Goal: Task Accomplishment & Management: Manage account settings

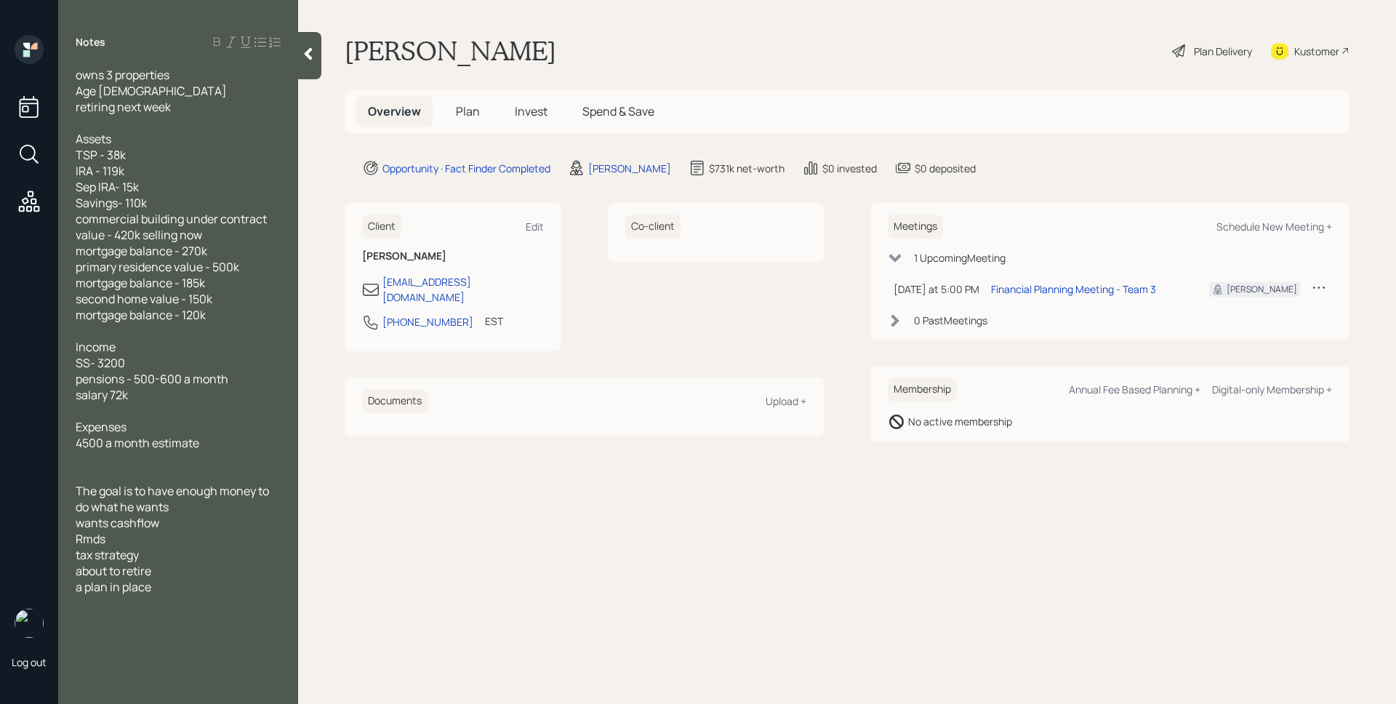
click at [466, 103] on span "Plan" at bounding box center [468, 111] width 24 height 16
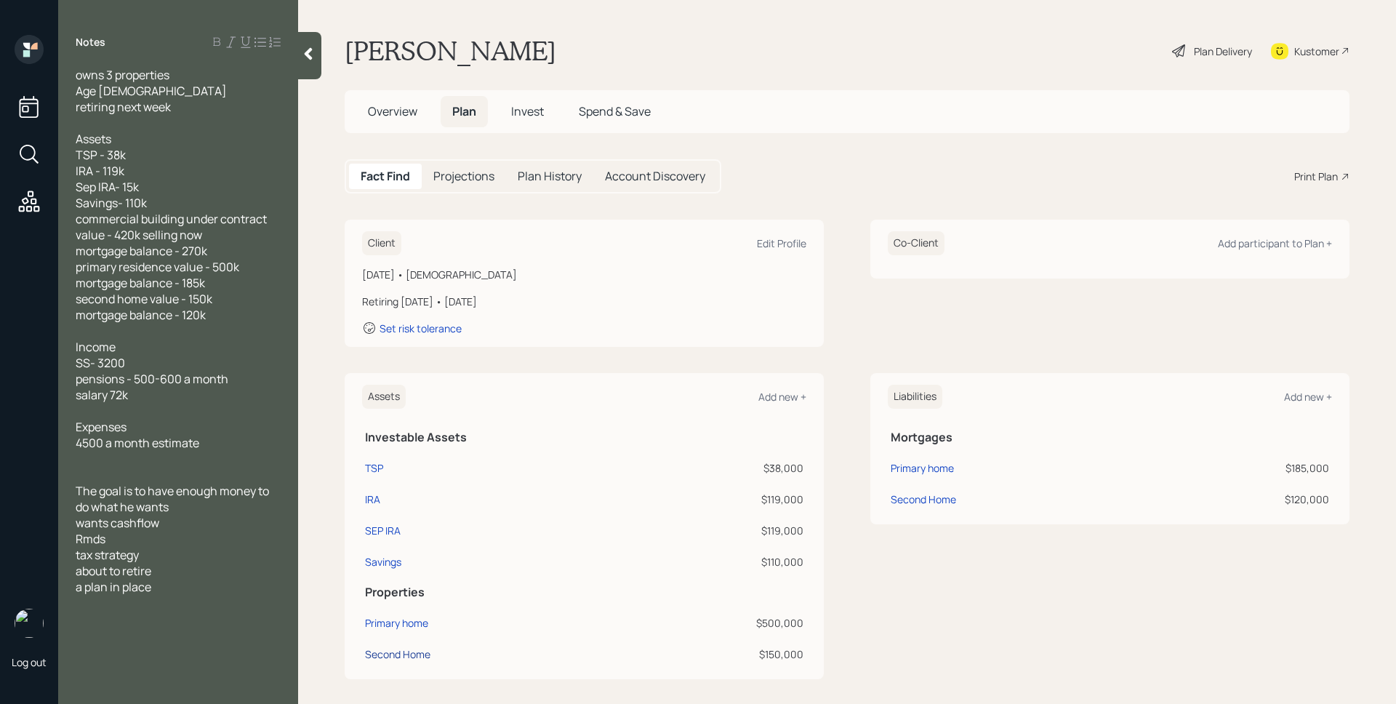
click at [401, 655] on div "Second Home" at bounding box center [397, 653] width 65 height 15
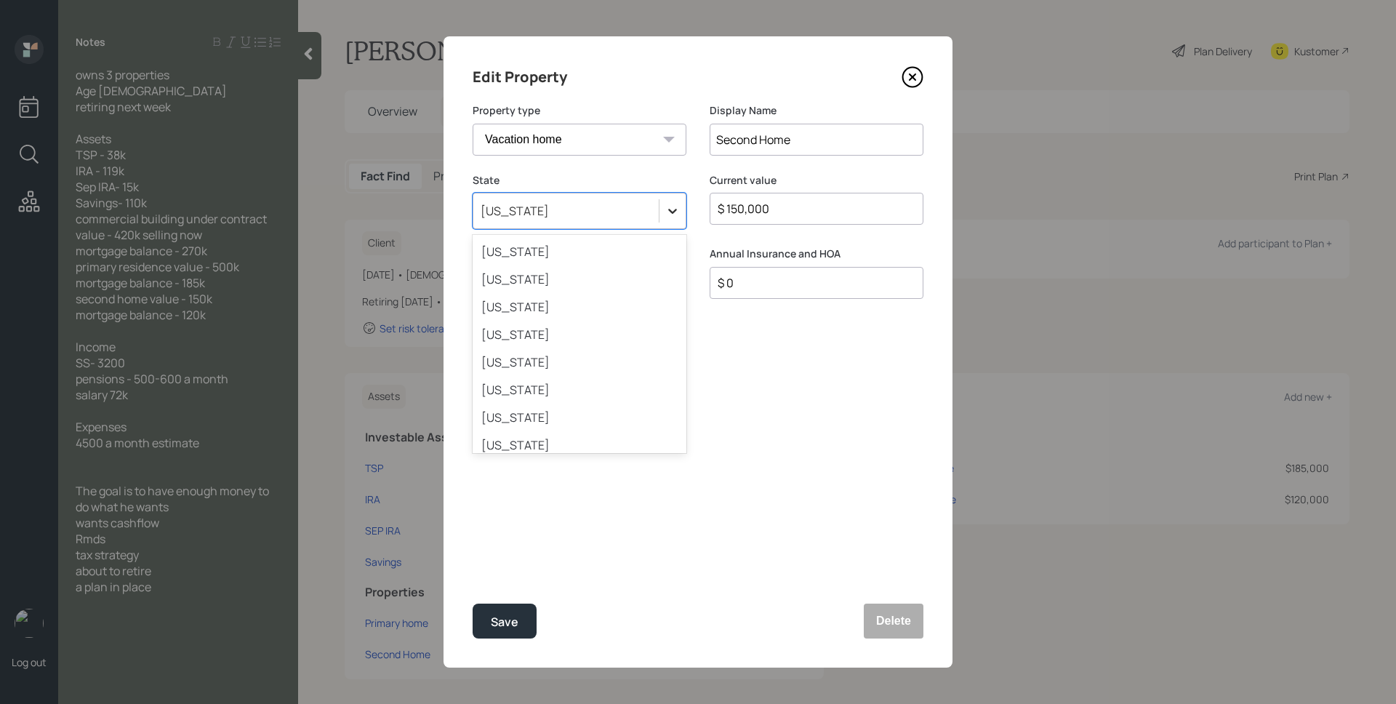
click at [660, 202] on div at bounding box center [673, 211] width 26 height 26
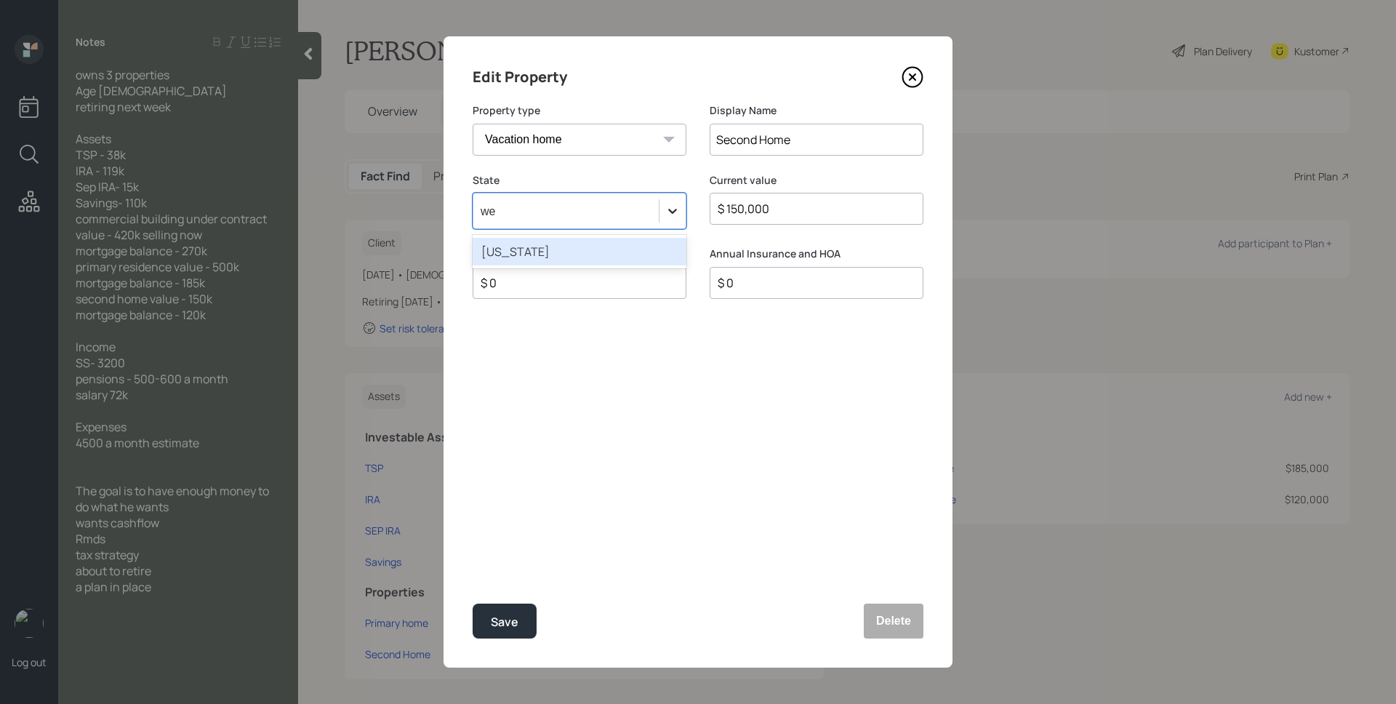
type input "[PERSON_NAME]"
click at [606, 255] on div "[US_STATE]" at bounding box center [580, 252] width 214 height 28
click at [717, 143] on input "Second Home" at bounding box center [817, 140] width 214 height 32
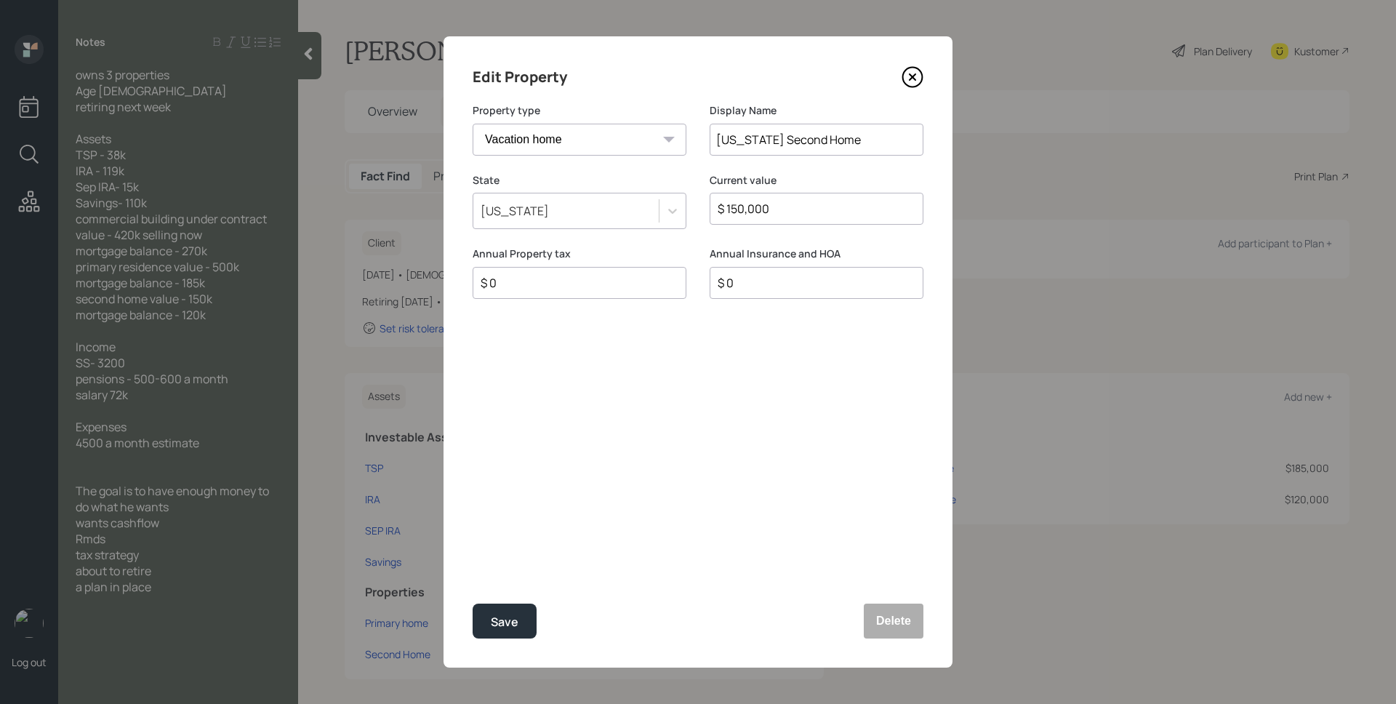
drag, startPoint x: 828, startPoint y: 135, endPoint x: 788, endPoint y: 139, distance: 40.2
click at [788, 139] on input "[US_STATE] Second Home" at bounding box center [817, 140] width 214 height 32
type input "[US_STATE] Home"
click at [525, 620] on button "Save" at bounding box center [505, 621] width 64 height 35
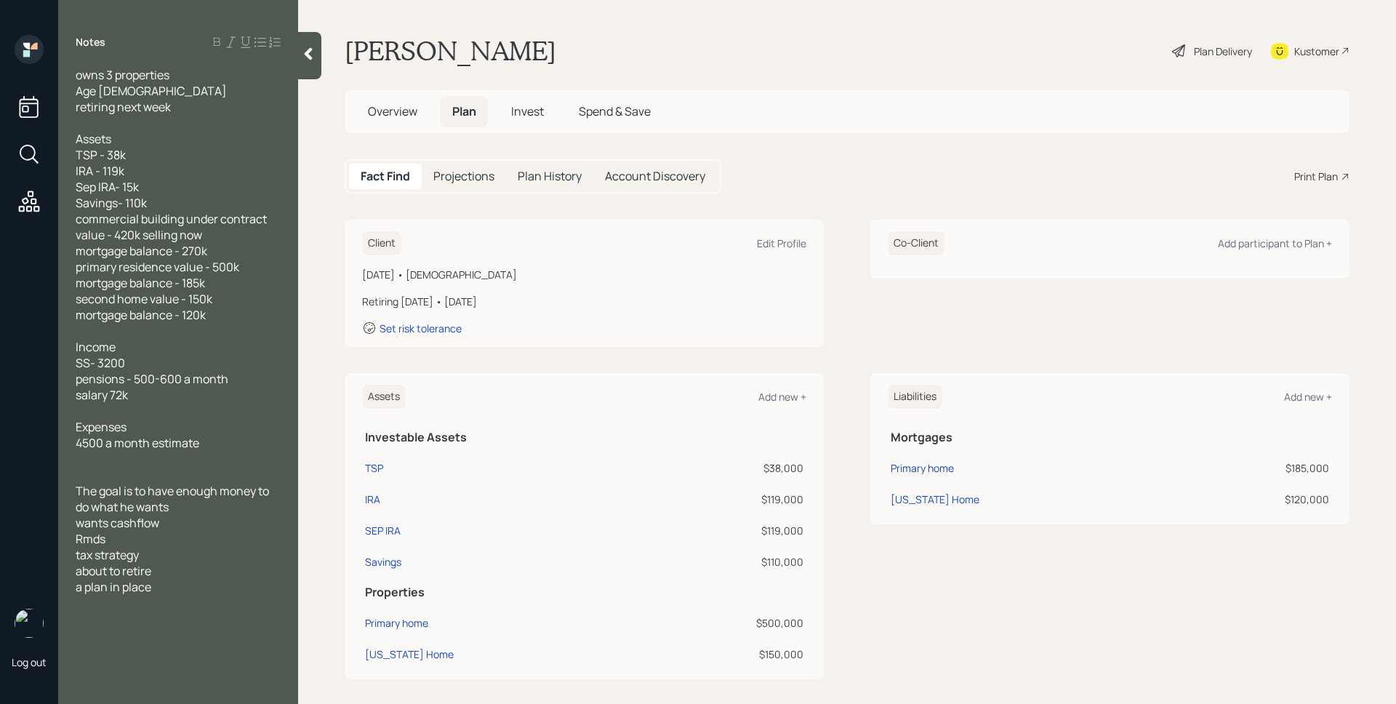
click at [404, 119] on span "Overview" at bounding box center [392, 111] width 49 height 16
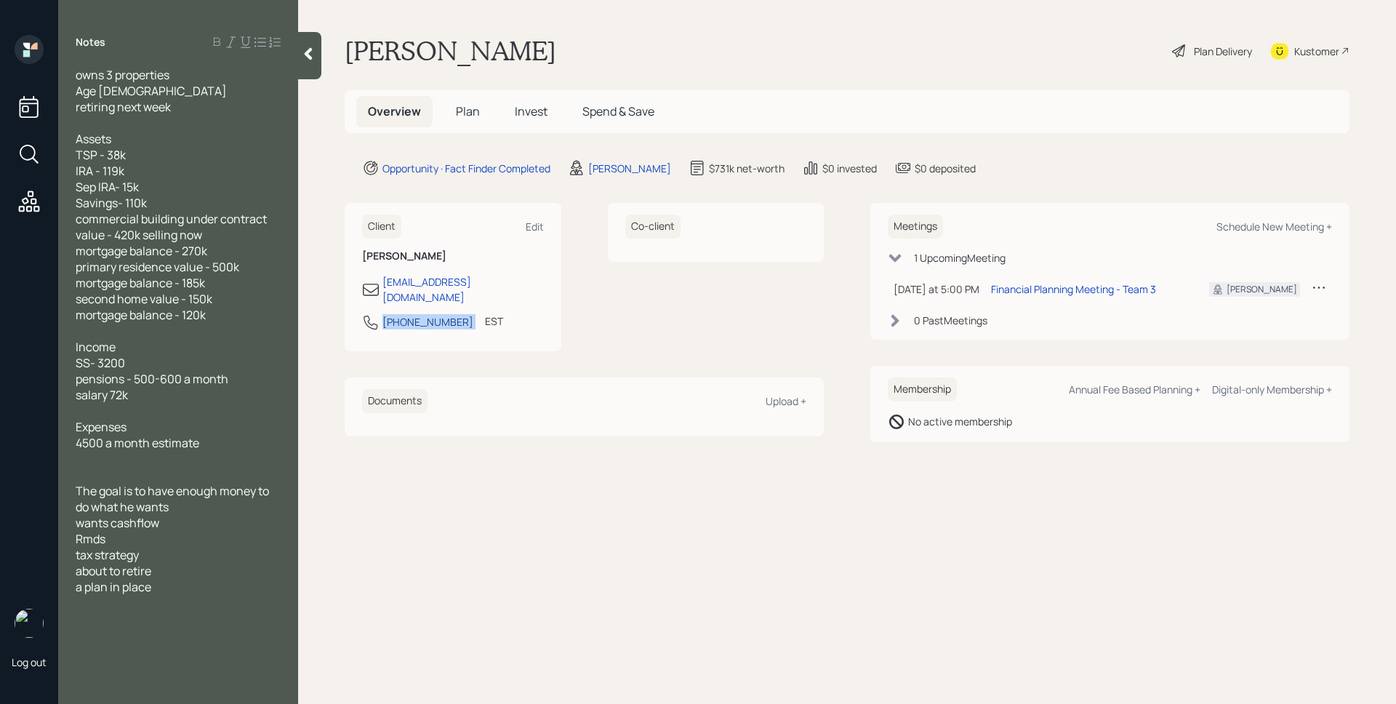
drag, startPoint x: 459, startPoint y: 307, endPoint x: 385, endPoint y: 309, distance: 74.2
click at [385, 313] on div "[PHONE_NUMBER] EST Currently 5:08 PM" at bounding box center [453, 326] width 182 height 26
copy div "[PHONE_NUMBER]"
click at [759, 46] on div "[PERSON_NAME] Plan Delivery Kustomer" at bounding box center [847, 51] width 1005 height 32
click at [459, 113] on span "Plan" at bounding box center [468, 111] width 24 height 16
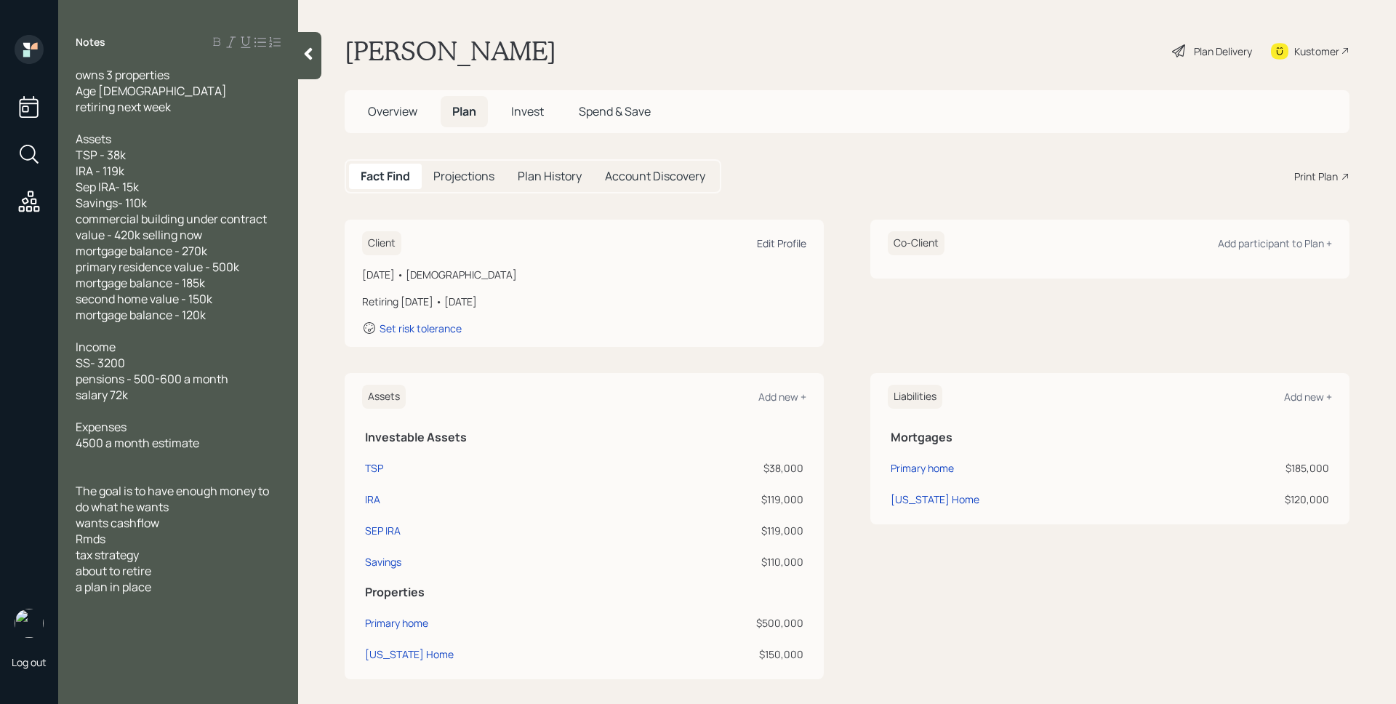
click at [784, 245] on div "Edit Profile" at bounding box center [781, 243] width 49 height 14
select select "9"
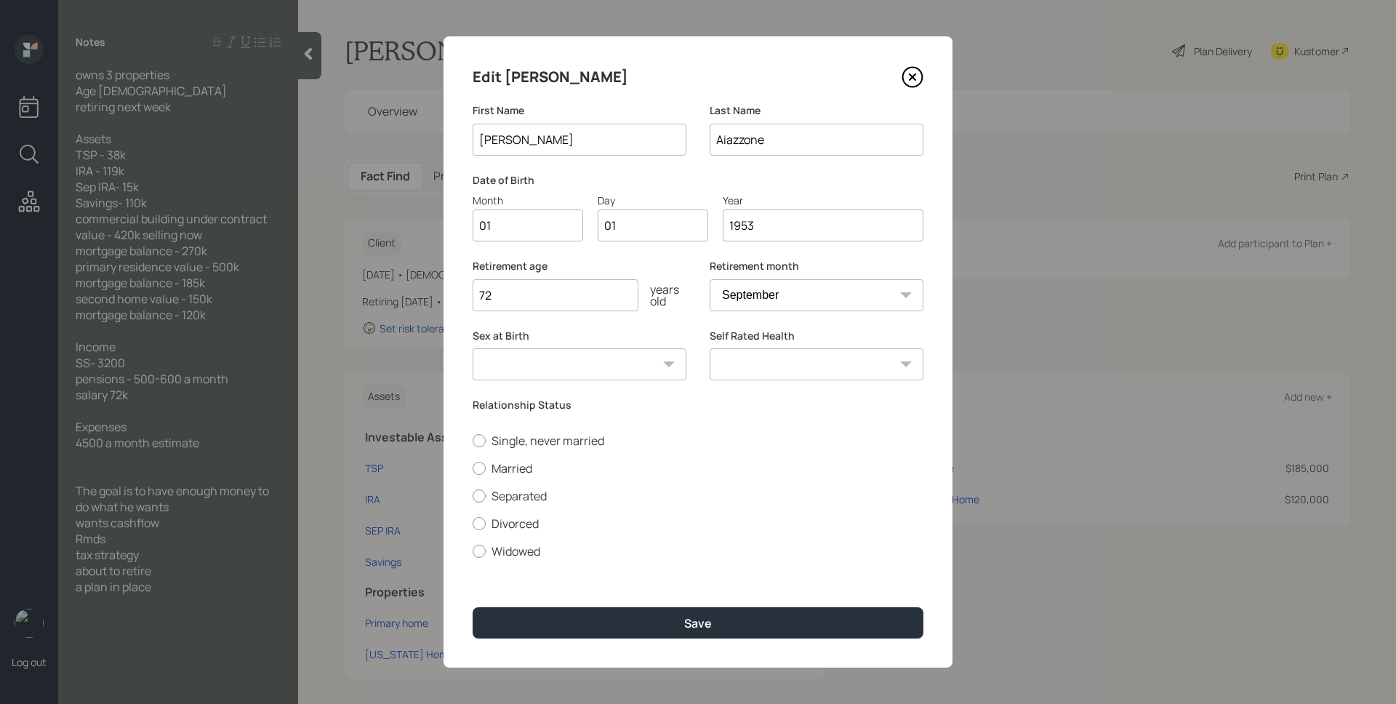
click at [507, 217] on input "01" at bounding box center [528, 225] width 111 height 32
click at [513, 225] on input "01" at bounding box center [528, 225] width 111 height 32
type input "08"
type input "0"
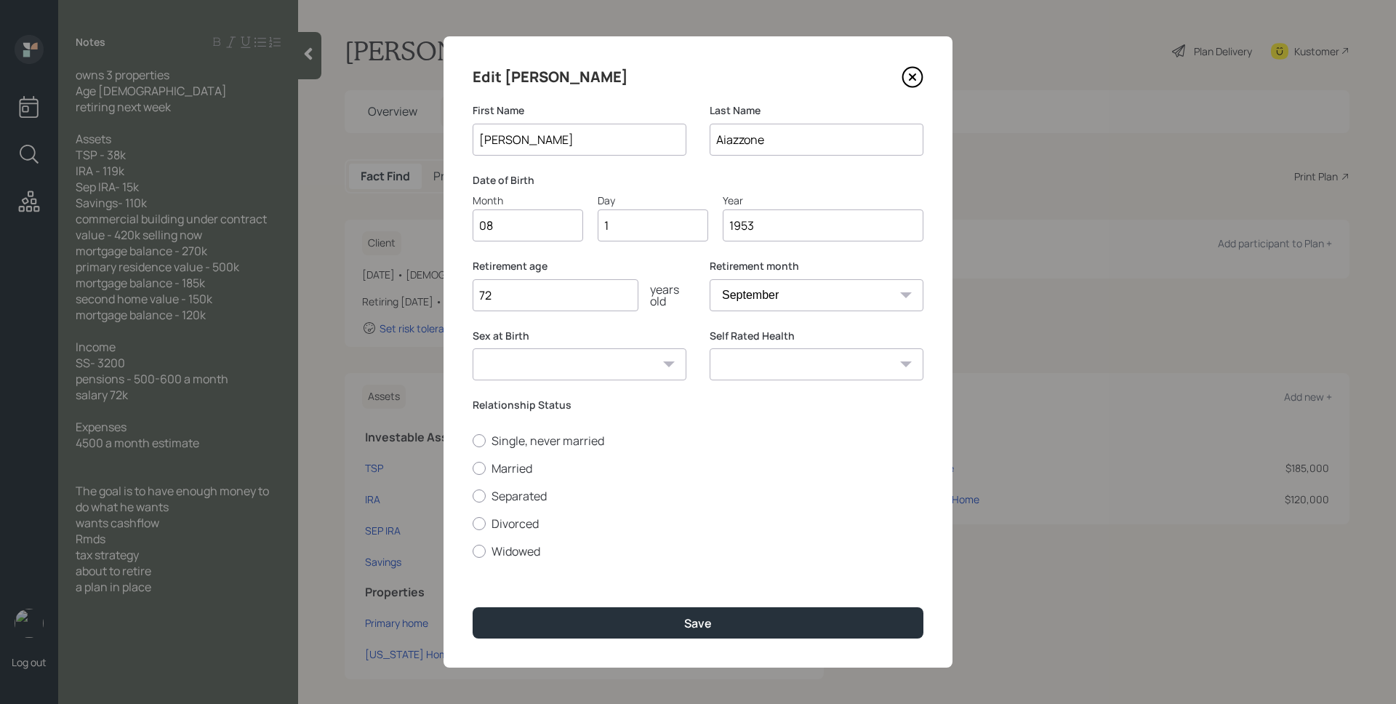
type input "17"
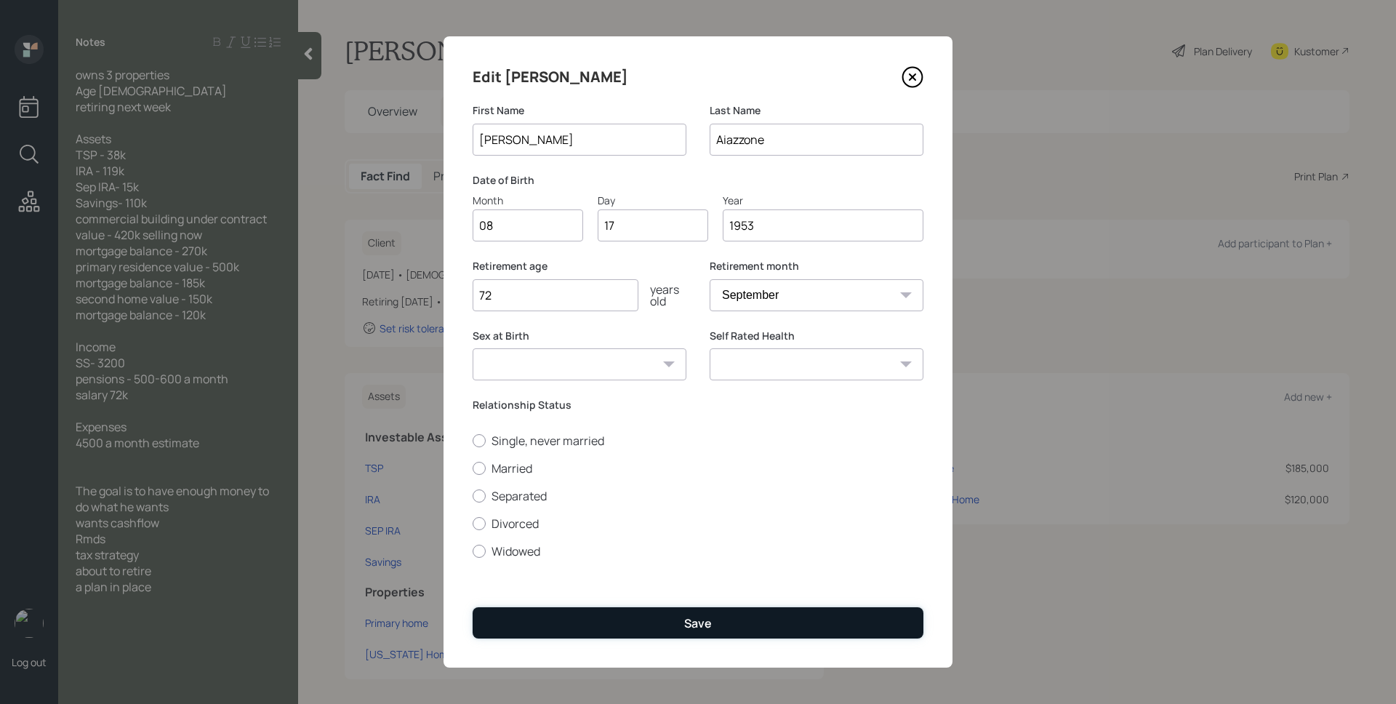
click at [750, 628] on button "Save" at bounding box center [698, 622] width 451 height 31
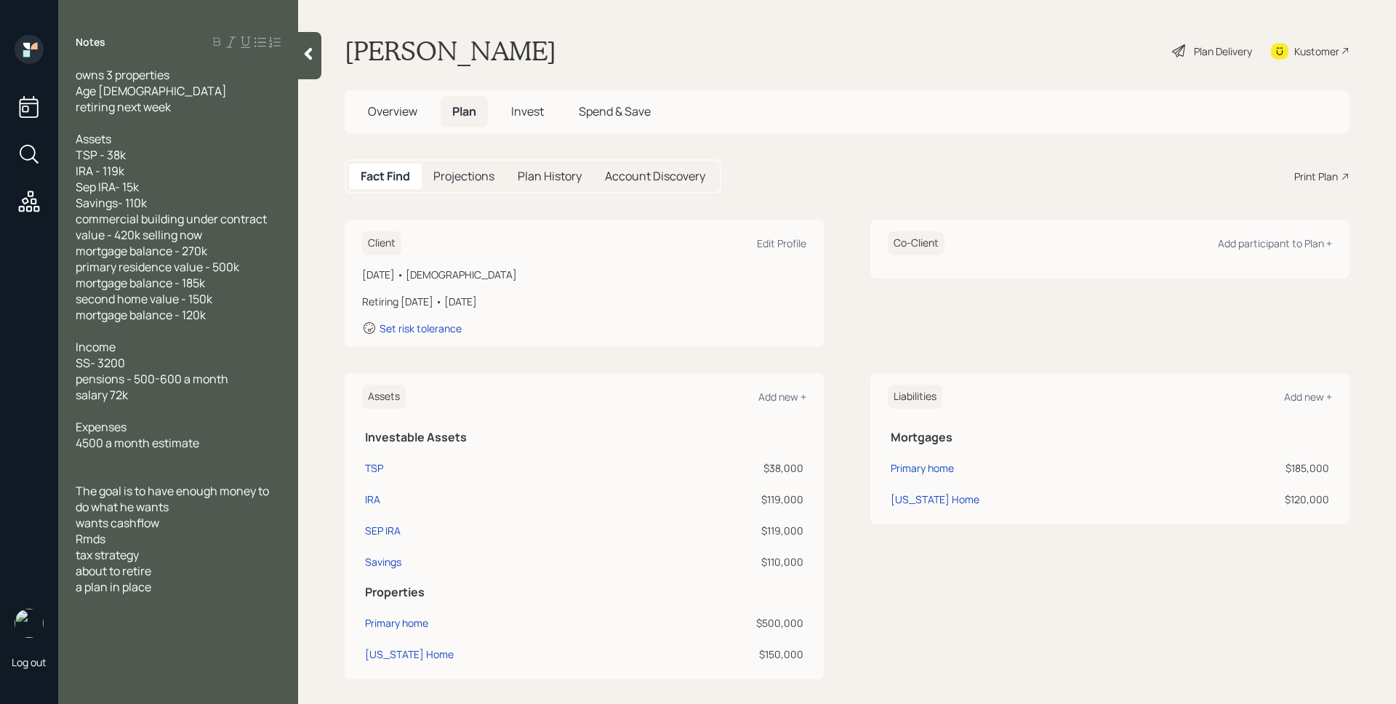
click at [1086, 180] on div "Fact Find Projections Plan History Account Discovery Print Plan" at bounding box center [847, 176] width 1005 height 34
click at [1194, 47] on div "Plan Delivery" at bounding box center [1223, 51] width 58 height 15
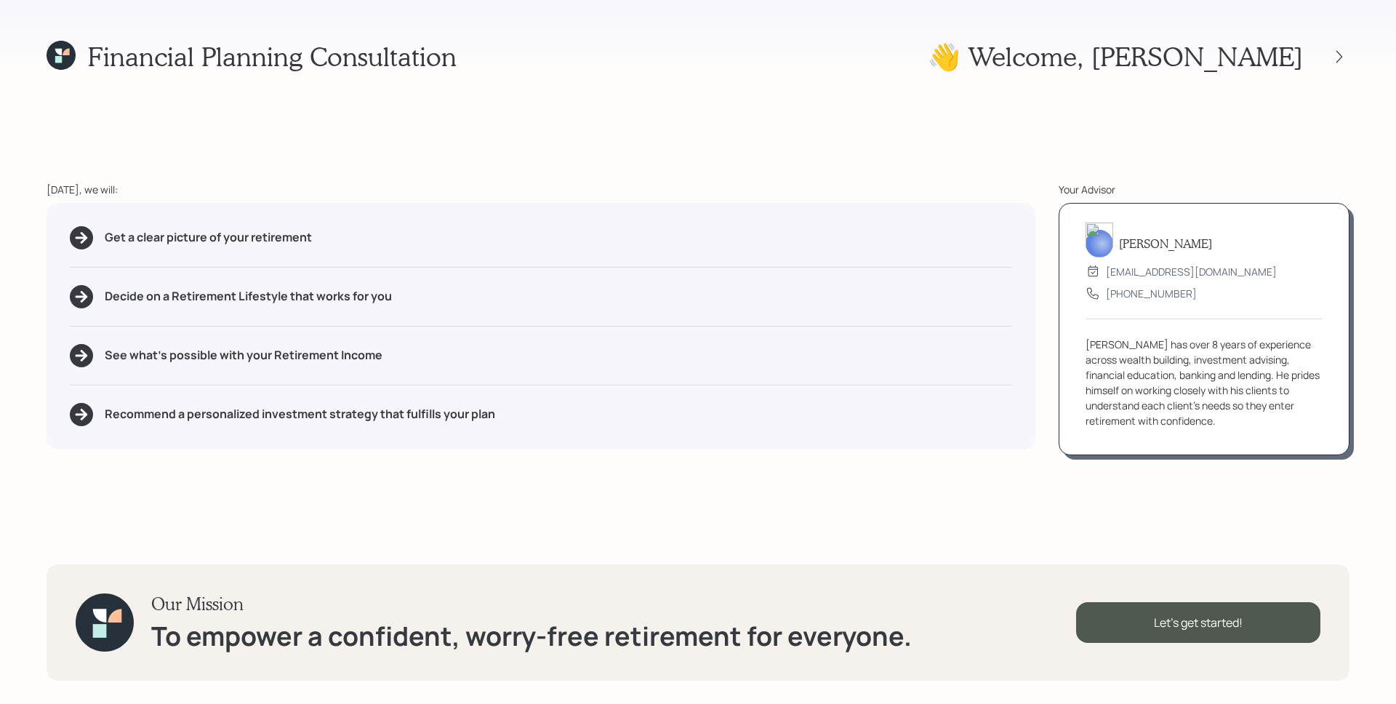
click at [875, 94] on div "Financial Planning Consultation 👋 Welcome , [PERSON_NAME] [DATE], we will: Get …" at bounding box center [698, 352] width 1396 height 704
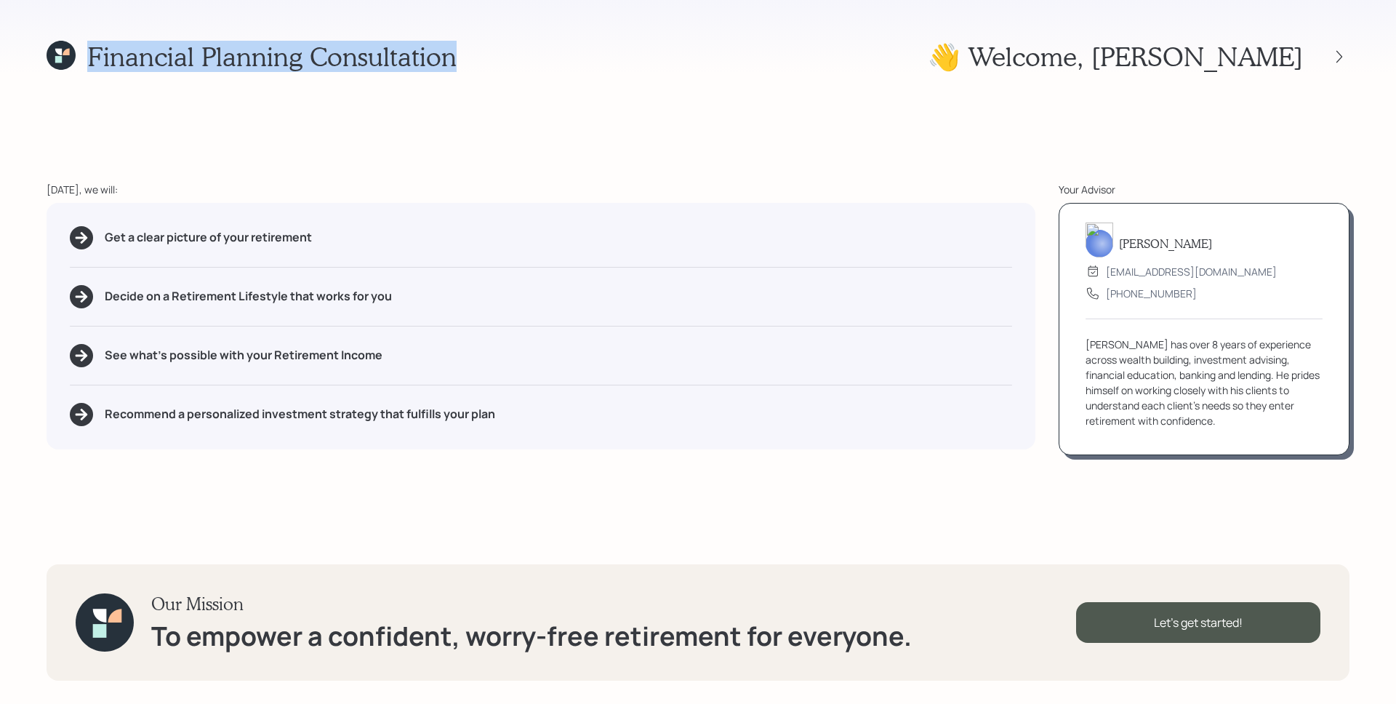
drag, startPoint x: 81, startPoint y: 60, endPoint x: 481, endPoint y: 111, distance: 403.2
click at [481, 111] on div "Financial Planning Consultation 👋 Welcome , [PERSON_NAME] [DATE], we will: Get …" at bounding box center [698, 352] width 1396 height 704
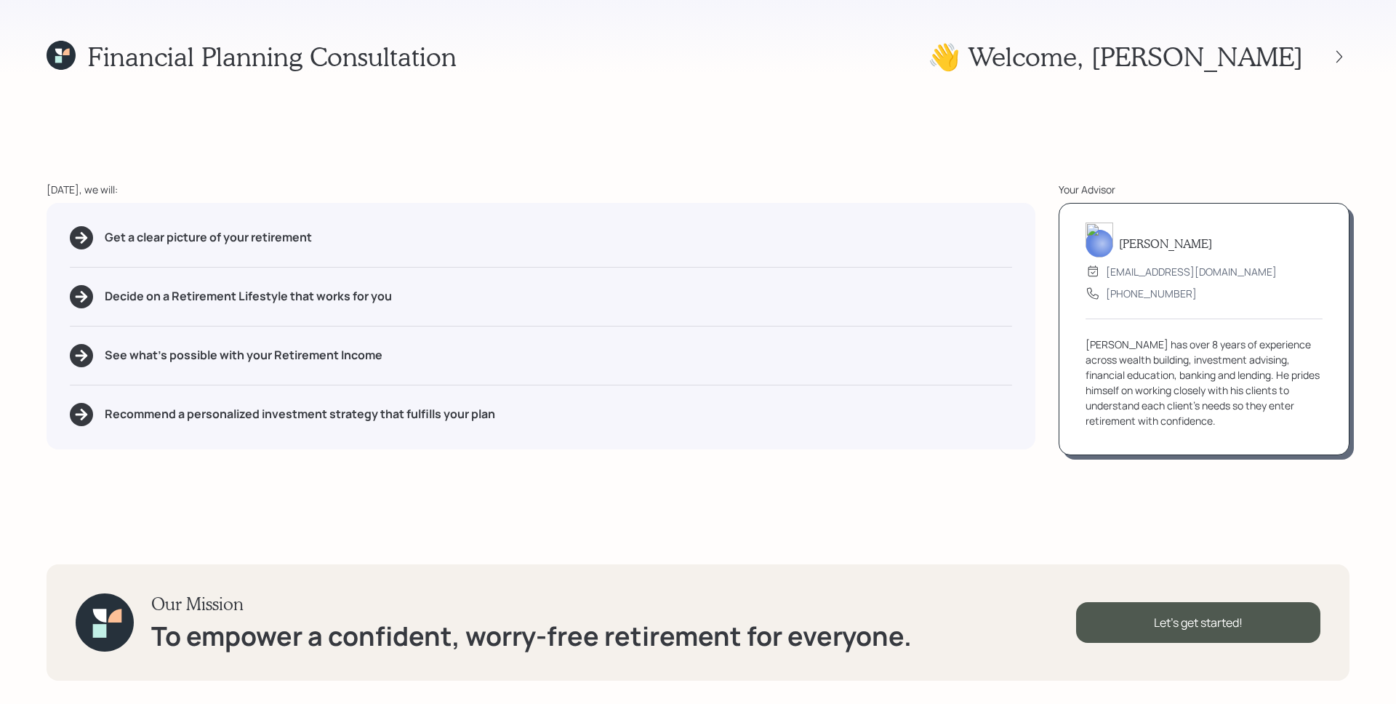
click at [481, 111] on div "Financial Planning Consultation 👋 Welcome , [PERSON_NAME] [DATE], we will: Get …" at bounding box center [698, 352] width 1396 height 704
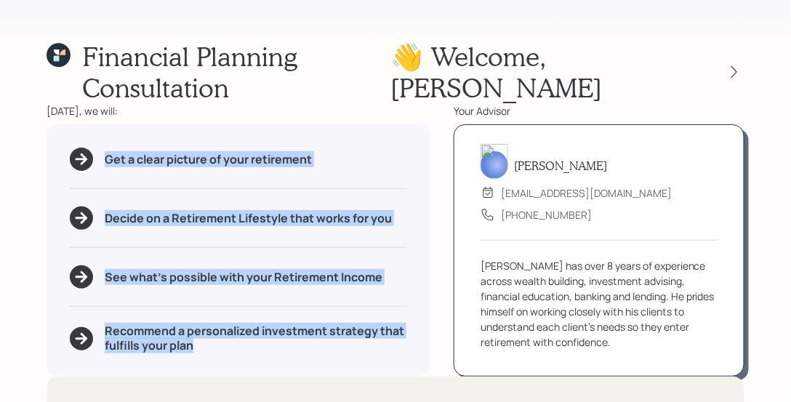
drag, startPoint x: 70, startPoint y: 127, endPoint x: 334, endPoint y: 308, distance: 320.1
click at [339, 311] on div "Get a clear picture of your retirement Decide on a Retirement Lifestyle that wo…" at bounding box center [239, 249] width 384 height 251
click at [281, 205] on div "Get a clear picture of your retirement Decide on a Retirement Lifestyle that wo…" at bounding box center [239, 249] width 384 height 251
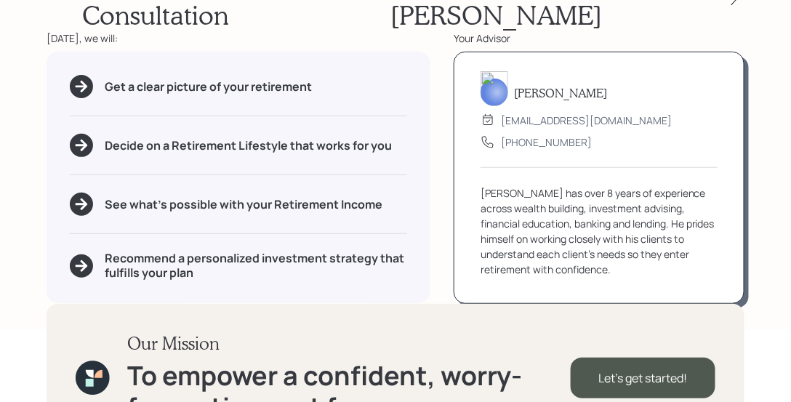
scroll to position [90, 0]
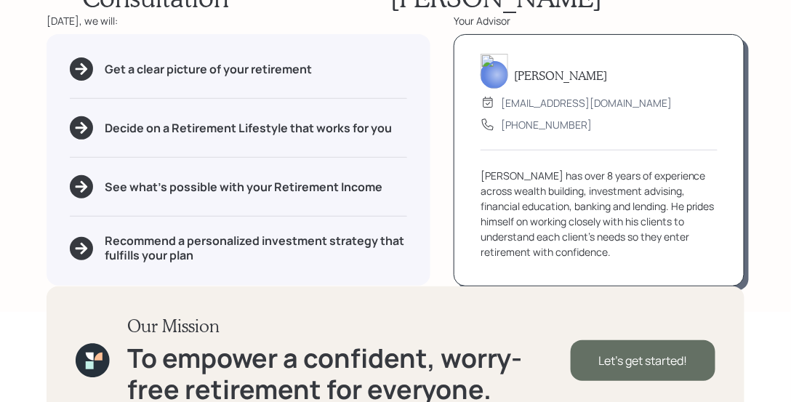
click at [665, 340] on div "Let's get started!" at bounding box center [643, 360] width 145 height 41
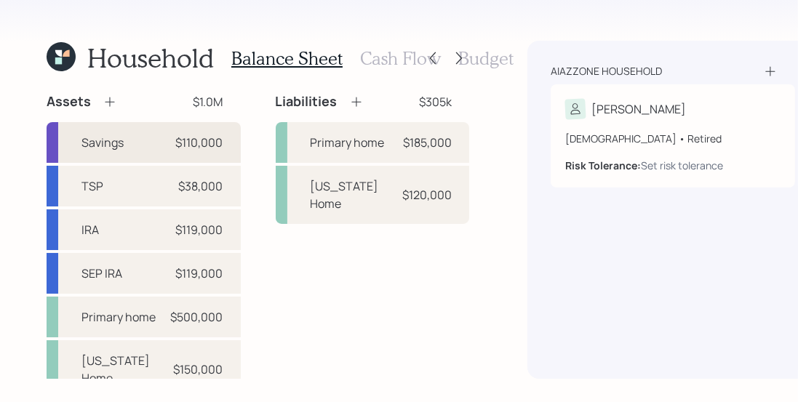
click at [165, 135] on div "Savings $110,000" at bounding box center [144, 142] width 194 height 41
select select "cash"
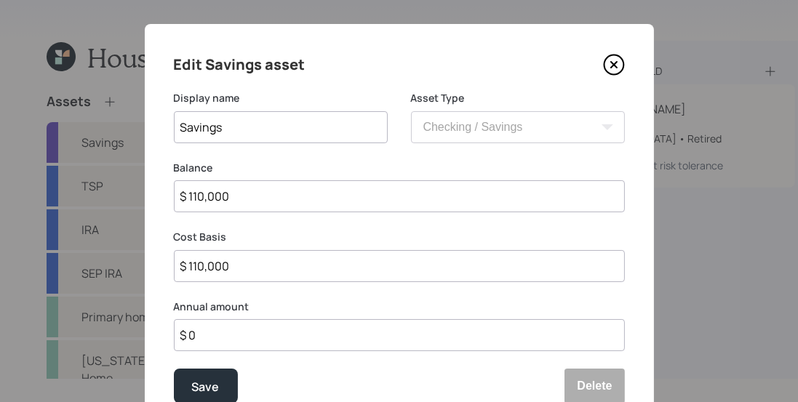
scroll to position [71, 0]
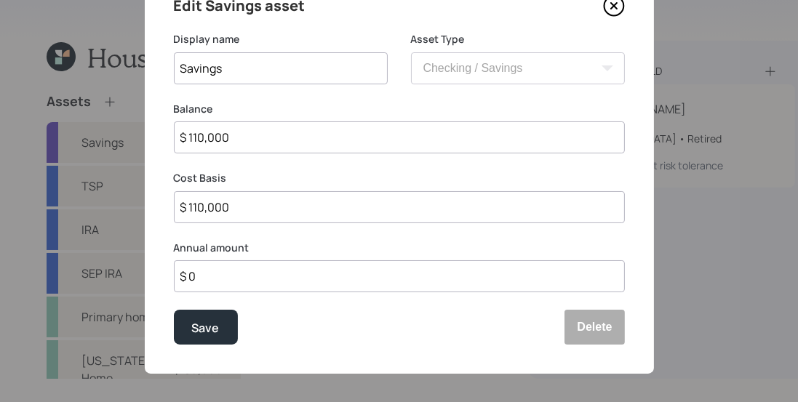
drag, startPoint x: 209, startPoint y: 282, endPoint x: 159, endPoint y: 276, distance: 51.3
click at [159, 276] on div "Edit Savings asset Display name Savings Asset Type SEP [PERSON_NAME] IRA 401(k)…" at bounding box center [399, 169] width 509 height 409
click at [218, 333] on button "Save" at bounding box center [206, 327] width 64 height 35
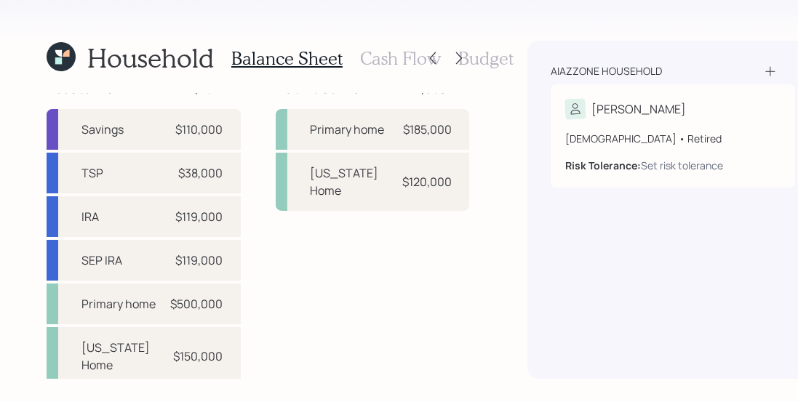
scroll to position [15, 0]
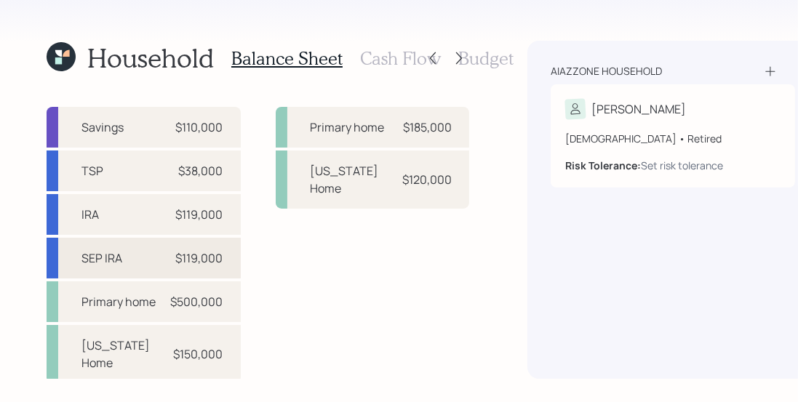
click at [188, 250] on div "$119,000" at bounding box center [199, 257] width 47 height 17
select select "balanced"
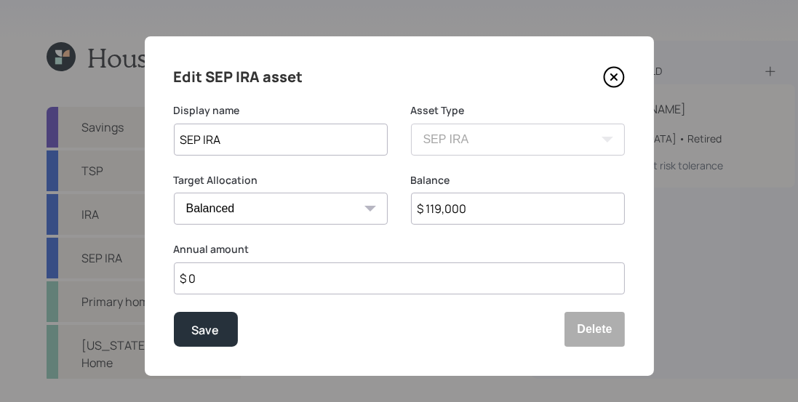
click at [447, 207] on input "$ 119,000" at bounding box center [518, 209] width 214 height 32
type input "$ 15,000"
click at [174, 312] on button "Save" at bounding box center [206, 329] width 64 height 35
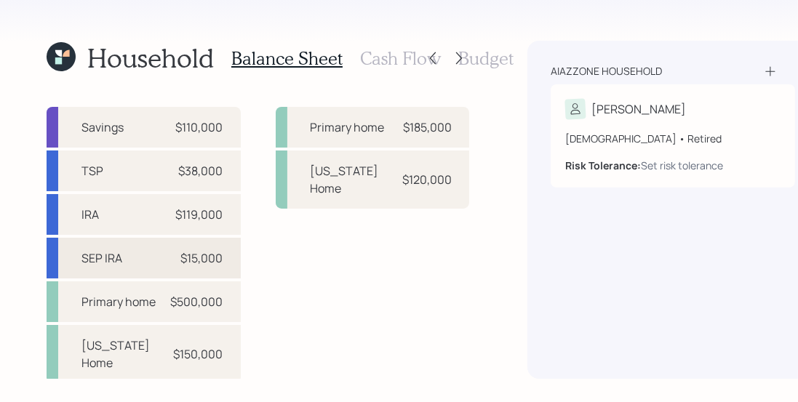
click at [191, 260] on div "$15,000" at bounding box center [202, 257] width 42 height 17
select select "balanced"
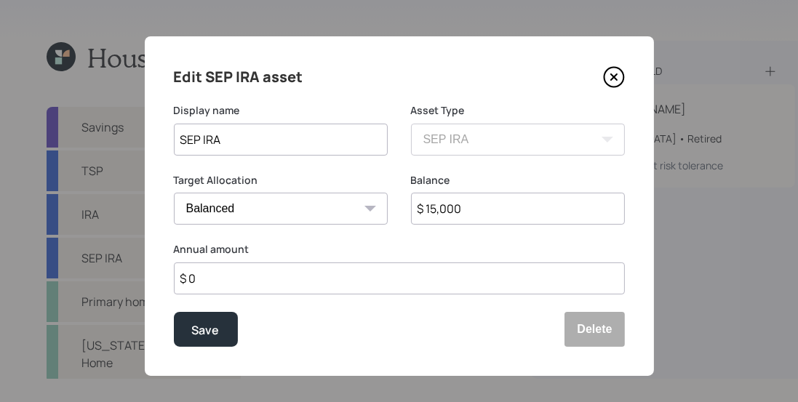
click at [482, 216] on input "$ 15,000" at bounding box center [518, 209] width 214 height 32
type input "$ 37,500"
click at [174, 312] on button "Save" at bounding box center [206, 329] width 64 height 35
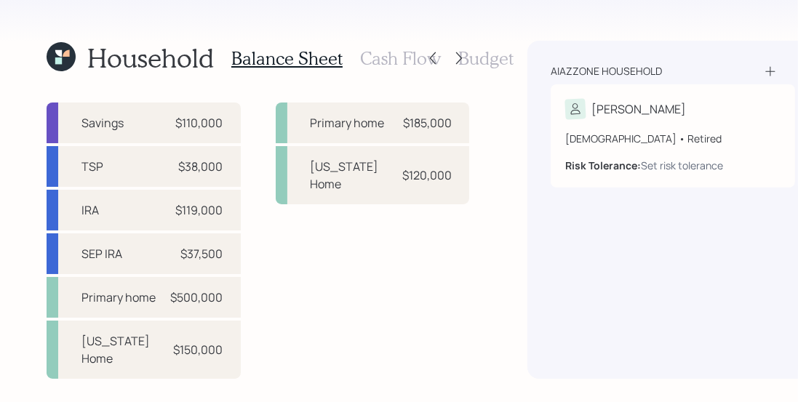
scroll to position [25, 0]
click at [207, 201] on div "$119,000" at bounding box center [199, 209] width 47 height 17
select select "ira"
select select "balanced"
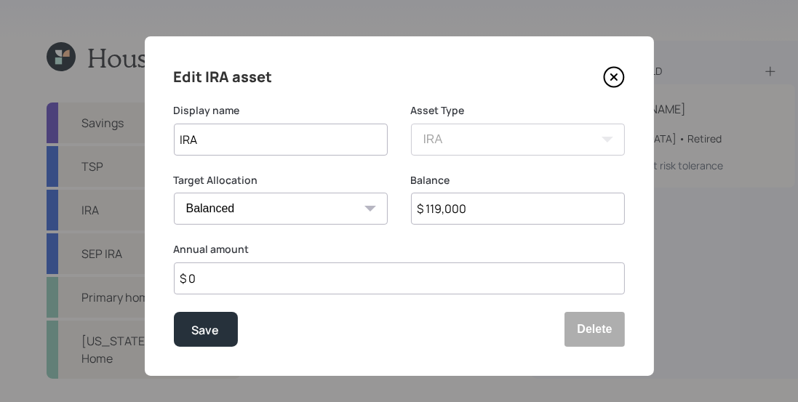
click at [483, 212] on input "$ 119,000" at bounding box center [518, 209] width 214 height 32
type input "$ 120,000"
click at [174, 312] on button "Save" at bounding box center [206, 329] width 64 height 35
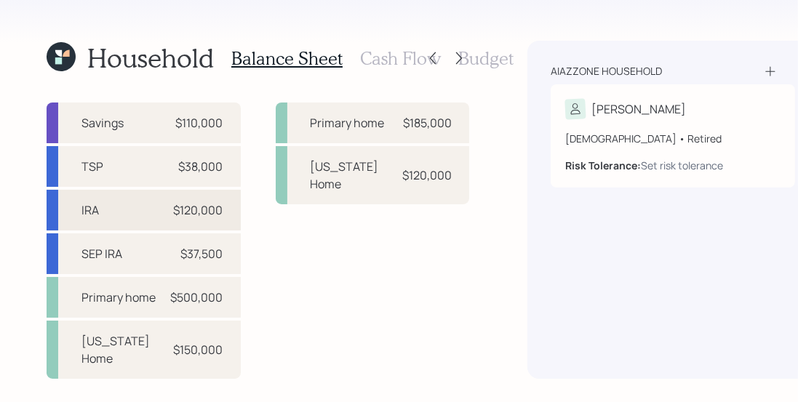
click at [211, 204] on div "$120,000" at bounding box center [198, 209] width 49 height 17
select select "ira"
select select "balanced"
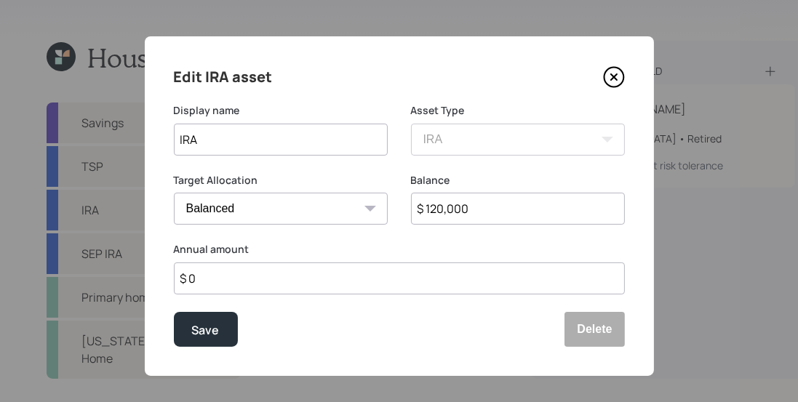
drag, startPoint x: 482, startPoint y: 212, endPoint x: 404, endPoint y: 212, distance: 77.8
click at [404, 212] on div "Target Allocation Cash Conservative Balanced Aggressive Balance $ 120,000" at bounding box center [399, 208] width 451 height 70
type input "$ 150,000"
click at [174, 312] on button "Save" at bounding box center [206, 329] width 64 height 35
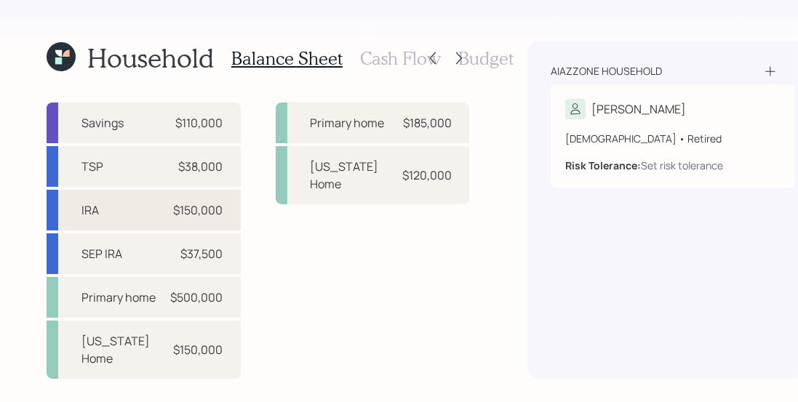
click at [131, 201] on div "IRA $150,000" at bounding box center [144, 210] width 194 height 41
select select "ira"
select select "balanced"
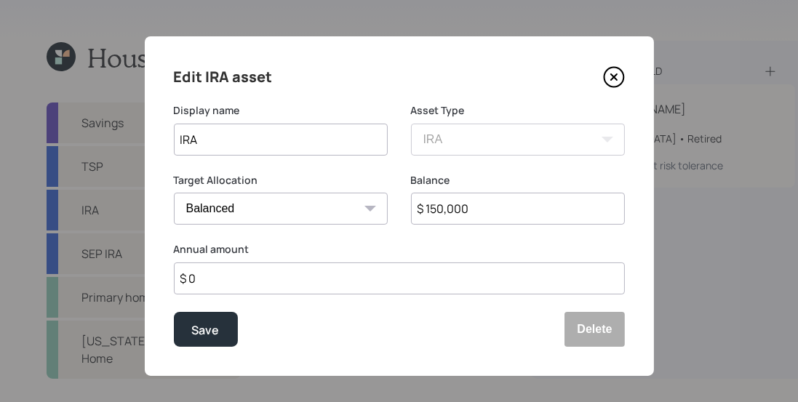
click at [177, 137] on input "IRA" at bounding box center [281, 140] width 214 height 32
click at [175, 135] on input "IRA" at bounding box center [281, 140] width 214 height 32
type input "Fidelity IRA"
click at [209, 326] on div "Save" at bounding box center [206, 330] width 28 height 20
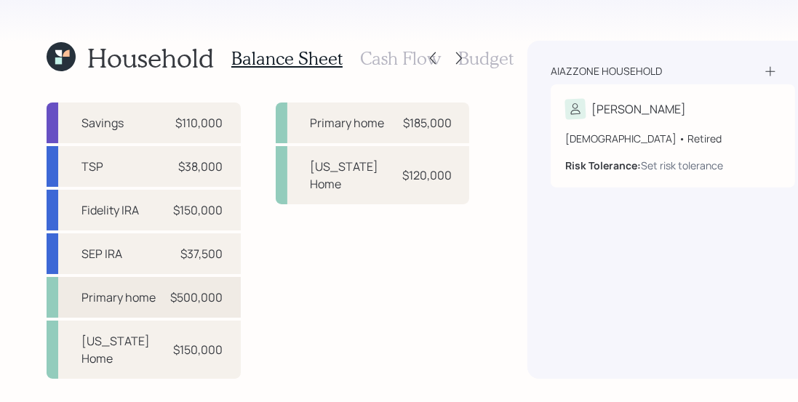
click at [171, 295] on div "$500,000" at bounding box center [197, 297] width 52 height 17
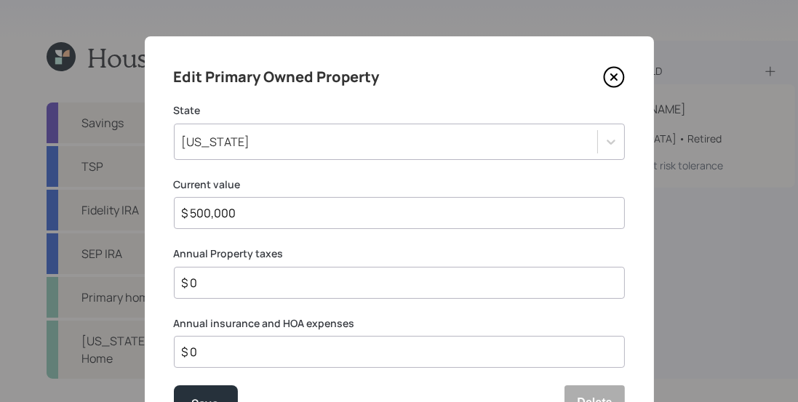
drag, startPoint x: 231, startPoint y: 212, endPoint x: 179, endPoint y: 210, distance: 52.4
click at [180, 210] on input "$ 500,000" at bounding box center [393, 212] width 426 height 17
click at [196, 212] on input "$ 500,000" at bounding box center [393, 212] width 426 height 17
drag, startPoint x: 188, startPoint y: 212, endPoint x: 249, endPoint y: 220, distance: 61.7
click at [249, 220] on input "$ 500,000" at bounding box center [393, 212] width 426 height 17
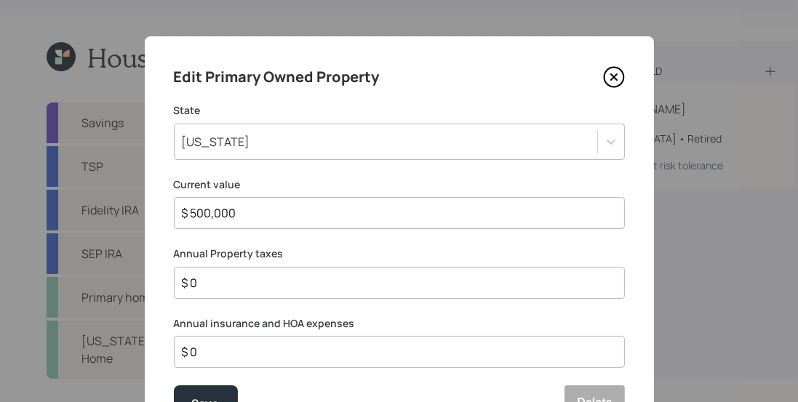
click at [249, 220] on input "$ 500,000" at bounding box center [393, 212] width 426 height 17
click at [204, 287] on input "$ 0" at bounding box center [393, 282] width 426 height 17
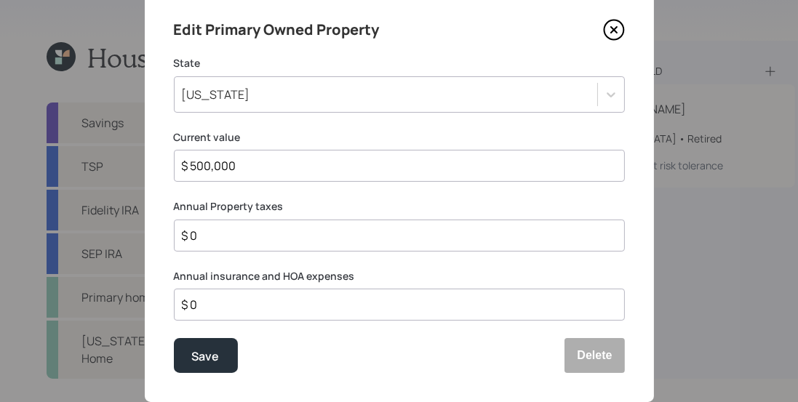
scroll to position [68, 0]
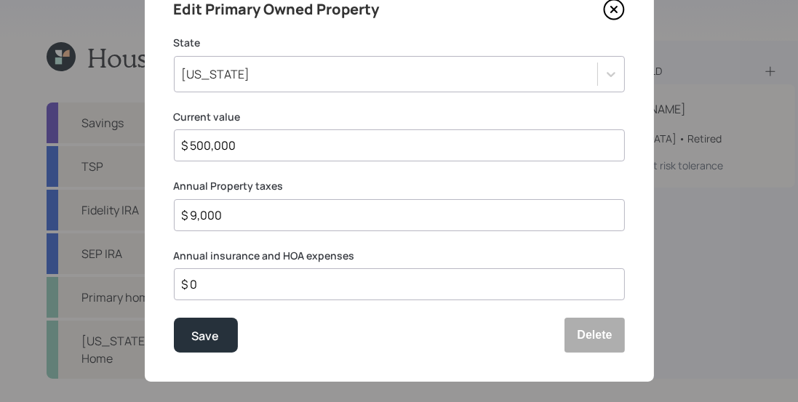
type input "$ 9,000"
click at [319, 243] on div "Edit Primary Owned Property State [US_STATE] Current value $ 500,000 Annual Pro…" at bounding box center [399, 175] width 509 height 413
drag, startPoint x: 277, startPoint y: 254, endPoint x: 305, endPoint y: 255, distance: 28.4
click at [306, 255] on label "Annual insurance and HOA expenses" at bounding box center [399, 256] width 451 height 15
drag, startPoint x: 164, startPoint y: 255, endPoint x: 243, endPoint y: 258, distance: 78.6
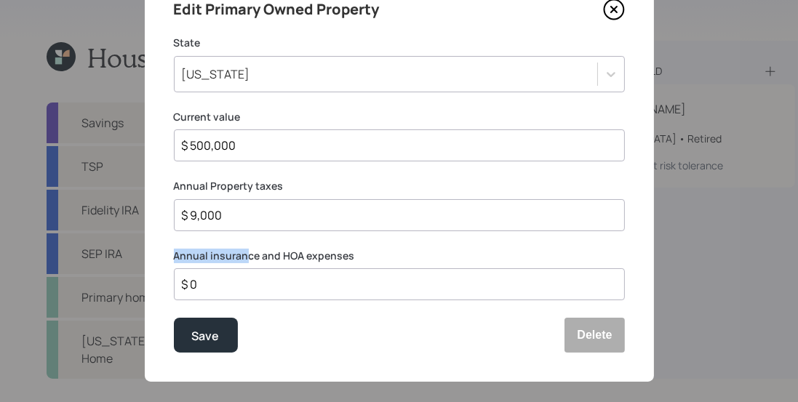
click at [243, 258] on div "Edit Primary Owned Property State [US_STATE] Current value $ 500,000 Annual Pro…" at bounding box center [399, 175] width 509 height 413
click at [337, 271] on div "$ 0" at bounding box center [399, 284] width 451 height 32
drag, startPoint x: 172, startPoint y: 255, endPoint x: 255, endPoint y: 252, distance: 82.9
click at [255, 252] on label "Annual insurance and HOA expenses" at bounding box center [399, 256] width 451 height 15
click at [254, 281] on input "$ 0" at bounding box center [393, 284] width 426 height 17
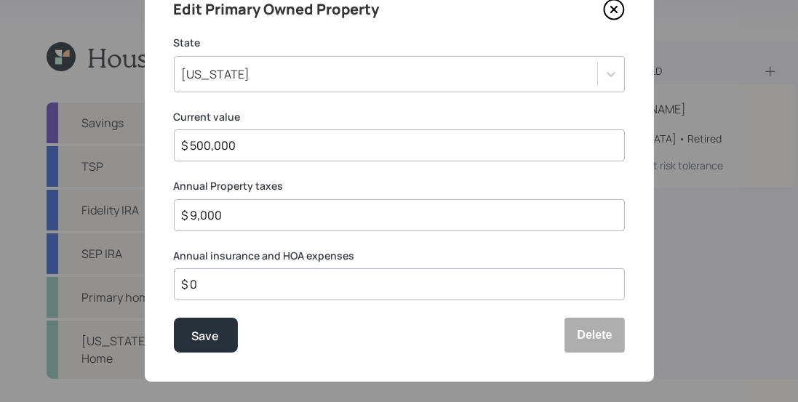
click at [254, 281] on input "$ 0" at bounding box center [393, 284] width 426 height 17
type input "$ 1,600"
click at [174, 318] on button "Save" at bounding box center [206, 335] width 64 height 35
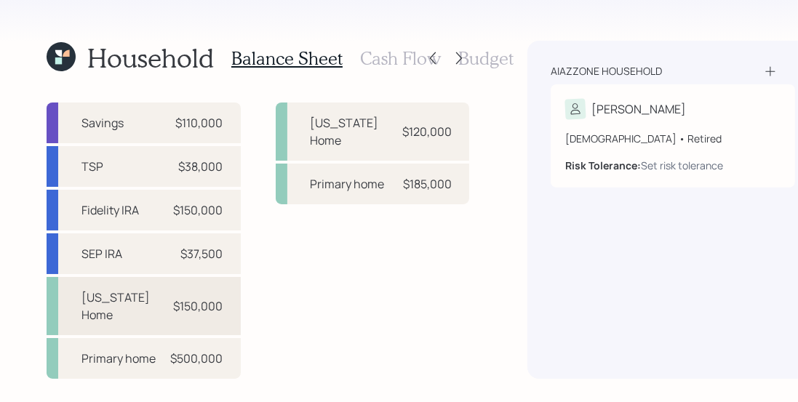
click at [119, 300] on div "[US_STATE] Home" at bounding box center [124, 306] width 87 height 35
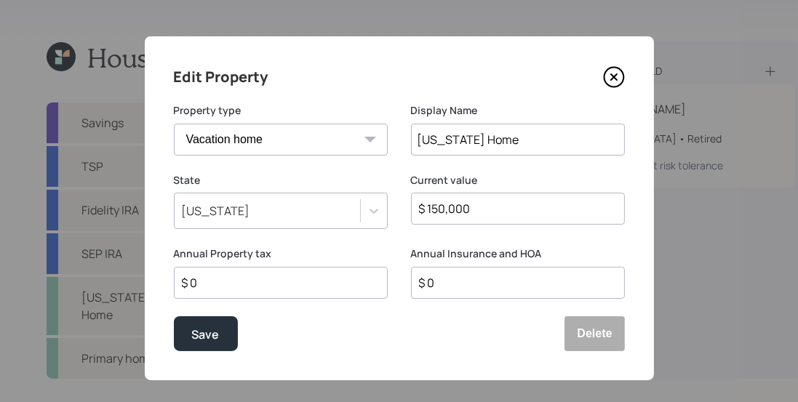
drag, startPoint x: 476, startPoint y: 205, endPoint x: 414, endPoint y: 211, distance: 62.8
click at [417, 211] on input "$ 150,000" at bounding box center [511, 208] width 189 height 17
click at [455, 207] on input "$ 150,000" at bounding box center [511, 208] width 189 height 17
drag, startPoint x: 477, startPoint y: 210, endPoint x: 438, endPoint y: 207, distance: 38.6
click at [438, 207] on input "$ 150,000" at bounding box center [511, 208] width 189 height 17
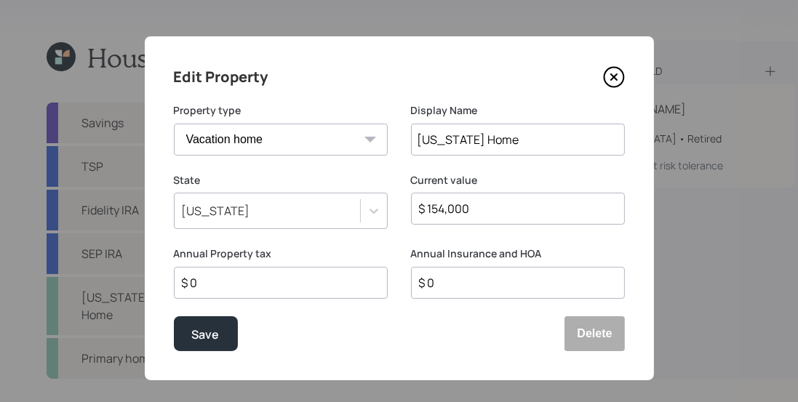
type input "$ 154,000"
click at [412, 236] on div "Current value $ 154,000" at bounding box center [518, 210] width 214 height 74
click at [348, 279] on input "$ 0" at bounding box center [274, 282] width 189 height 17
click at [346, 277] on input "$ 0" at bounding box center [274, 282] width 189 height 17
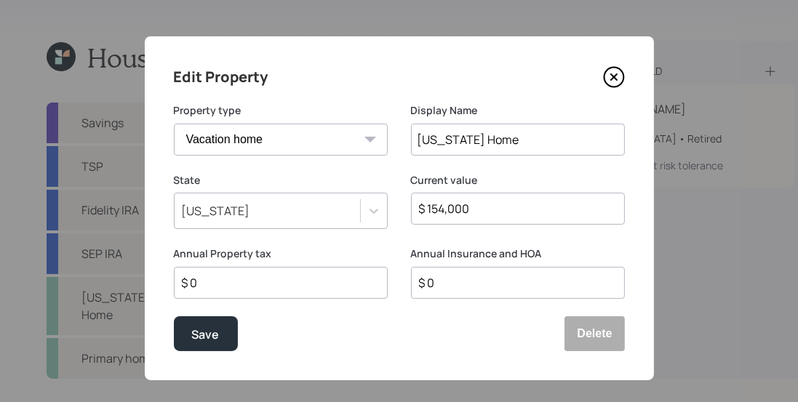
click at [343, 278] on input "$ 0" at bounding box center [274, 282] width 189 height 17
click at [345, 277] on input "$ 0" at bounding box center [274, 282] width 189 height 17
click at [390, 289] on div "Annual Property tax $ 750 Annual Insurance and HOA $ 0" at bounding box center [399, 282] width 451 height 70
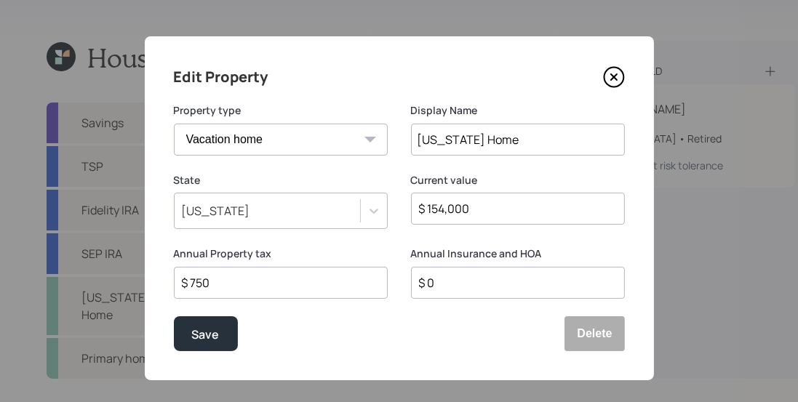
click at [279, 285] on input "$ 750" at bounding box center [274, 282] width 189 height 17
click at [282, 284] on input "$ 750" at bounding box center [274, 282] width 189 height 17
type input "$ 500"
click at [314, 252] on label "Annual Property tax" at bounding box center [281, 254] width 214 height 15
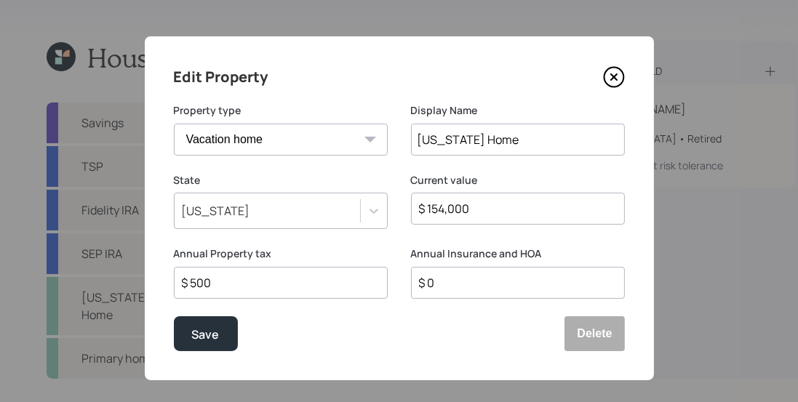
click at [459, 282] on input "$ 0" at bounding box center [511, 282] width 189 height 17
drag, startPoint x: 425, startPoint y: 282, endPoint x: 489, endPoint y: 284, distance: 63.3
click at [489, 284] on input "$ 1,400" at bounding box center [511, 282] width 189 height 17
type input "$ 1,000"
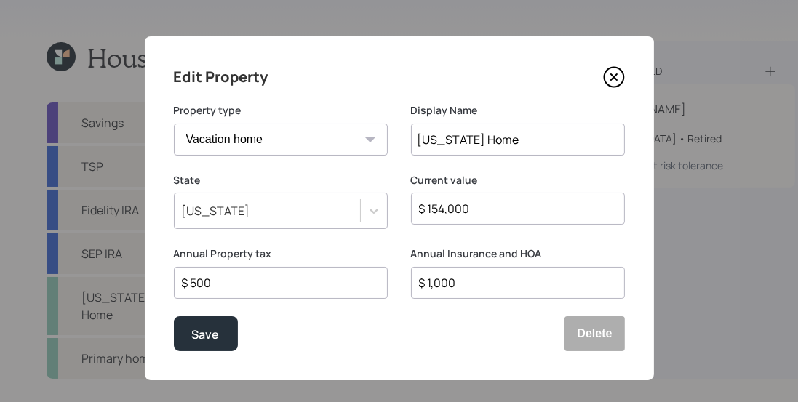
click at [467, 313] on div "Annual Insurance and HOA $ 1,000" at bounding box center [518, 282] width 214 height 70
drag, startPoint x: 513, startPoint y: 252, endPoint x: 542, endPoint y: 253, distance: 29.1
click at [545, 254] on label "Annual Insurance and HOA" at bounding box center [518, 254] width 214 height 15
click at [422, 308] on div "Annual Insurance and HOA $ 1,000" at bounding box center [518, 282] width 214 height 70
click at [215, 332] on button "Save" at bounding box center [206, 333] width 64 height 35
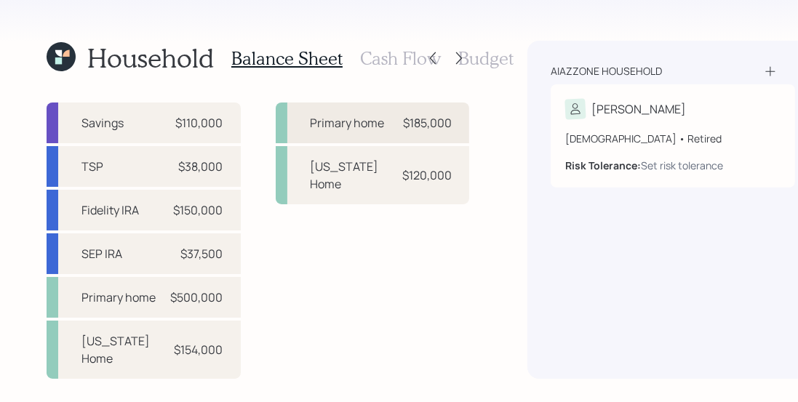
click at [358, 117] on div "Primary home" at bounding box center [348, 122] width 74 height 17
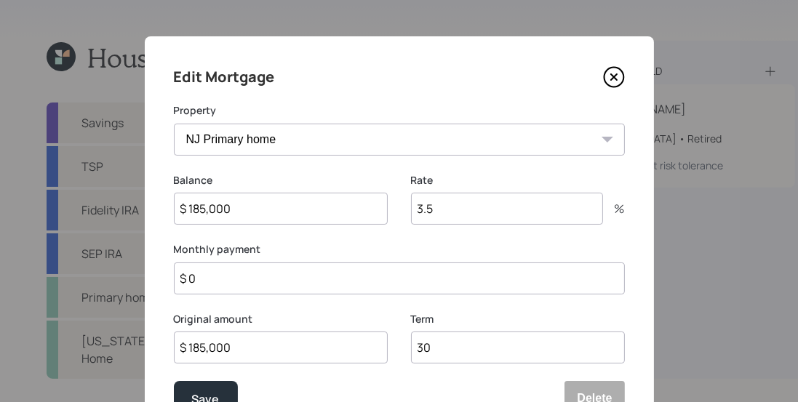
click at [606, 76] on icon at bounding box center [614, 77] width 22 height 22
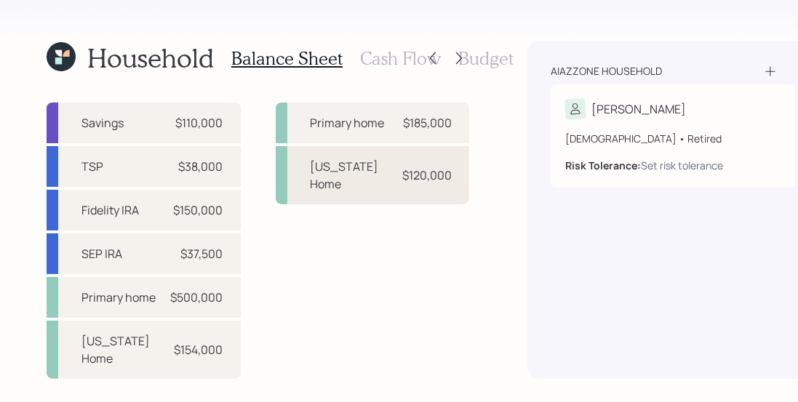
click at [402, 167] on div "$120,000" at bounding box center [426, 175] width 49 height 17
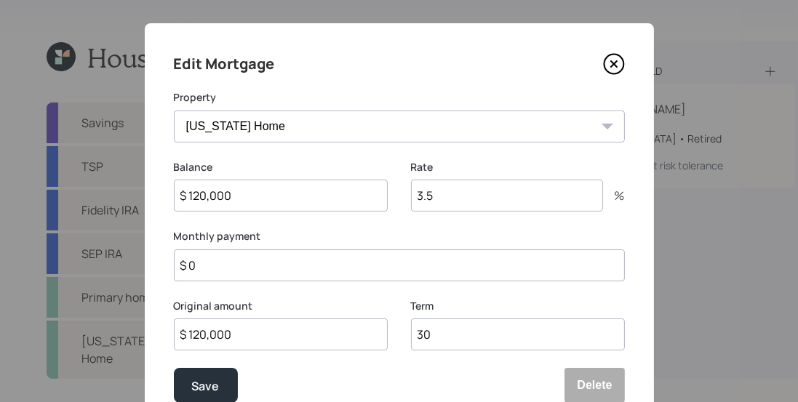
scroll to position [73, 0]
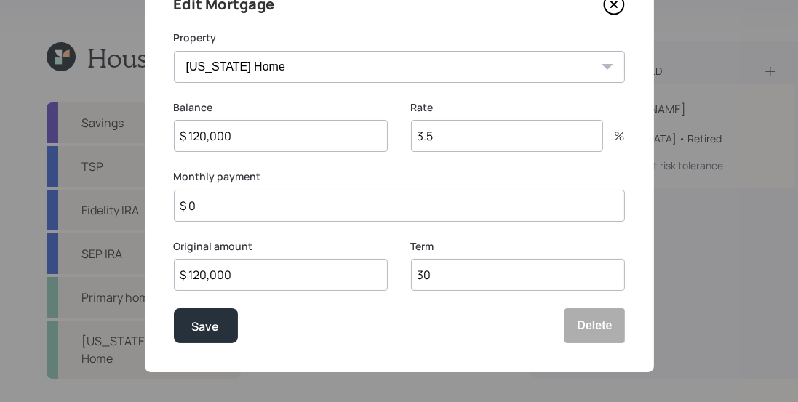
click at [220, 210] on input "$ 0" at bounding box center [399, 206] width 451 height 32
click at [374, 215] on input "$ 0" at bounding box center [399, 206] width 451 height 32
type input "$ 925"
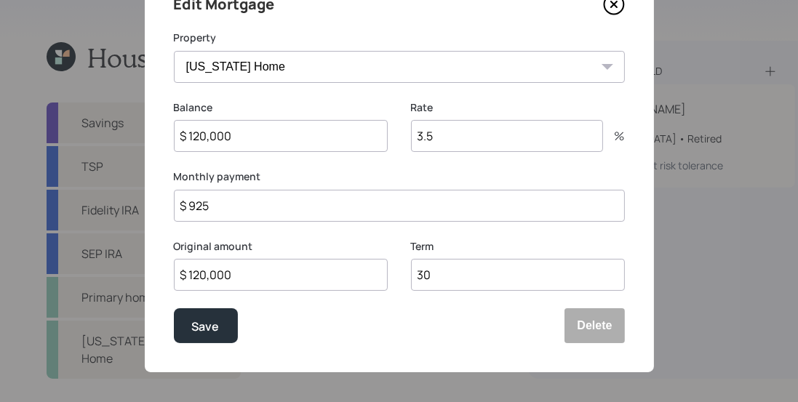
click at [448, 129] on input "3.5" at bounding box center [507, 136] width 192 height 32
type input "8.93"
drag, startPoint x: 441, startPoint y: 274, endPoint x: 398, endPoint y: 273, distance: 43.7
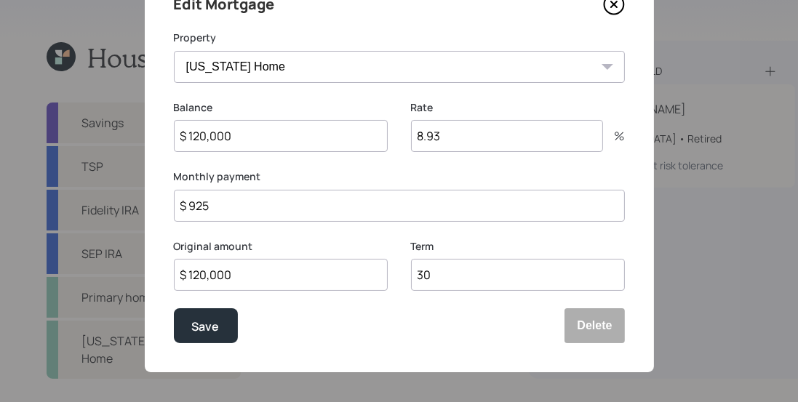
click at [398, 273] on div "Original amount $ 120,000 Term 30" at bounding box center [399, 274] width 451 height 70
click at [216, 332] on button "Save" at bounding box center [206, 325] width 64 height 35
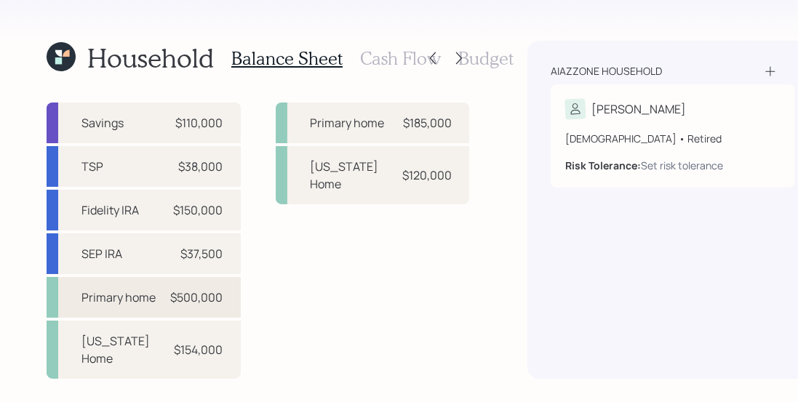
click at [174, 298] on div "$500,000" at bounding box center [197, 297] width 52 height 17
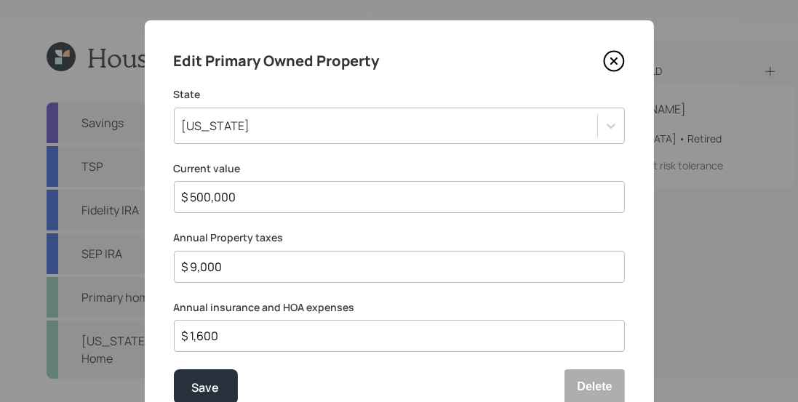
scroll to position [17, 0]
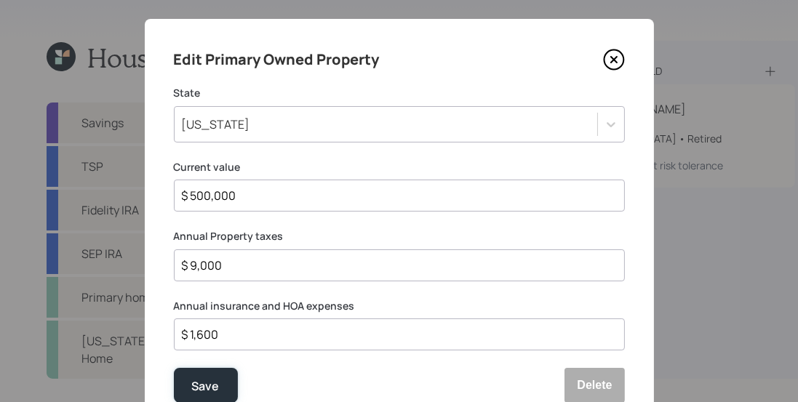
drag, startPoint x: 219, startPoint y: 378, endPoint x: 245, endPoint y: 343, distance: 43.6
click at [218, 379] on button "Save" at bounding box center [206, 385] width 64 height 35
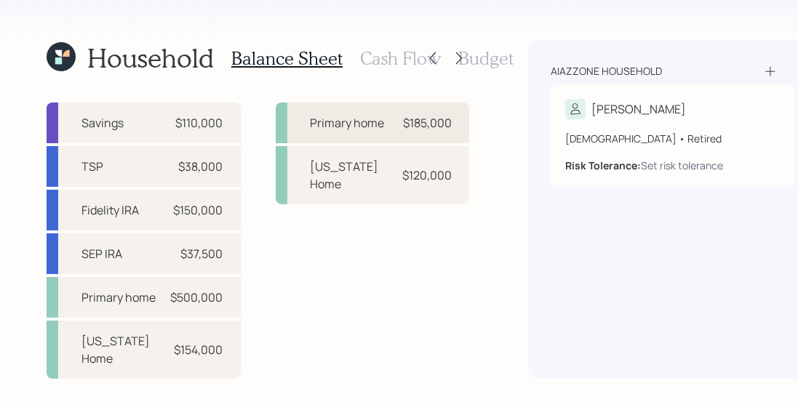
click at [345, 121] on div "Primary home" at bounding box center [348, 122] width 74 height 17
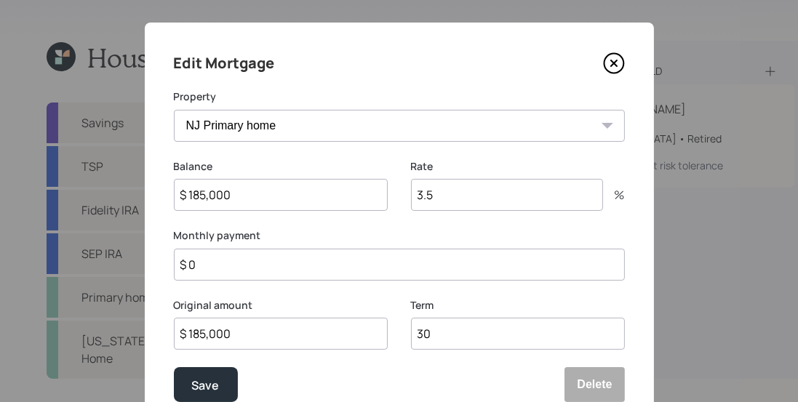
scroll to position [15, 0]
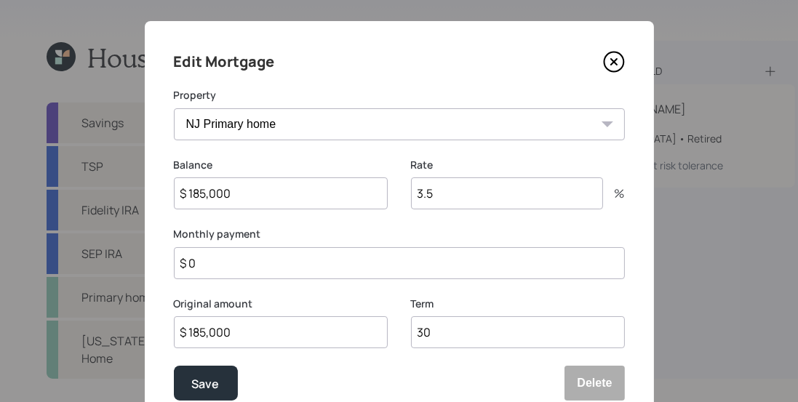
click at [248, 260] on input "$ 0" at bounding box center [399, 263] width 451 height 32
click at [367, 271] on input "$ 0" at bounding box center [399, 263] width 451 height 32
click at [366, 271] on input "$ 0" at bounding box center [399, 263] width 451 height 32
click at [366, 272] on input "$ 0" at bounding box center [399, 263] width 451 height 32
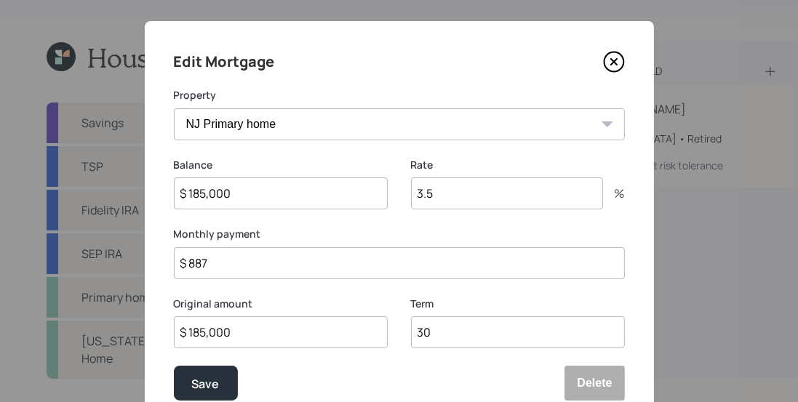
type input "$ 887"
click at [369, 239] on label "Monthly payment" at bounding box center [399, 234] width 451 height 15
click at [444, 199] on input "3.5" at bounding box center [507, 193] width 192 height 32
click at [444, 198] on input "3.5" at bounding box center [507, 193] width 192 height 32
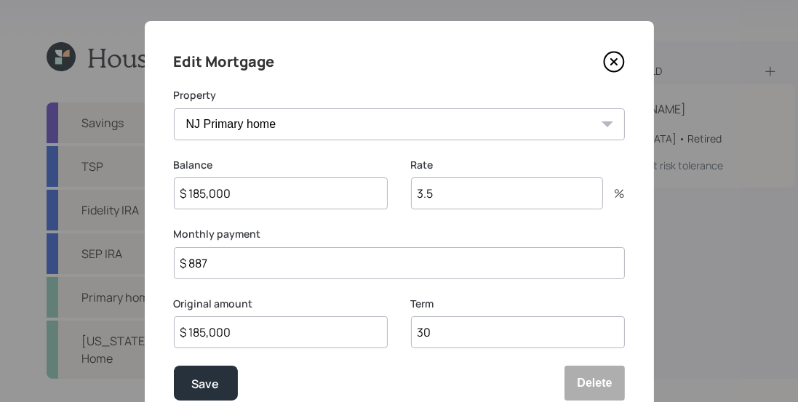
drag, startPoint x: 437, startPoint y: 197, endPoint x: 409, endPoint y: 193, distance: 28.7
click at [411, 193] on input "3.5" at bounding box center [507, 193] width 192 height 32
type input "3.5"
click at [417, 219] on div "Rate 3.5 %" at bounding box center [518, 193] width 214 height 70
click at [428, 326] on input "30" at bounding box center [518, 332] width 214 height 32
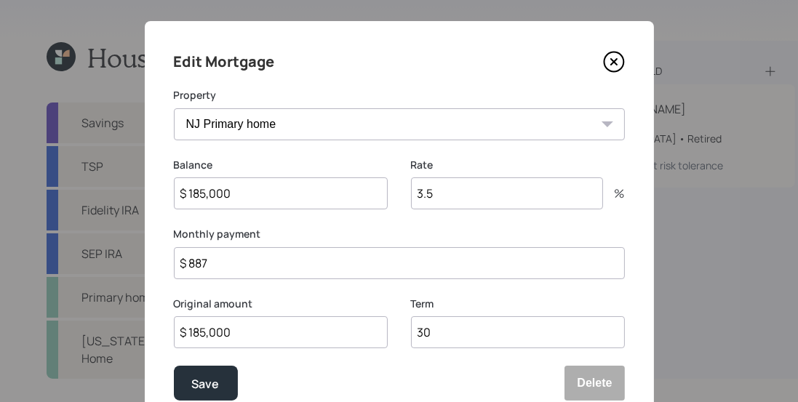
click at [396, 306] on div "Original amount $ 185,000 Term 30" at bounding box center [399, 332] width 451 height 70
click at [180, 390] on button "Save" at bounding box center [206, 383] width 64 height 35
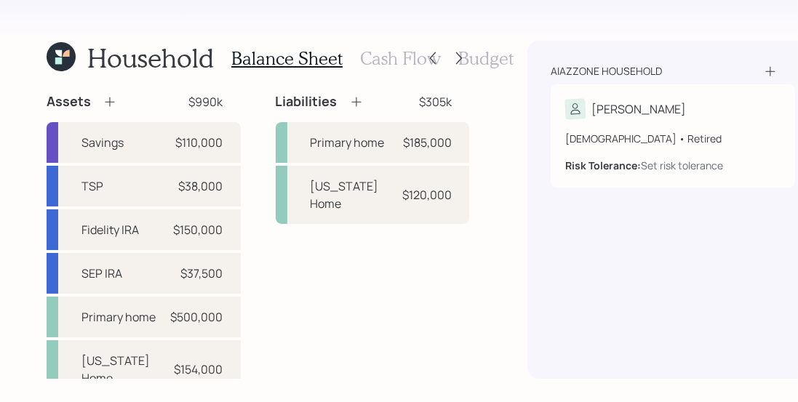
click at [351, 102] on icon at bounding box center [355, 101] width 9 height 9
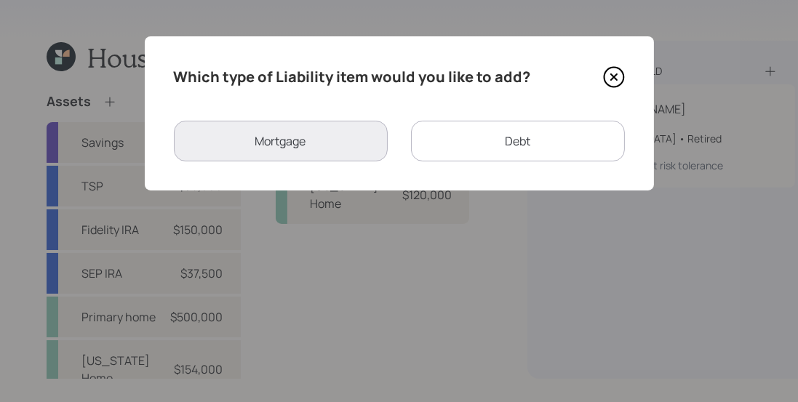
click at [489, 140] on div "Debt" at bounding box center [518, 141] width 214 height 41
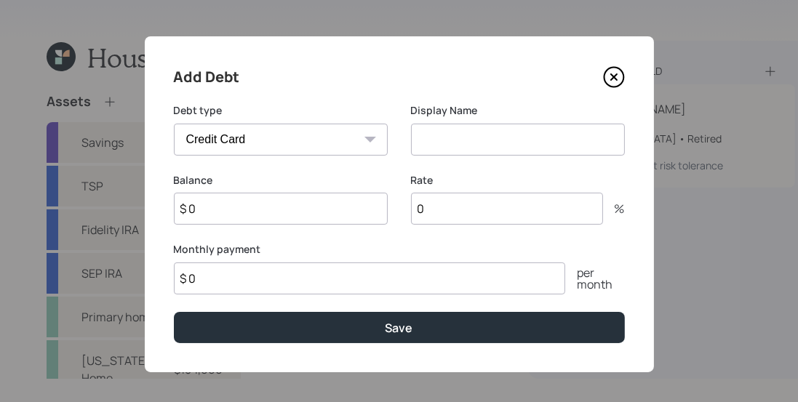
click at [332, 142] on select "Car Credit Card Medical Student Other" at bounding box center [281, 140] width 214 height 32
select select "car"
click at [174, 124] on select "Car Credit Card Medical Student Other" at bounding box center [281, 140] width 214 height 32
click at [448, 136] on input at bounding box center [518, 140] width 214 height 32
type input "Car Loan"
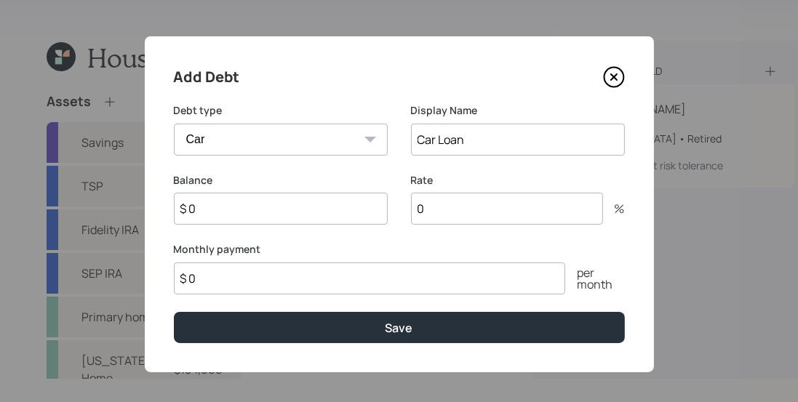
click at [291, 217] on input "$ 0" at bounding box center [281, 209] width 214 height 32
click at [278, 211] on input "$ 11,000" at bounding box center [281, 209] width 214 height 32
type input "$ 11,000"
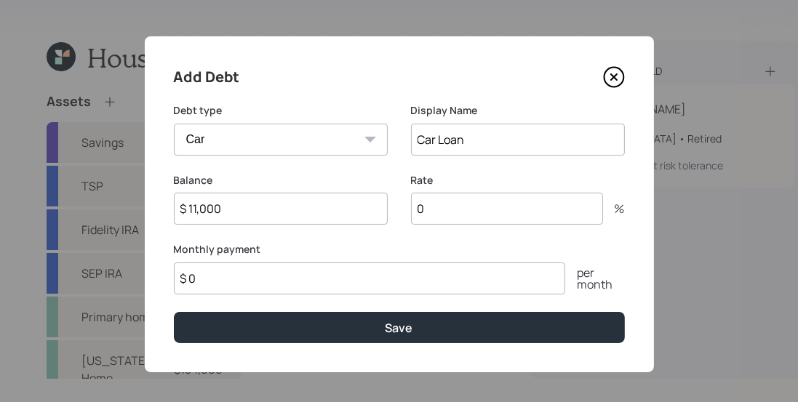
click at [427, 209] on input "0" at bounding box center [507, 209] width 192 height 32
type input "5.99"
click at [396, 275] on input "$ 0" at bounding box center [369, 279] width 391 height 32
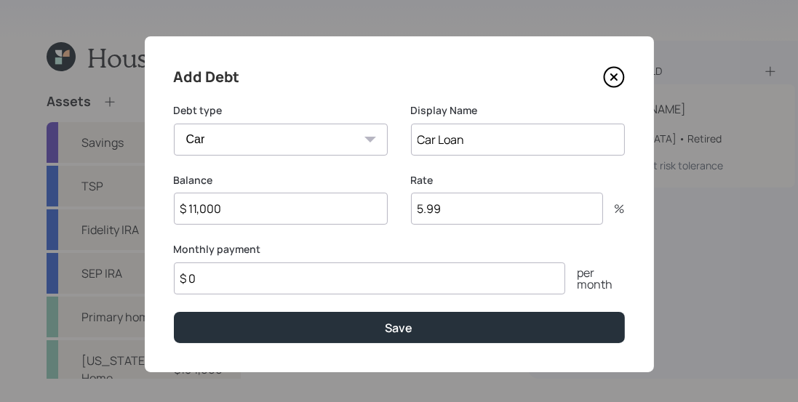
click at [396, 275] on input "$ 0" at bounding box center [369, 279] width 391 height 32
click at [390, 271] on input "$ 345" at bounding box center [369, 279] width 391 height 32
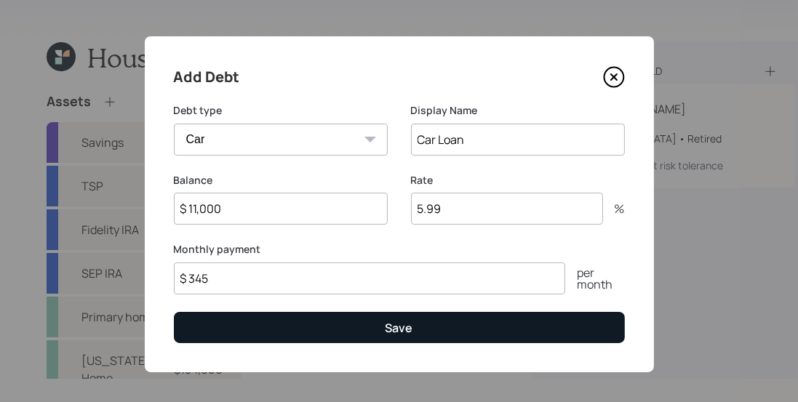
type input "$ 345"
click at [310, 334] on button "Save" at bounding box center [399, 327] width 451 height 31
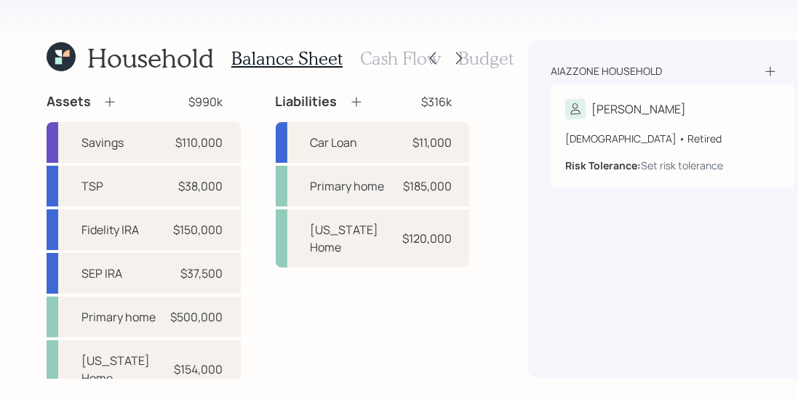
click at [397, 59] on h3 "Cash Flow" at bounding box center [400, 58] width 81 height 21
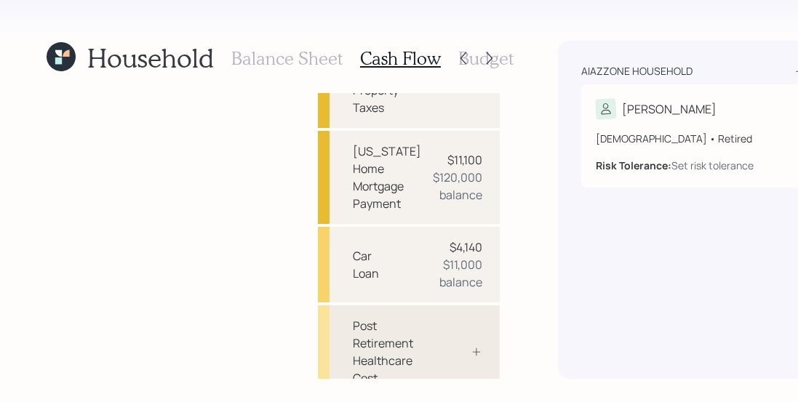
scroll to position [421, 0]
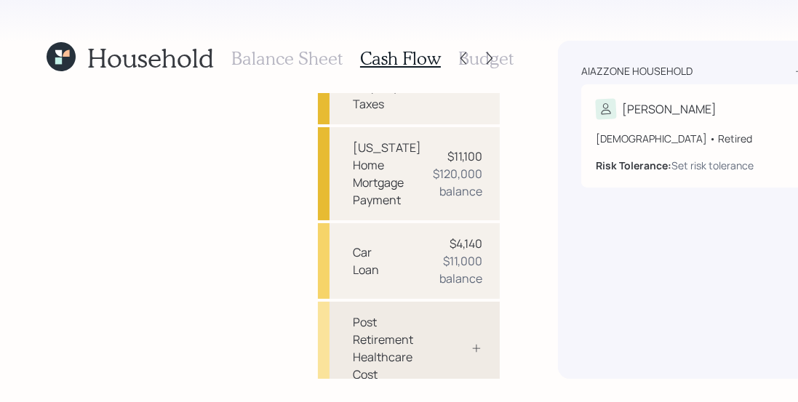
click at [364, 313] on div "Post Retirement Healthcare Cost" at bounding box center [390, 348] width 74 height 70
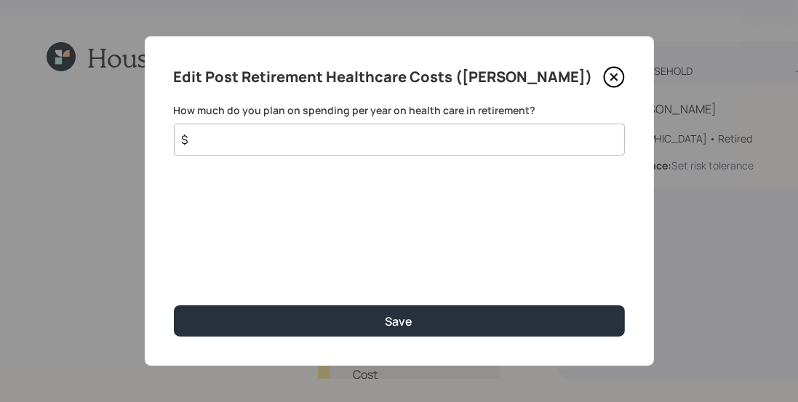
click at [294, 140] on input "$" at bounding box center [393, 139] width 426 height 17
drag, startPoint x: 248, startPoint y: 141, endPoint x: 157, endPoint y: 139, distance: 90.9
click at [157, 139] on div "Edit Post Retirement Healthcare Costs ([PERSON_NAME]) How much do you plan on s…" at bounding box center [399, 200] width 509 height 329
drag, startPoint x: 220, startPoint y: 145, endPoint x: 206, endPoint y: 142, distance: 14.1
click at [206, 142] on input "$ 5,736" at bounding box center [393, 139] width 426 height 17
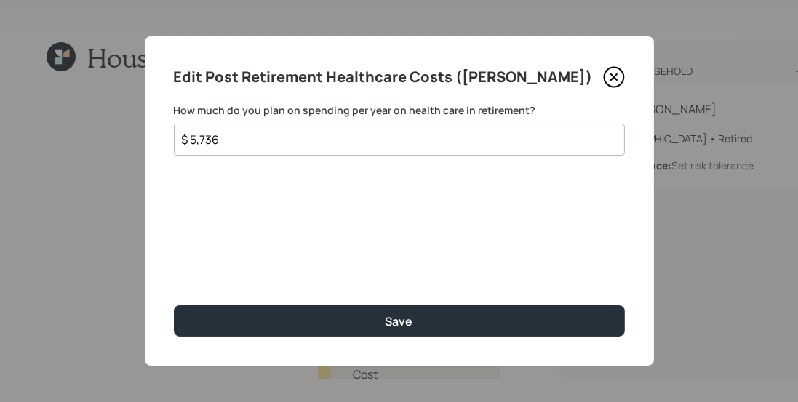
type input "$ 5,736"
click at [308, 233] on div "Edit Post Retirement Healthcare Costs ([PERSON_NAME]) How much do you plan on s…" at bounding box center [399, 200] width 509 height 329
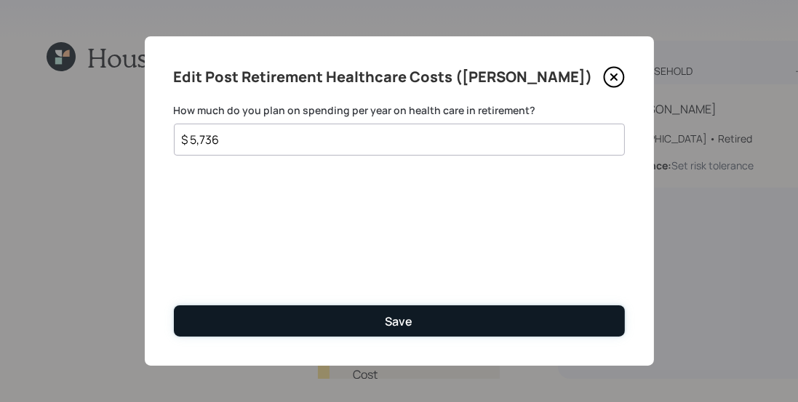
click at [420, 308] on button "Save" at bounding box center [399, 320] width 451 height 31
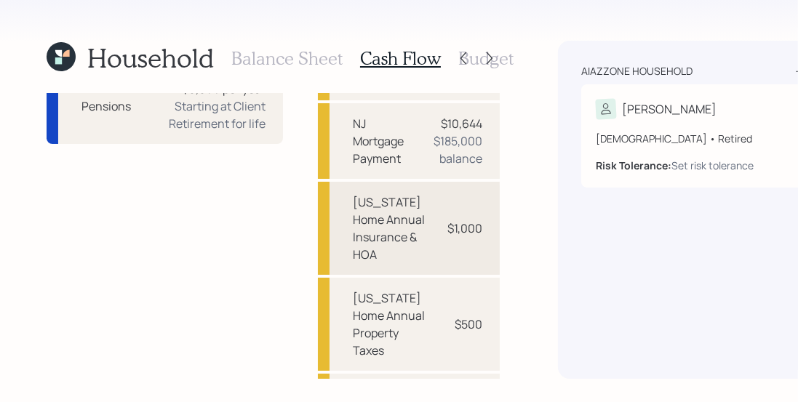
scroll to position [538, 0]
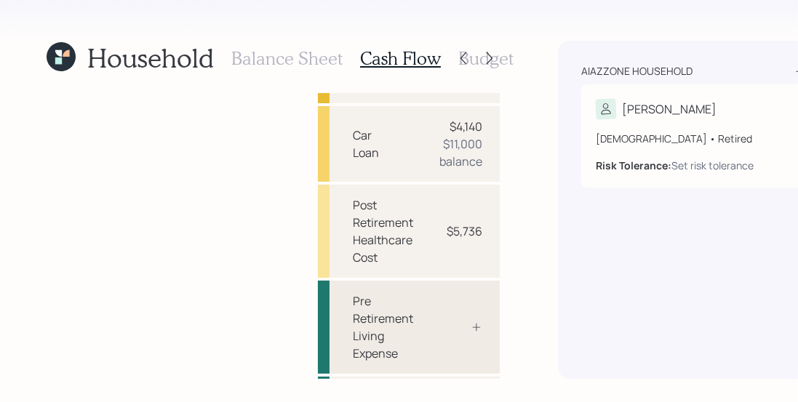
click at [399, 281] on div "Pre Retirement Living Expense" at bounding box center [409, 327] width 182 height 93
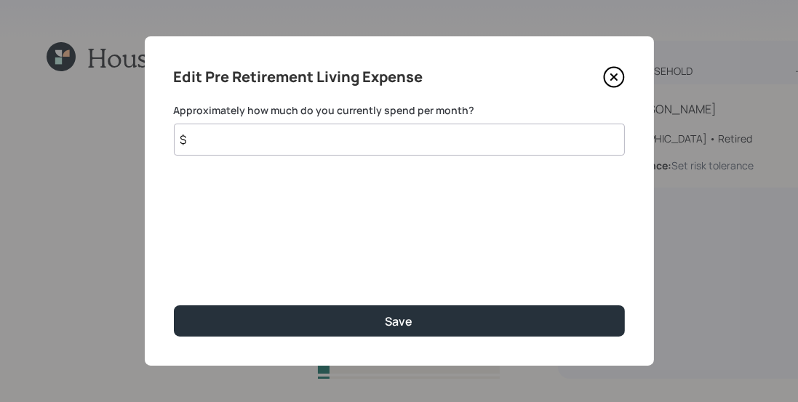
click at [246, 137] on input "$" at bounding box center [399, 140] width 451 height 32
type input "$ 1,000"
click at [174, 305] on button "Save" at bounding box center [399, 320] width 451 height 31
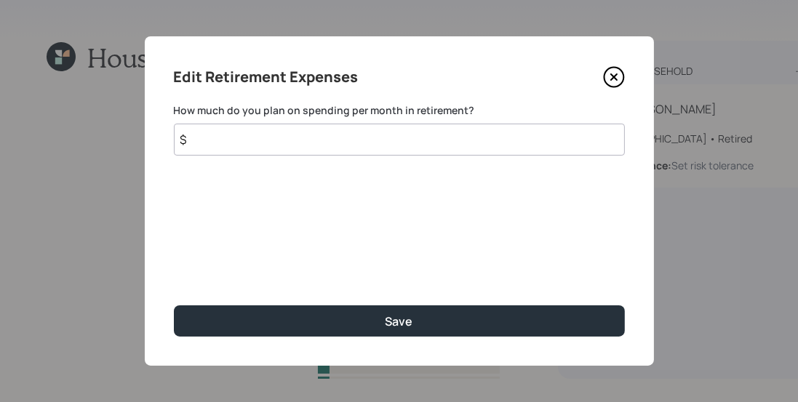
click at [336, 145] on input "$" at bounding box center [399, 140] width 451 height 32
type input "$ 1,200"
click at [174, 305] on button "Save" at bounding box center [399, 320] width 451 height 31
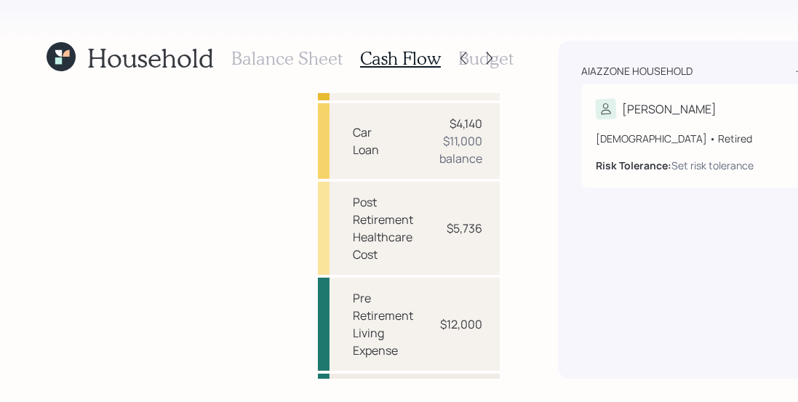
scroll to position [548, 0]
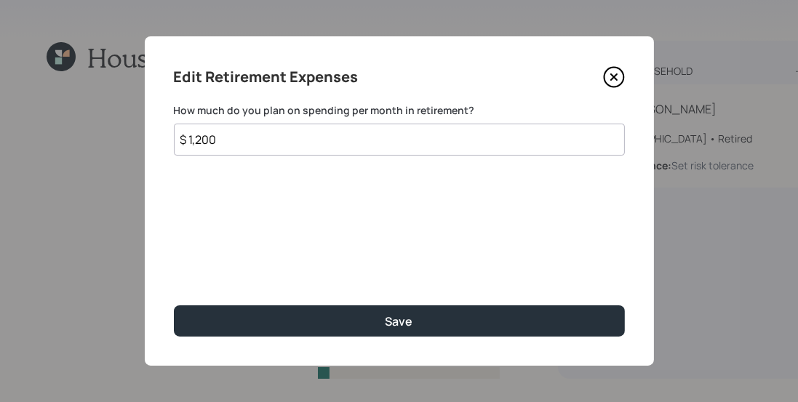
click at [214, 143] on input "$ 1,200" at bounding box center [399, 140] width 451 height 32
type input "$ 1,000"
click at [174, 305] on button "Save" at bounding box center [399, 320] width 451 height 31
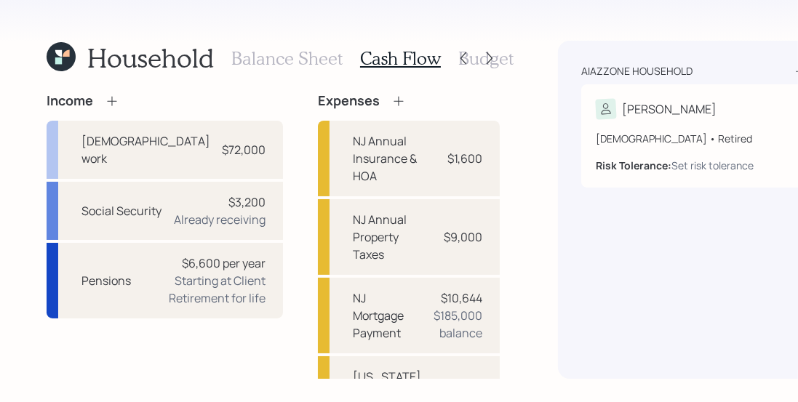
click at [489, 55] on h3 "Budget" at bounding box center [485, 58] width 55 height 21
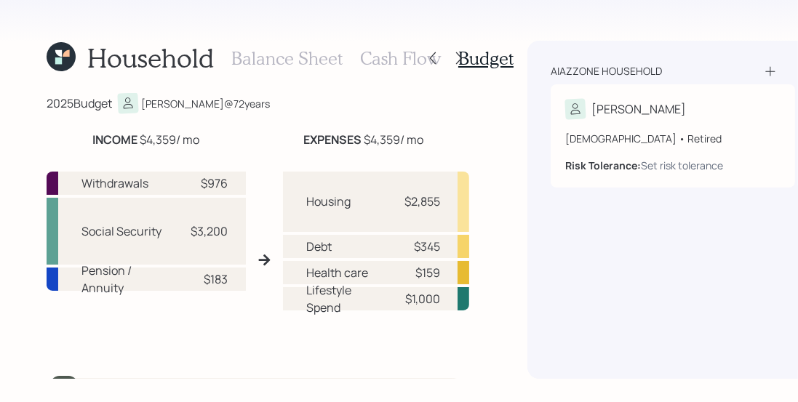
click at [385, 58] on h3 "Cash Flow" at bounding box center [400, 58] width 81 height 21
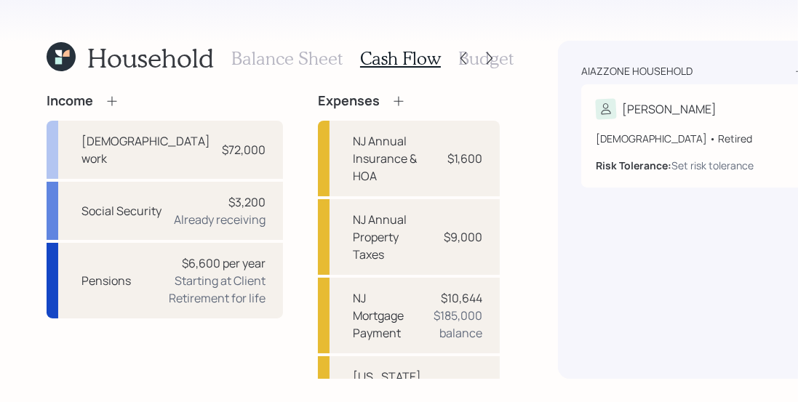
click at [510, 147] on div "Household Balance Sheet Cash Flow Budget Income [DEMOGRAPHIC_DATA] work $72,000…" at bounding box center [399, 201] width 798 height 402
click at [511, 143] on div "Household Balance Sheet Cash Flow Budget Income [DEMOGRAPHIC_DATA] work $72,000…" at bounding box center [399, 201] width 798 height 402
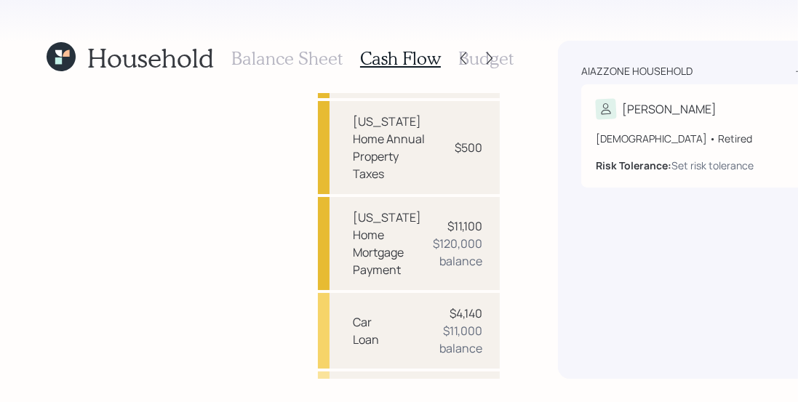
scroll to position [373, 0]
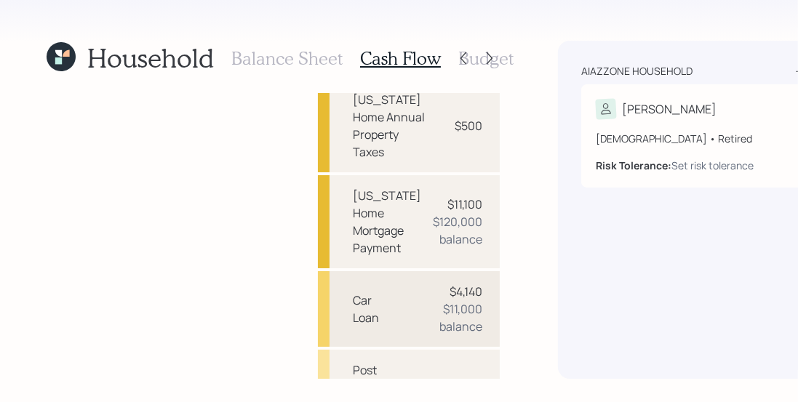
click at [449, 283] on div "$4,140" at bounding box center [465, 291] width 33 height 17
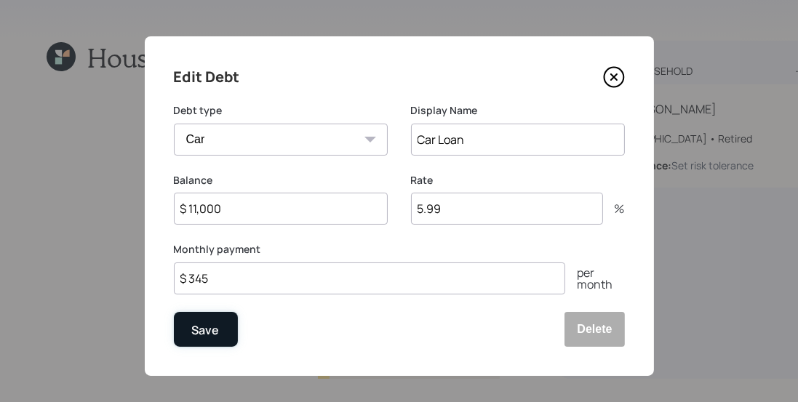
click at [207, 332] on div "Save" at bounding box center [206, 330] width 28 height 20
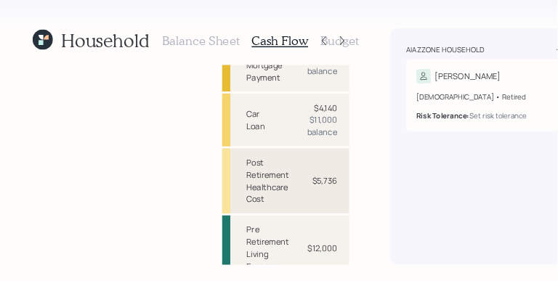
scroll to position [541, 0]
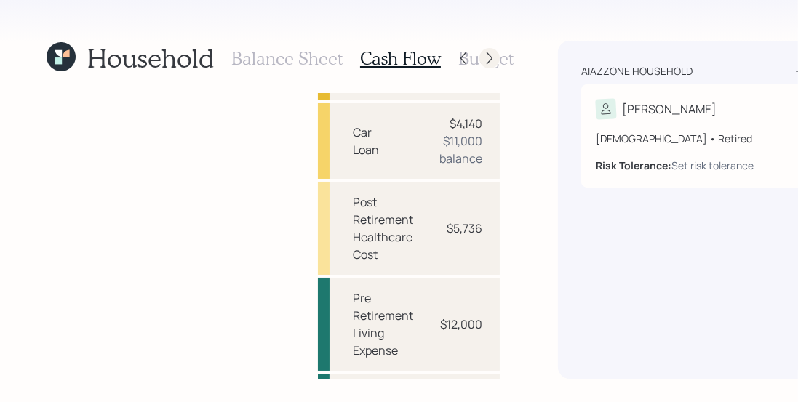
click at [482, 58] on icon at bounding box center [489, 58] width 15 height 15
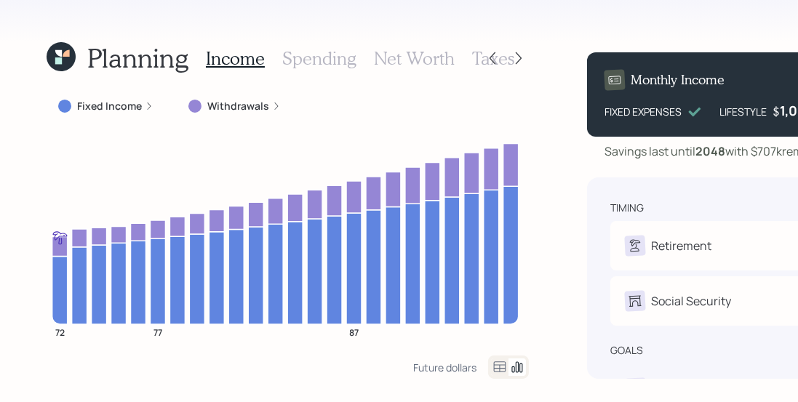
click at [663, 28] on div "Planning Income Spending Net Worth Taxes Fixed Income Withdrawals 72 77 87 Futu…" at bounding box center [399, 201] width 798 height 402
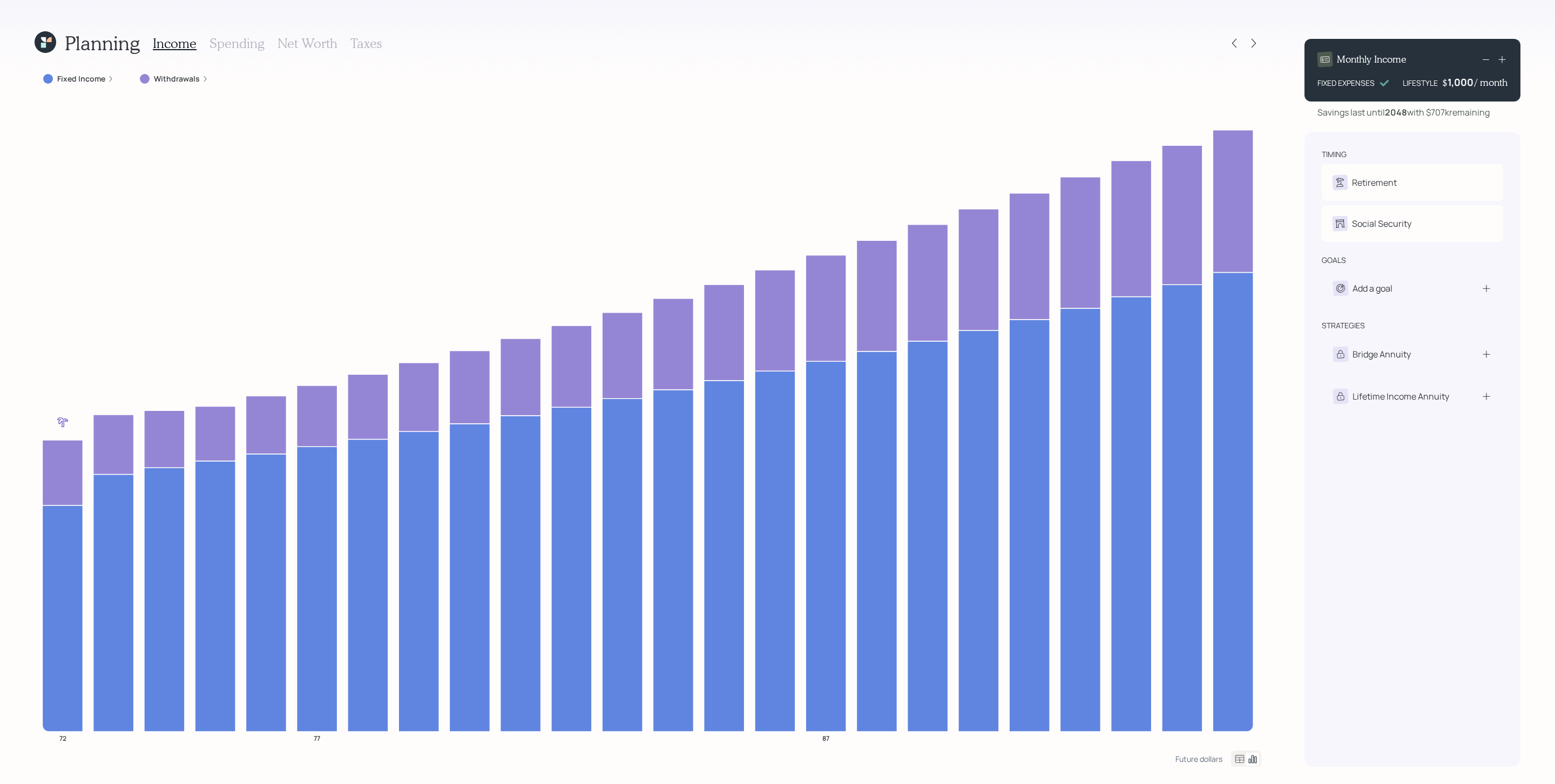
click at [1036, 513] on div "timing Retirement J Retired Social Security J Receiving goals Add a goal strate…" at bounding box center [1412, 448] width 216 height 635
click at [66, 76] on label "Fixed Income" at bounding box center [81, 79] width 48 height 11
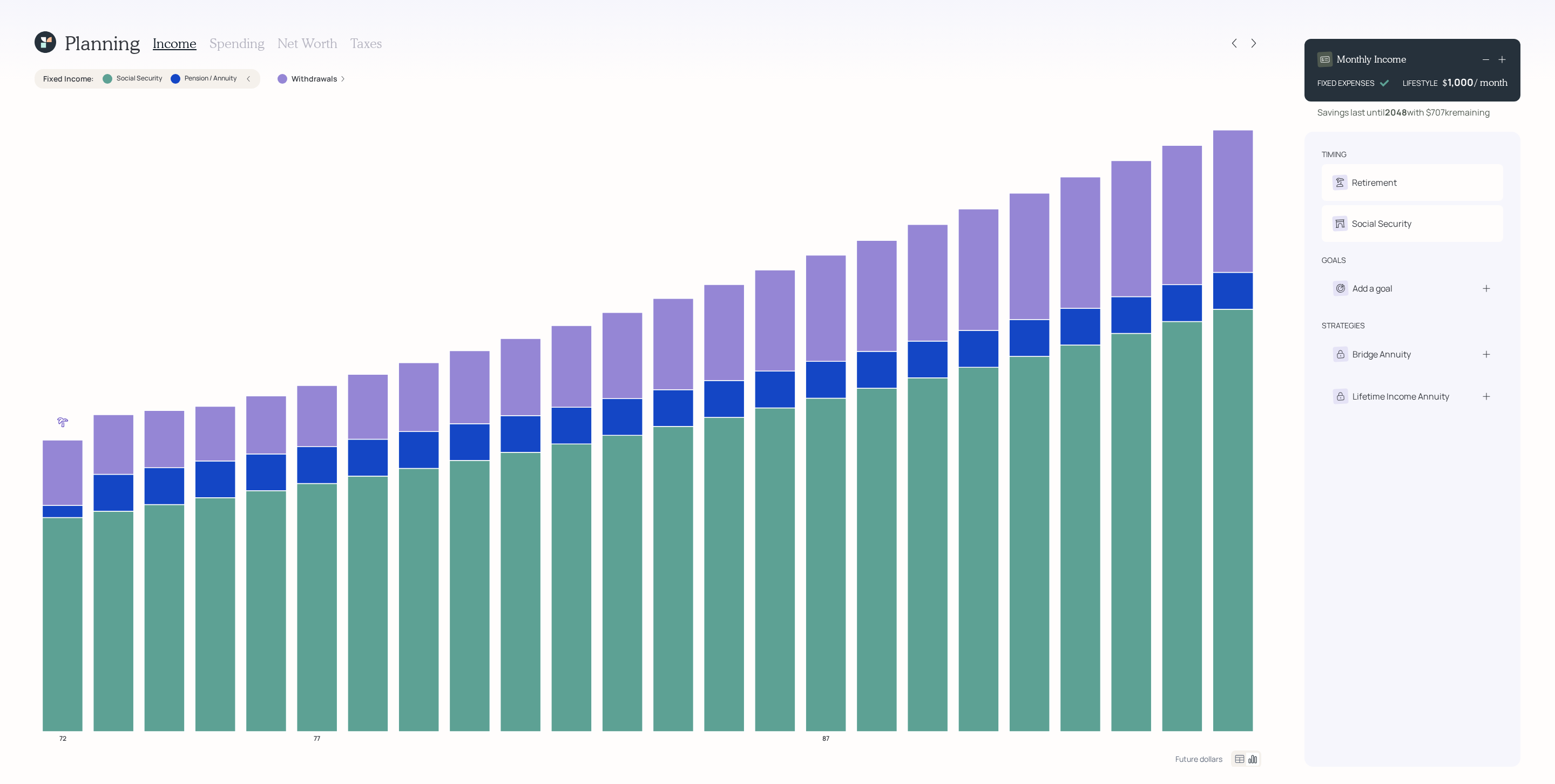
click at [247, 79] on icon at bounding box center [248, 79] width 7 height 7
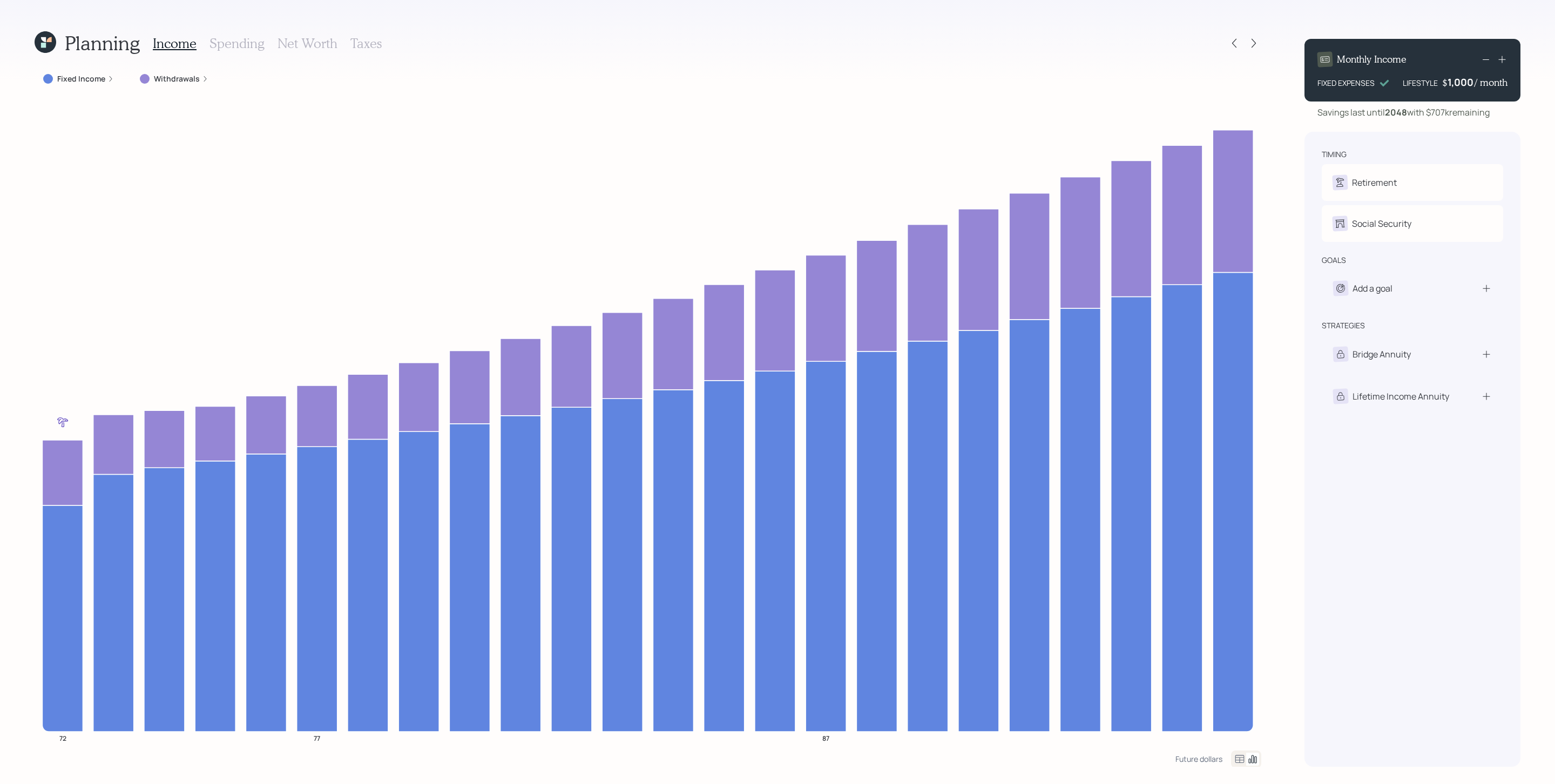
click at [197, 80] on div "Withdrawals" at bounding box center [174, 79] width 68 height 11
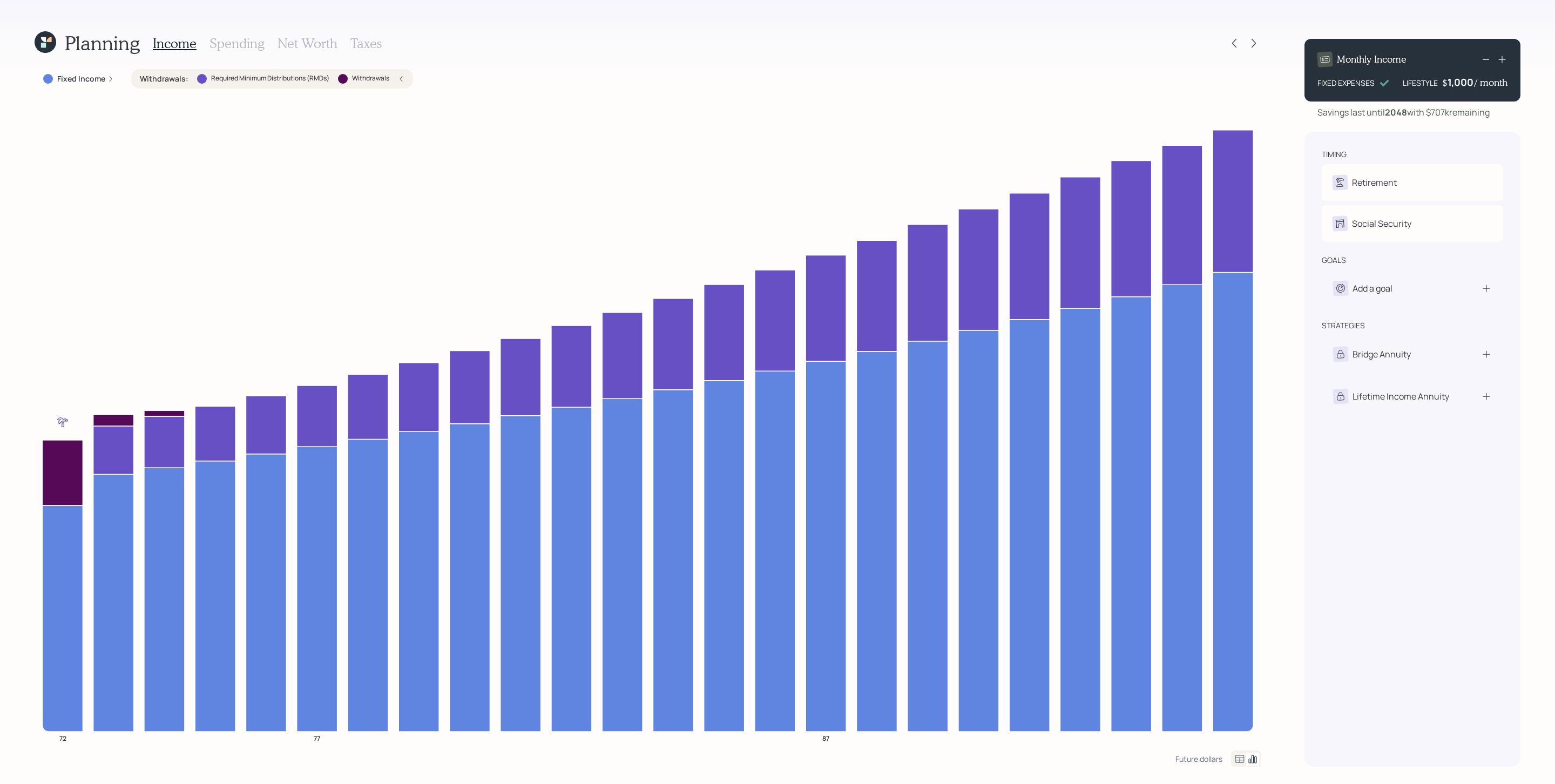
click at [408, 78] on div "Withdrawals : Required Minimum Distributions (RMDs) Withdrawals" at bounding box center [273, 79] width 282 height 19
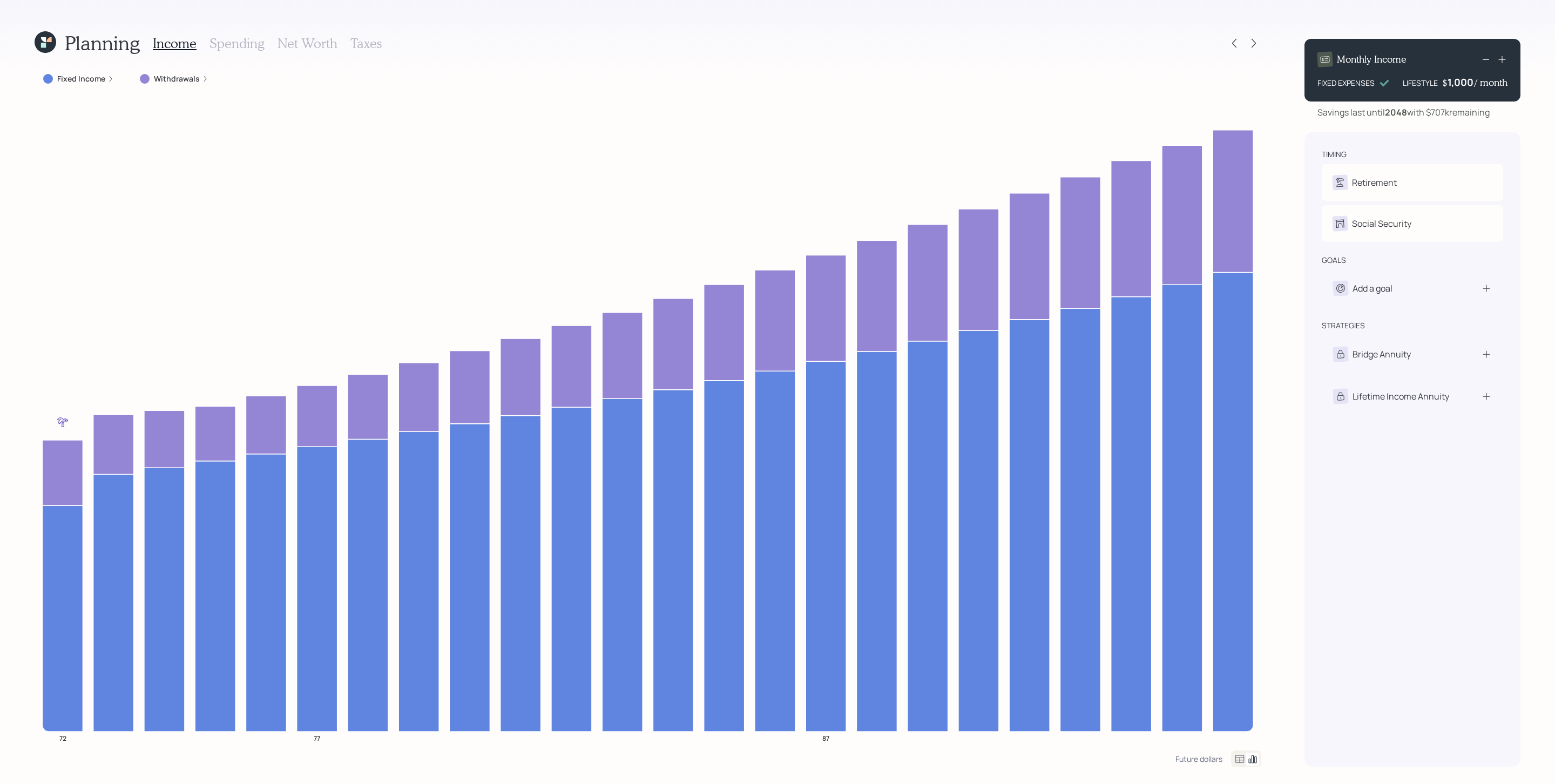
click at [97, 80] on label "Fixed Income" at bounding box center [81, 79] width 48 height 11
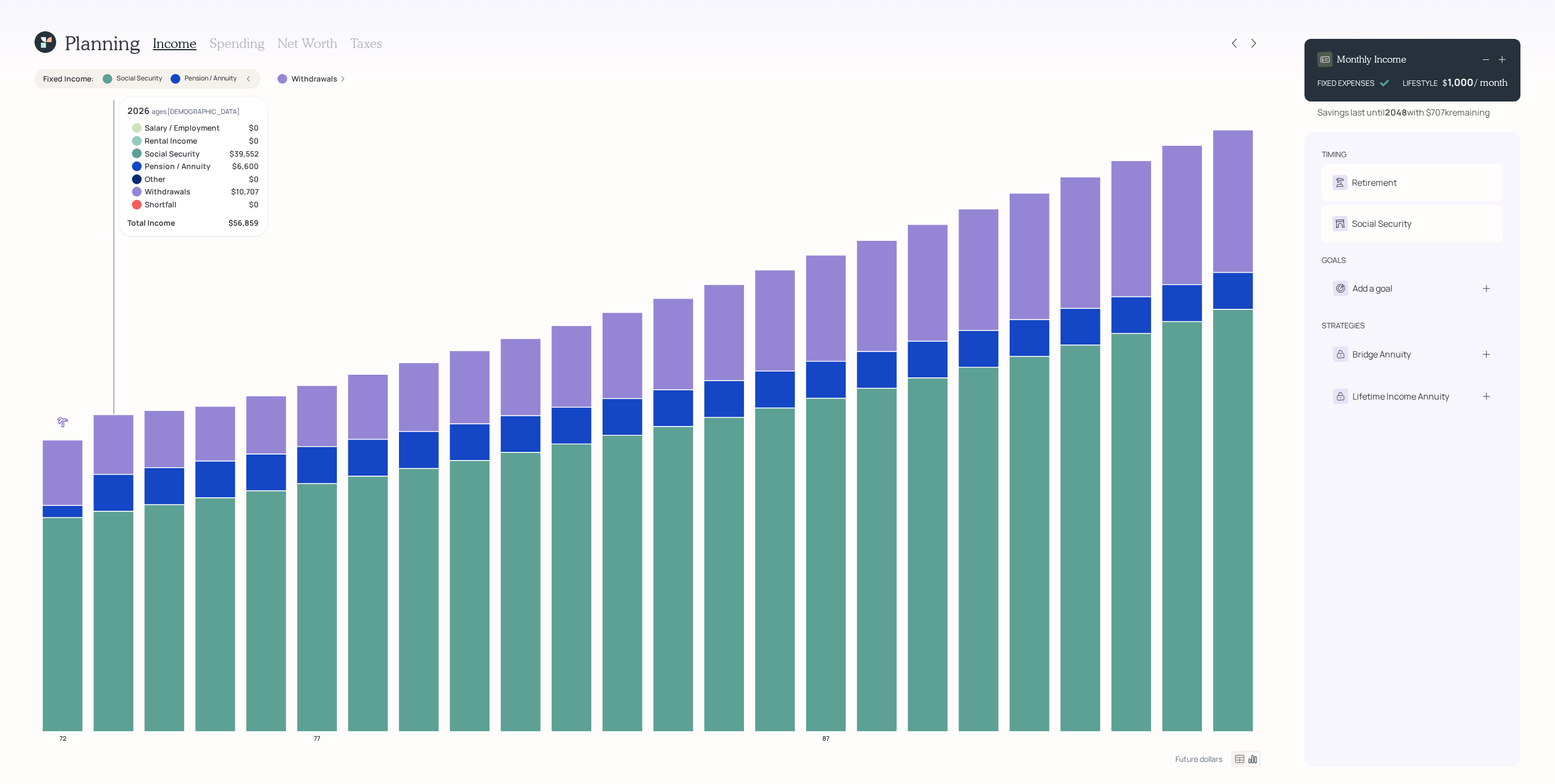
click at [232, 74] on label "Pension / Annuity" at bounding box center [211, 79] width 52 height 9
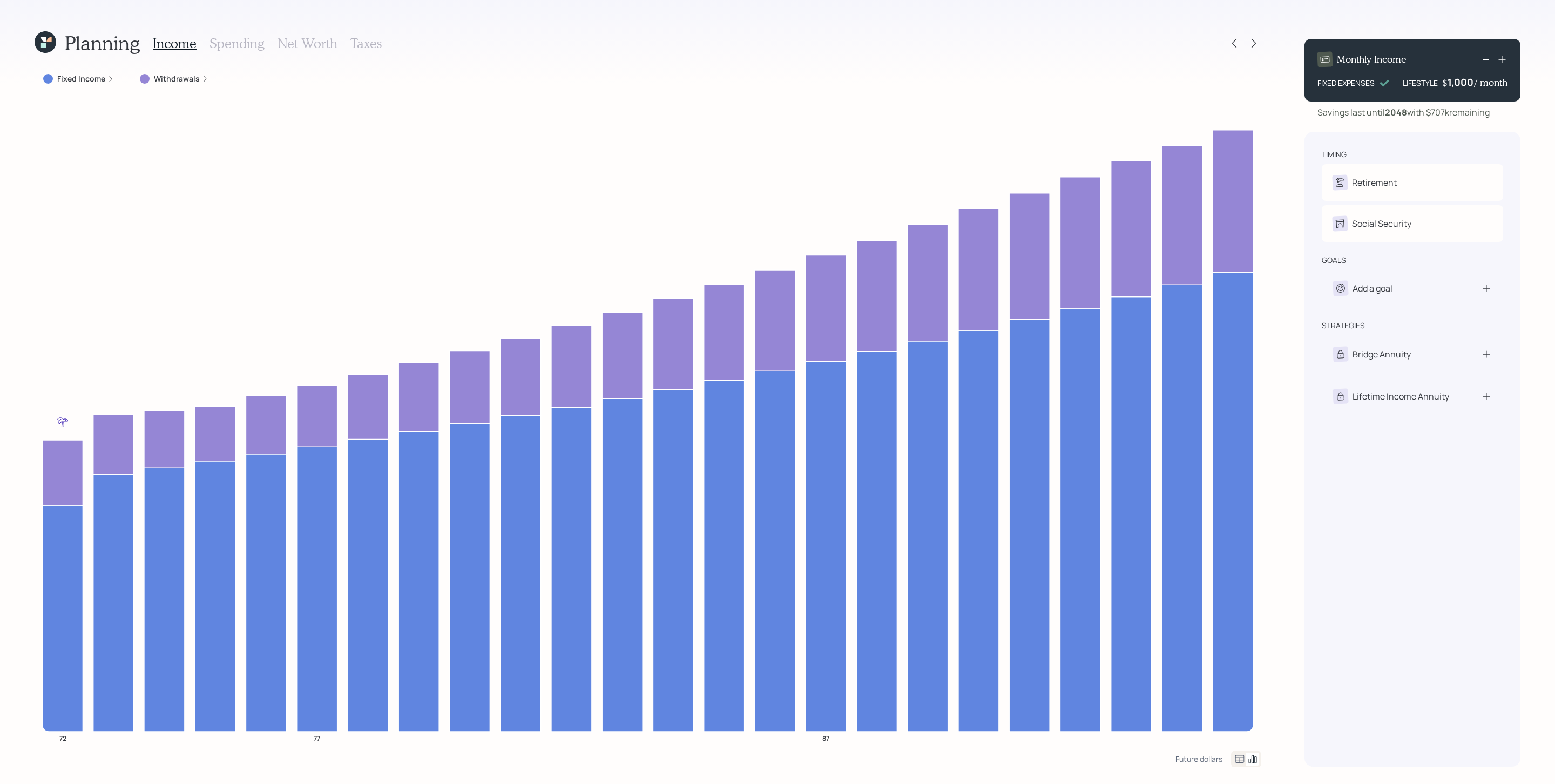
click at [203, 79] on icon at bounding box center [205, 79] width 7 height 7
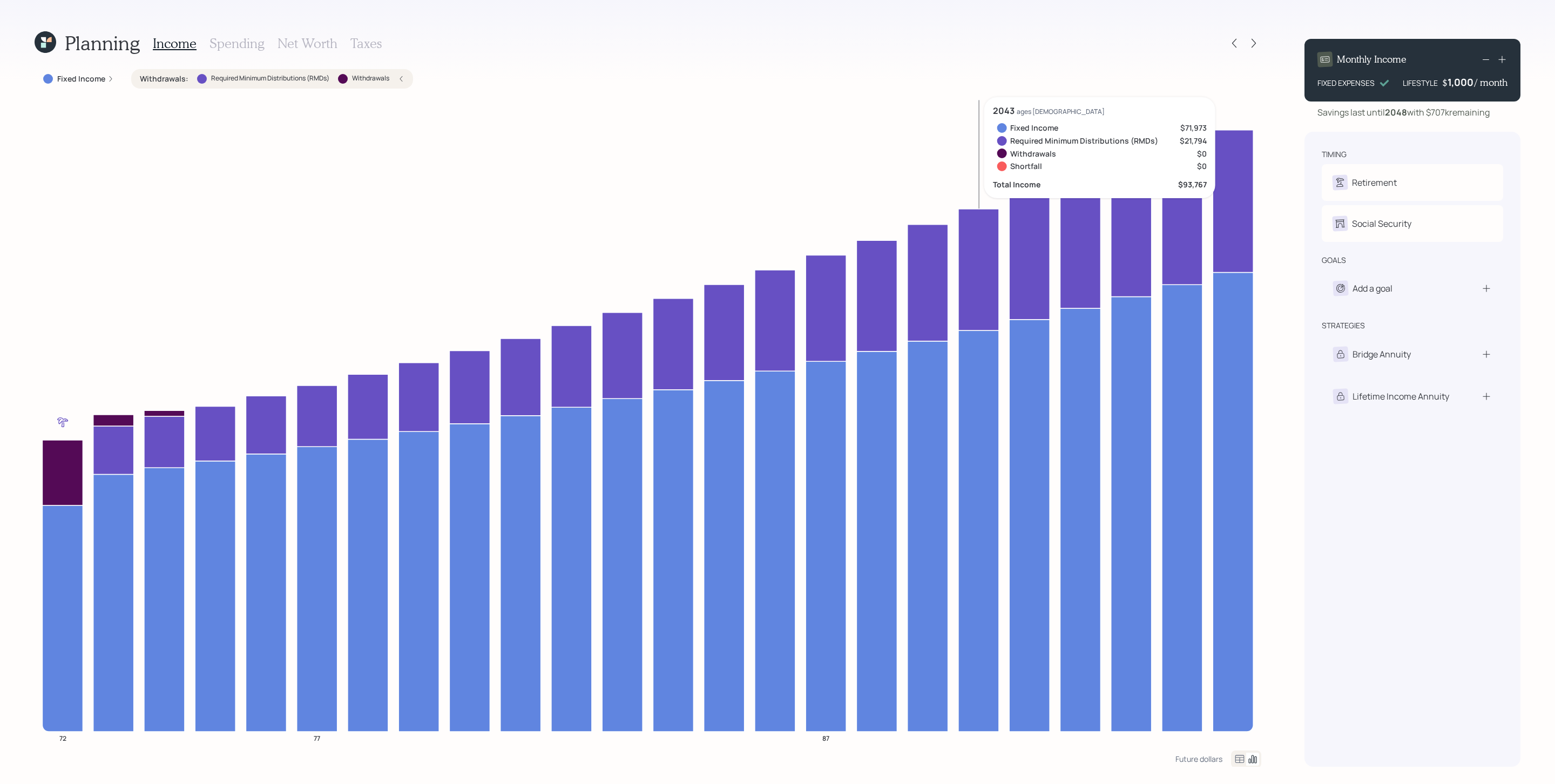
click at [980, 307] on icon at bounding box center [979, 270] width 41 height 122
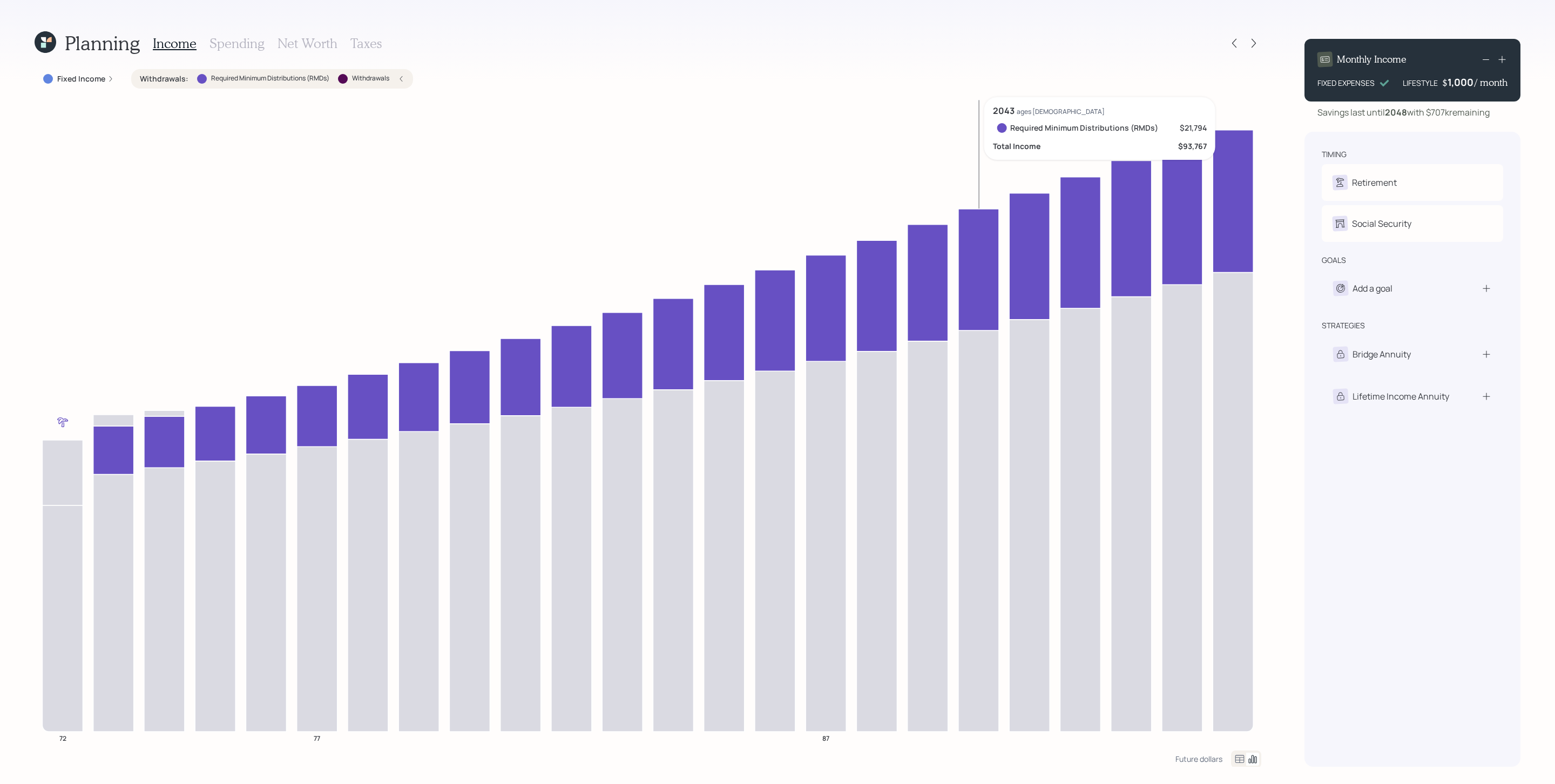
click at [951, 308] on icon "72 77 87" at bounding box center [648, 424] width 1227 height 653
click at [935, 306] on icon at bounding box center [928, 282] width 41 height 117
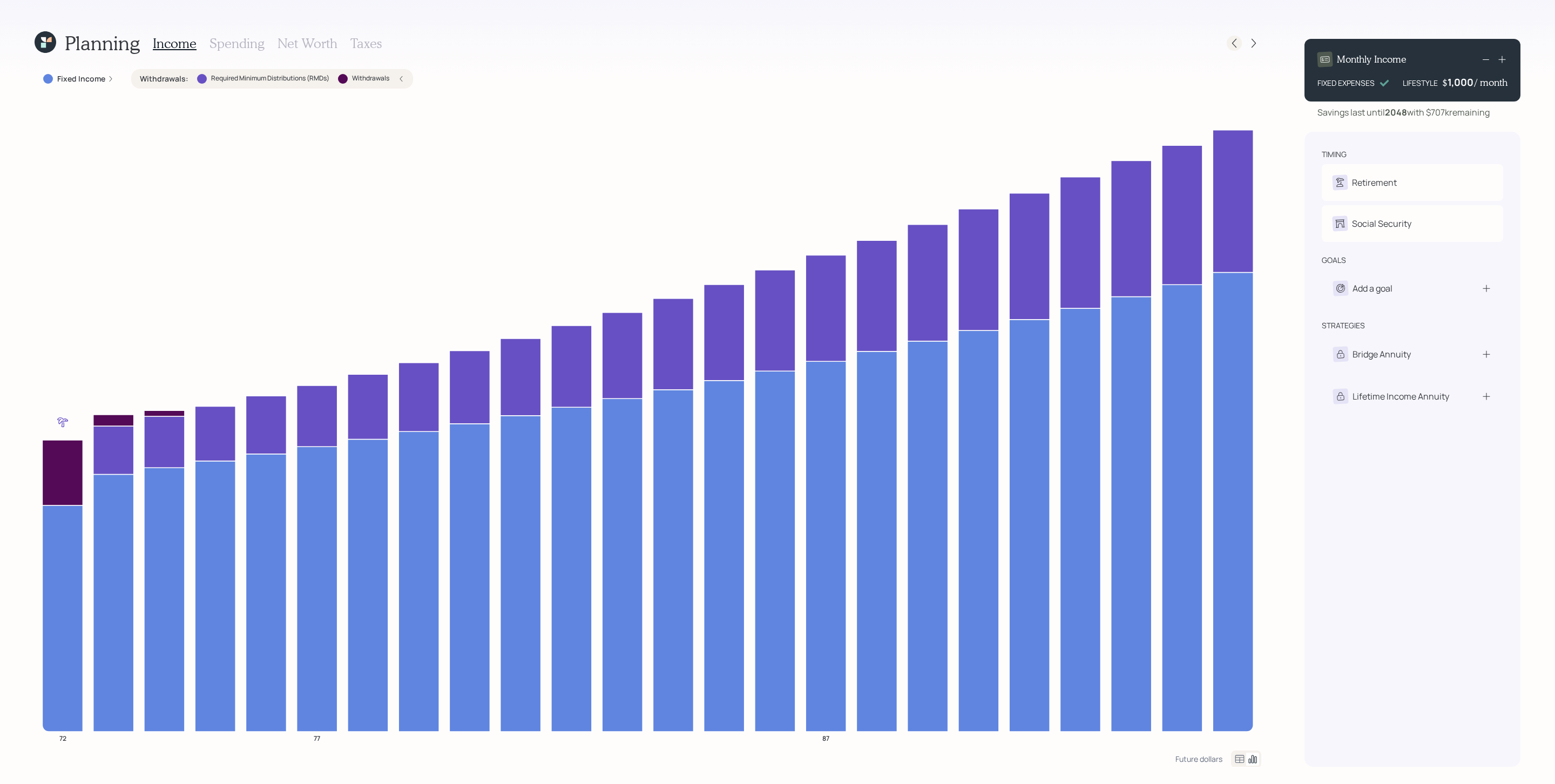
click at [1036, 45] on icon at bounding box center [1234, 43] width 11 height 11
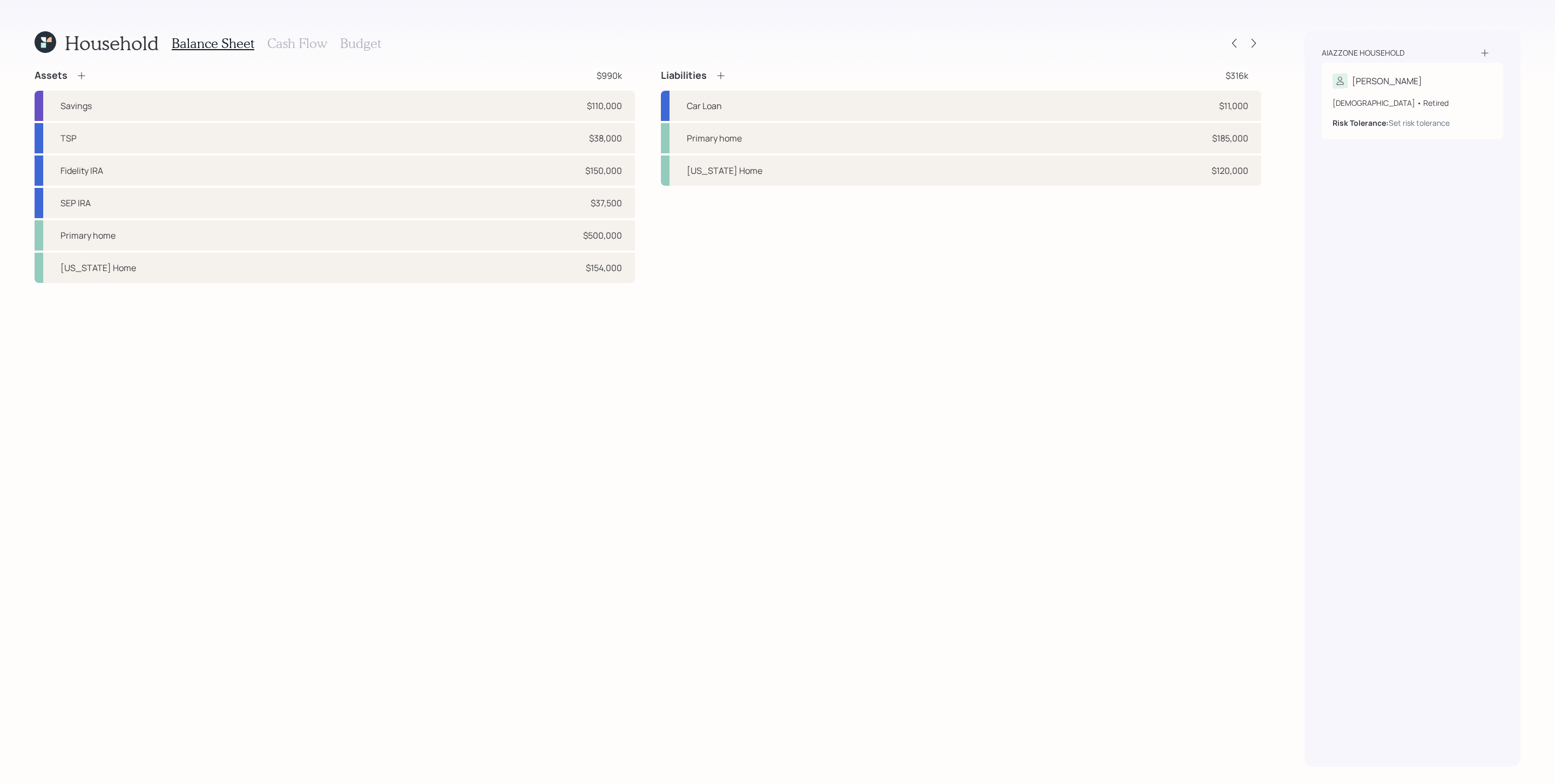
click at [298, 36] on h3 "Cash Flow" at bounding box center [297, 43] width 60 height 16
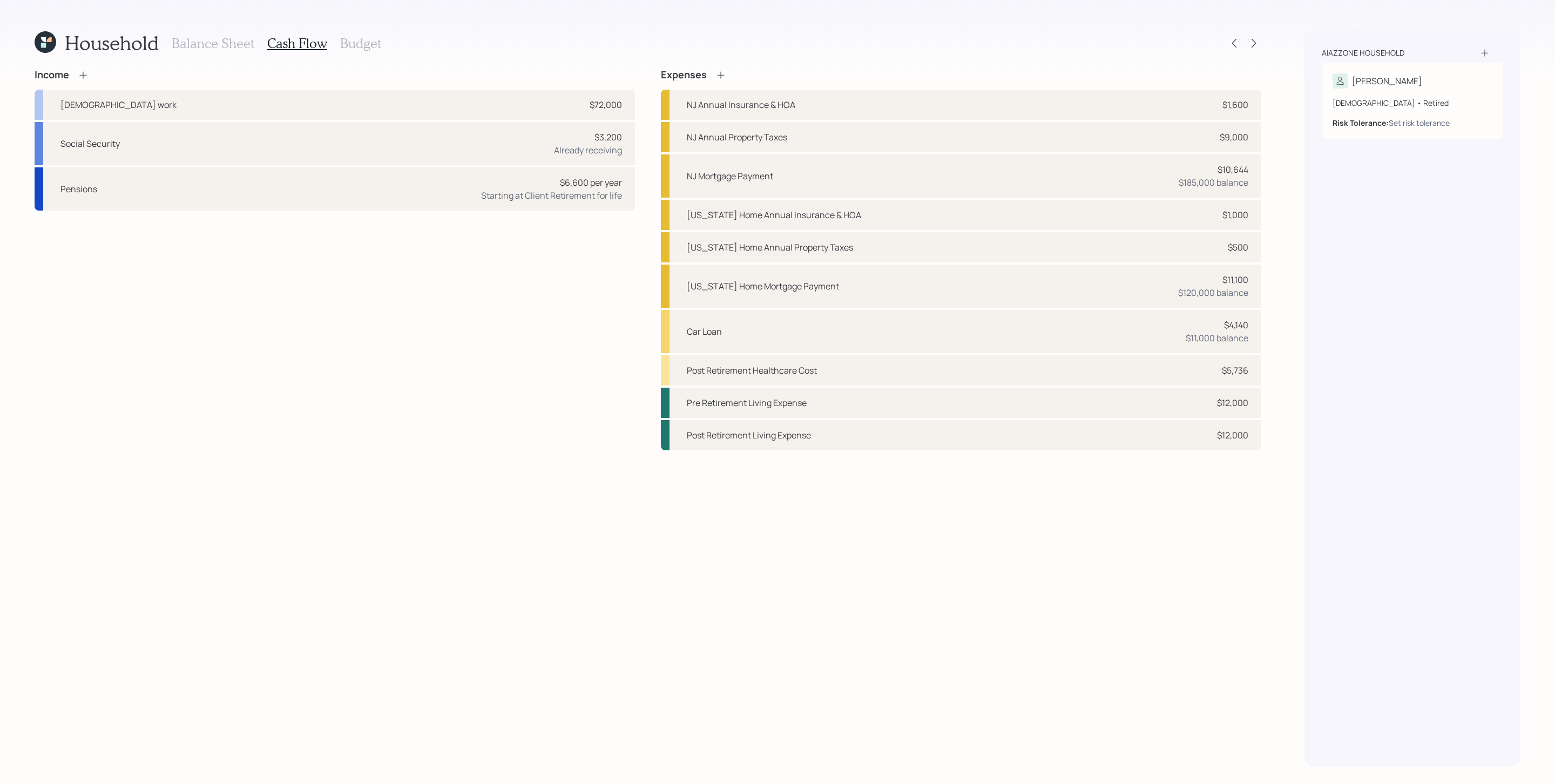
click at [82, 74] on icon at bounding box center [83, 75] width 11 height 11
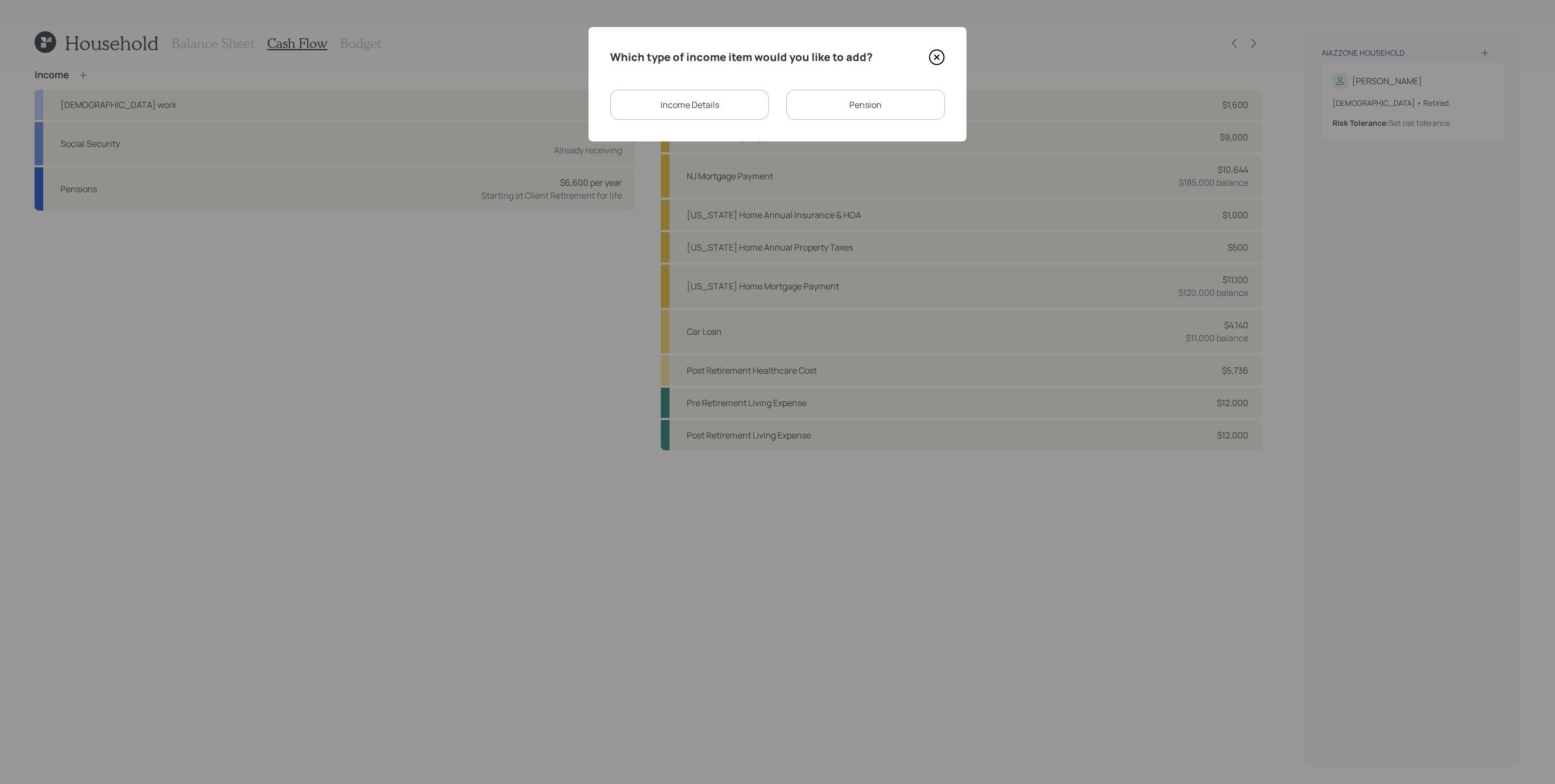
click at [749, 99] on div "Income Details" at bounding box center [690, 105] width 159 height 30
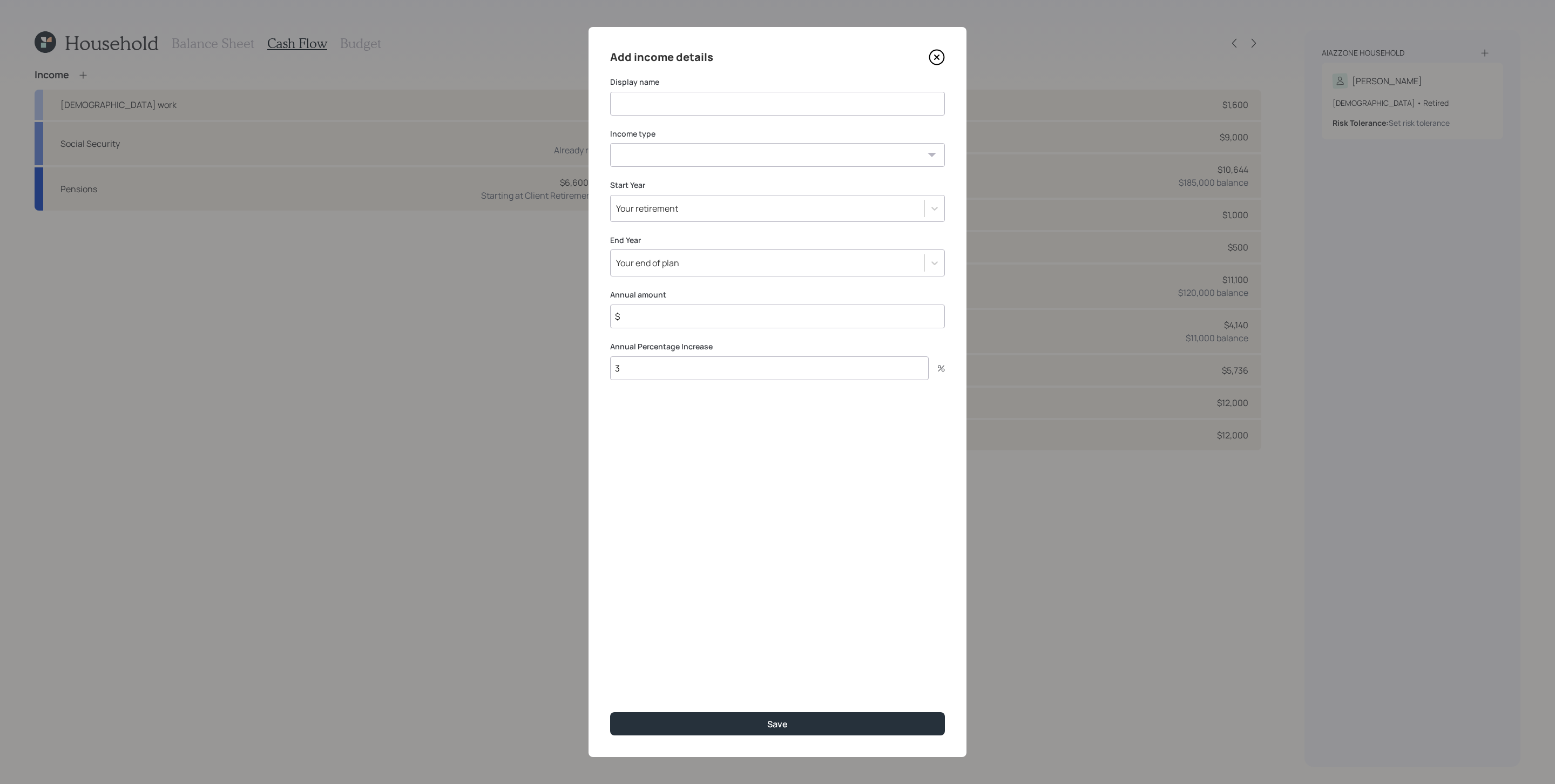
click at [670, 116] on div "Add income details Display name Income type [DEMOGRAPHIC_DATA] work [DEMOGRAPHI…" at bounding box center [778, 391] width 378 height 730
click at [680, 104] on input at bounding box center [778, 104] width 335 height 24
type input "Income placeholder"
click at [679, 163] on select "[DEMOGRAPHIC_DATA] work [DEMOGRAPHIC_DATA] work Self employment Other" at bounding box center [778, 155] width 335 height 24
select select "other"
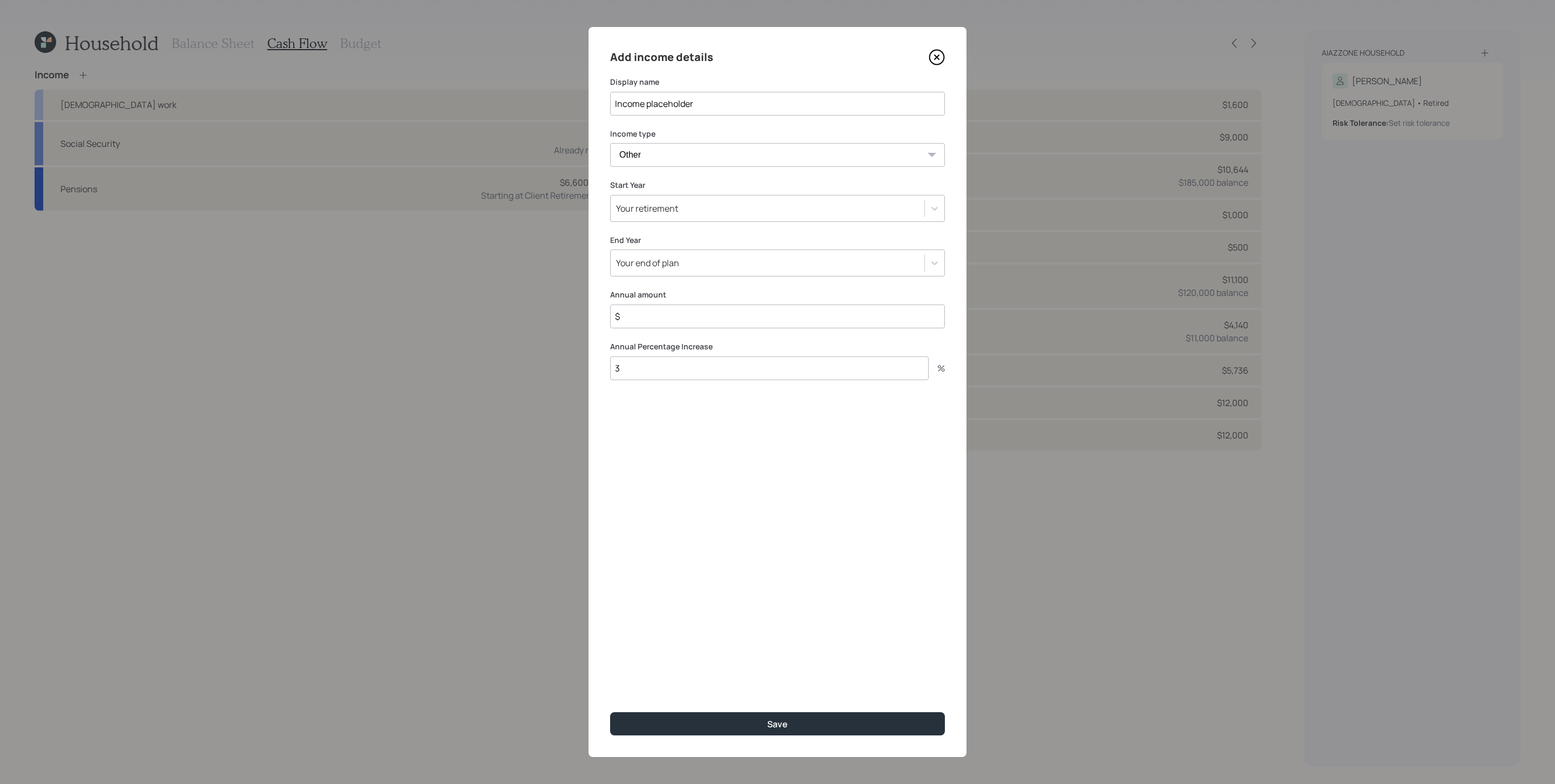
click at [610, 143] on select "[DEMOGRAPHIC_DATA] work [DEMOGRAPHIC_DATA] work Self employment Other" at bounding box center [778, 155] width 335 height 24
click at [670, 209] on select "Tax-free Earned Self Employment Alimony Royalties Pension / Annuity Interest Di…" at bounding box center [778, 207] width 335 height 24
select select "earned"
click at [610, 195] on select "Tax-free Earned Self Employment Alimony Royalties Pension / Annuity Interest Di…" at bounding box center [778, 207] width 335 height 24
click at [672, 261] on div "Your retirement" at bounding box center [648, 260] width 62 height 12
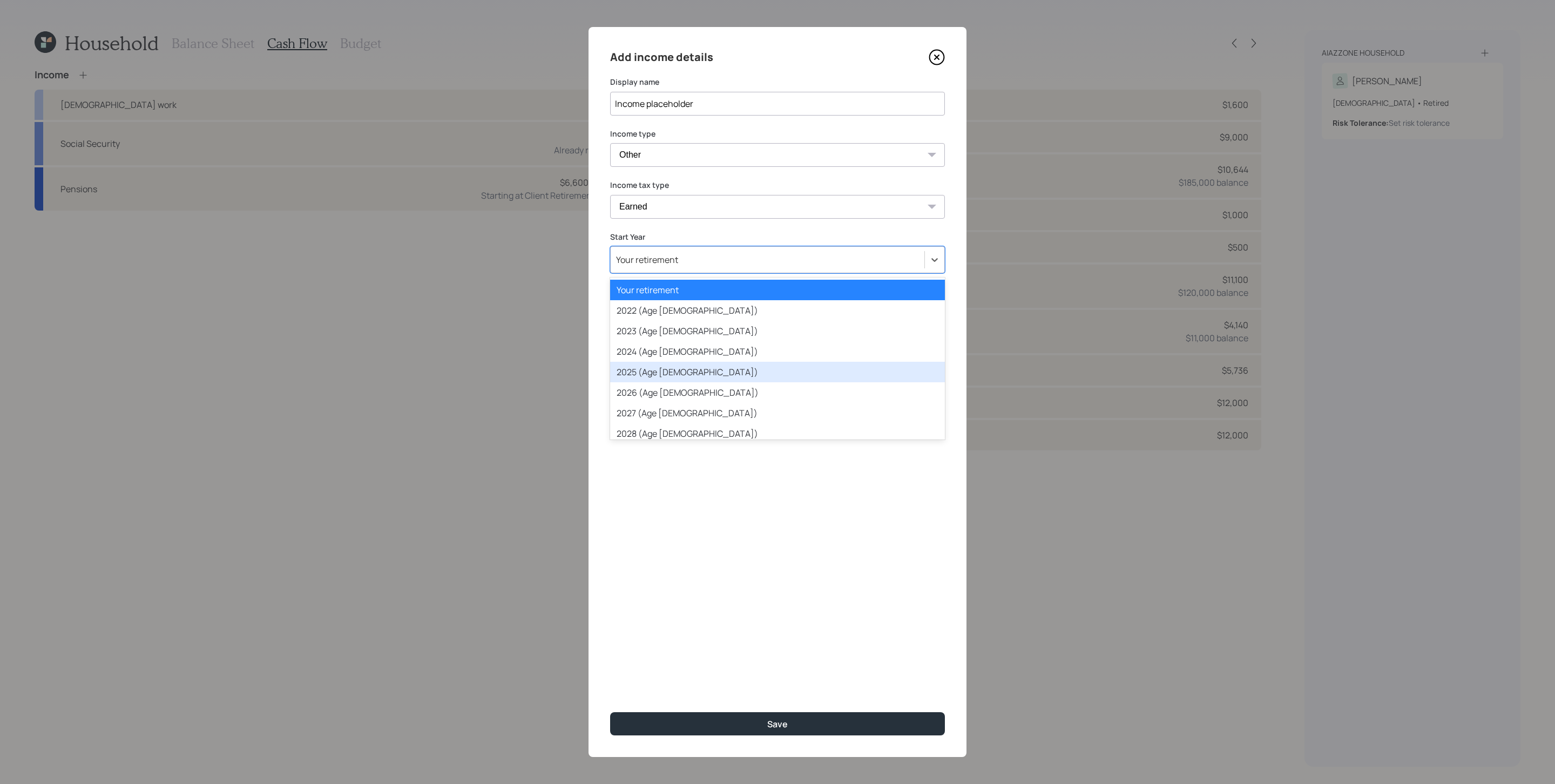
click at [665, 373] on div "2025 (Age [DEMOGRAPHIC_DATA])" at bounding box center [778, 372] width 335 height 21
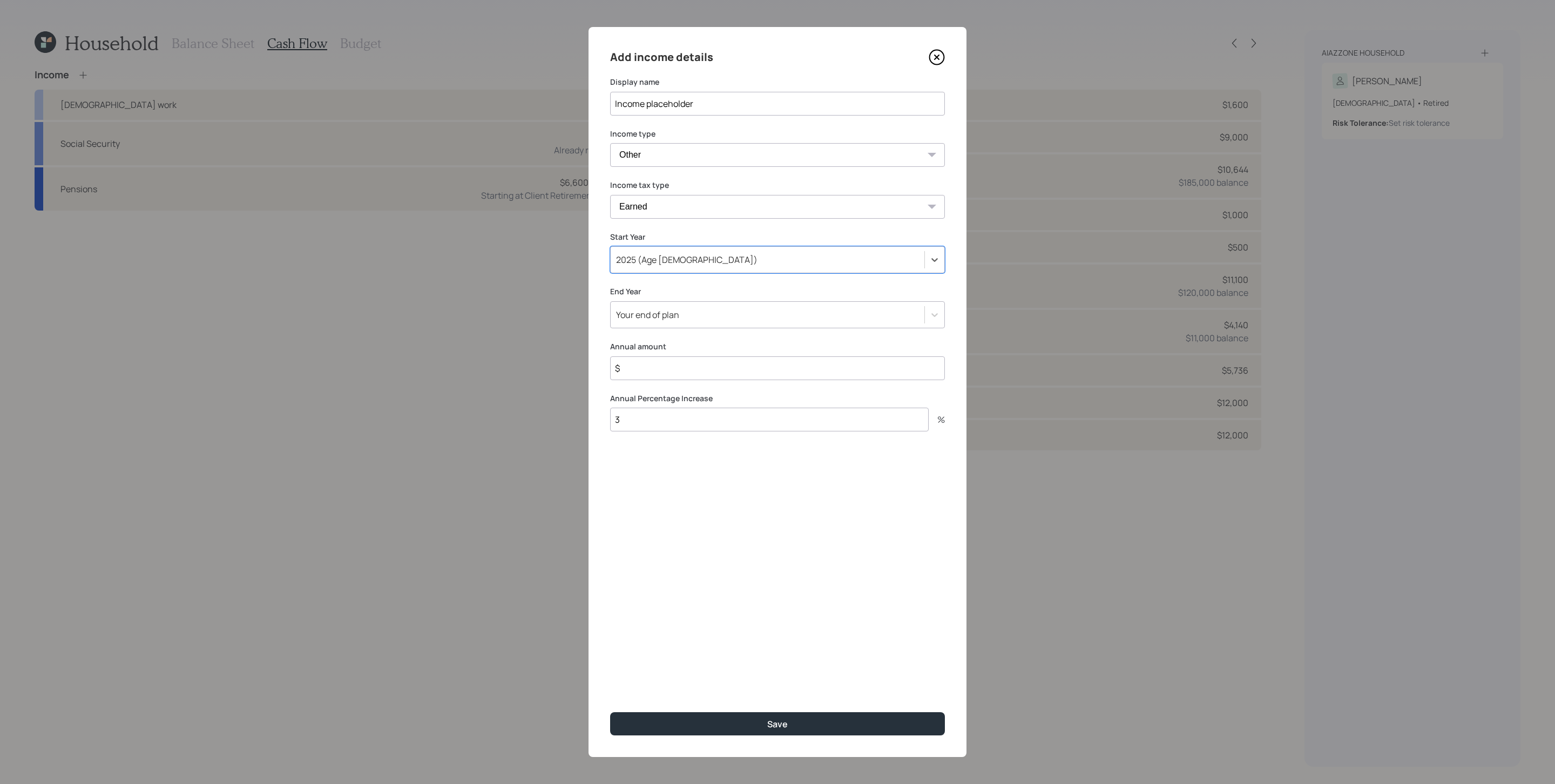
click at [664, 316] on div "Your end of plan" at bounding box center [648, 315] width 63 height 12
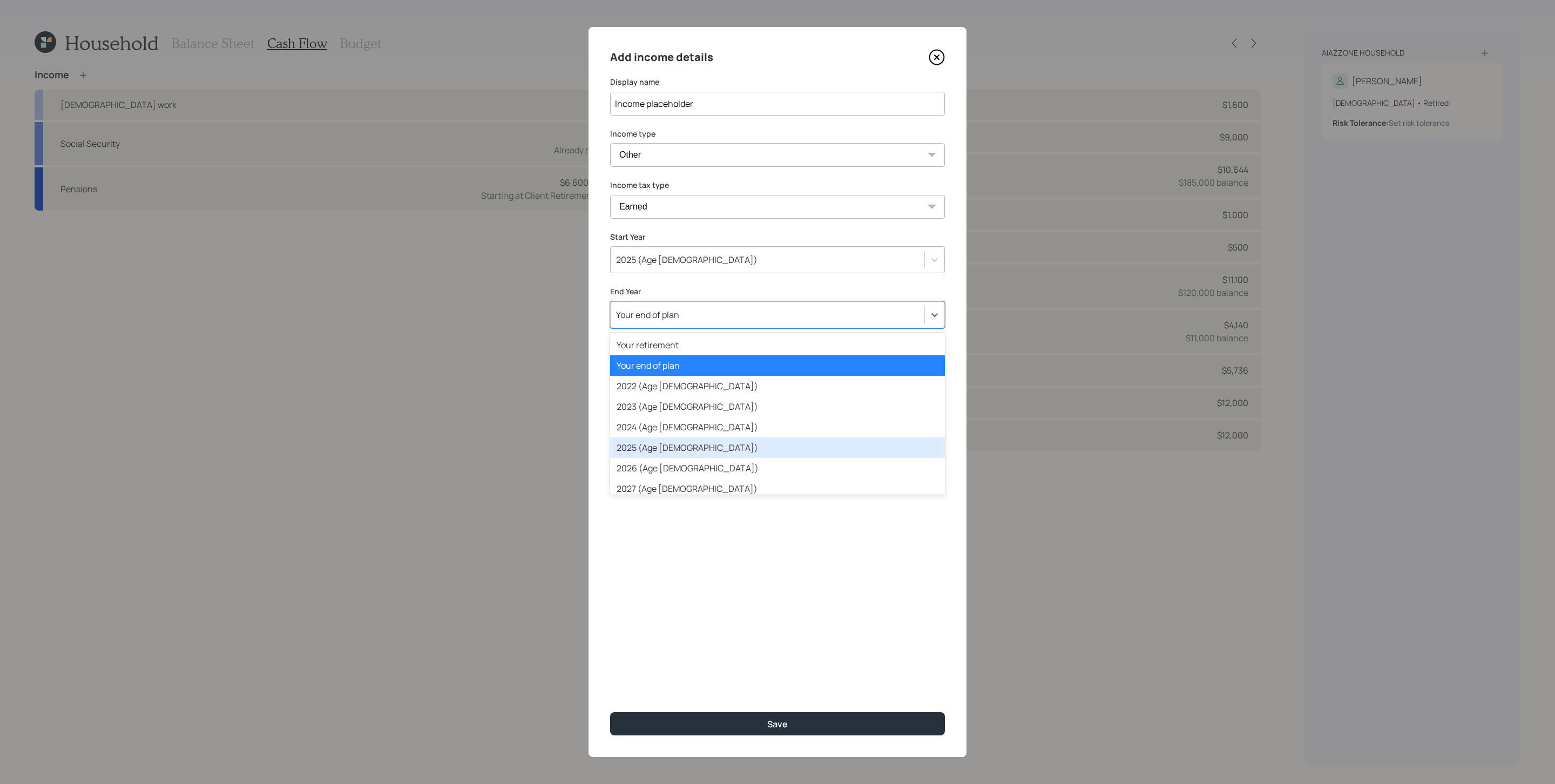
click at [663, 447] on div "2025 (Age [DEMOGRAPHIC_DATA])" at bounding box center [778, 448] width 335 height 21
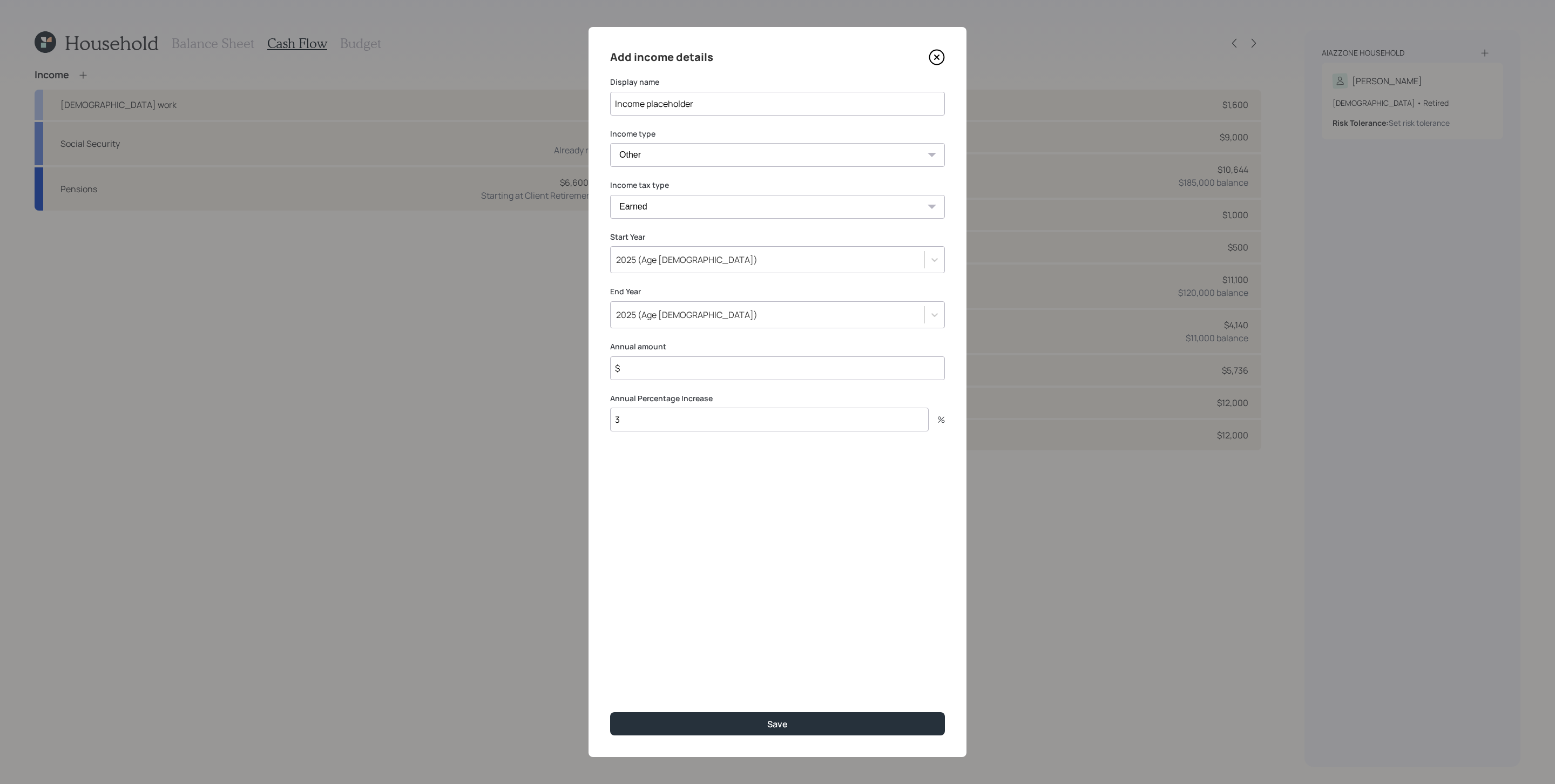
click at [694, 370] on input "$" at bounding box center [778, 368] width 335 height 24
click at [723, 375] on input "$" at bounding box center [778, 368] width 335 height 24
type input "$ 54,000"
type input "0"
click at [610, 522] on button "Save" at bounding box center [778, 723] width 335 height 23
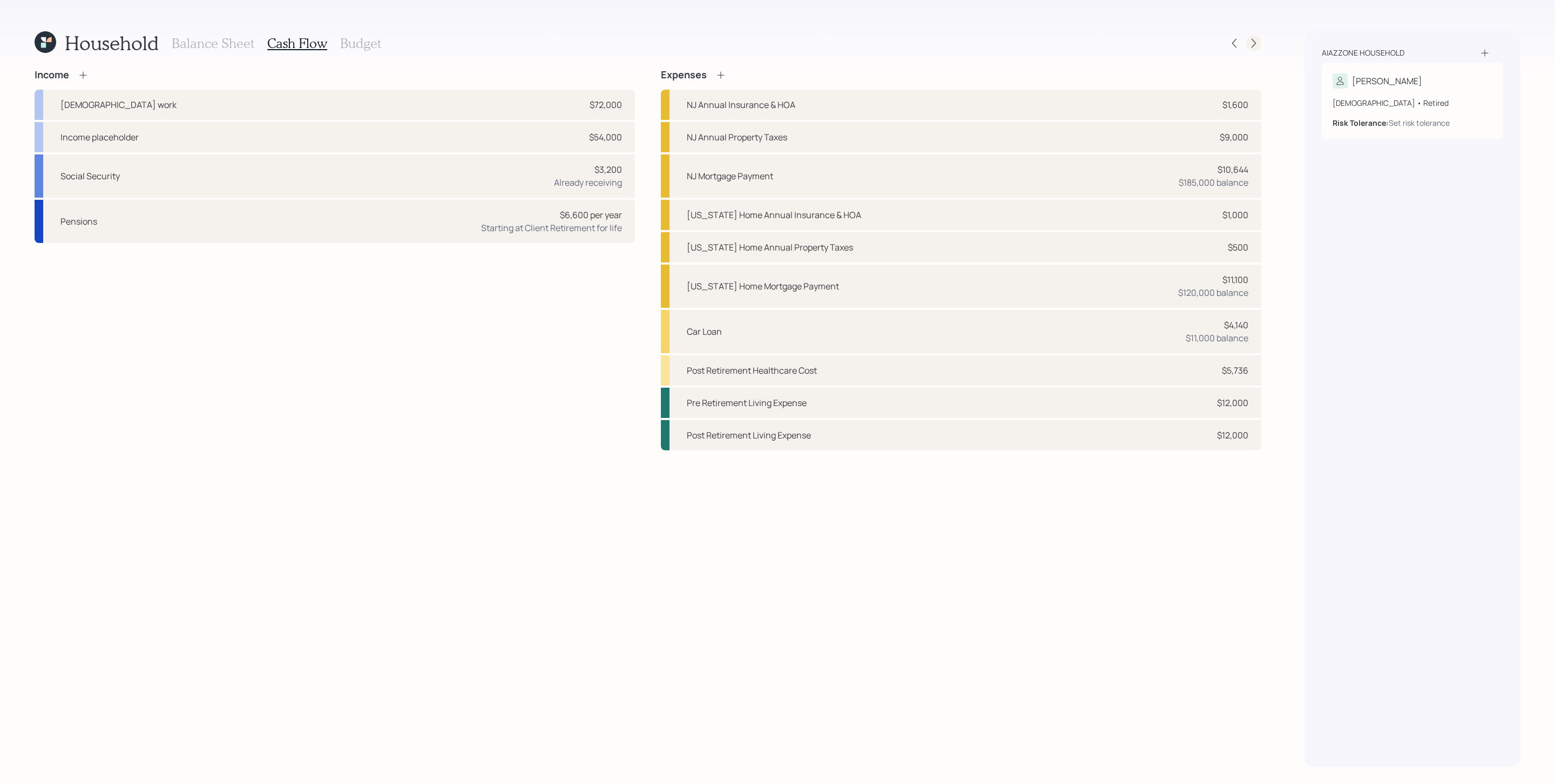
click at [1036, 41] on icon at bounding box center [1254, 43] width 11 height 11
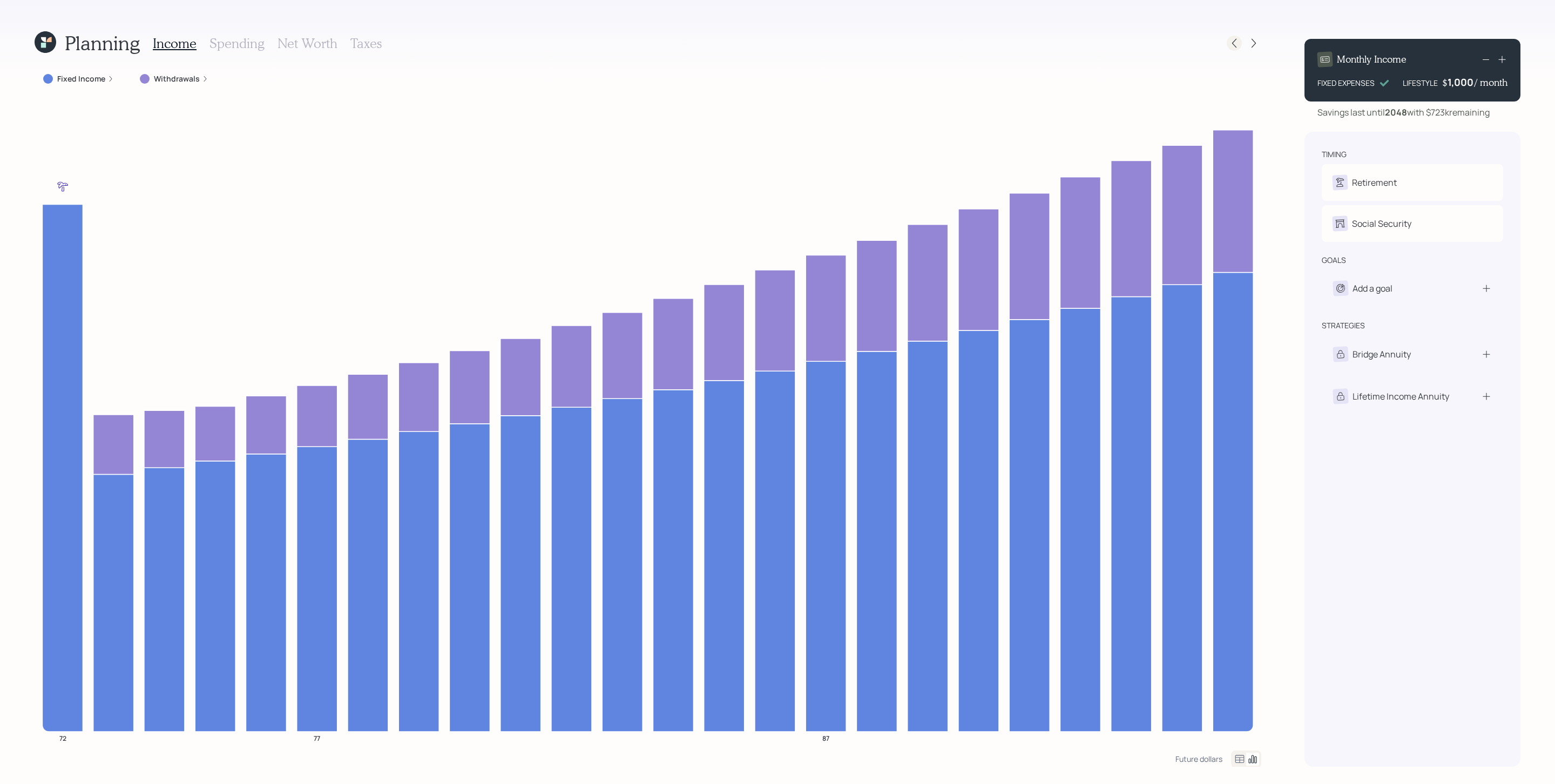
click at [1036, 45] on icon at bounding box center [1234, 43] width 11 height 11
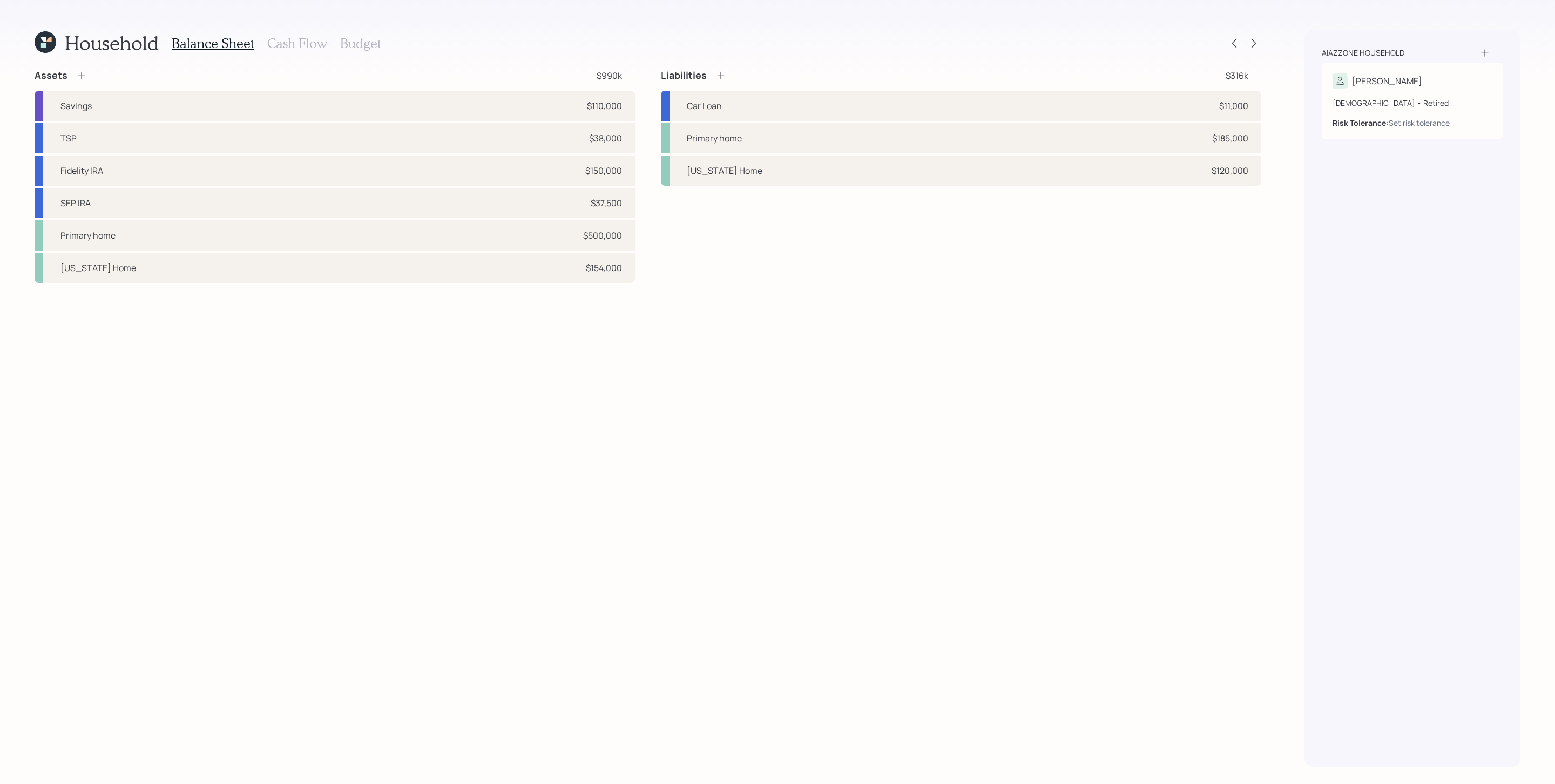
click at [305, 36] on h3 "Cash Flow" at bounding box center [297, 43] width 60 height 16
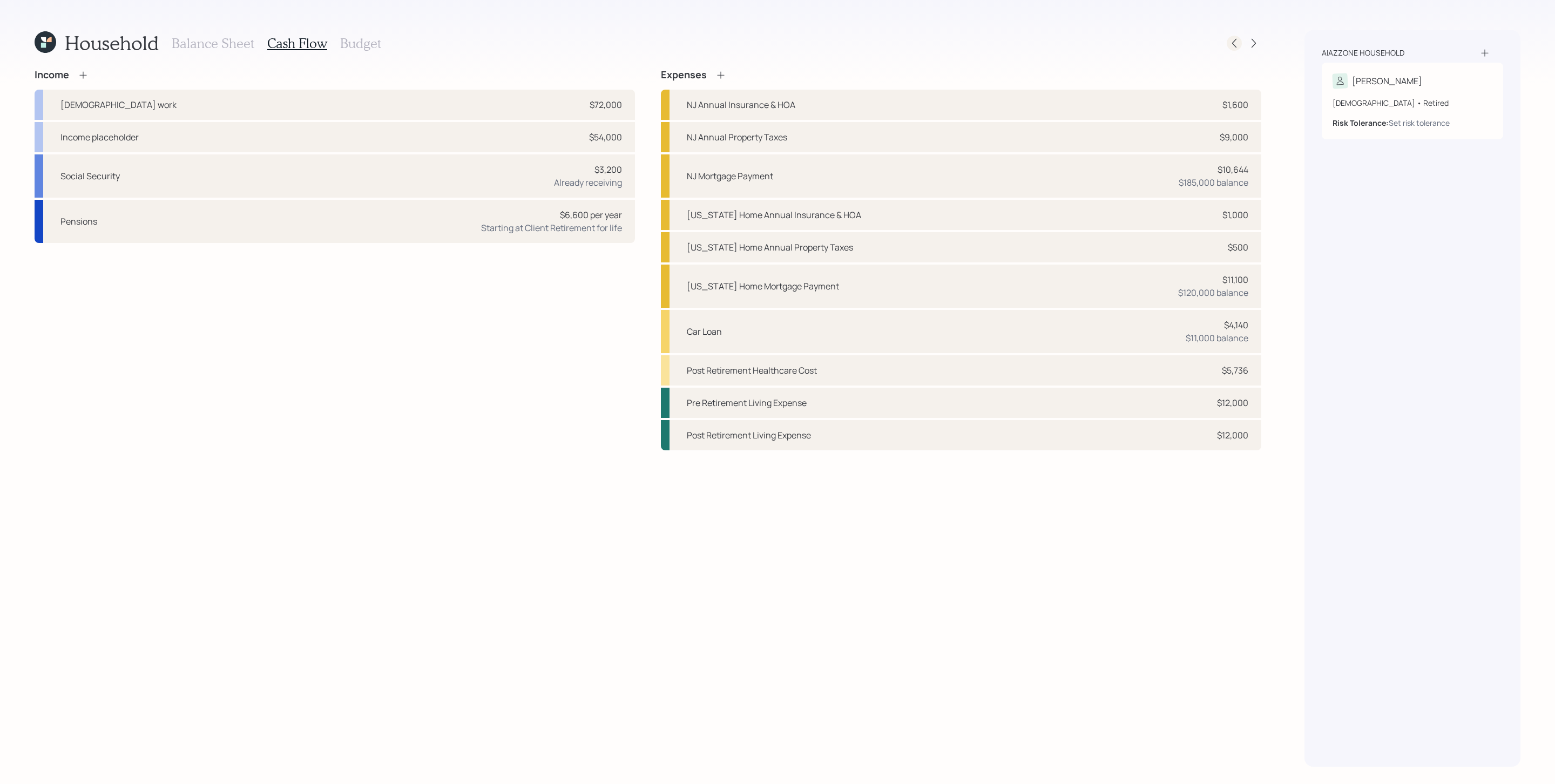
click at [1036, 45] on div at bounding box center [1234, 43] width 15 height 15
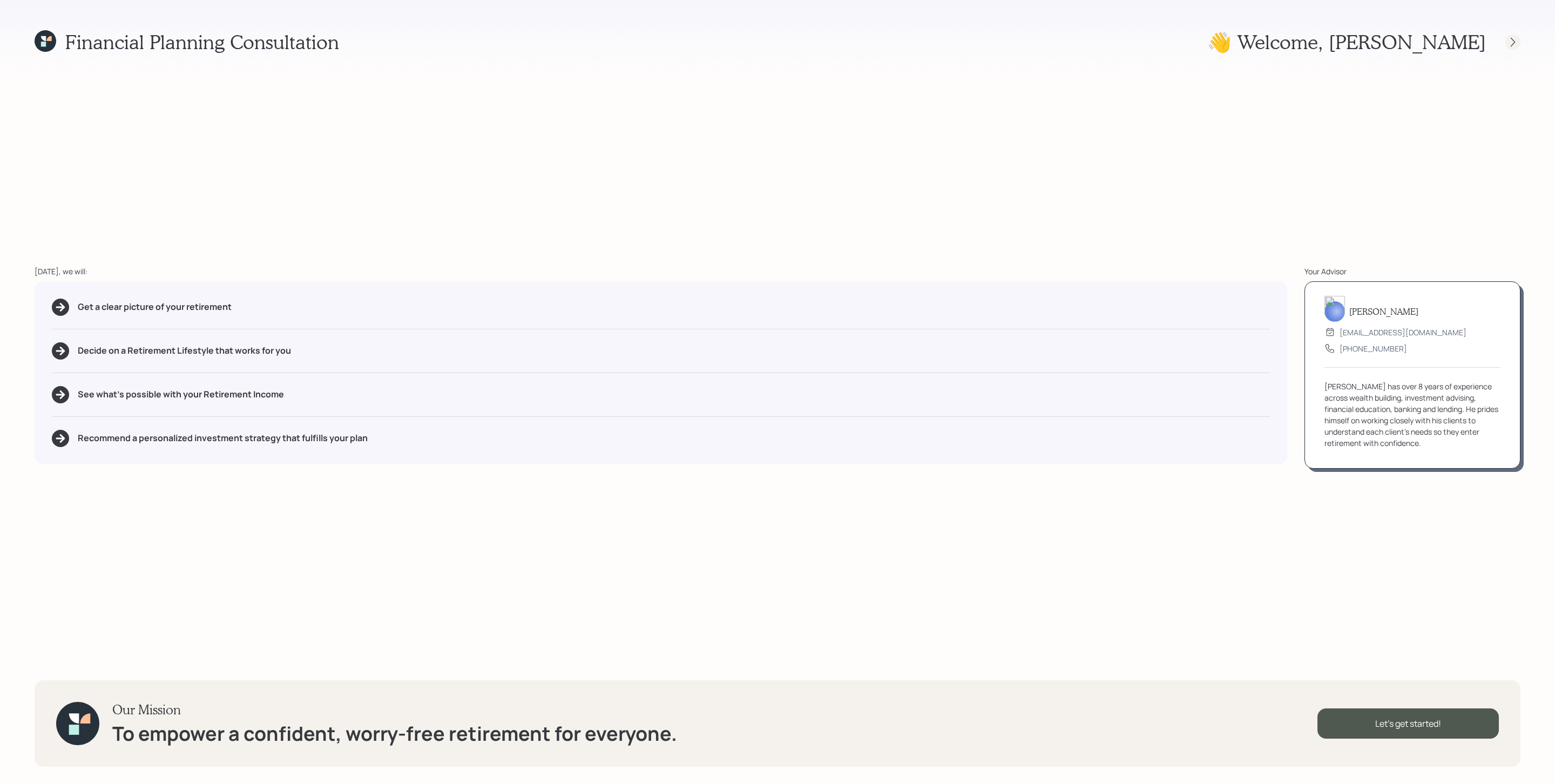
click at [1036, 39] on icon at bounding box center [1513, 42] width 11 height 11
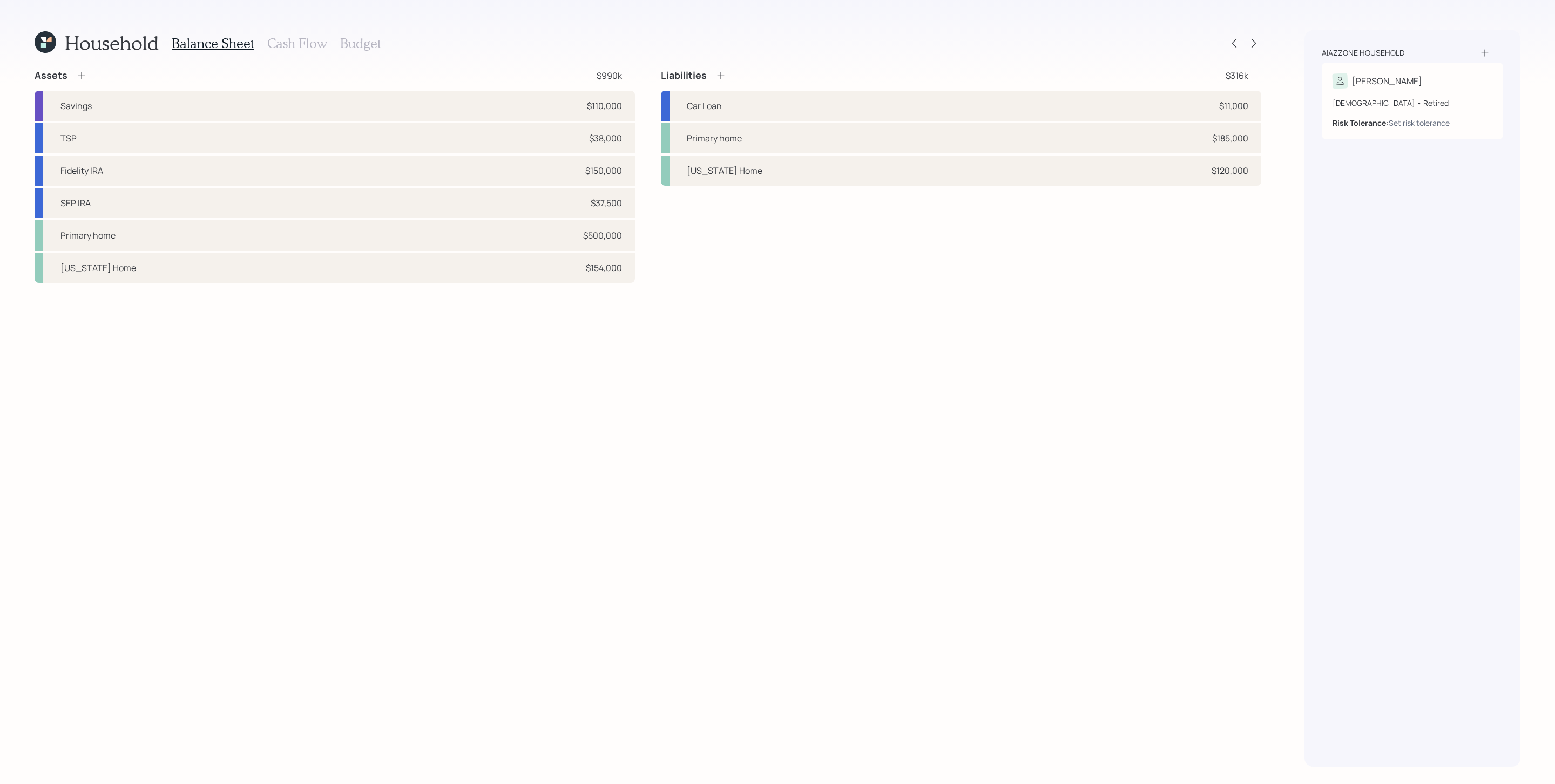
click at [81, 74] on icon at bounding box center [81, 75] width 7 height 7
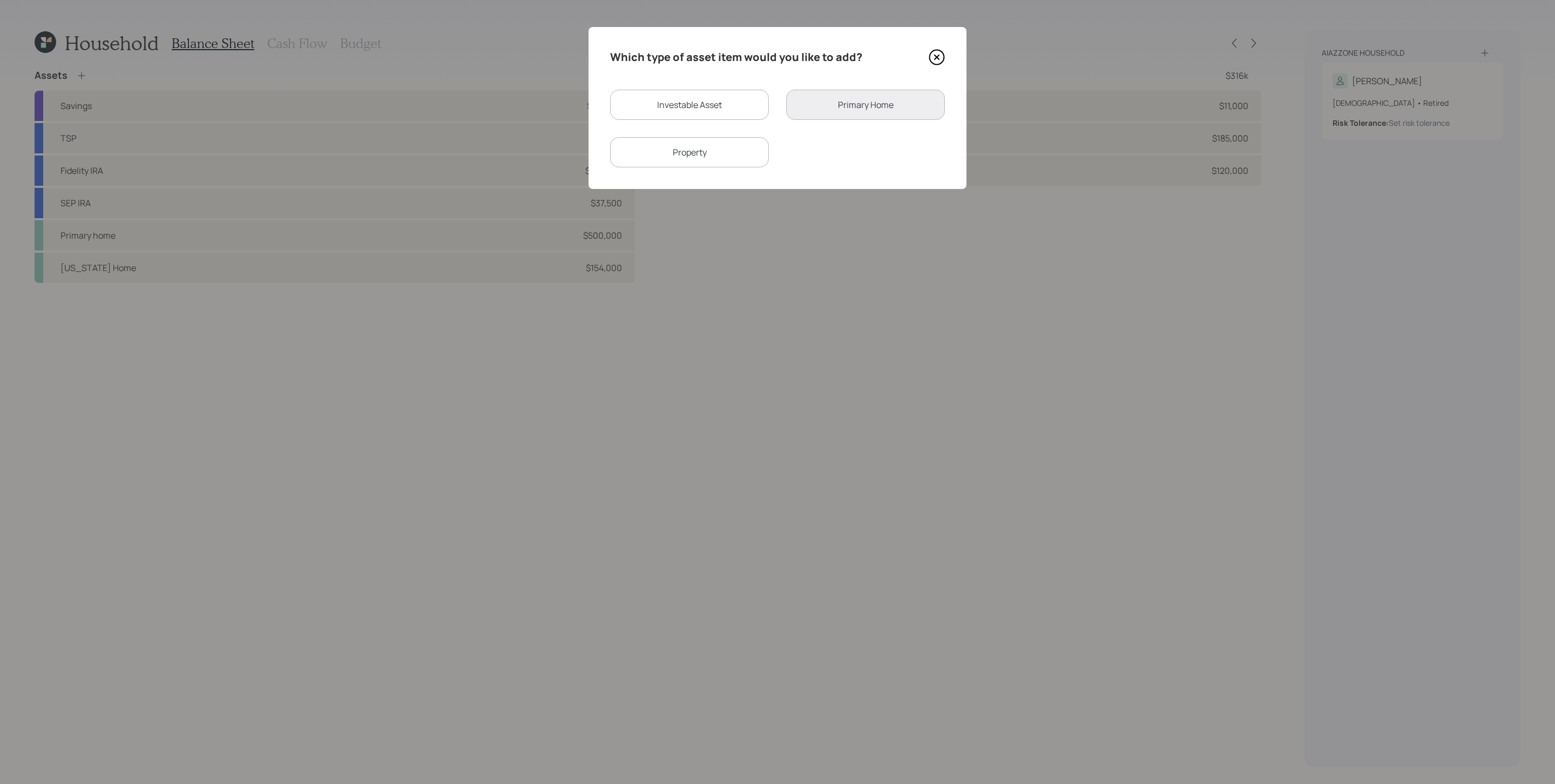
click at [713, 111] on div "Investable Asset" at bounding box center [690, 105] width 159 height 30
select select "taxable"
select select "balanced"
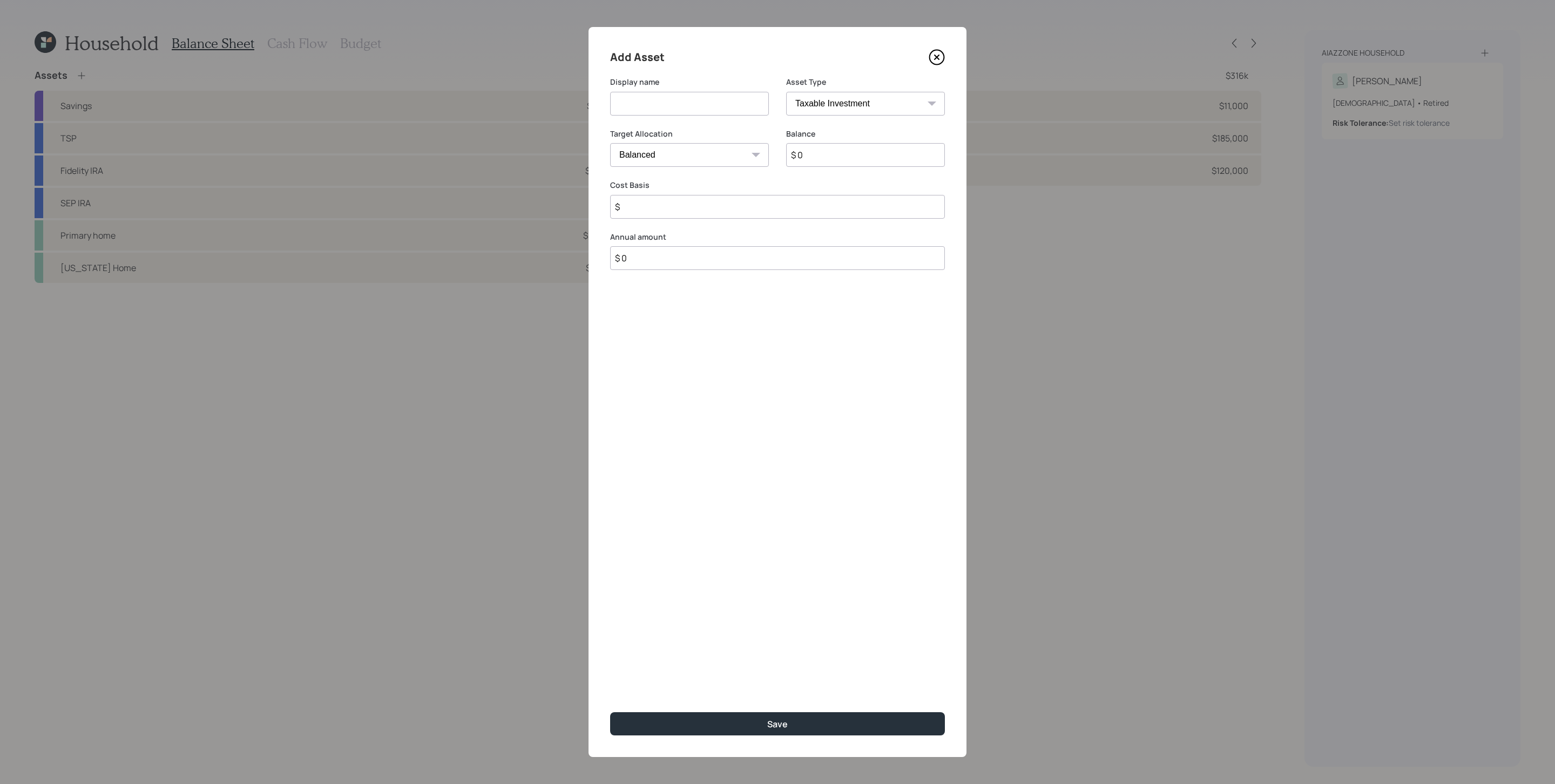
click at [895, 106] on select "SEP [PERSON_NAME] IRA 401(k) [PERSON_NAME] 401(k) 403(b) [PERSON_NAME] 403(b) 4…" at bounding box center [866, 104] width 159 height 24
click at [934, 53] on icon at bounding box center [937, 57] width 16 height 16
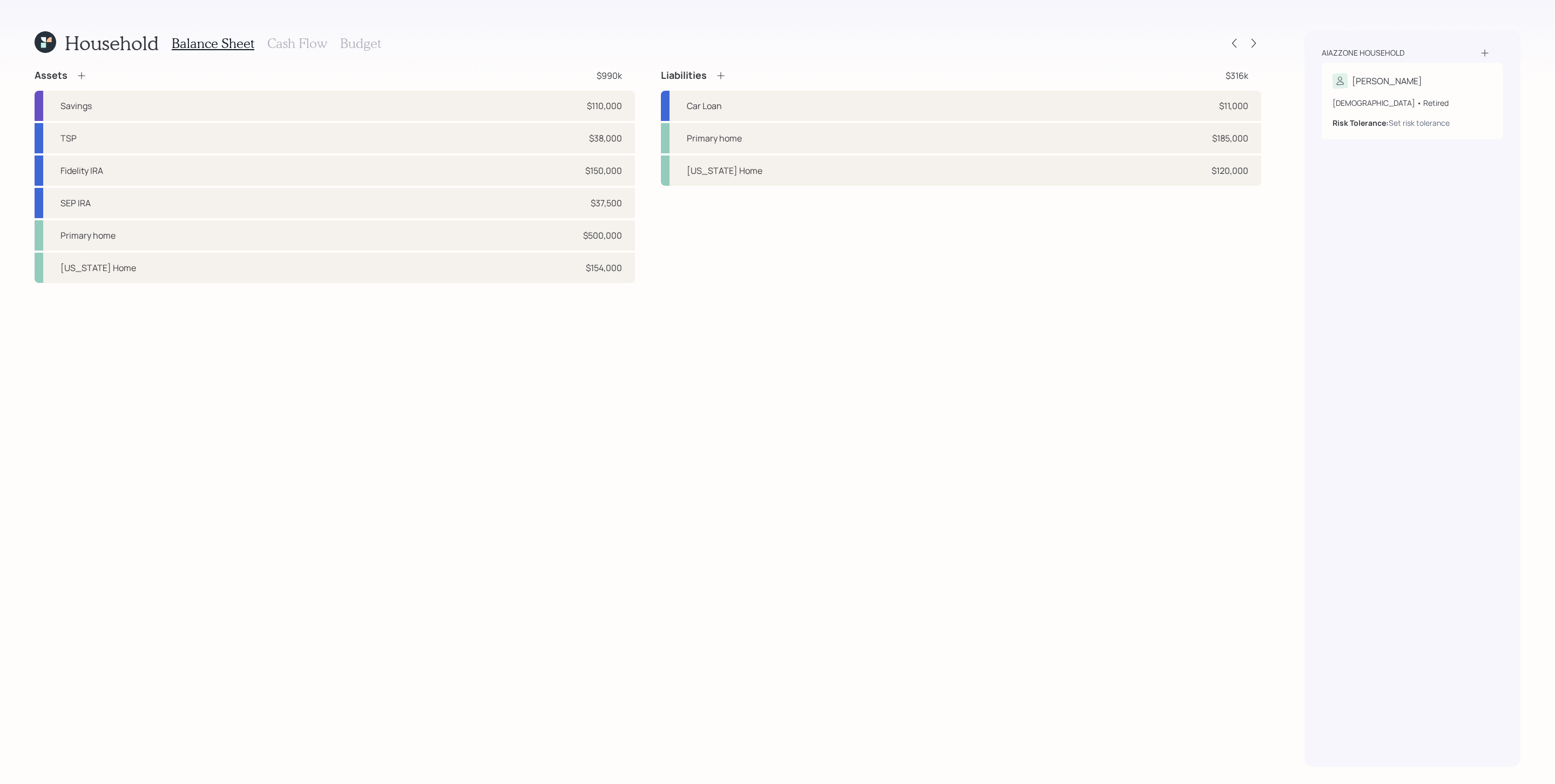
click at [290, 41] on h3 "Cash Flow" at bounding box center [297, 43] width 60 height 16
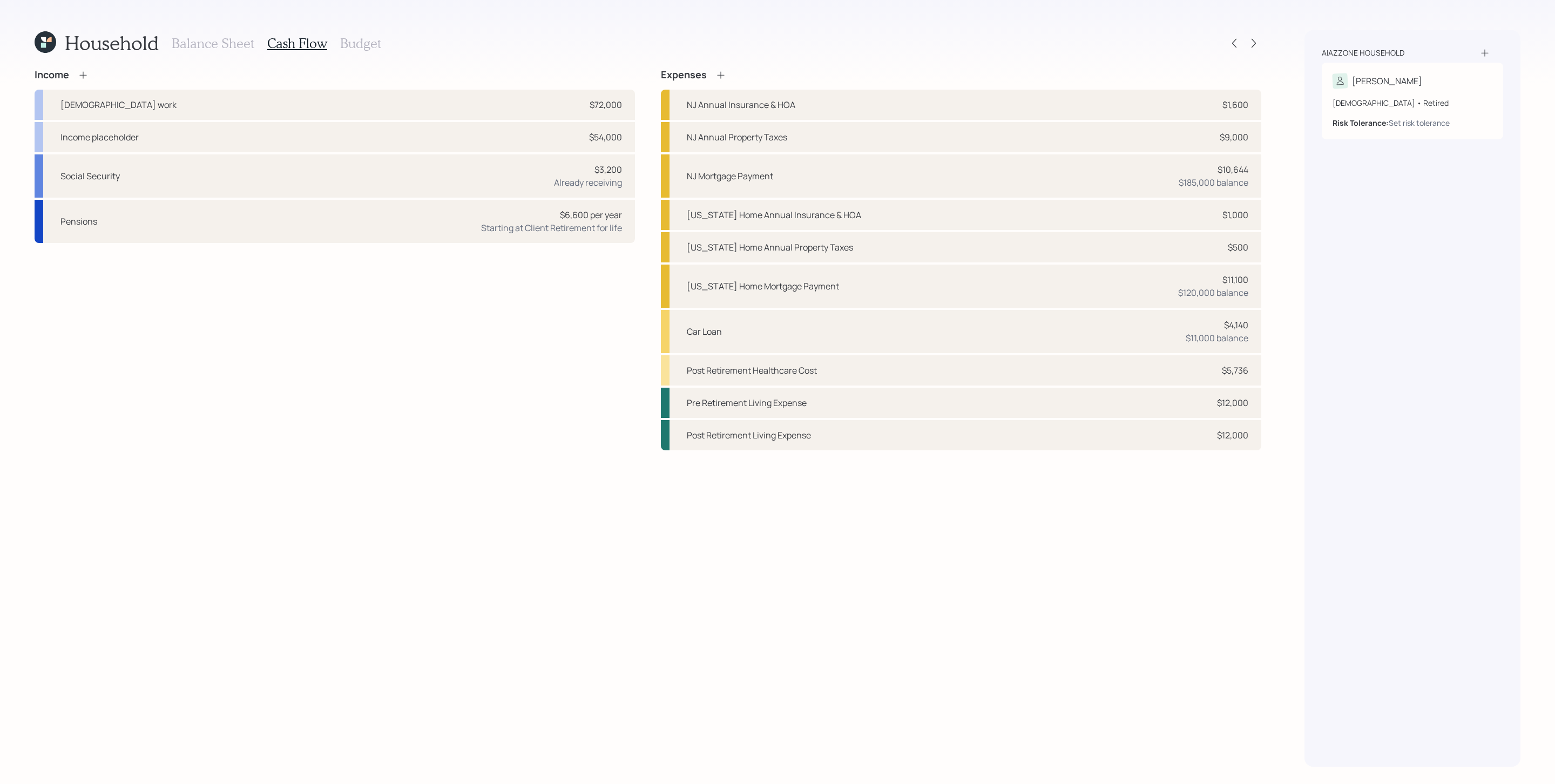
click at [84, 74] on icon at bounding box center [83, 75] width 11 height 11
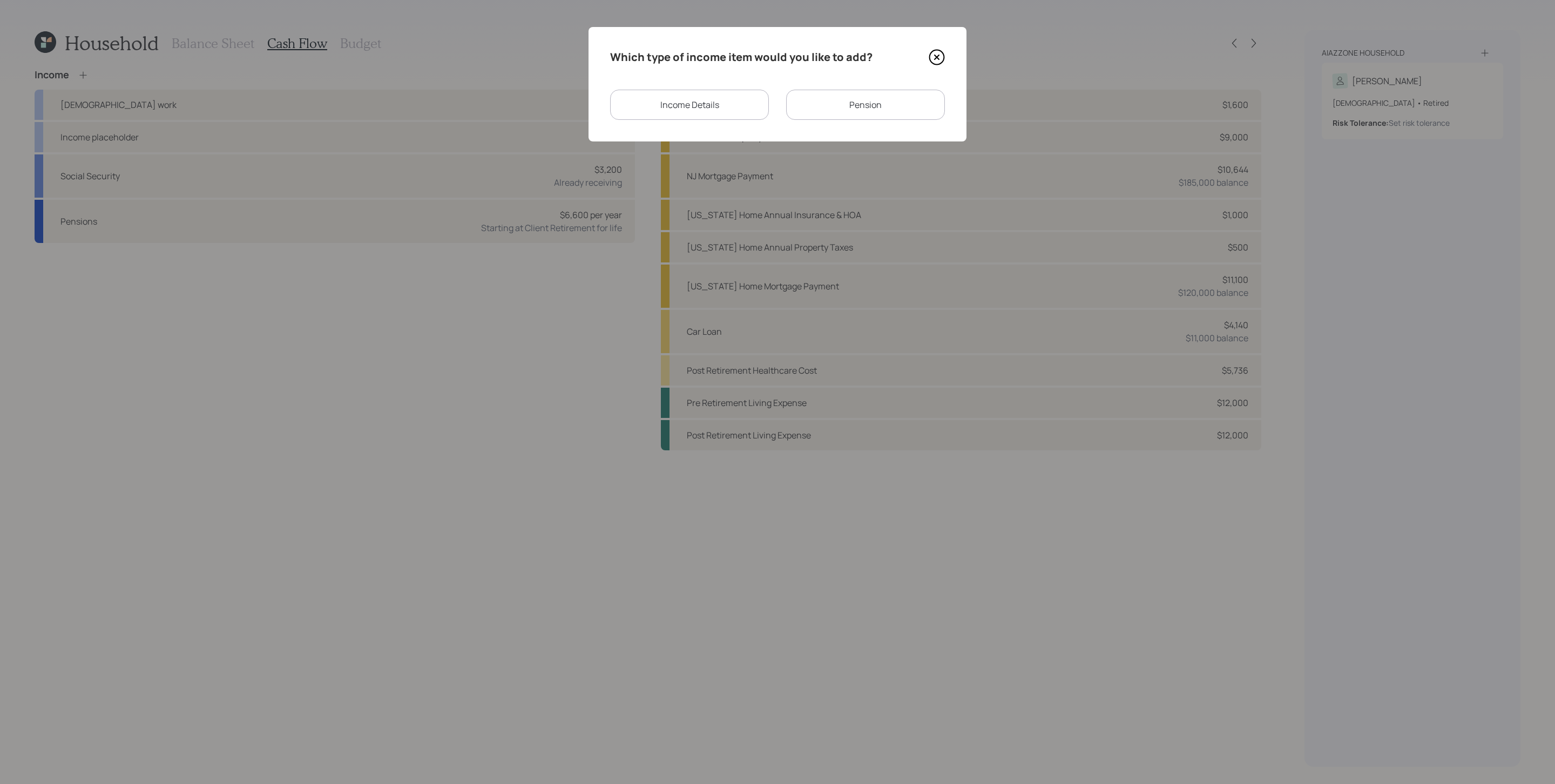
click at [721, 101] on div "Income Details" at bounding box center [690, 105] width 159 height 30
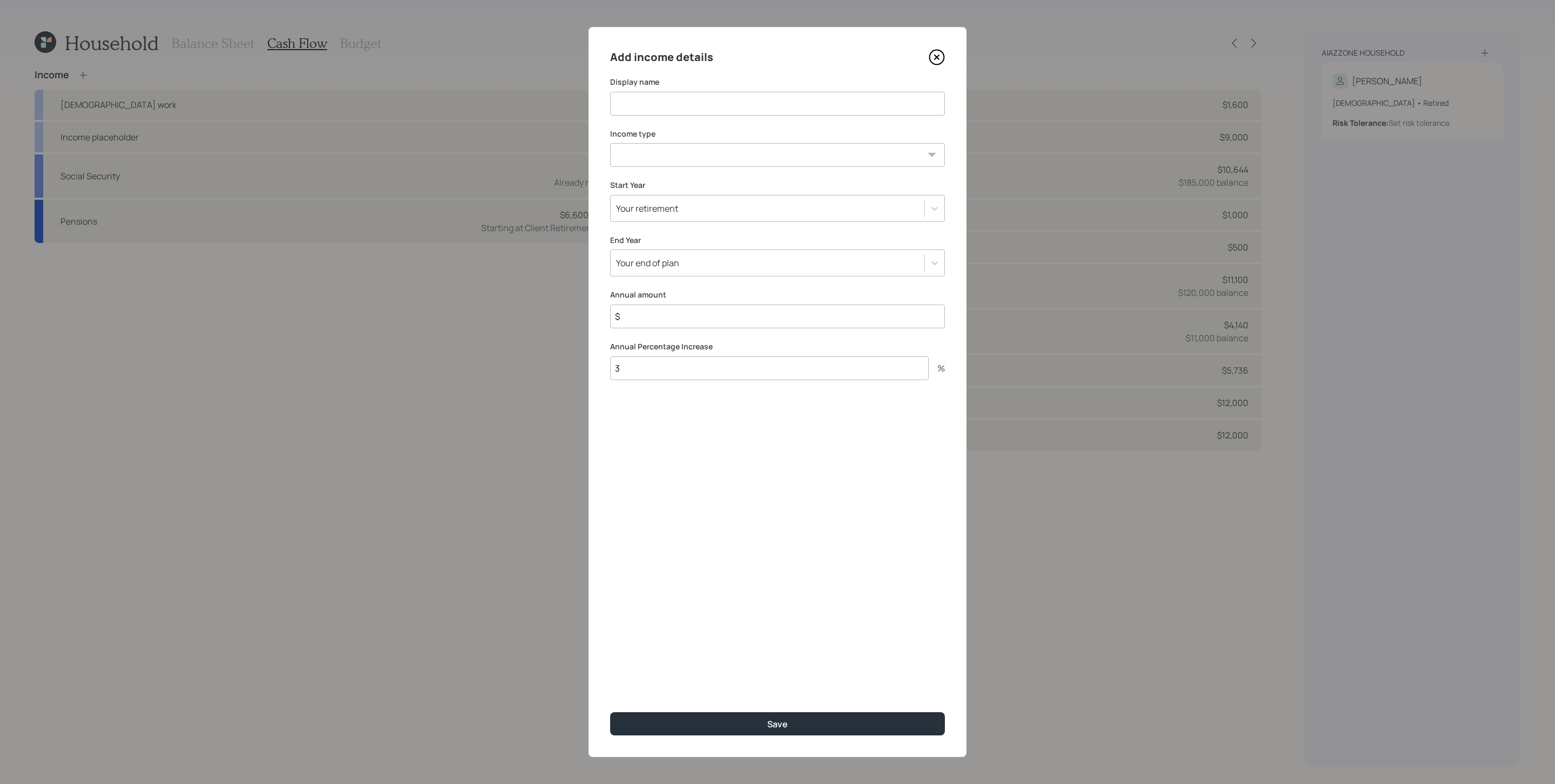
click at [688, 108] on input at bounding box center [778, 104] width 335 height 24
type input "Commercial Property Sale Proceeds"
click at [702, 153] on select "[DEMOGRAPHIC_DATA] work [DEMOGRAPHIC_DATA] work Self employment Other" at bounding box center [778, 155] width 335 height 24
select select "other"
click at [610, 143] on select "[DEMOGRAPHIC_DATA] work [DEMOGRAPHIC_DATA] work Self employment Other" at bounding box center [778, 155] width 335 height 24
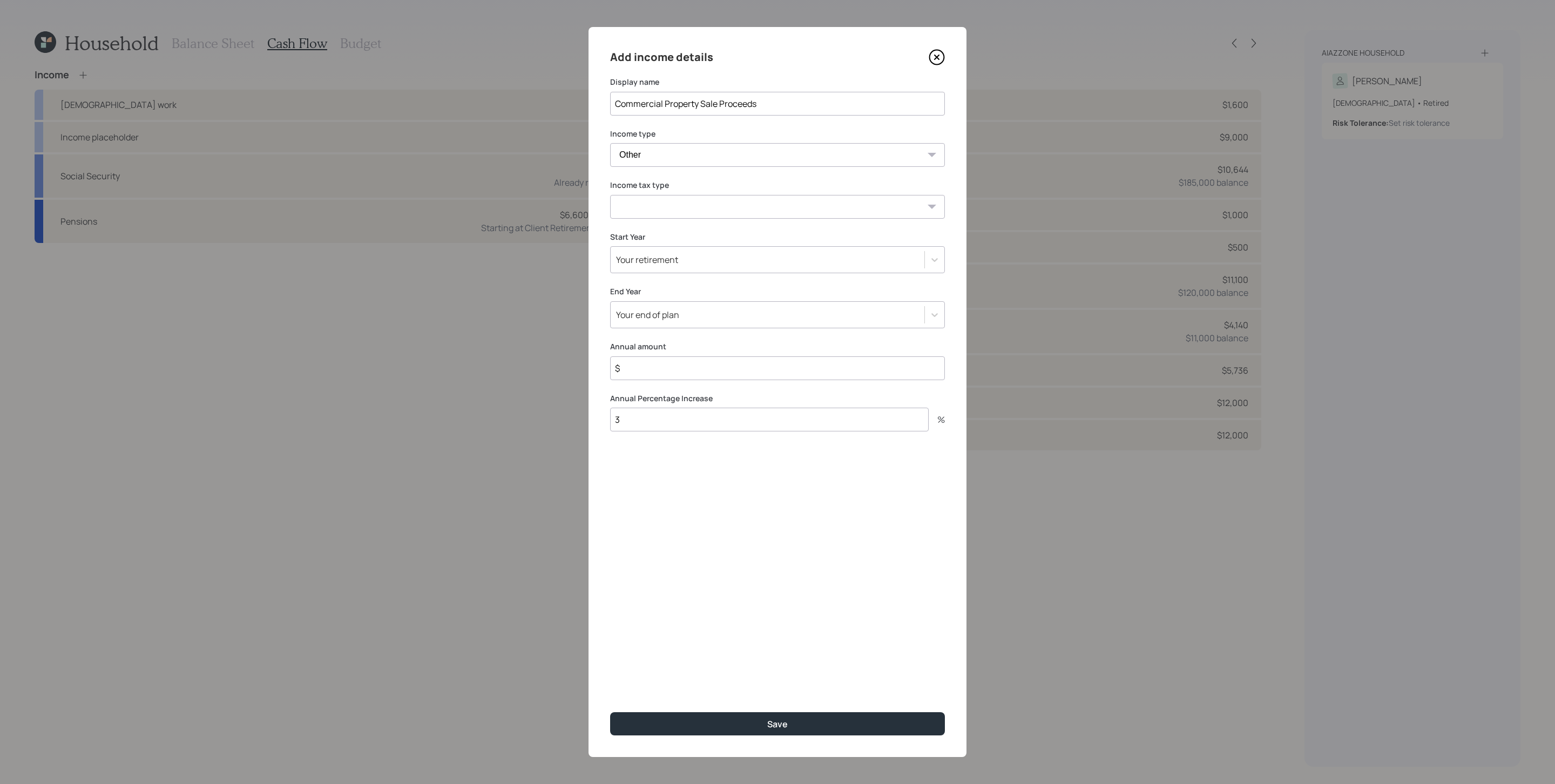
click at [676, 205] on select "Tax-free Earned Self Employment Alimony Royalties Pension / Annuity Interest Di…" at bounding box center [778, 207] width 335 height 24
select select "long_term_gain"
click at [610, 195] on select "Tax-free Earned Self Employment Alimony Royalties Pension / Annuity Interest Di…" at bounding box center [778, 207] width 335 height 24
click at [721, 261] on div "Your retirement" at bounding box center [767, 259] width 313 height 19
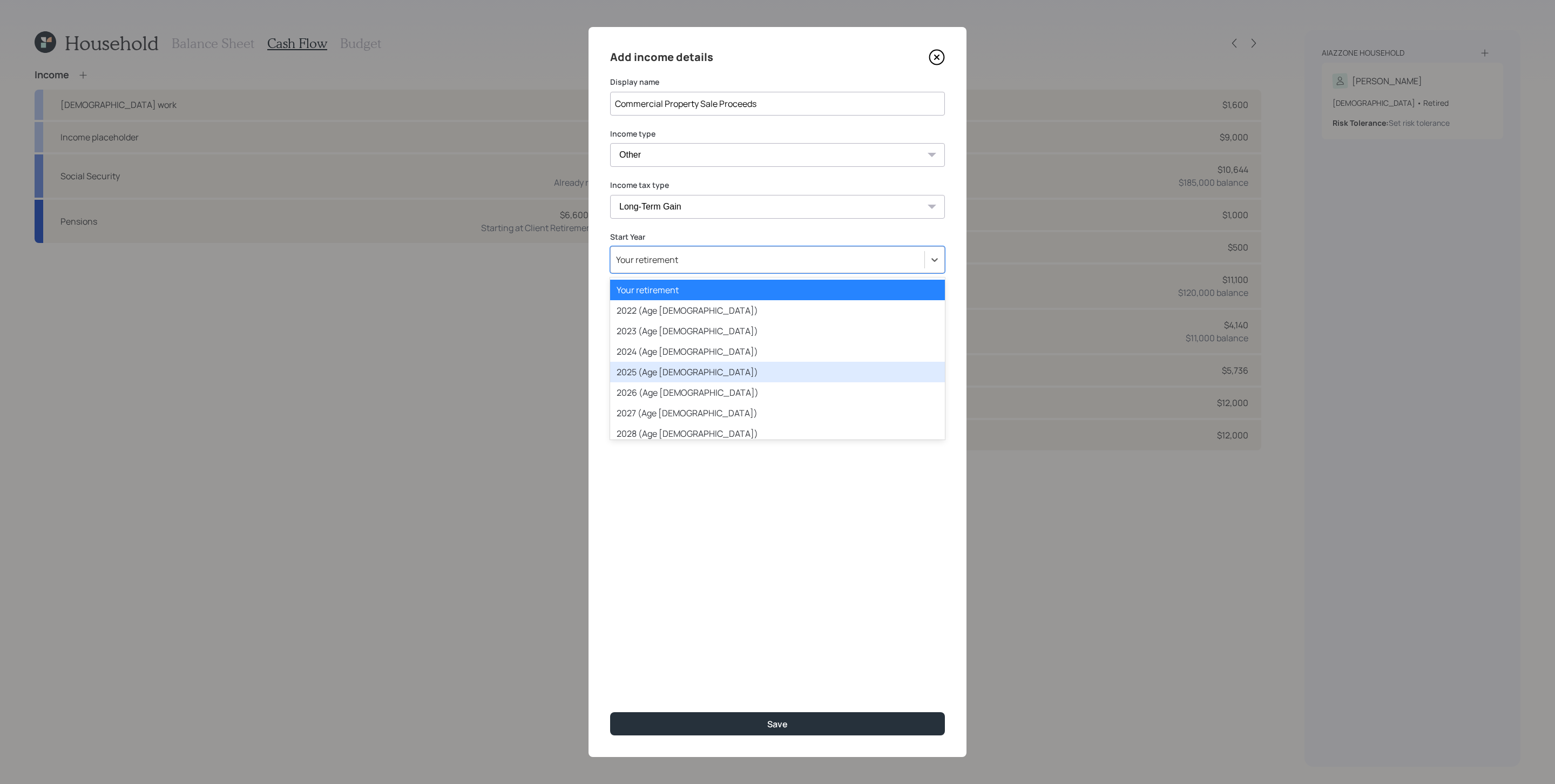
click at [684, 370] on div "2025 (Age [DEMOGRAPHIC_DATA])" at bounding box center [778, 372] width 335 height 21
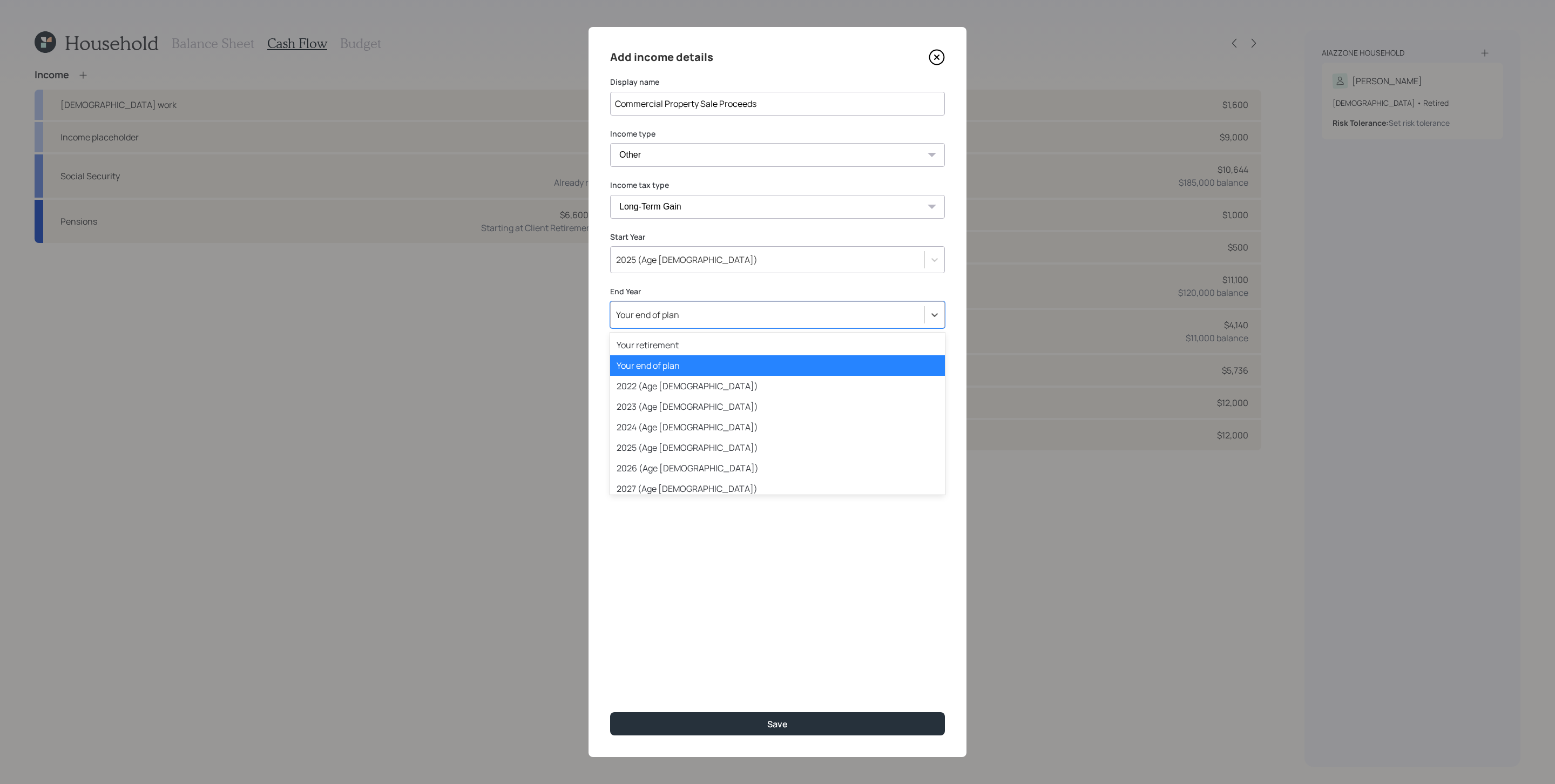
drag, startPoint x: 668, startPoint y: 315, endPoint x: 674, endPoint y: 314, distance: 6.1
click at [668, 315] on div "Your end of plan" at bounding box center [648, 315] width 63 height 12
click at [671, 444] on div "2025 (Age [DEMOGRAPHIC_DATA])" at bounding box center [778, 448] width 335 height 21
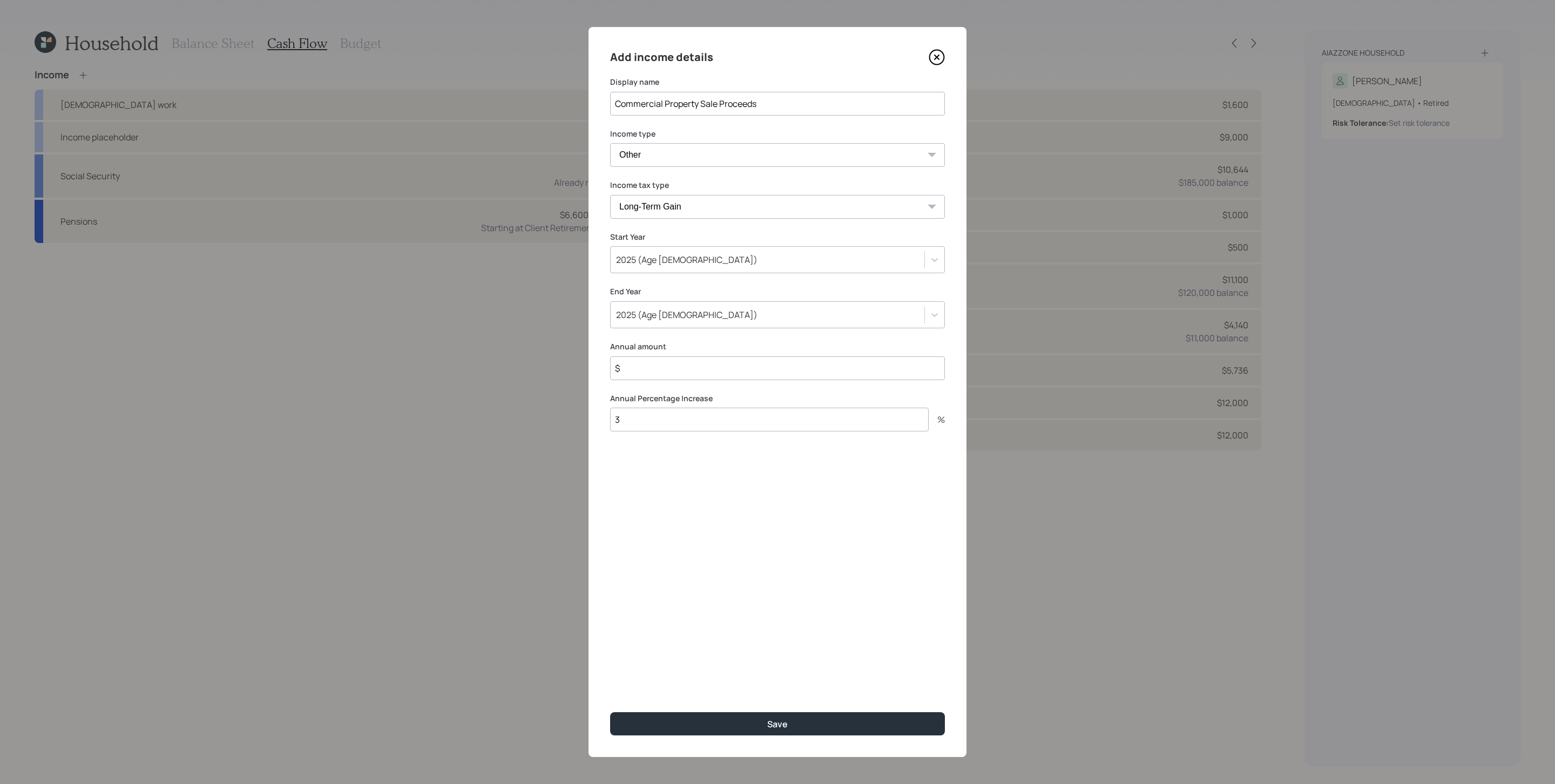
click at [671, 375] on input "$" at bounding box center [778, 368] width 335 height 24
type input "$ 95,000"
type input "0"
click at [610, 522] on button "Save" at bounding box center [778, 723] width 335 height 23
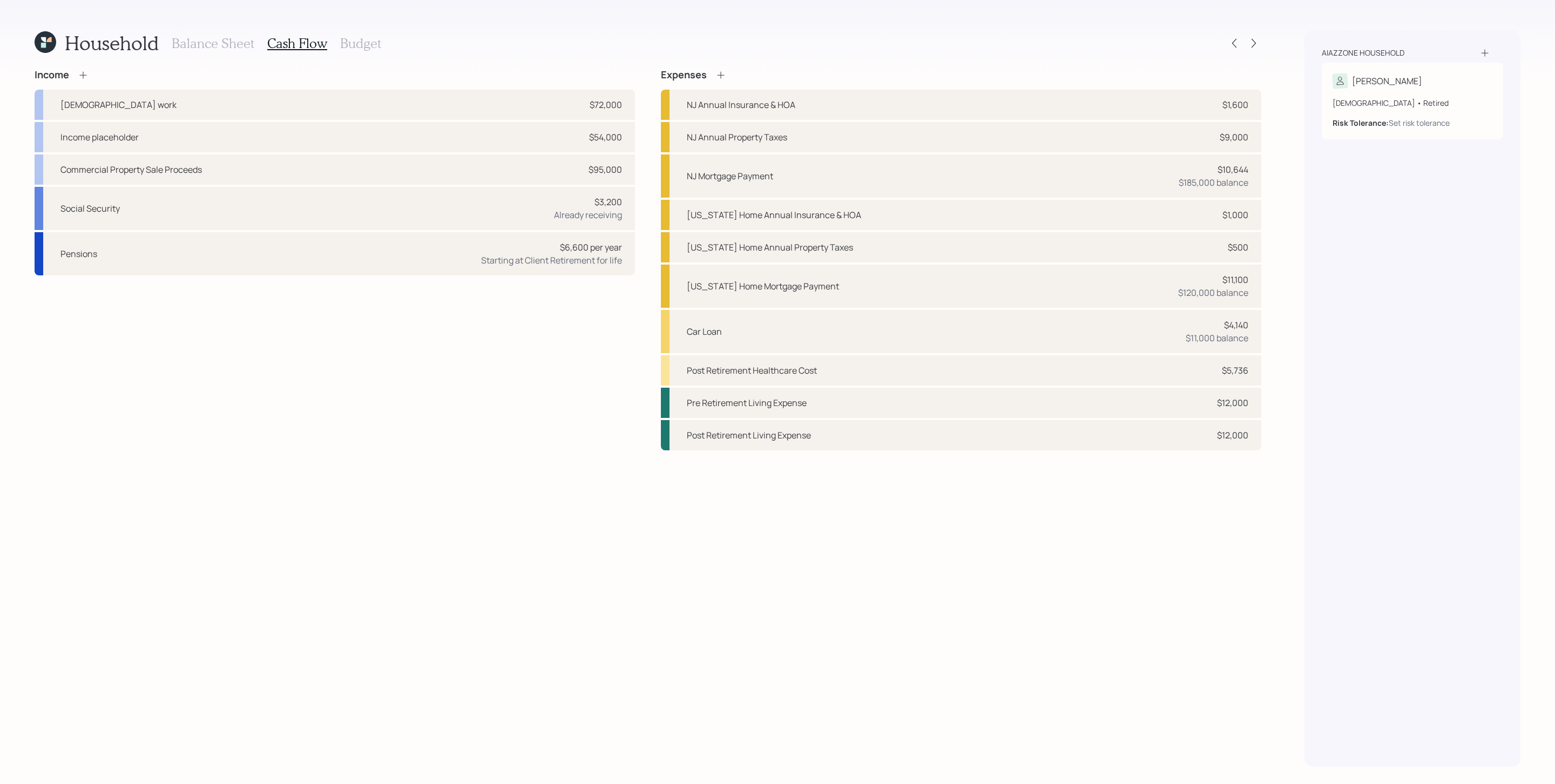
click at [82, 74] on icon at bounding box center [82, 74] width 7 height 7
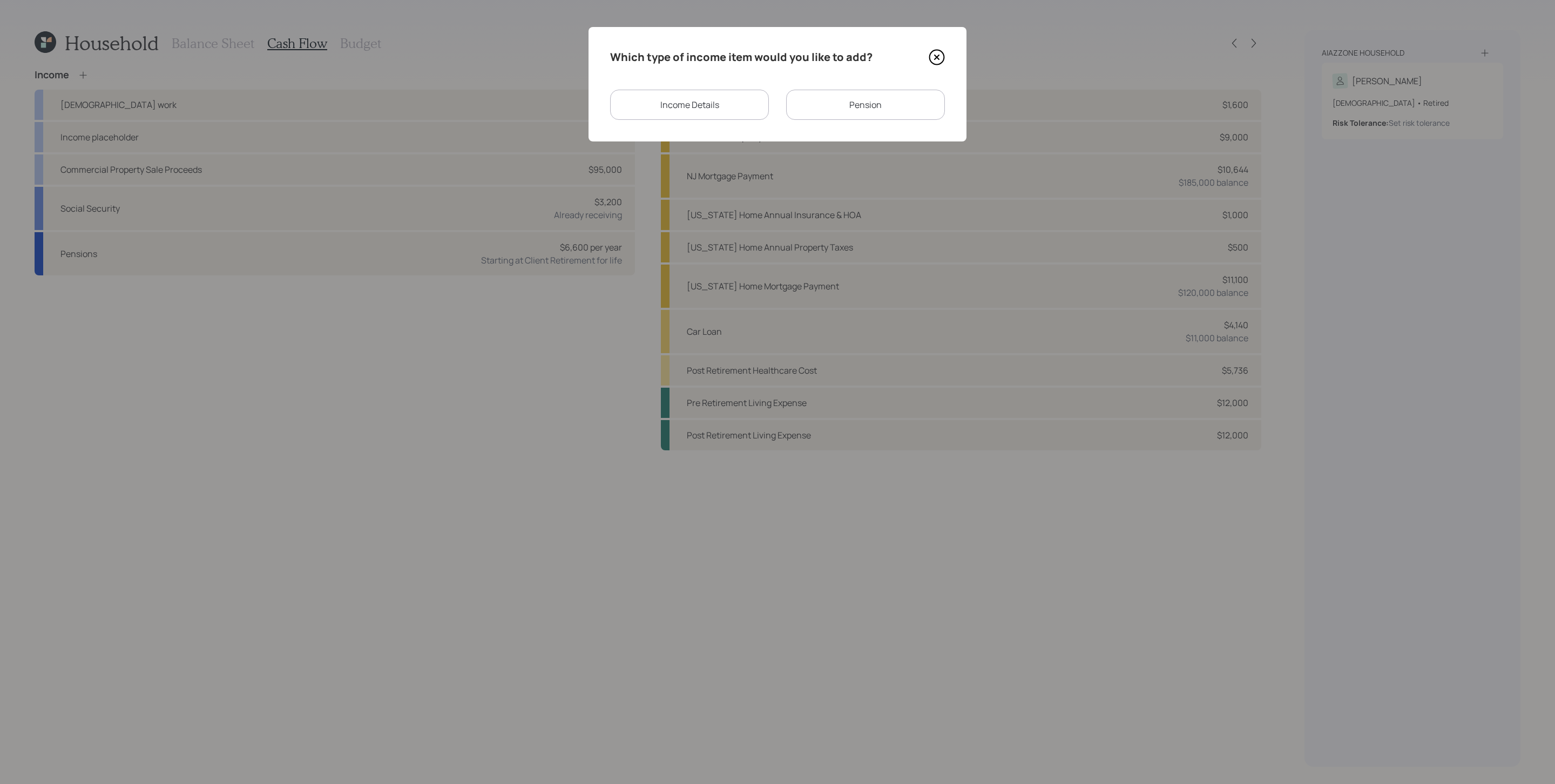
click at [684, 110] on div "Income Details" at bounding box center [690, 105] width 159 height 30
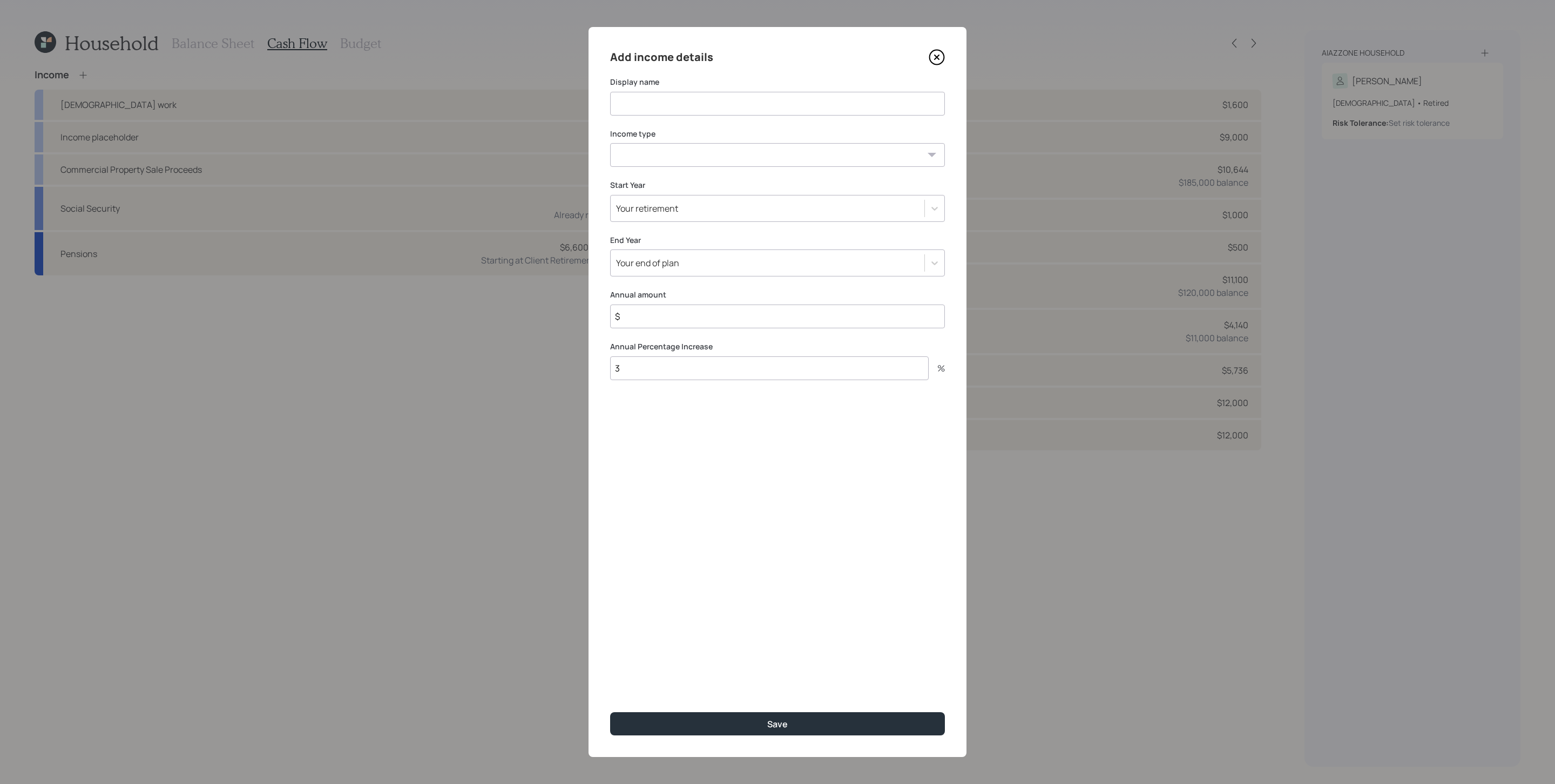
click at [666, 110] on input at bounding box center [778, 104] width 335 height 24
type input "Additional Proceeds from Sale of Commercial Property"
click at [860, 160] on select "[DEMOGRAPHIC_DATA] work [DEMOGRAPHIC_DATA] work Self employment Other" at bounding box center [778, 155] width 335 height 24
select select "other"
click at [610, 143] on select "[DEMOGRAPHIC_DATA] work [DEMOGRAPHIC_DATA] work Self employment Other" at bounding box center [778, 155] width 335 height 24
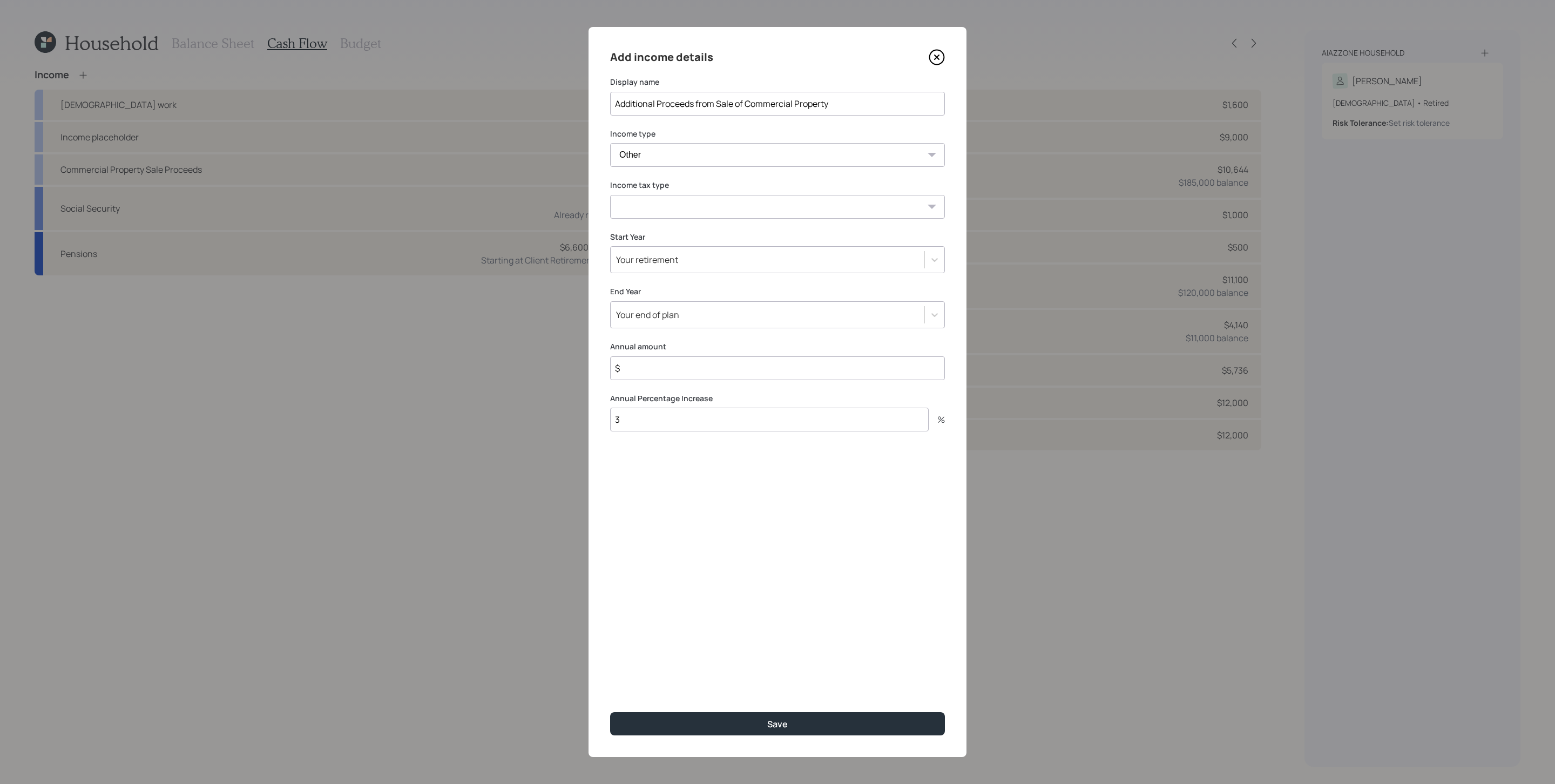
click at [717, 205] on select "Tax-free Earned Self Employment Alimony Royalties Pension / Annuity Interest Di…" at bounding box center [778, 207] width 335 height 24
select select "tax_free"
click at [610, 195] on select "Tax-free Earned Self Employment Alimony Royalties Pension / Annuity Interest Di…" at bounding box center [778, 207] width 335 height 24
click at [695, 252] on div "Your retirement" at bounding box center [767, 259] width 313 height 19
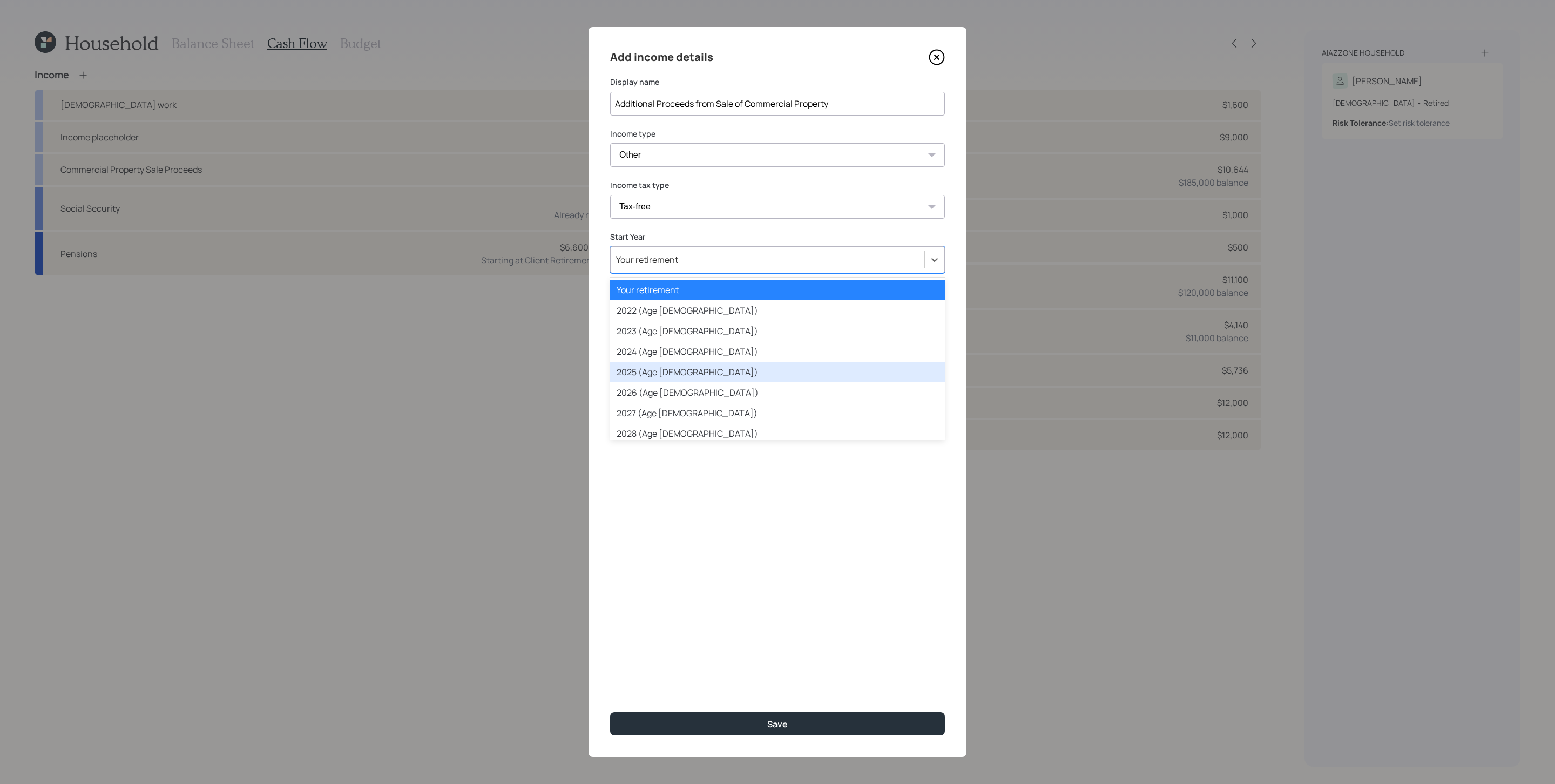
click at [676, 372] on div "2025 (Age [DEMOGRAPHIC_DATA])" at bounding box center [778, 372] width 335 height 21
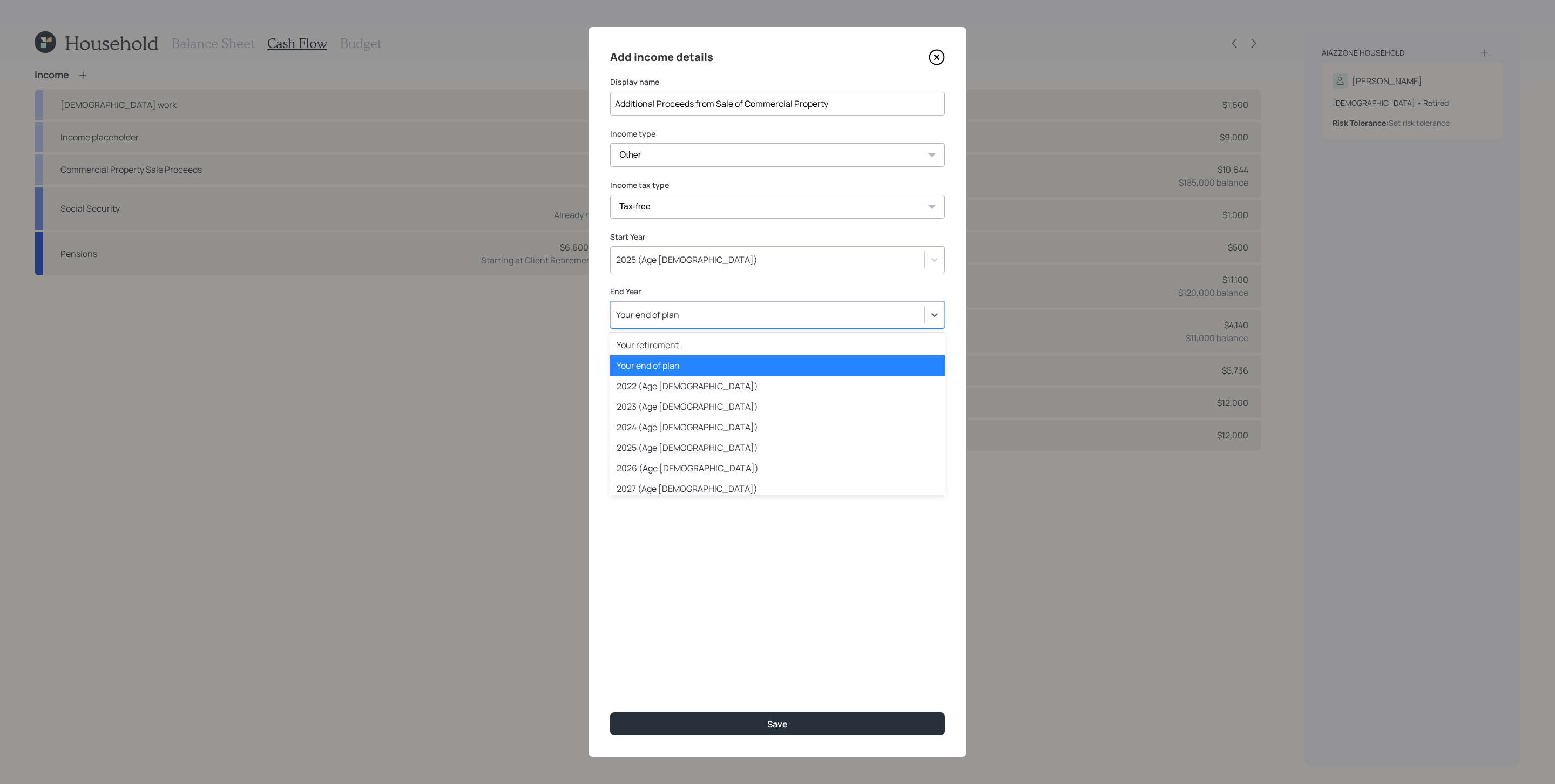
click at [683, 319] on div "Your end of plan" at bounding box center [767, 315] width 313 height 19
click at [672, 439] on div "2025 (Age [DEMOGRAPHIC_DATA])" at bounding box center [778, 448] width 335 height 21
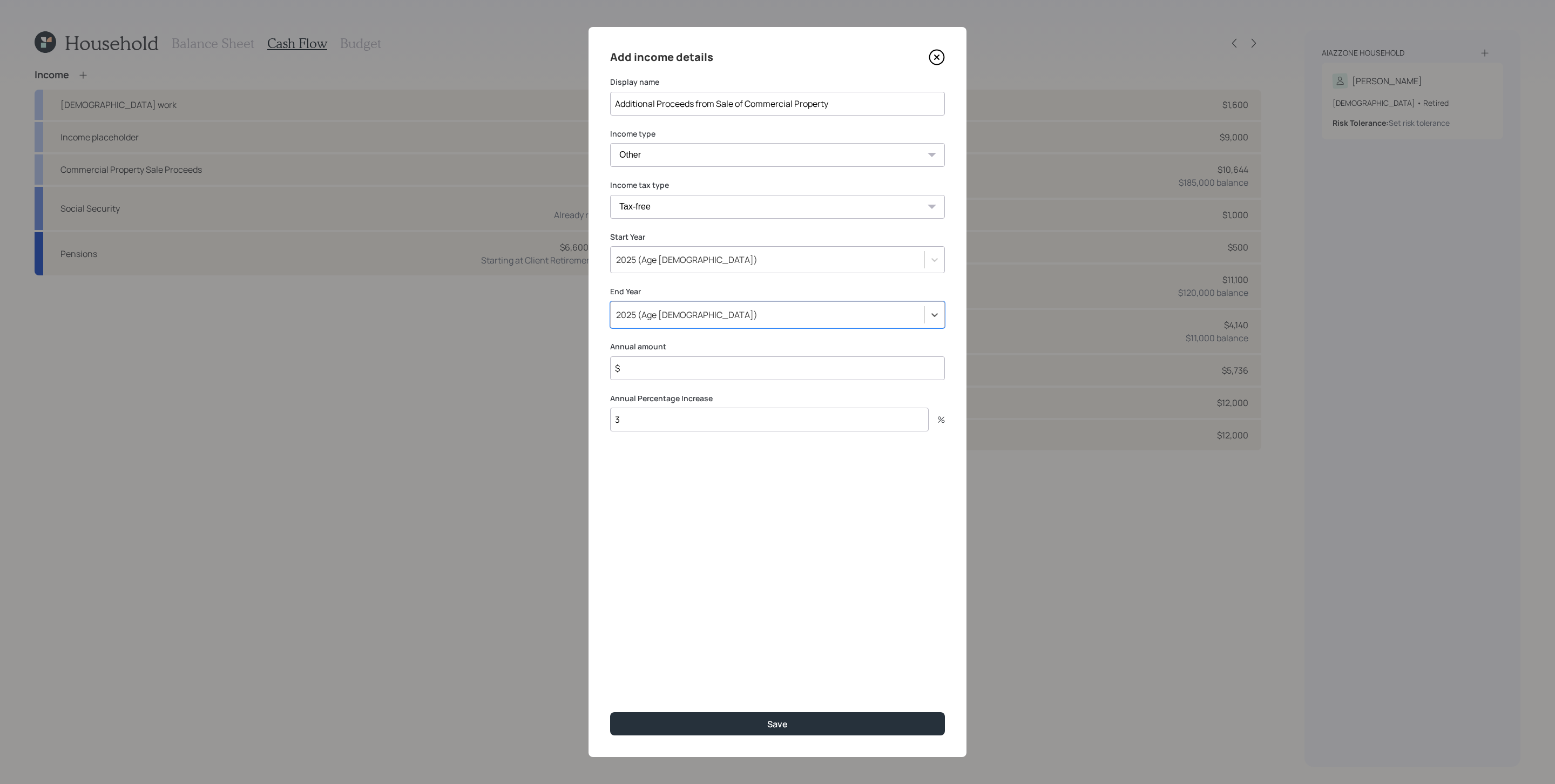
click at [664, 377] on input "$" at bounding box center [778, 368] width 335 height 24
type input "$ 55,000"
click at [682, 419] on input "3" at bounding box center [769, 419] width 319 height 24
type input "0"
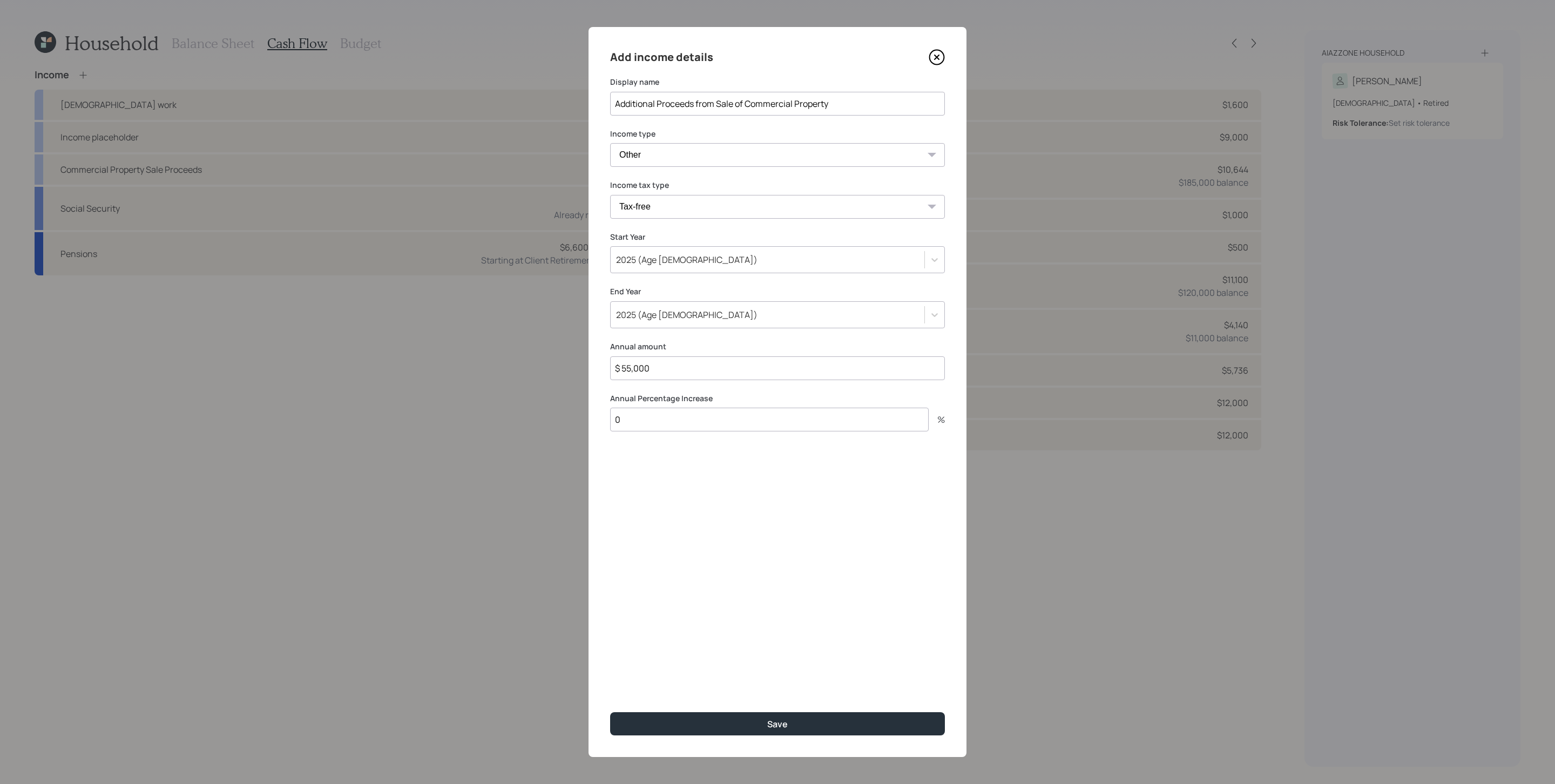
click at [610, 522] on button "Save" at bounding box center [778, 723] width 335 height 23
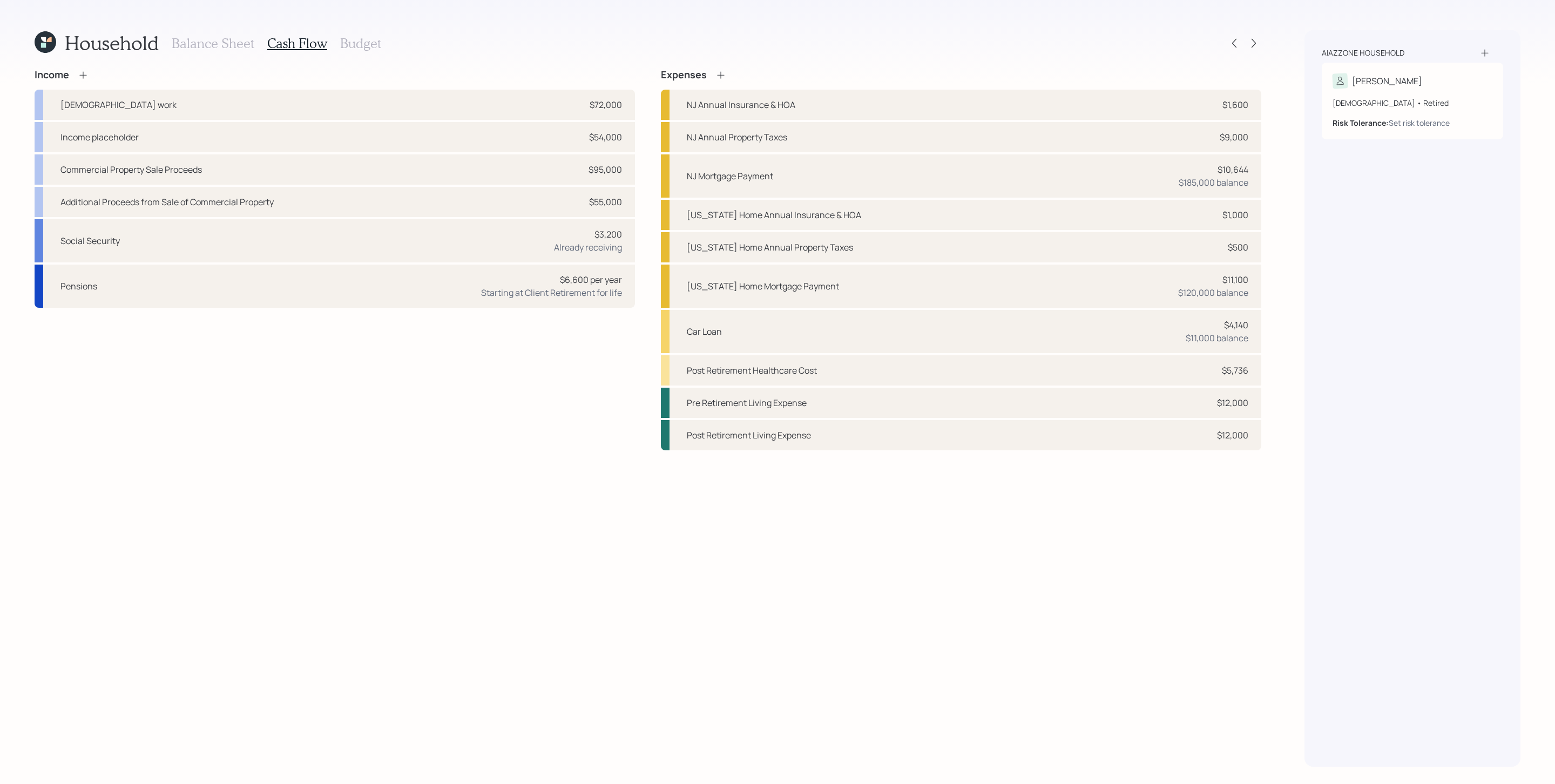
click at [203, 37] on h3 "Balance Sheet" at bounding box center [212, 43] width 82 height 16
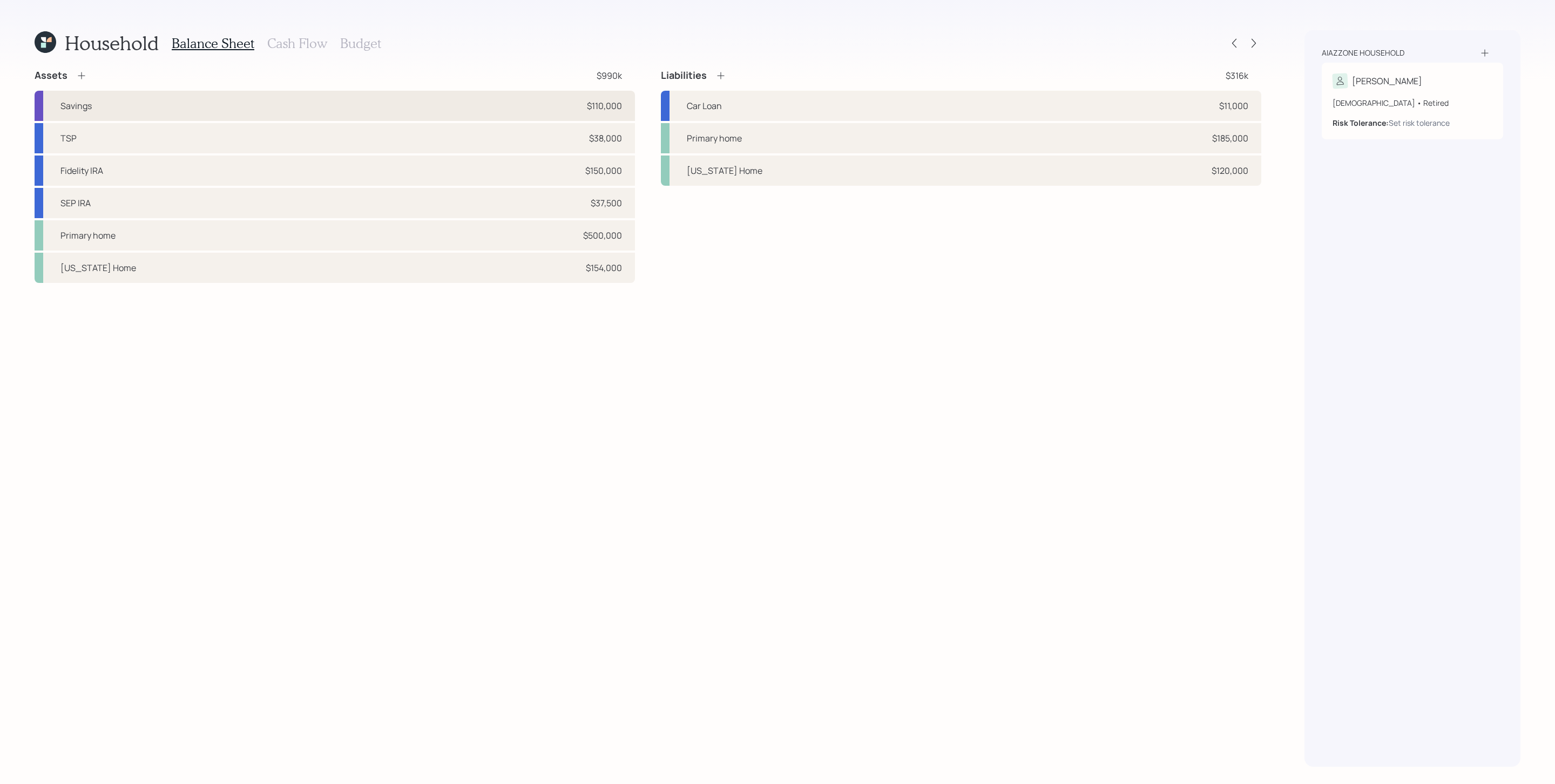
click at [273, 99] on div "Savings $110,000" at bounding box center [335, 105] width 601 height 30
select select "cash"
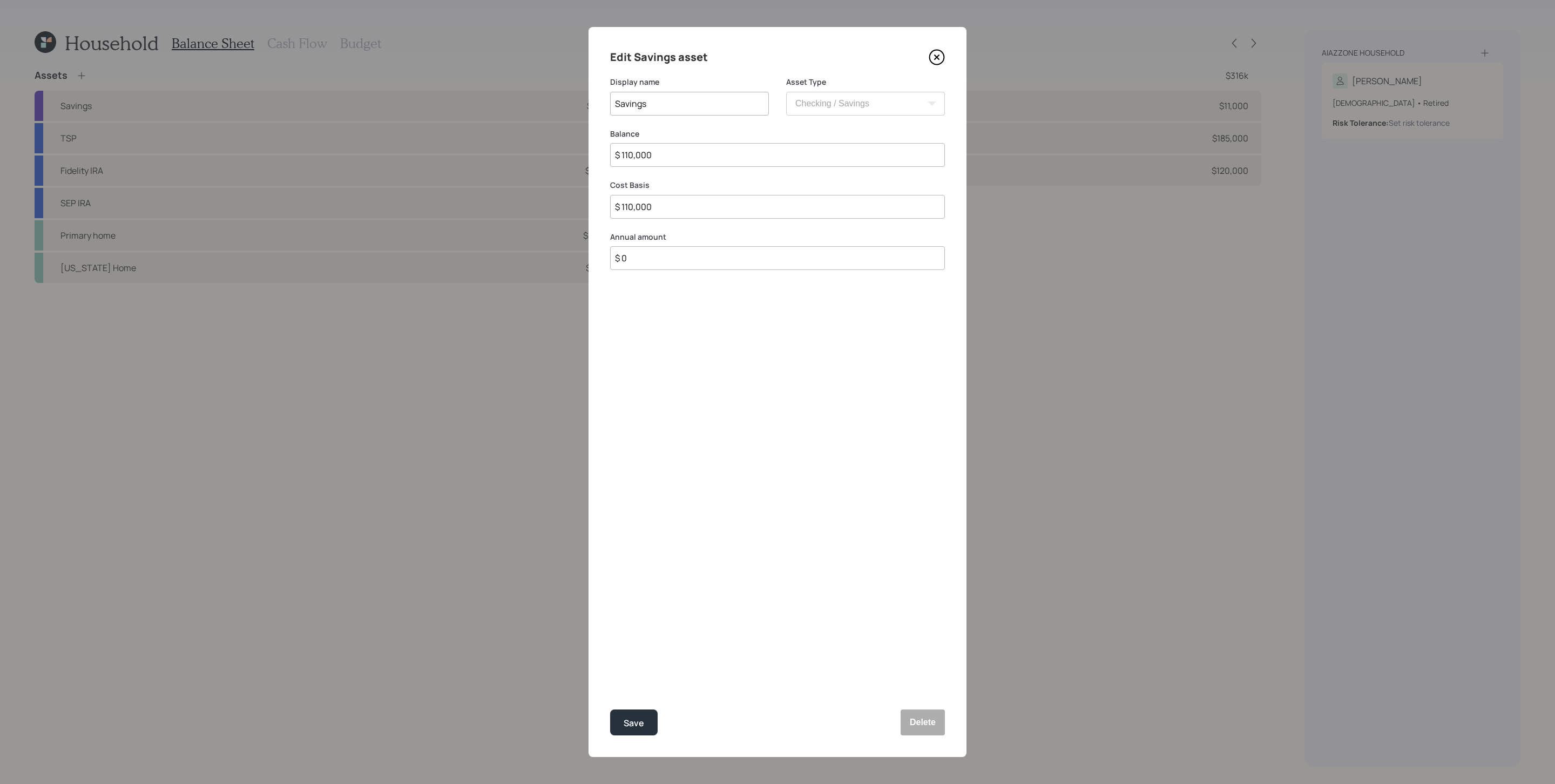
click at [662, 258] on input "$ 0" at bounding box center [778, 258] width 335 height 24
type input "$ 150,000"
click at [656, 316] on div "Select..." at bounding box center [679, 311] width 137 height 19
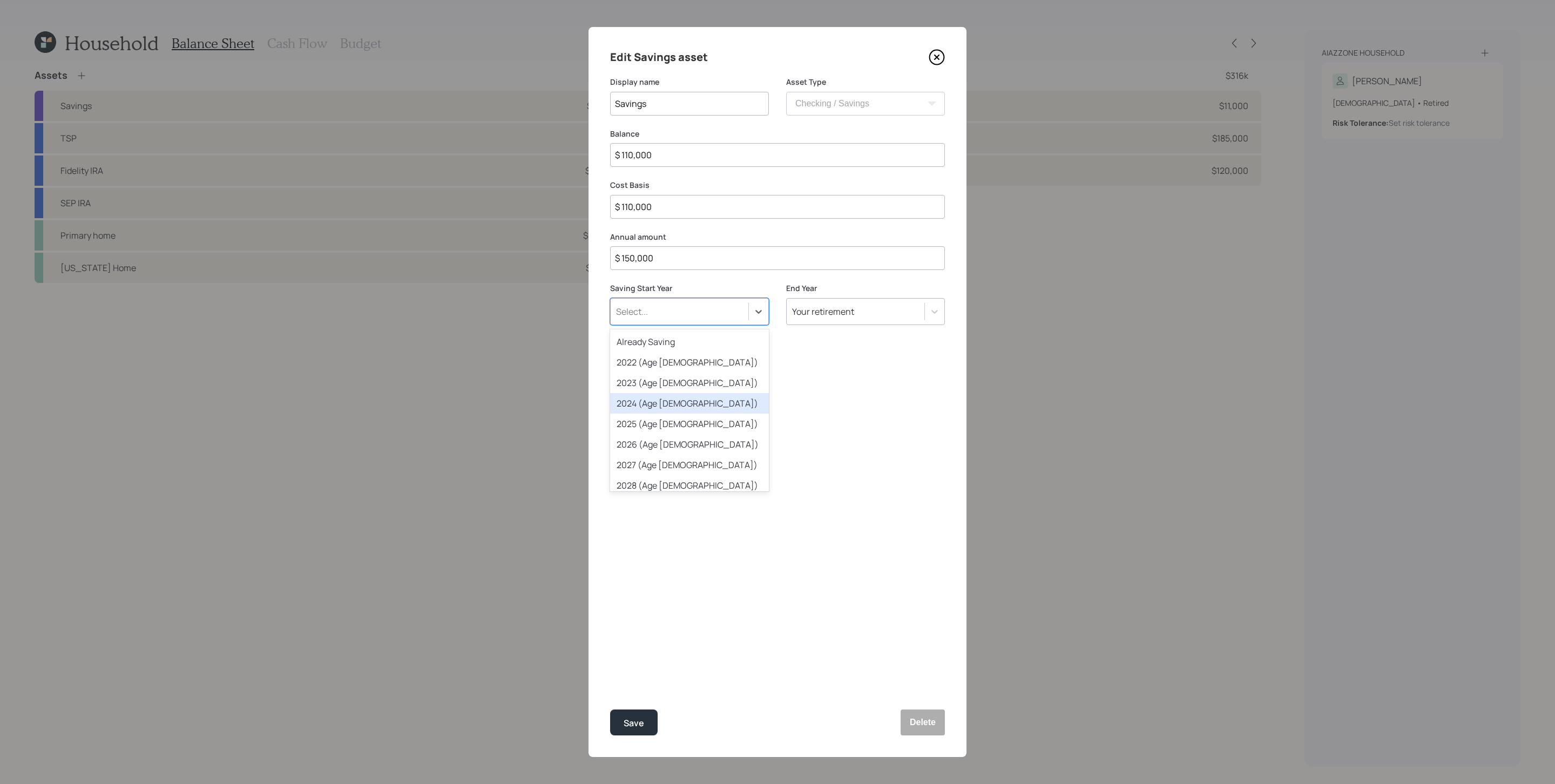
click at [677, 422] on div "2025 (Age [DEMOGRAPHIC_DATA])" at bounding box center [690, 424] width 159 height 21
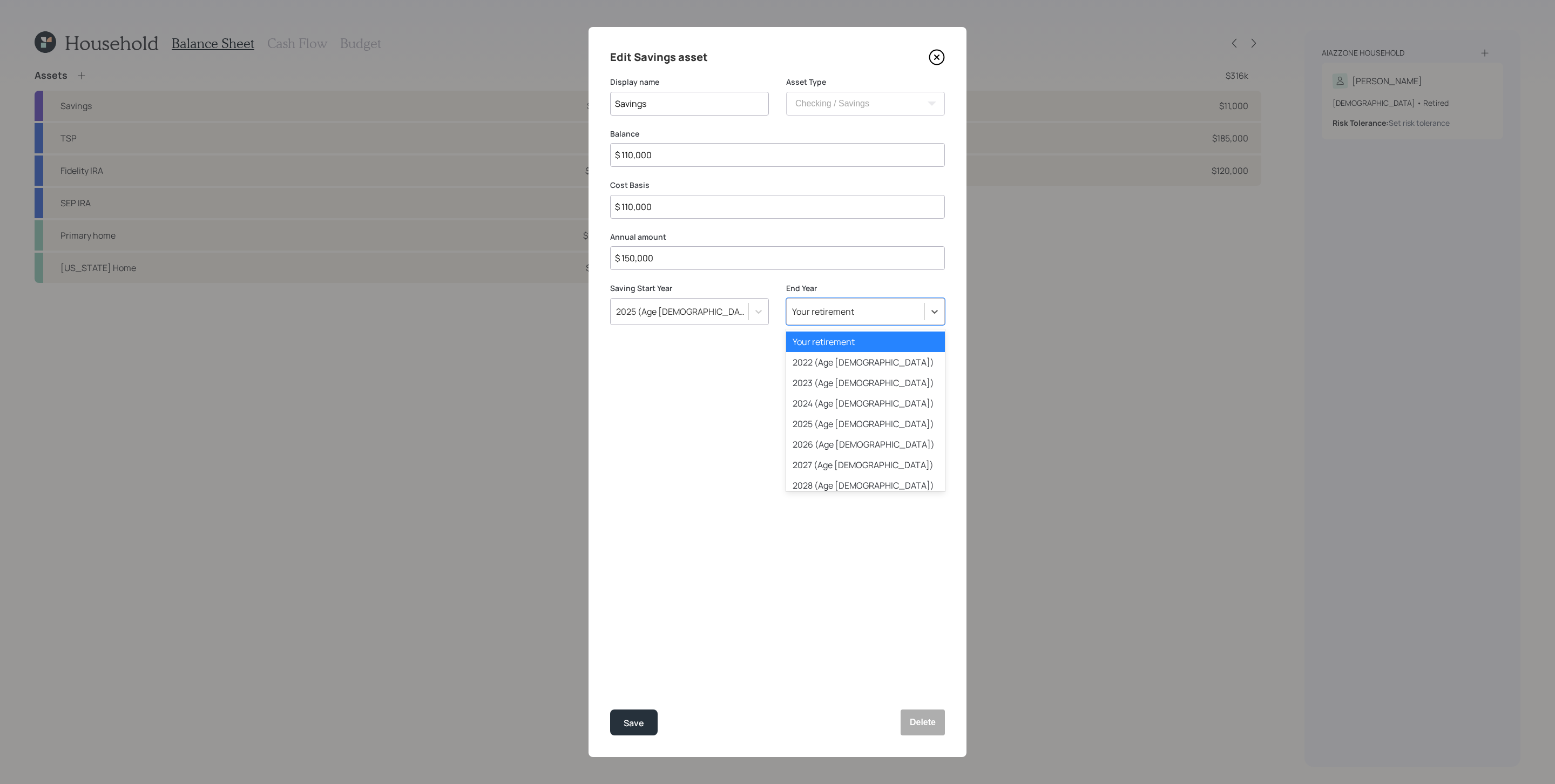
click at [851, 307] on div "Your retirement" at bounding box center [824, 312] width 62 height 12
click at [857, 419] on div "2025 (Age [DEMOGRAPHIC_DATA])" at bounding box center [866, 424] width 159 height 21
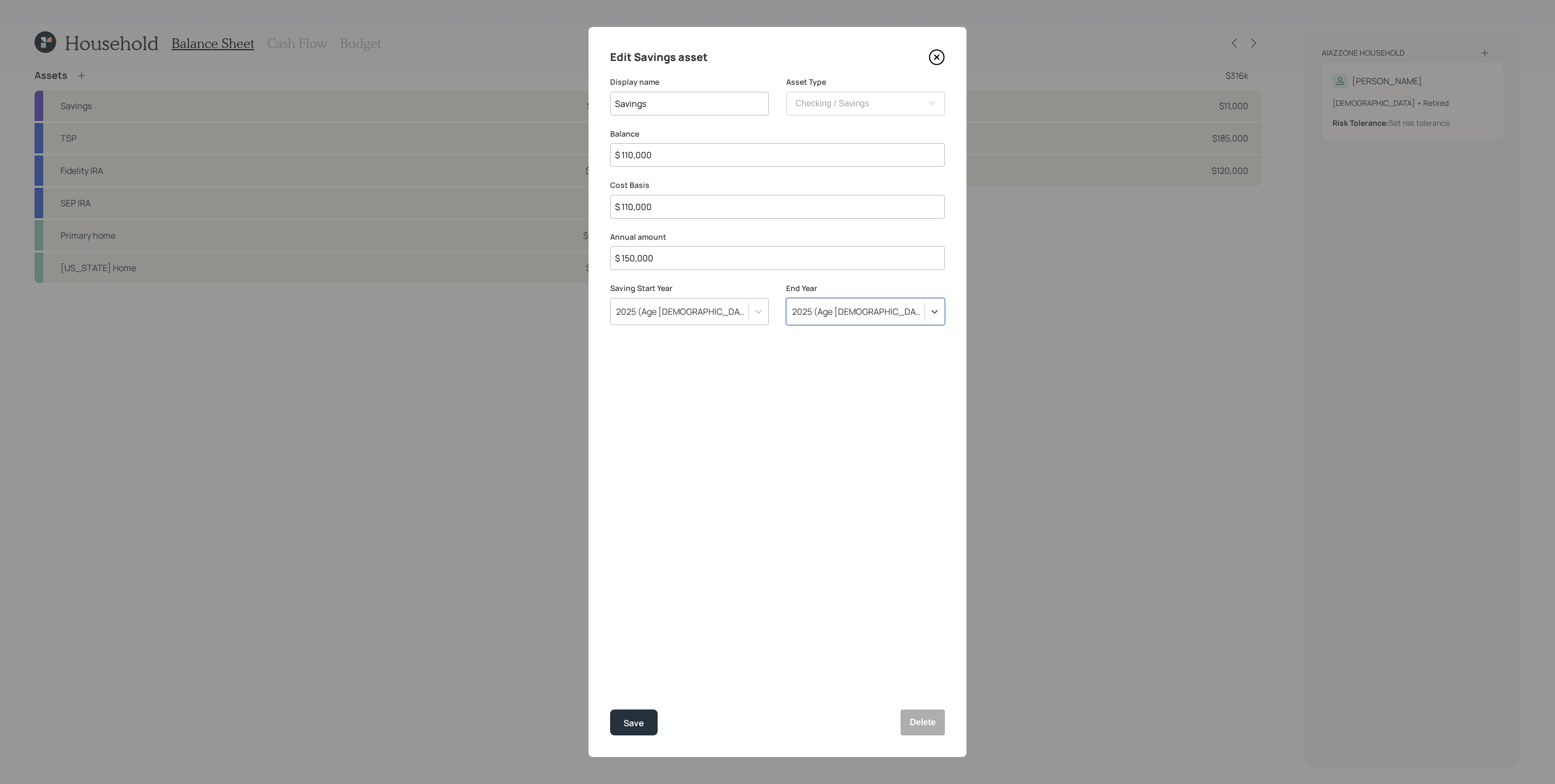
drag, startPoint x: 853, startPoint y: 472, endPoint x: 786, endPoint y: 531, distance: 89.3
click at [850, 472] on div "Edit Savings asset Display name Savings Asset Type SEP [PERSON_NAME] IRA 401(k)…" at bounding box center [778, 391] width 378 height 730
click at [632, 522] on div "Save" at bounding box center [634, 723] width 21 height 15
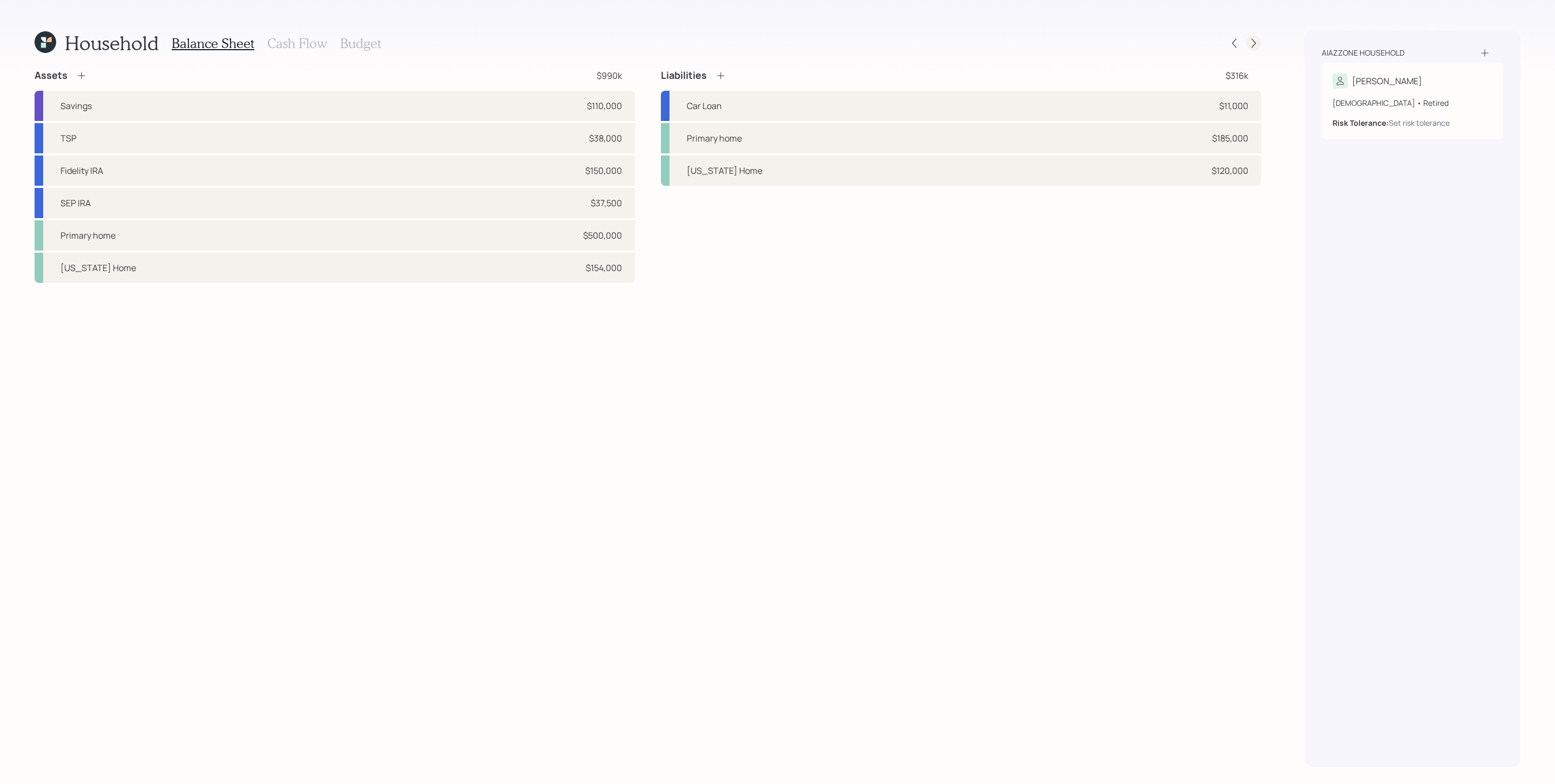
click at [1036, 40] on icon at bounding box center [1254, 43] width 11 height 11
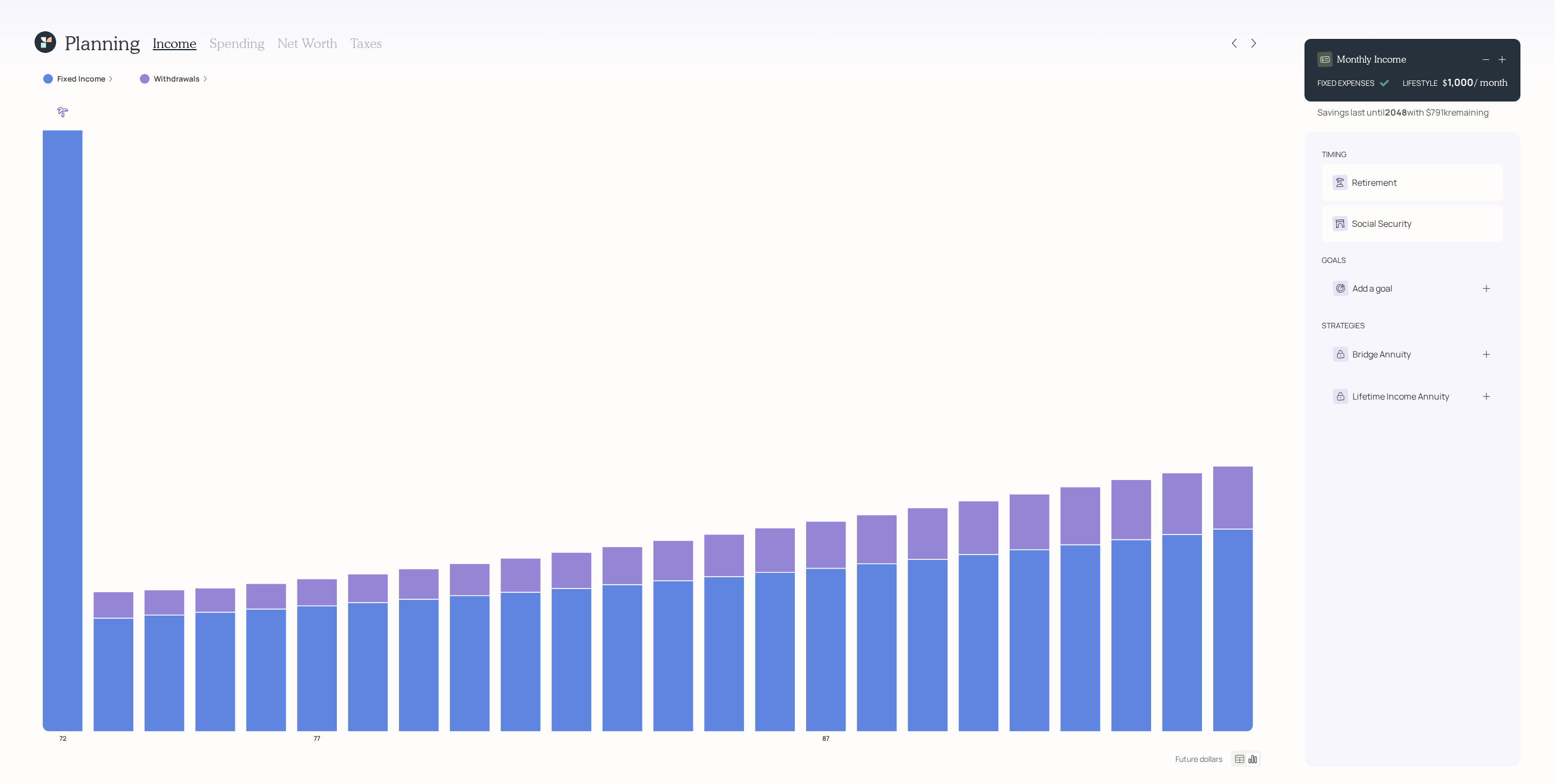
click at [112, 78] on icon at bounding box center [111, 79] width 7 height 7
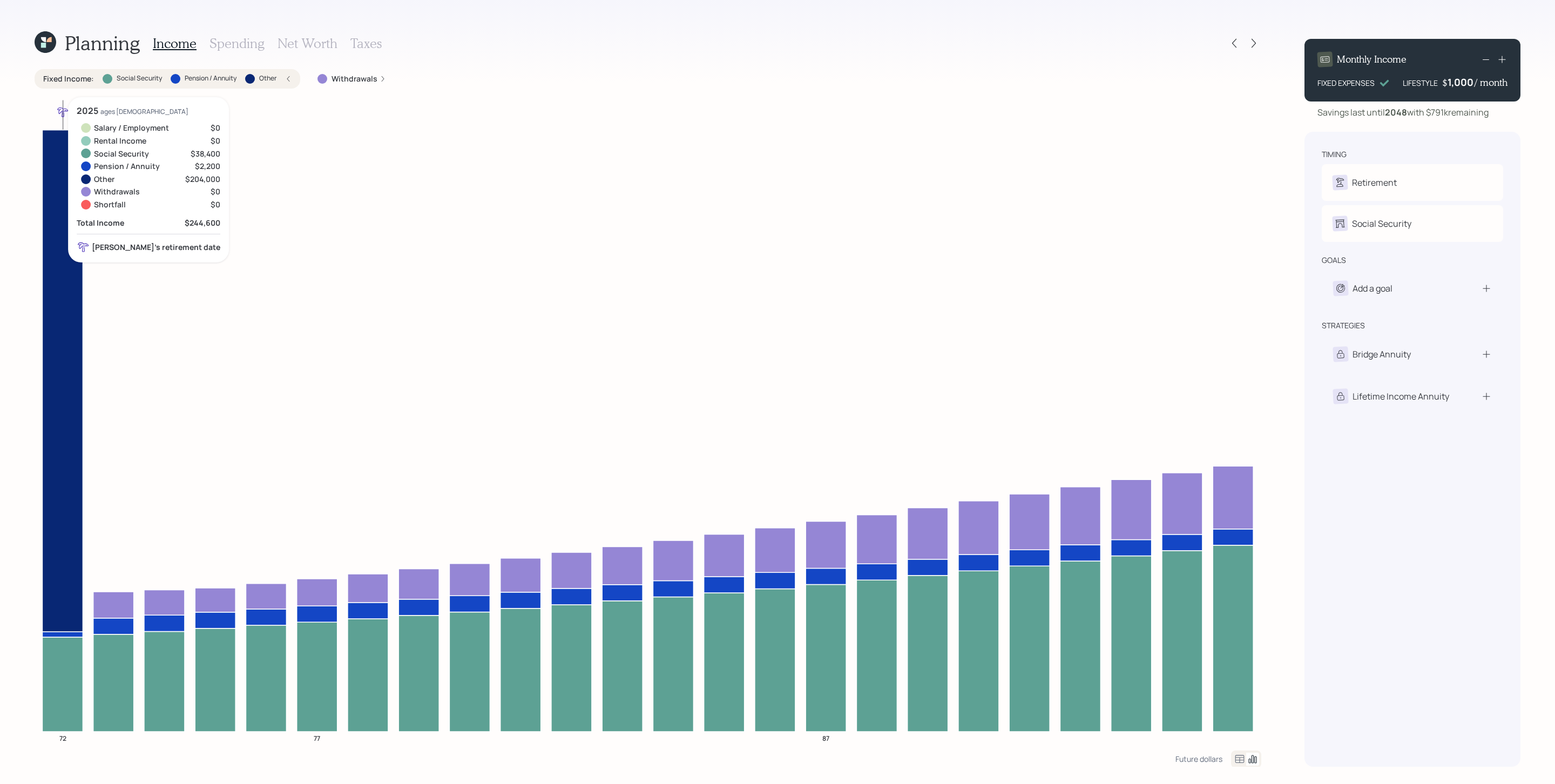
click at [62, 248] on icon at bounding box center [62, 381] width 41 height 502
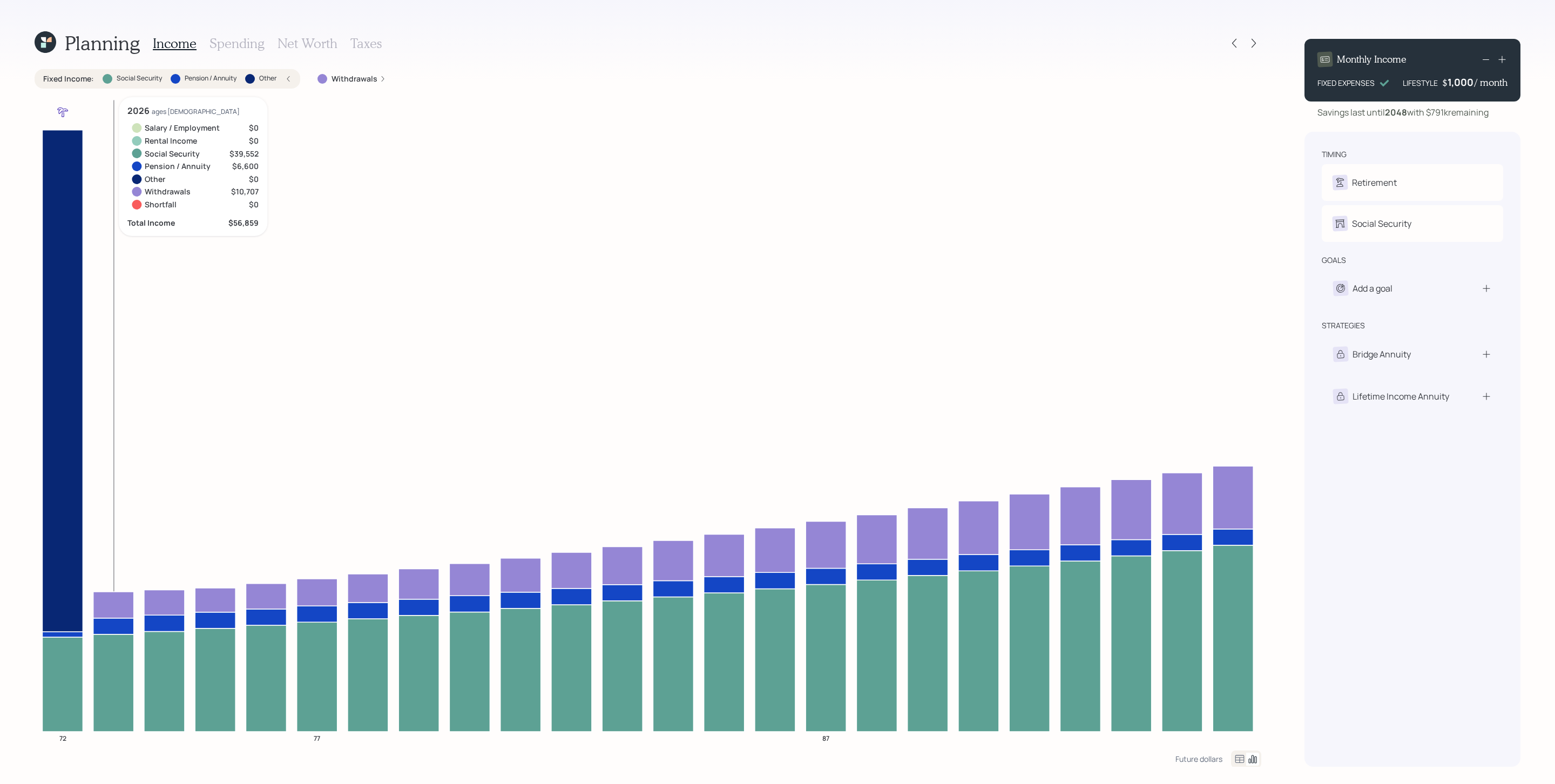
click at [118, 522] on icon at bounding box center [114, 626] width 41 height 16
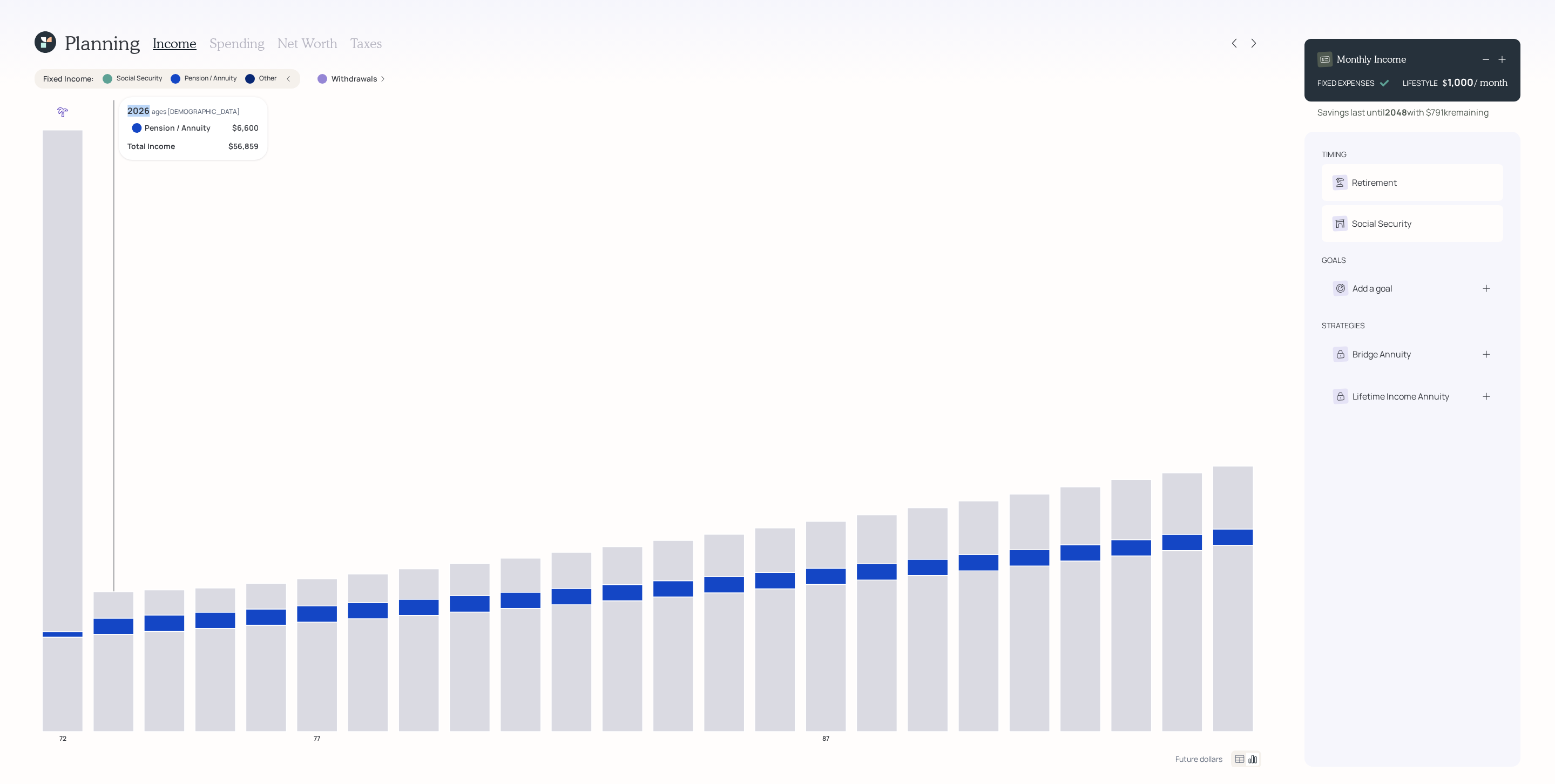
click at [118, 522] on icon at bounding box center [114, 626] width 41 height 16
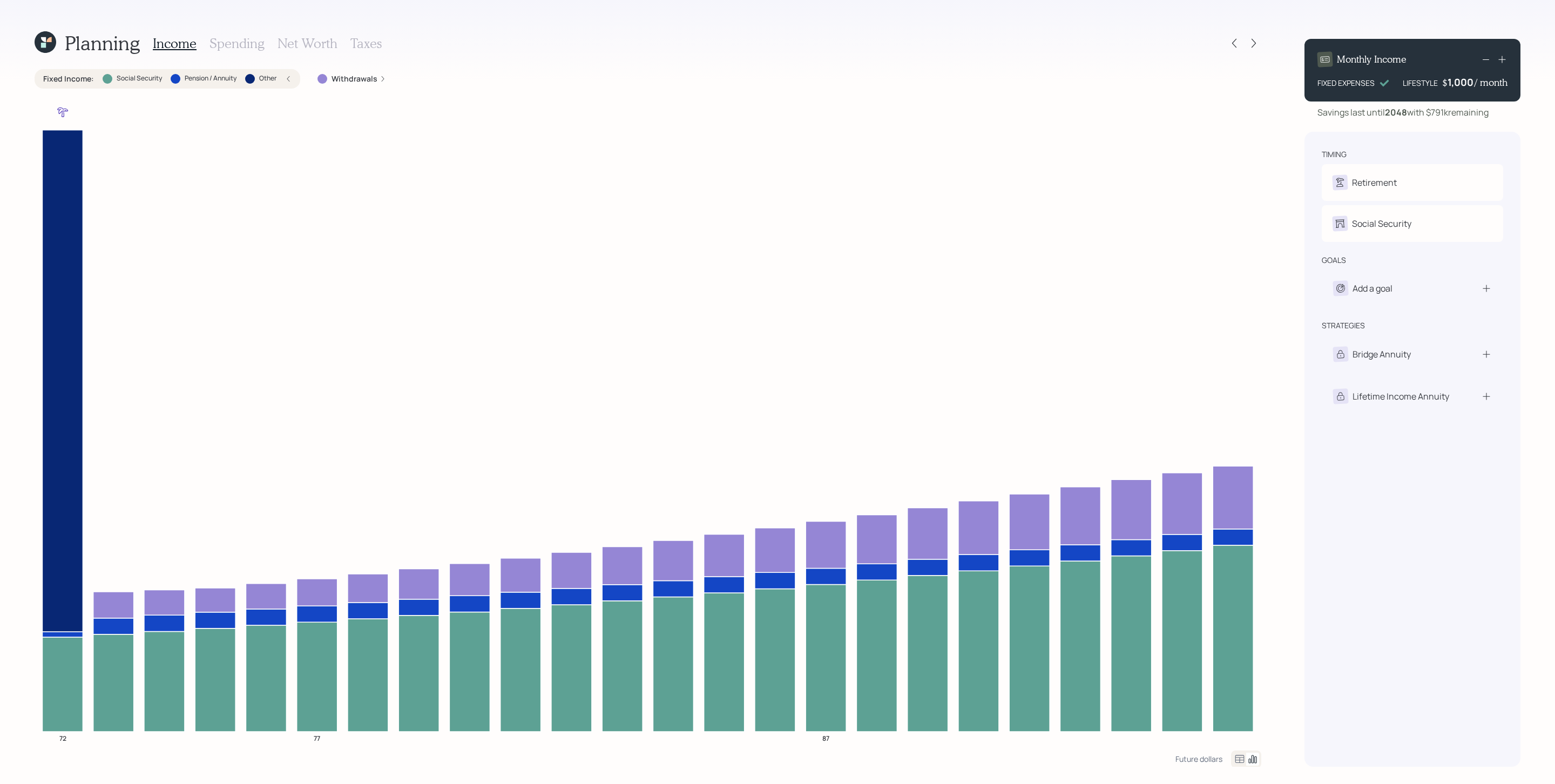
click at [229, 42] on h3 "Spending" at bounding box center [237, 43] width 55 height 16
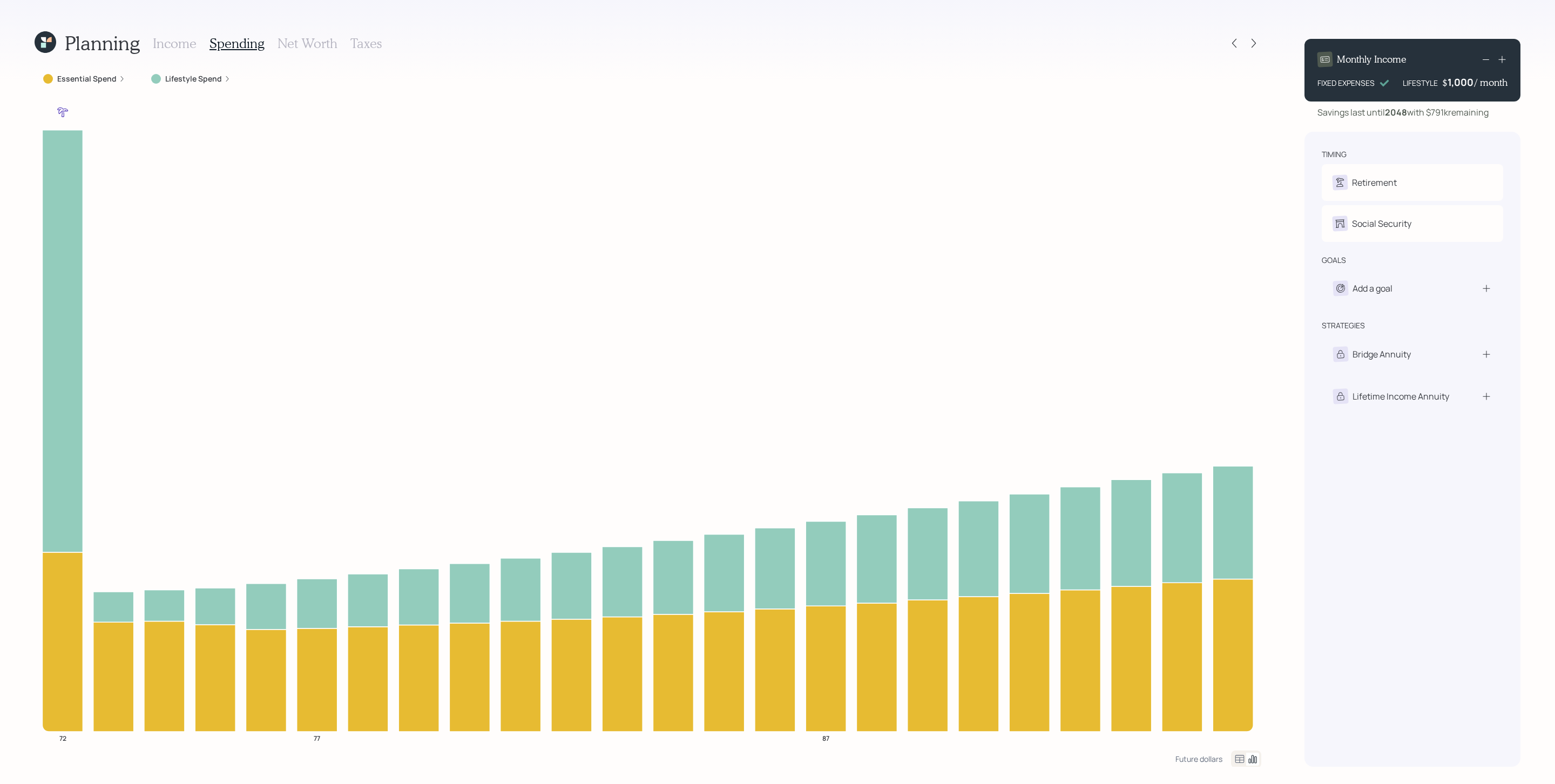
click at [120, 79] on icon at bounding box center [122, 79] width 7 height 7
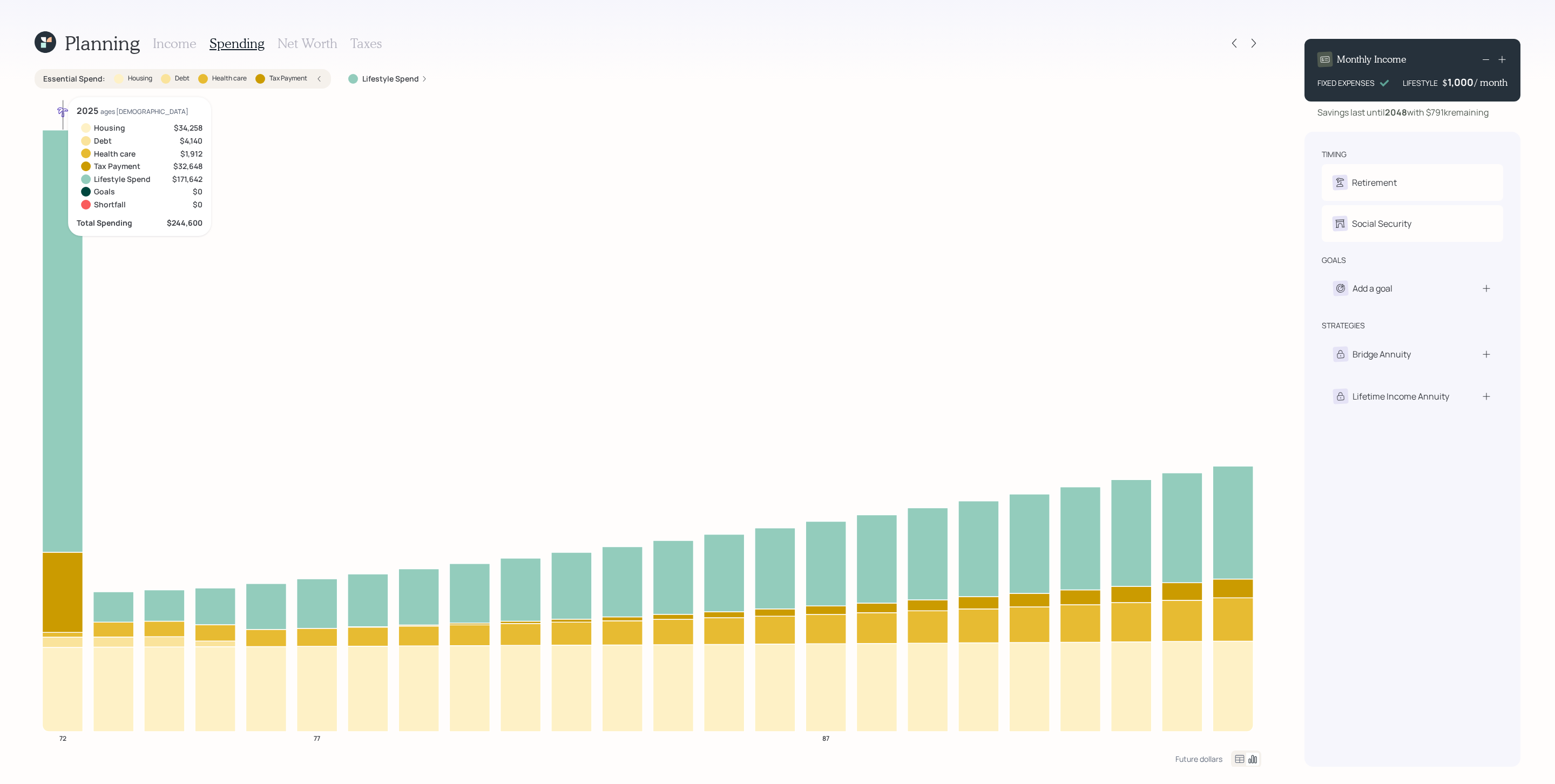
click at [65, 522] on icon at bounding box center [62, 689] width 41 height 84
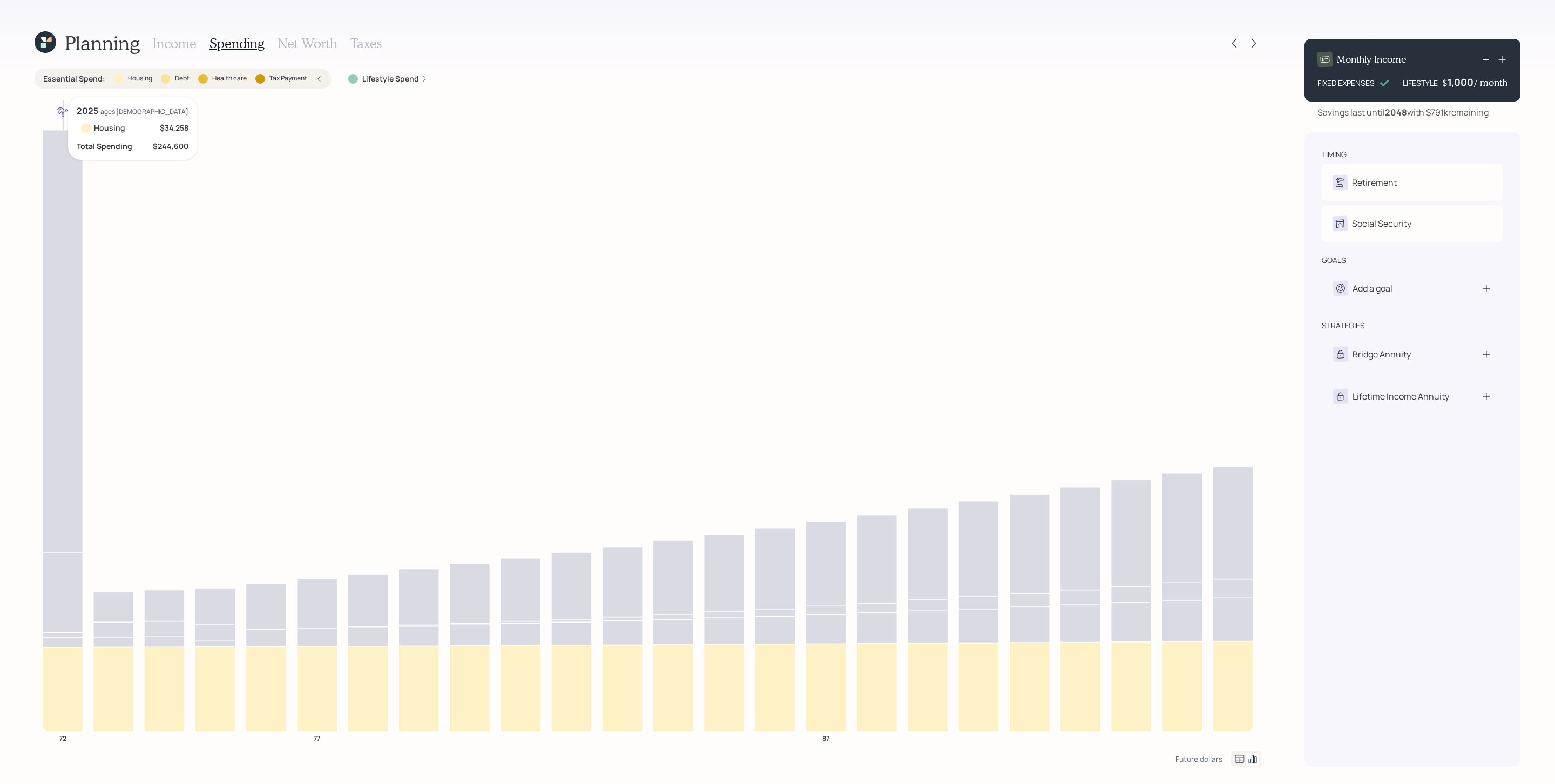
click at [66, 522] on icon at bounding box center [62, 689] width 41 height 84
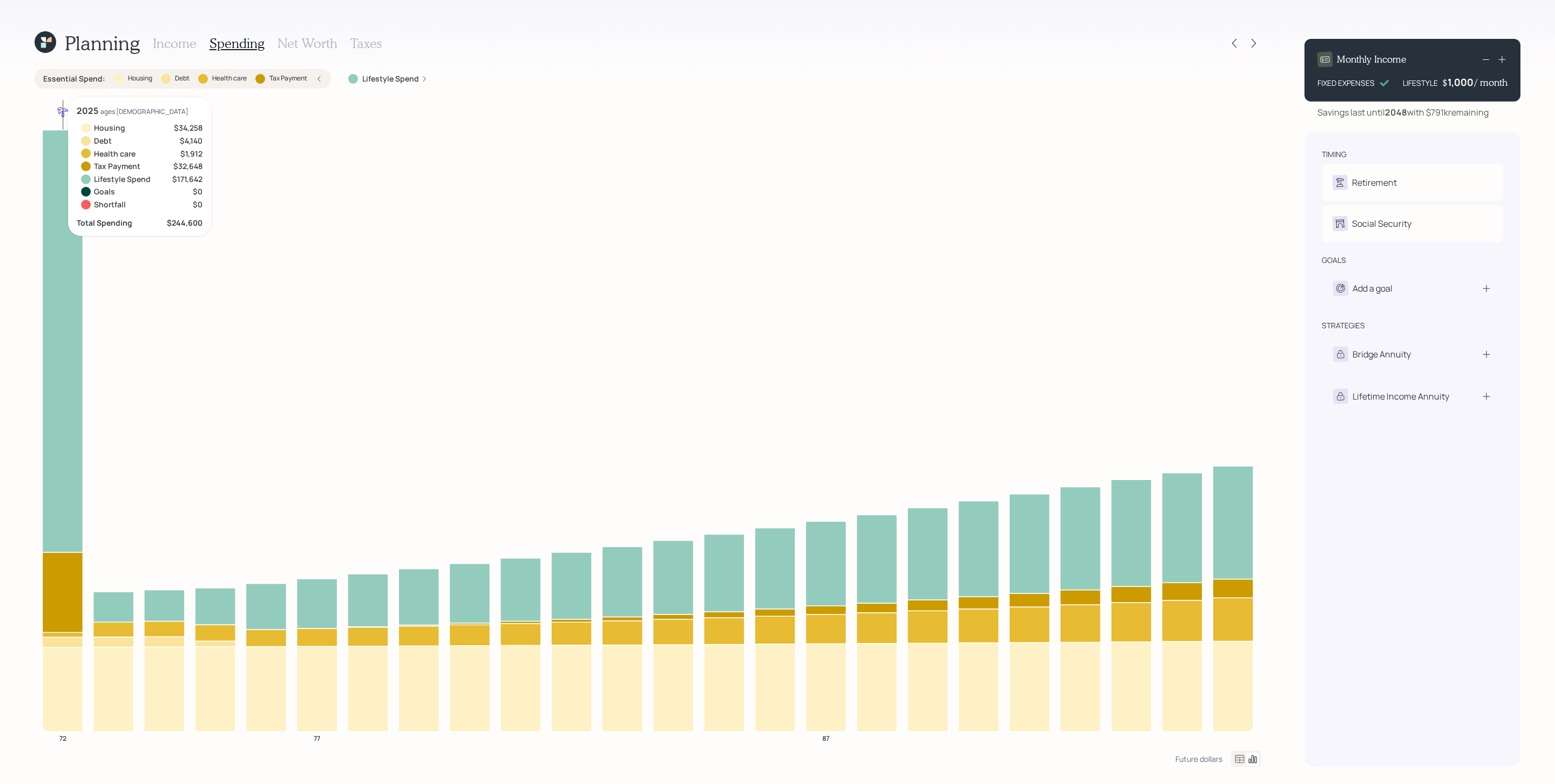
click at [66, 522] on icon at bounding box center [62, 642] width 41 height 10
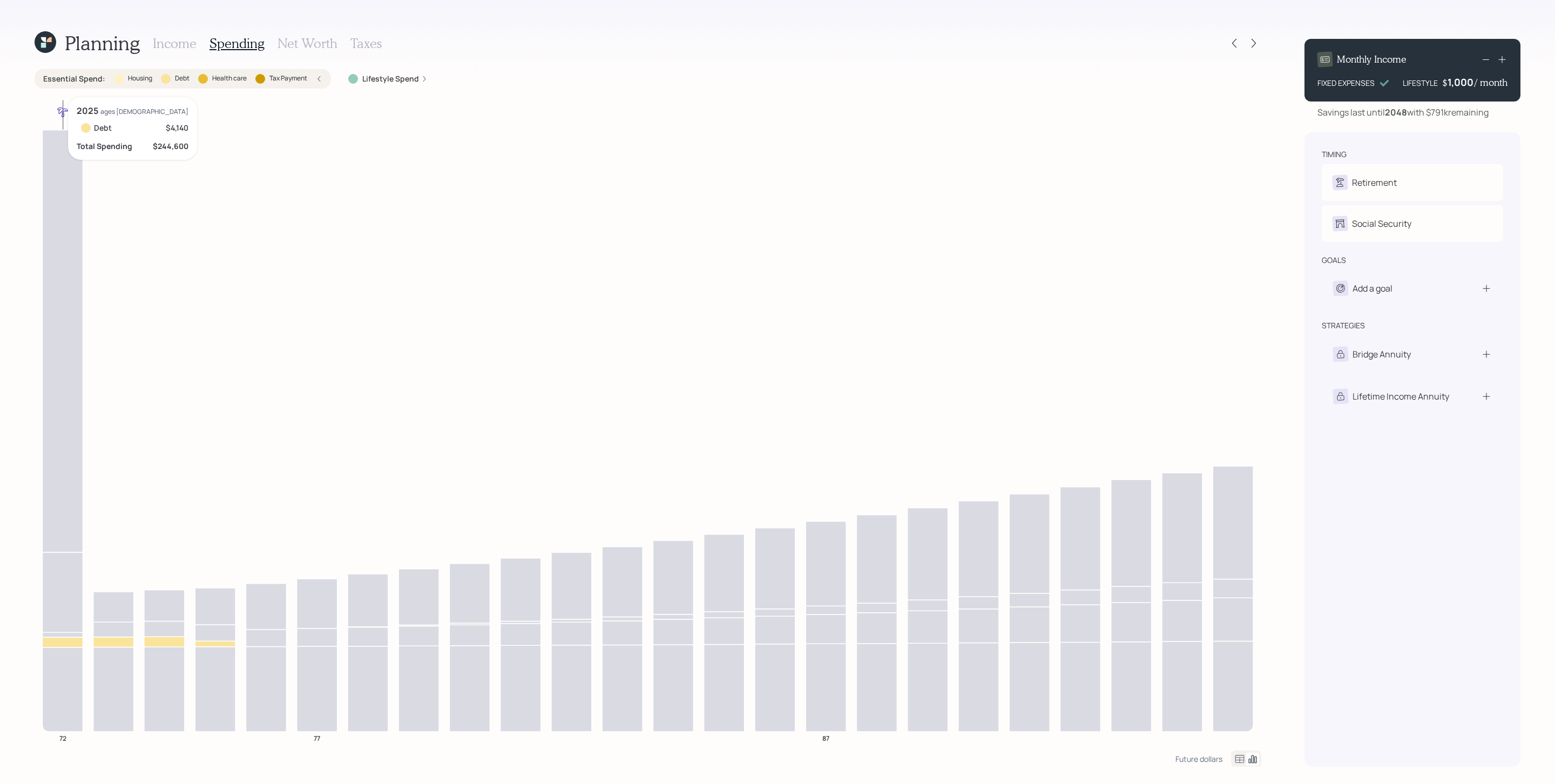
click at [59, 522] on icon at bounding box center [62, 642] width 41 height 10
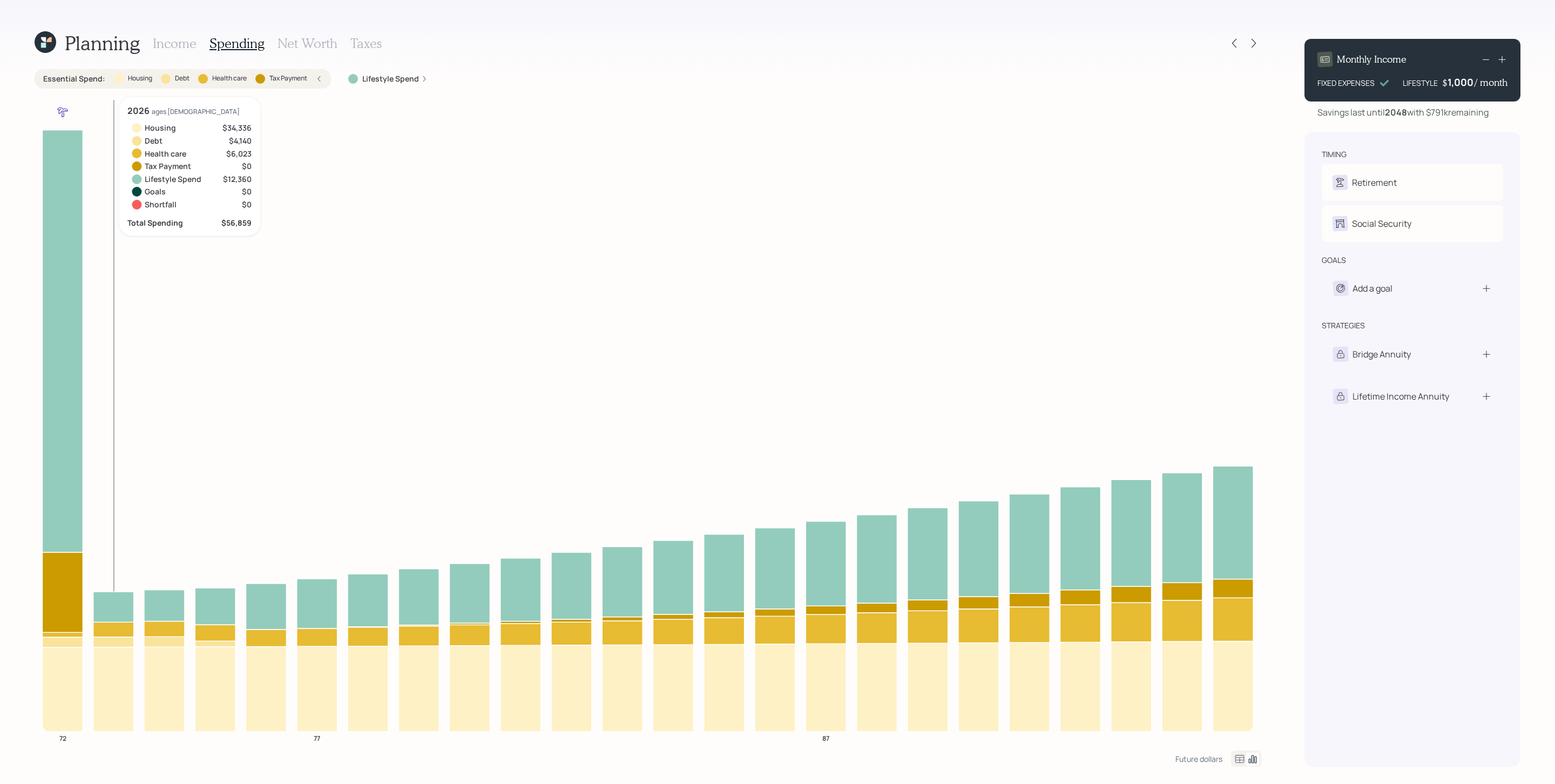
click at [104, 522] on icon at bounding box center [114, 630] width 41 height 15
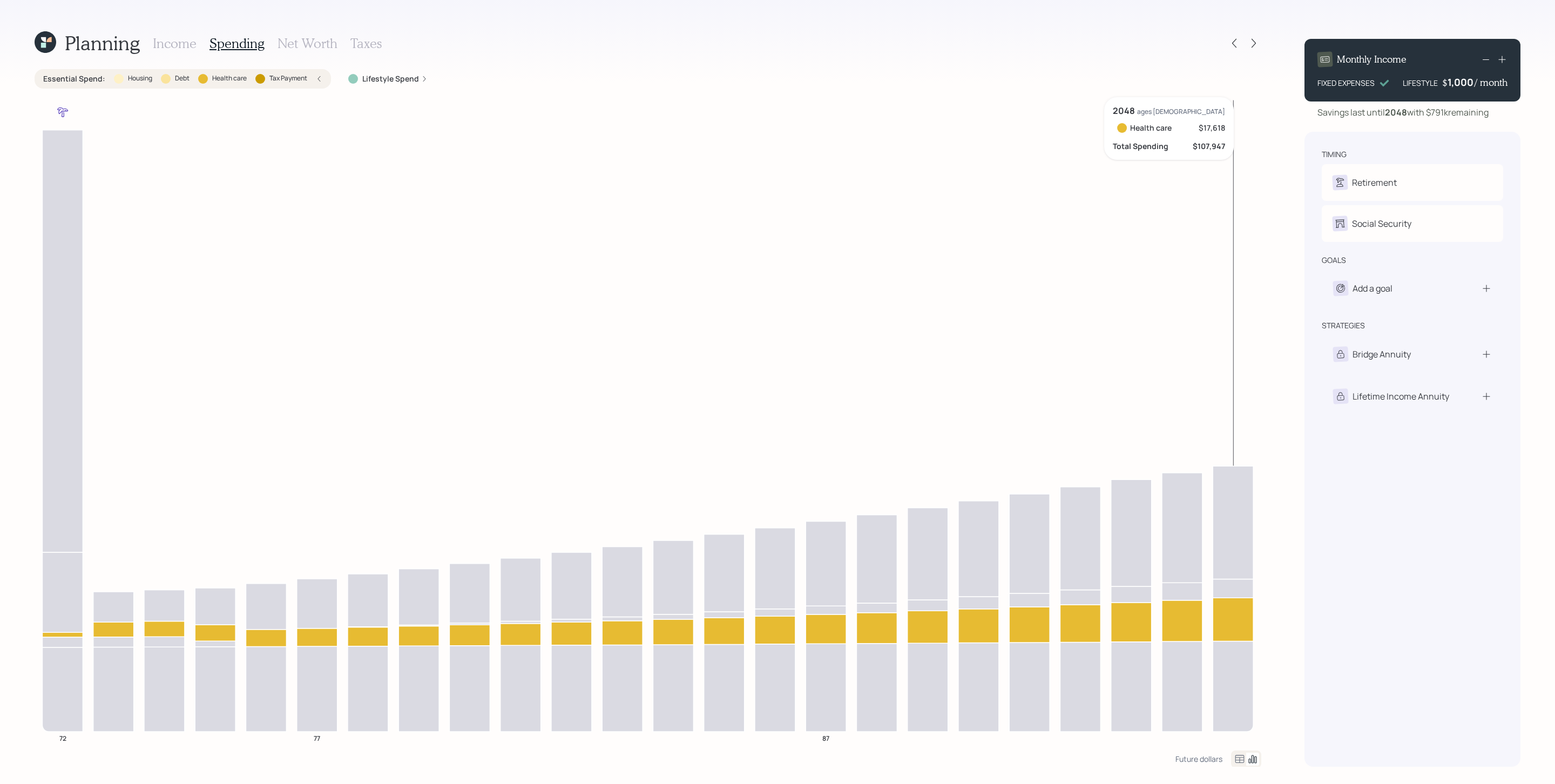
click at [1036, 522] on icon at bounding box center [1233, 619] width 41 height 43
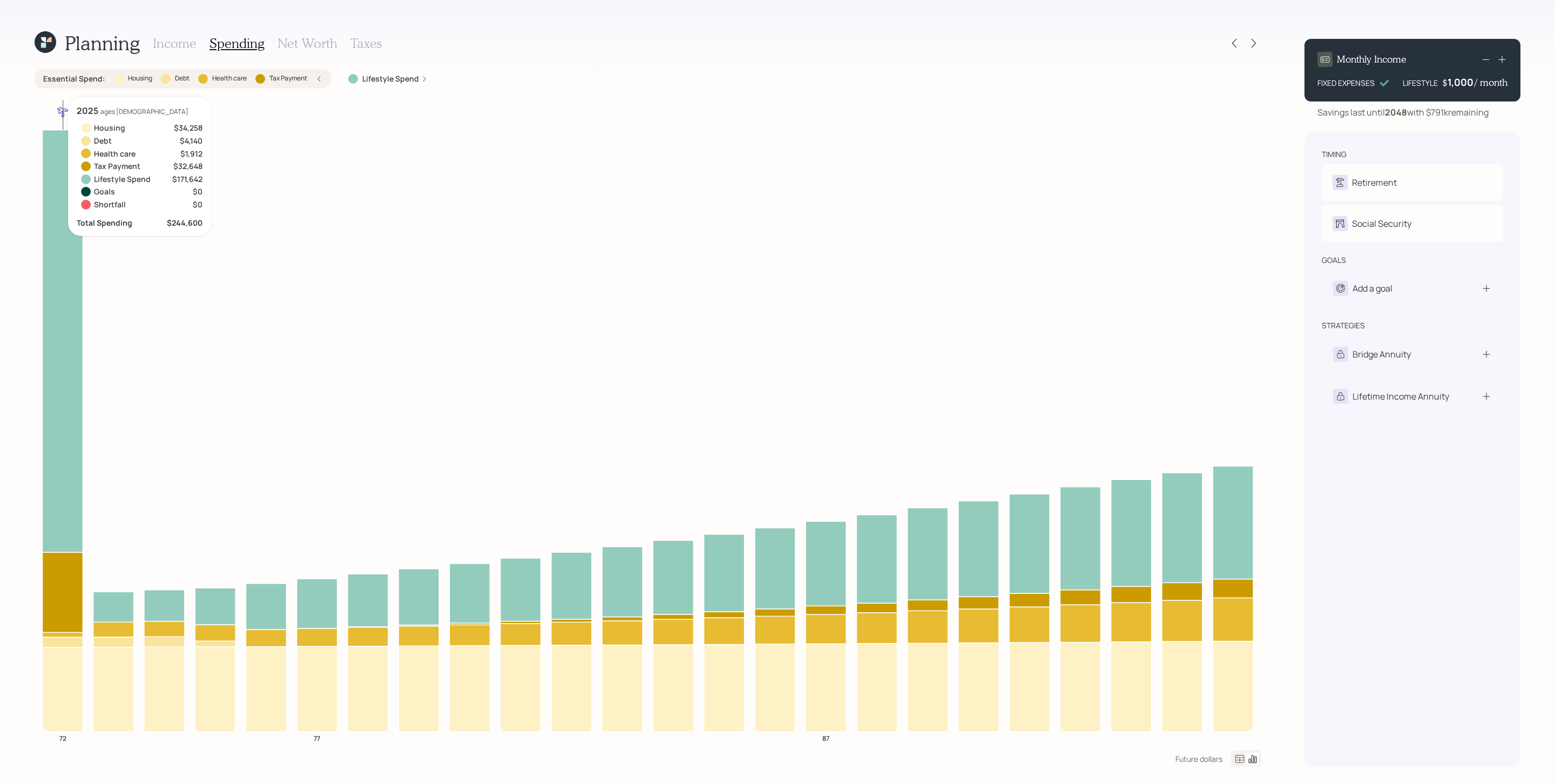
click at [74, 522] on icon at bounding box center [62, 592] width 41 height 80
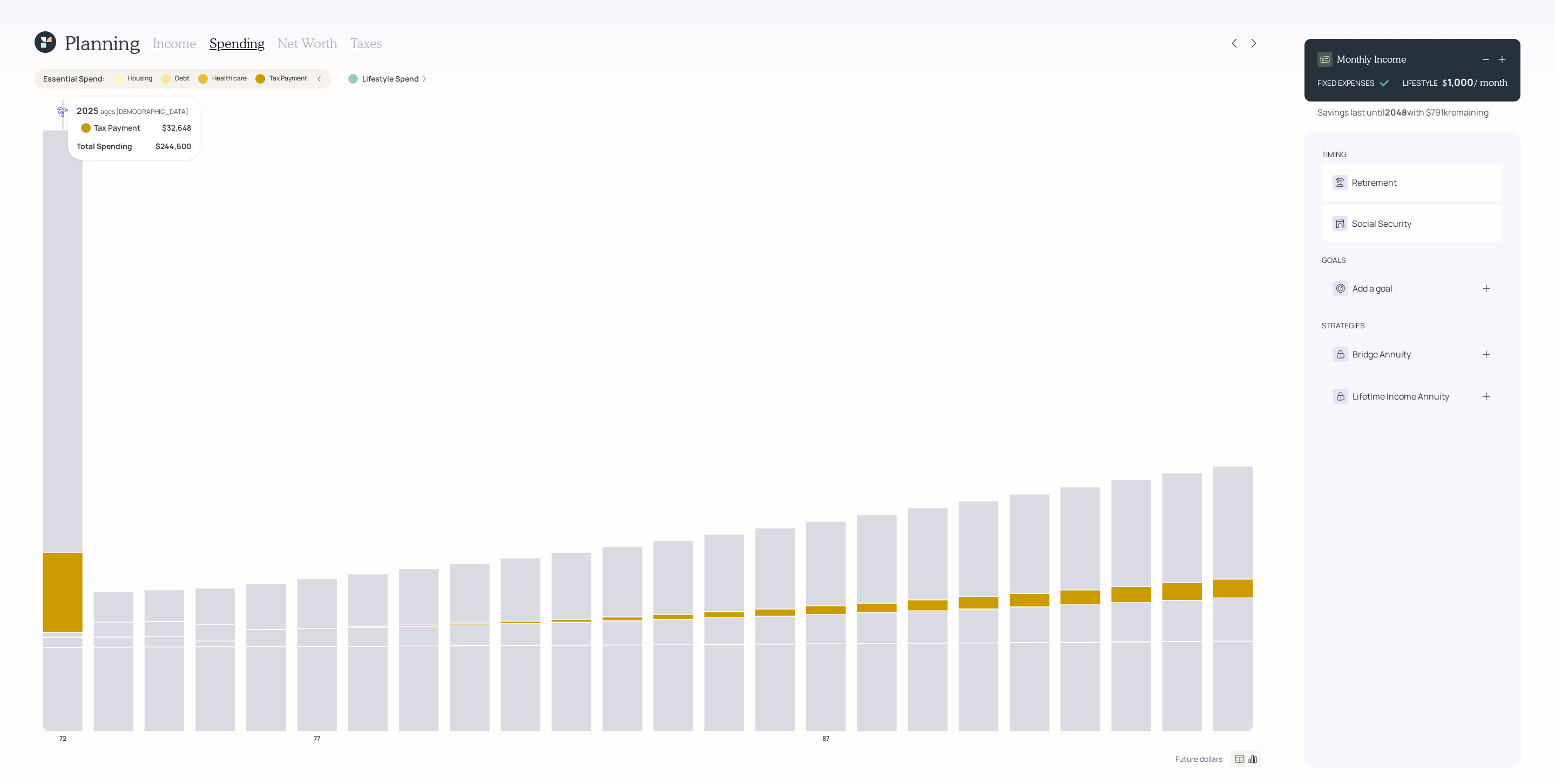
click at [62, 522] on icon at bounding box center [62, 592] width 41 height 80
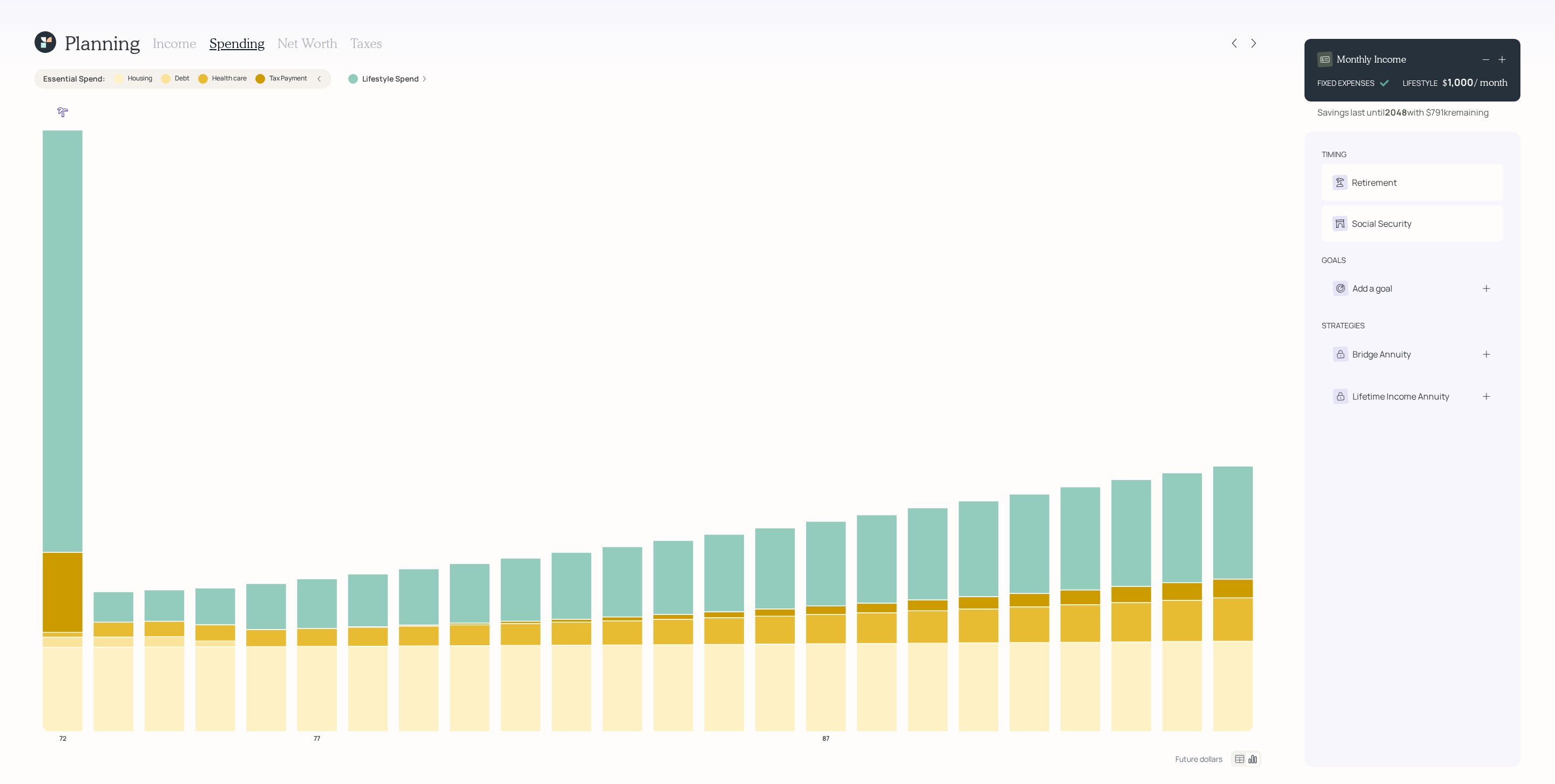
click at [397, 76] on label "Lifestyle Spend" at bounding box center [391, 79] width 56 height 11
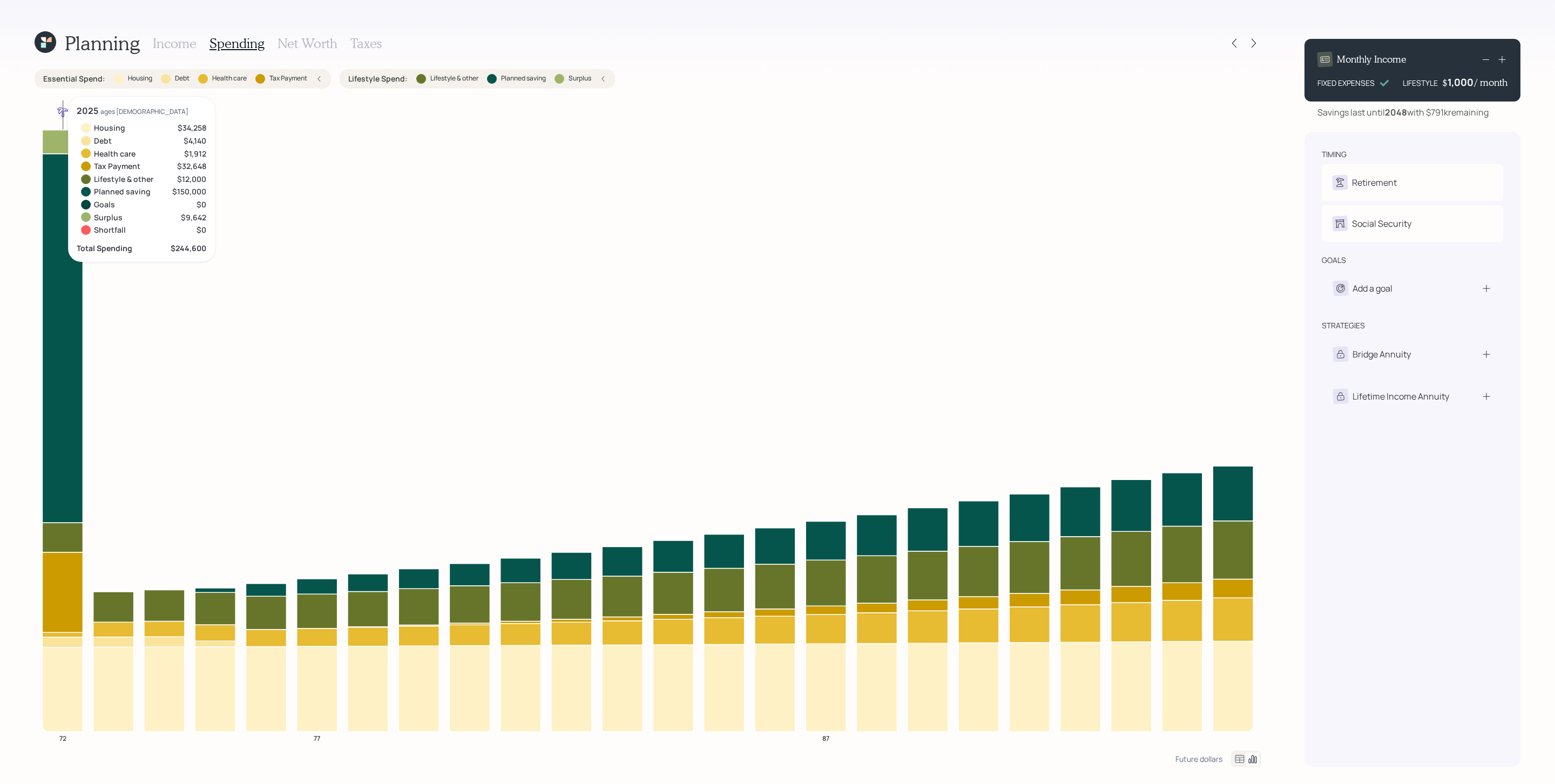
click at [53, 279] on icon at bounding box center [62, 338] width 41 height 369
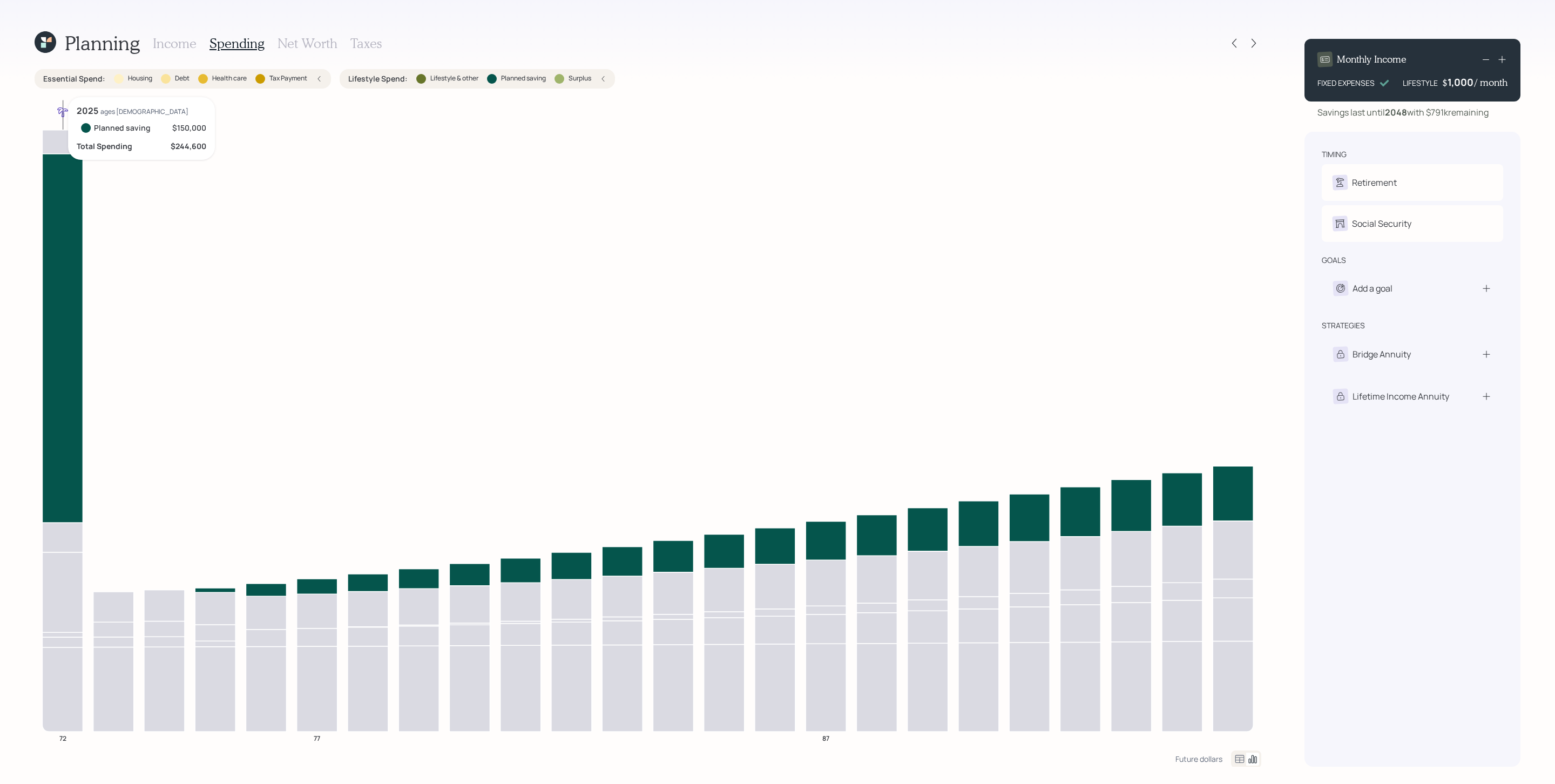
click at [48, 284] on icon at bounding box center [62, 338] width 41 height 369
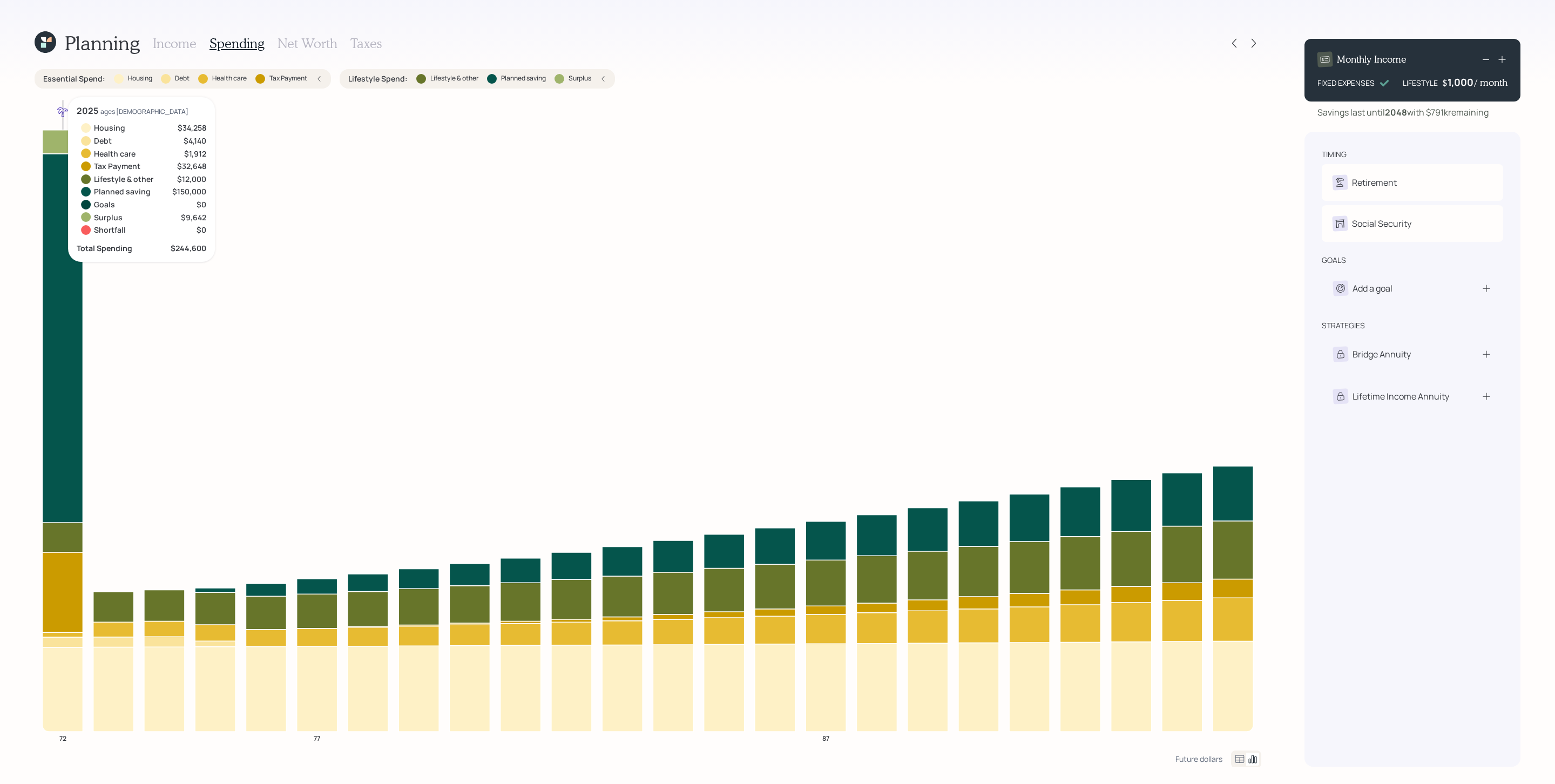
click at [56, 522] on icon at bounding box center [62, 592] width 41 height 80
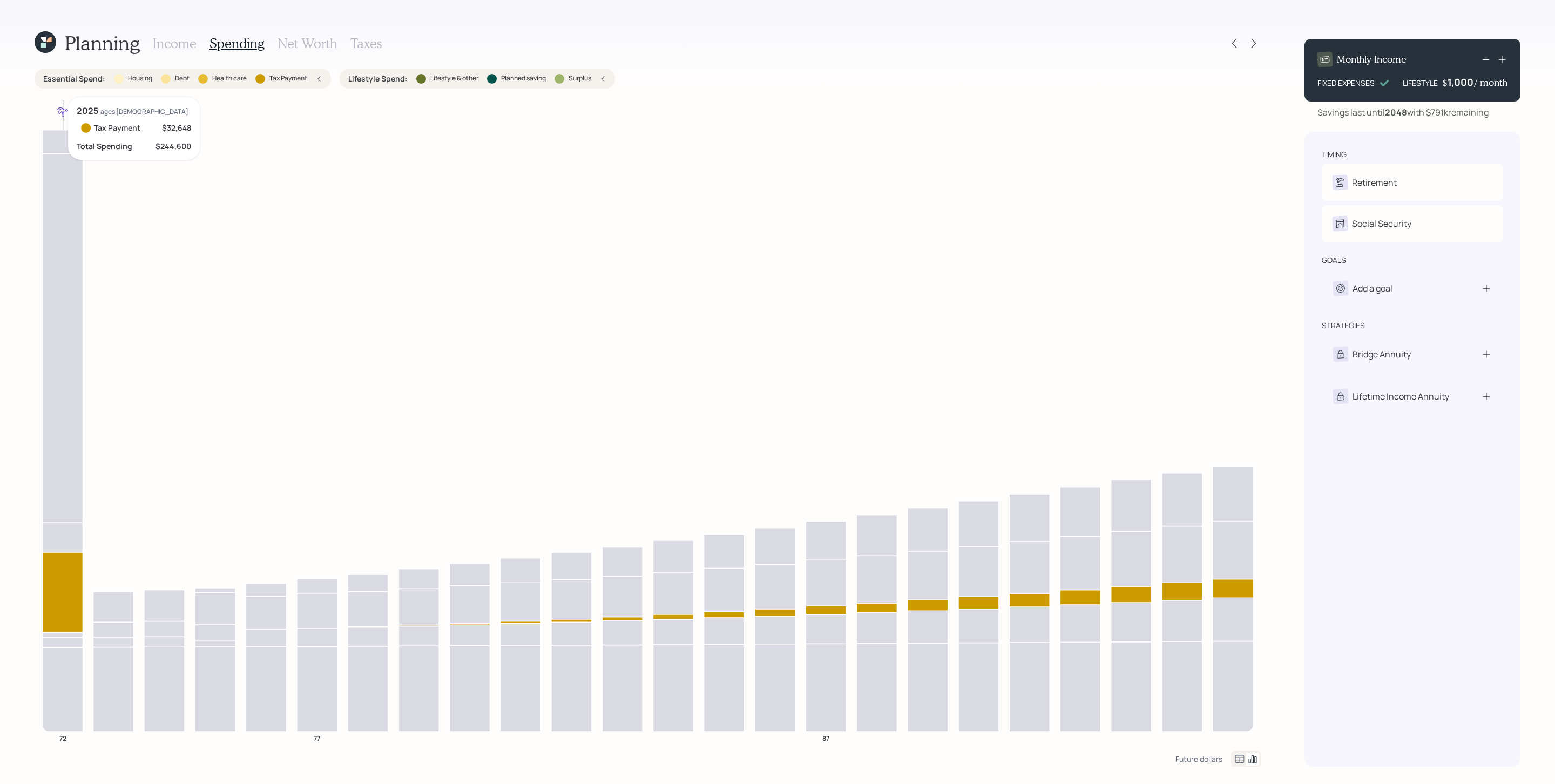
click at [58, 522] on icon at bounding box center [62, 592] width 41 height 80
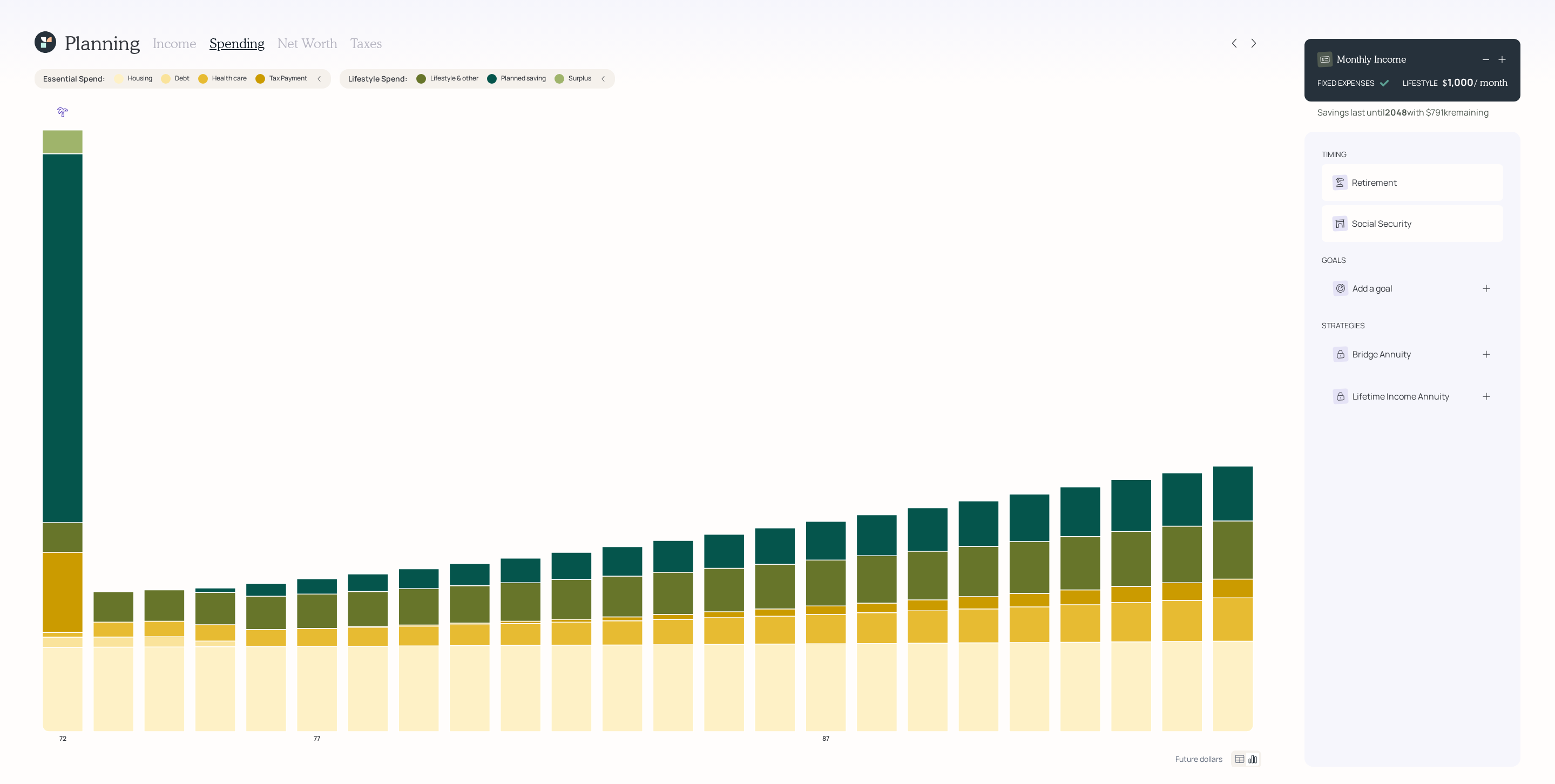
click at [310, 38] on h3 "Net Worth" at bounding box center [307, 43] width 60 height 16
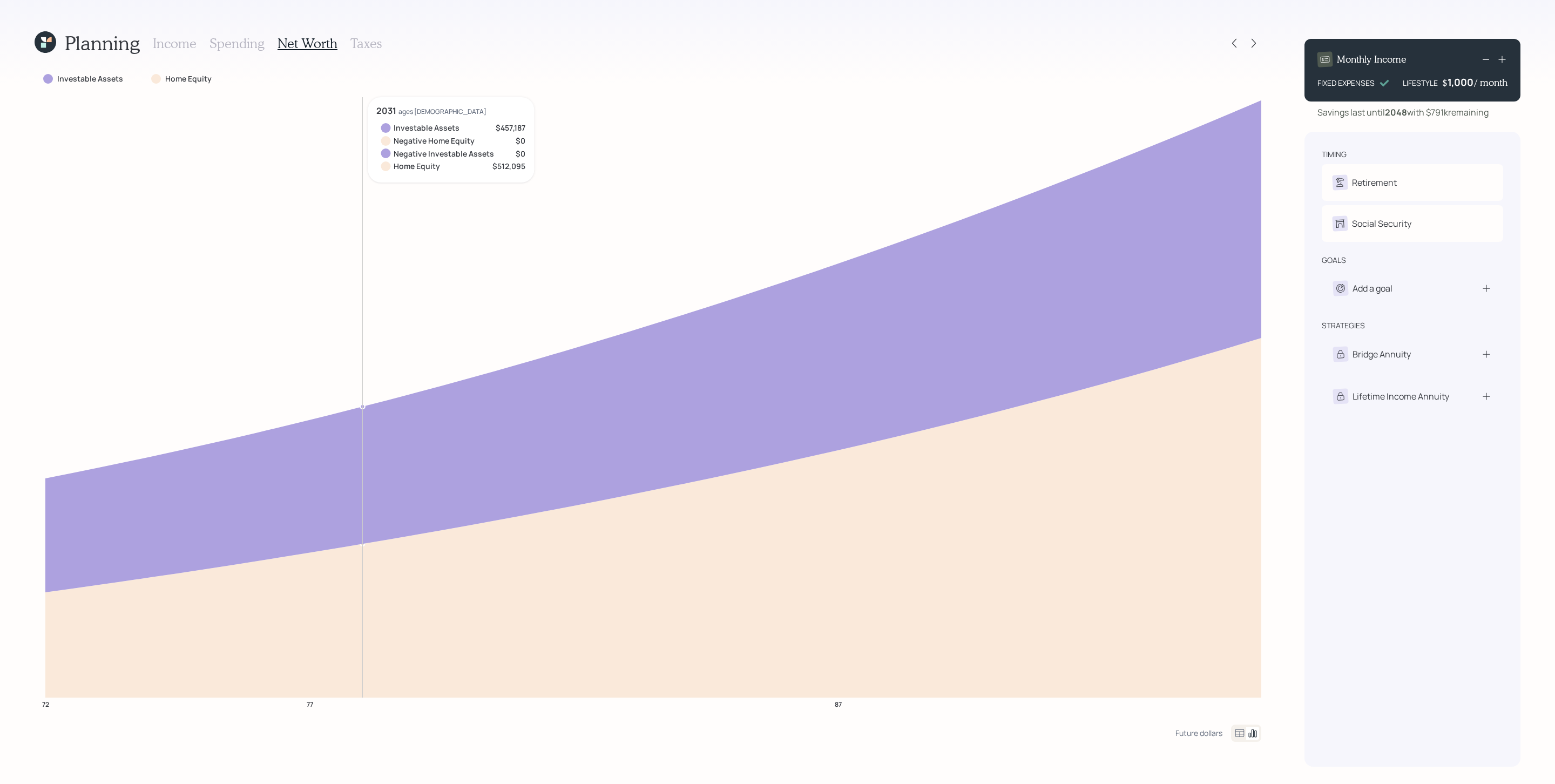
click at [175, 45] on h3 "Income" at bounding box center [175, 43] width 44 height 16
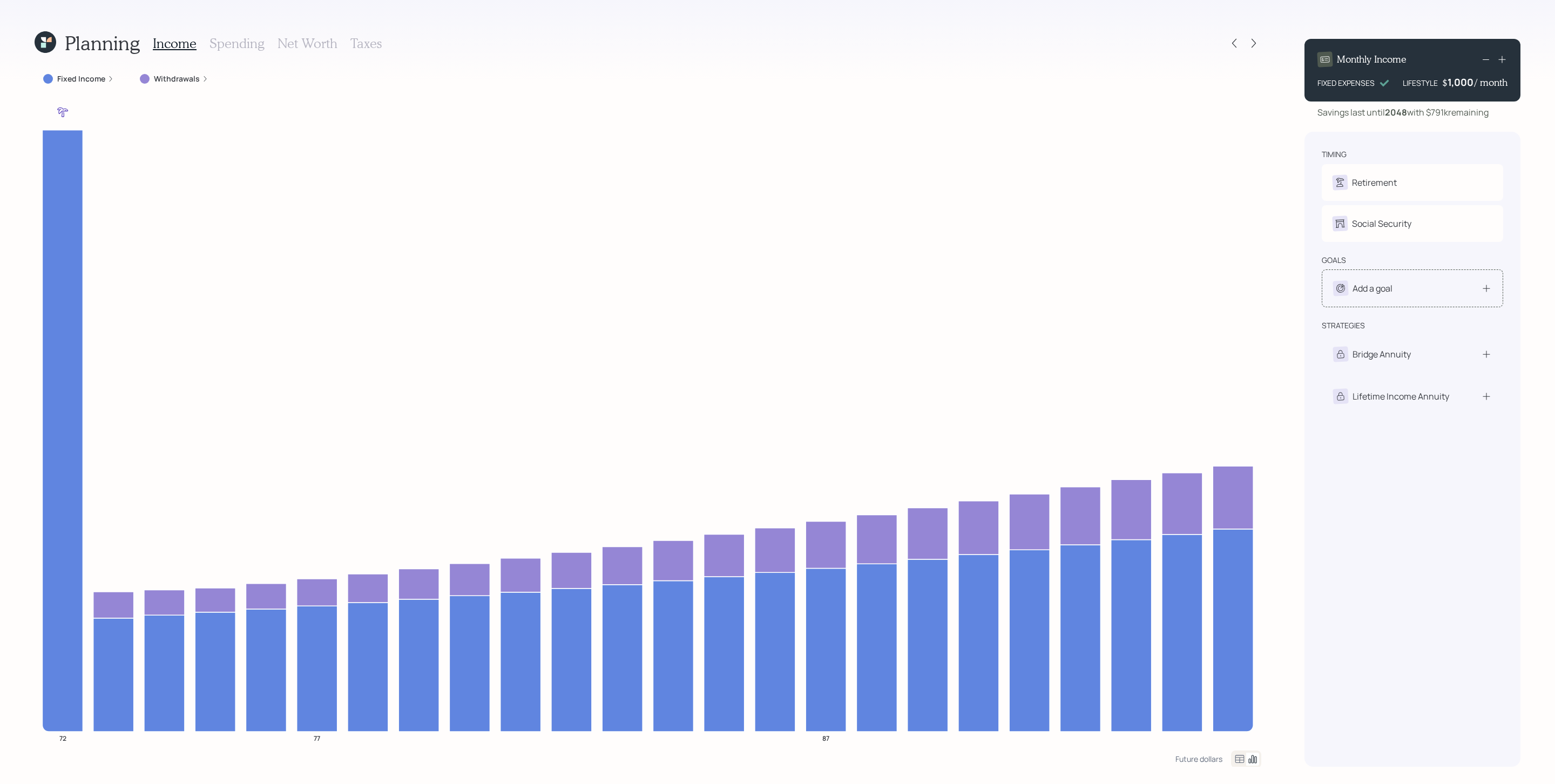
click at [1036, 285] on div "Add a goal" at bounding box center [1412, 288] width 159 height 15
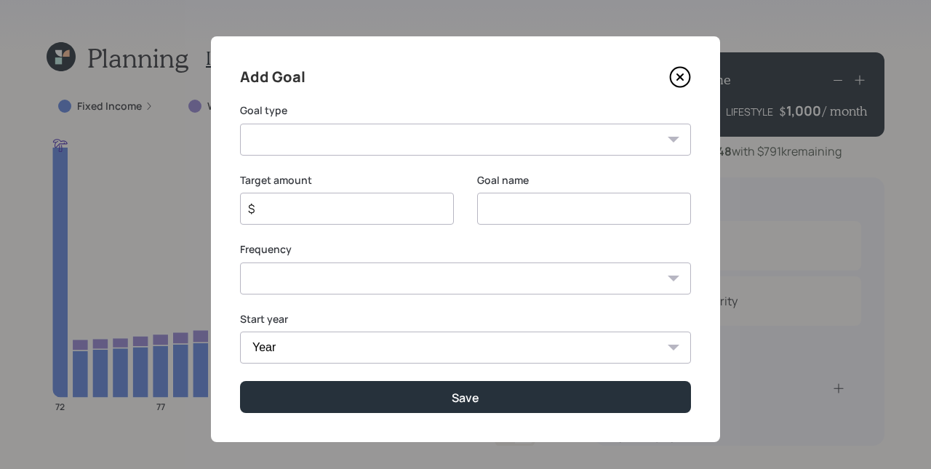
click at [497, 143] on select "Create an emergency fund Donate to charity Purchase a home Make a purchase Supp…" at bounding box center [465, 140] width 451 height 32
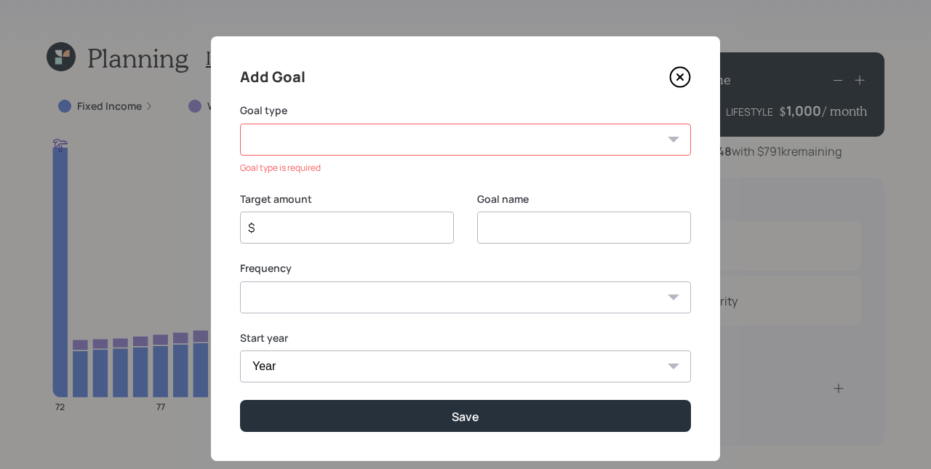
click at [679, 81] on icon at bounding box center [680, 77] width 22 height 22
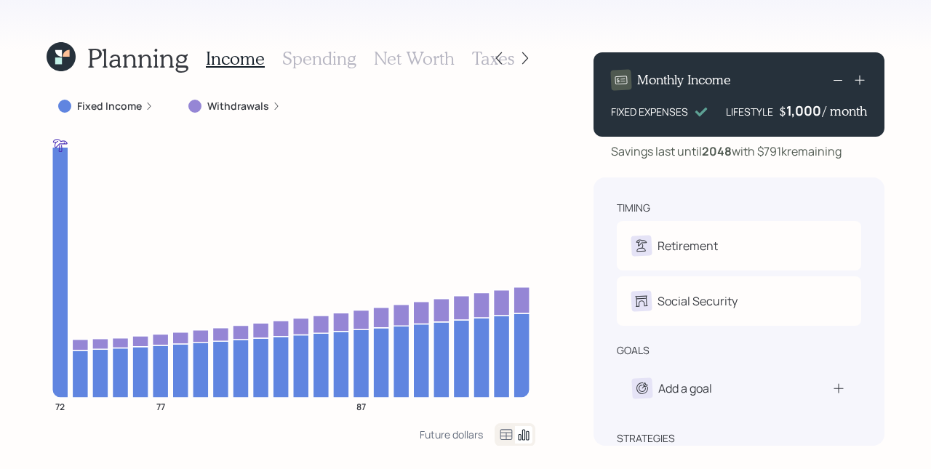
click at [801, 127] on div "Monthly Income FIXED EXPENSES LIFESTYLE $ 1,000 / month" at bounding box center [738, 94] width 291 height 84
click at [806, 111] on div "1000" at bounding box center [804, 110] width 36 height 17
click at [831, 172] on div "Monthly Income FIXED EXPENSES LIFESTYLE $ 2000 / month Savings last until [DATE…" at bounding box center [738, 243] width 291 height 405
click at [806, 114] on div "2,000" at bounding box center [804, 110] width 38 height 17
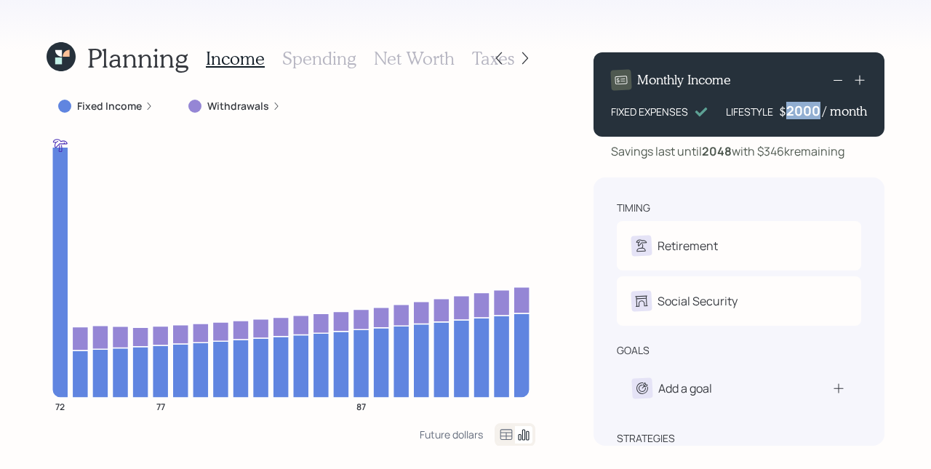
click at [806, 114] on div "2000" at bounding box center [804, 110] width 36 height 17
click at [815, 162] on div "Monthly Income FIXED EXPENSES LIFESTYLE $ 3000 / month Savings last until [DATE…" at bounding box center [738, 243] width 291 height 405
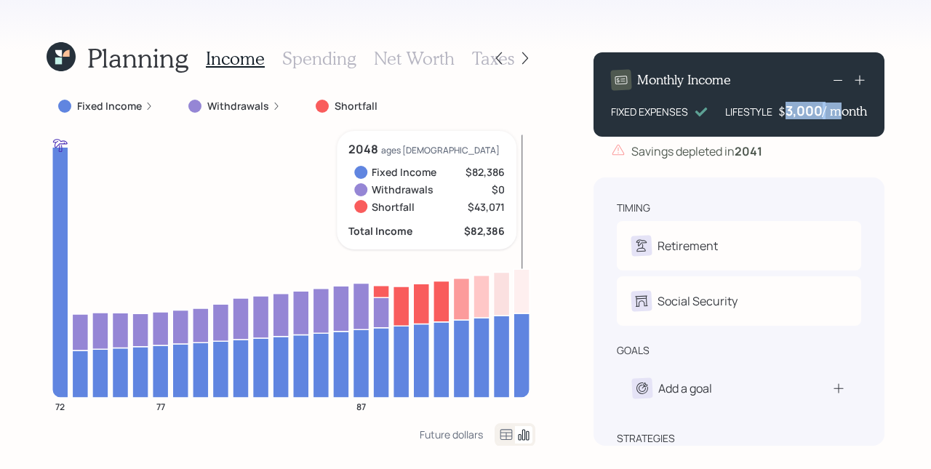
drag, startPoint x: 782, startPoint y: 118, endPoint x: 828, endPoint y: 116, distance: 45.8
click at [828, 116] on div "$ 3,000 / month" at bounding box center [822, 110] width 89 height 17
click at [826, 132] on div "Monthly Income FIXED EXPENSES LIFESTYLE $ 3,000 / month" at bounding box center [738, 94] width 291 height 84
drag, startPoint x: 836, startPoint y: 109, endPoint x: 782, endPoint y: 108, distance: 53.1
click at [782, 108] on div "$ 3000 / month" at bounding box center [823, 110] width 88 height 17
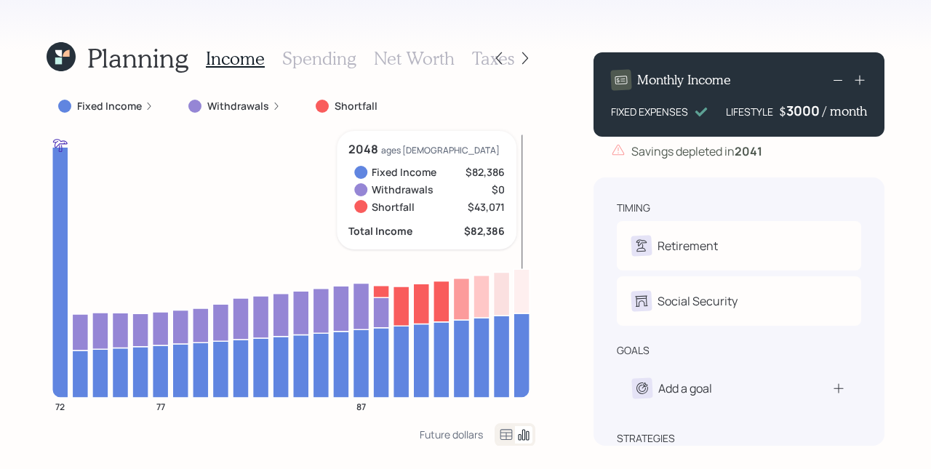
click at [791, 115] on div "3000" at bounding box center [804, 110] width 36 height 17
click at [806, 119] on div "3000" at bounding box center [804, 110] width 36 height 17
click at [806, 118] on div "3000" at bounding box center [804, 110] width 36 height 17
click at [810, 116] on div "3000" at bounding box center [804, 110] width 36 height 17
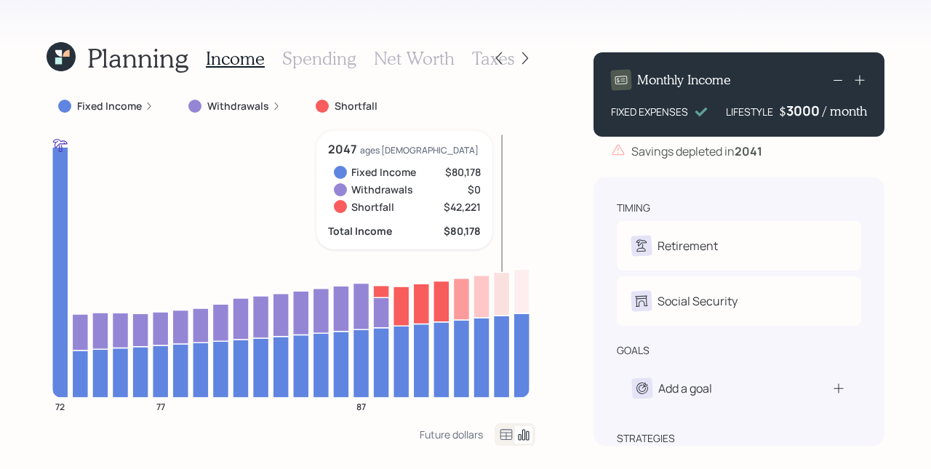
click at [801, 113] on div "3000" at bounding box center [804, 110] width 36 height 17
click at [804, 161] on div "Monthly Income FIXED EXPENSES LIFESTYLE $ 1000 / month Savings depleted in [DAT…" at bounding box center [738, 243] width 291 height 405
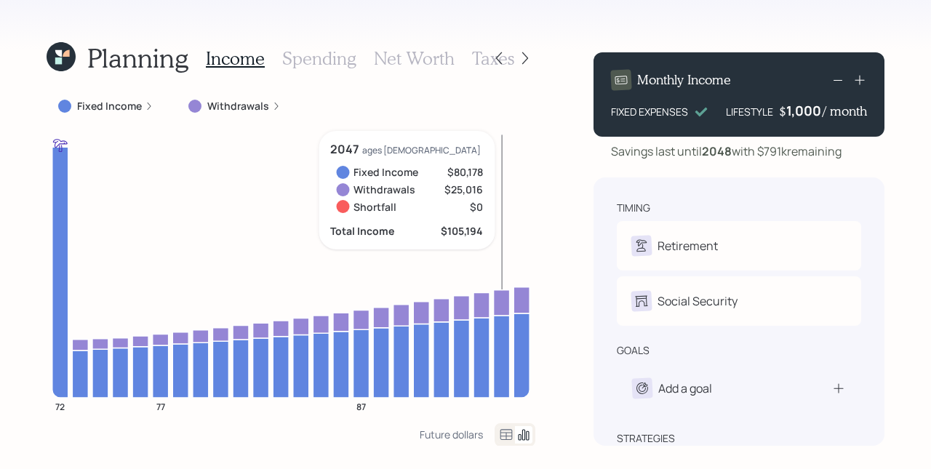
click at [532, 113] on div "Fixed Income Withdrawals" at bounding box center [291, 106] width 489 height 26
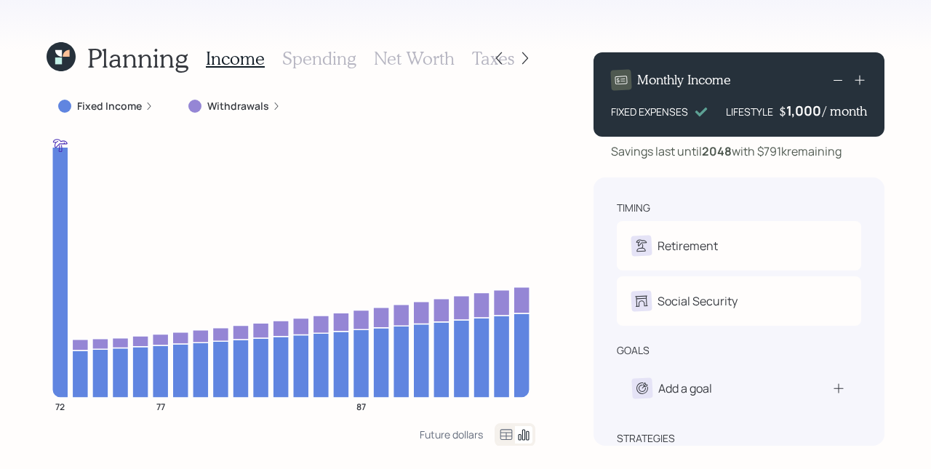
click at [477, 60] on h3 "Taxes" at bounding box center [493, 58] width 42 height 21
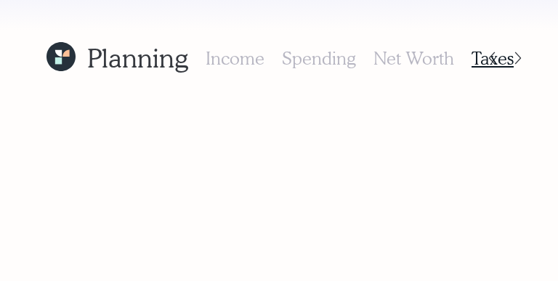
radio input "true"
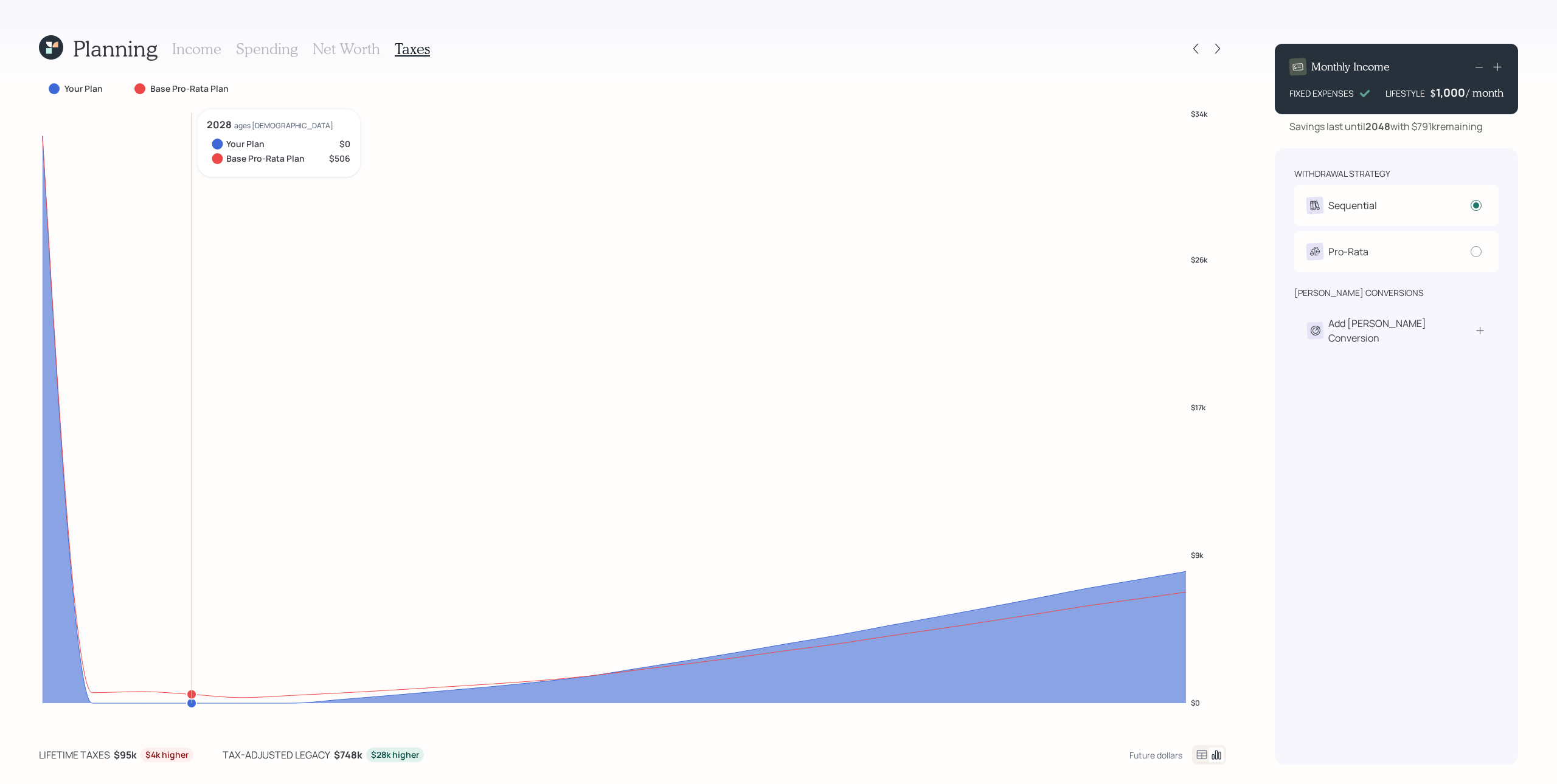
drag, startPoint x: 196, startPoint y: 678, endPoint x: 181, endPoint y: 676, distance: 15.1
click at [183, 235] on icon "$0 $9k $17k $26k $34k" at bounding box center [632, 417] width 1187 height 615
click at [199, 53] on h3 "Income" at bounding box center [197, 48] width 49 height 18
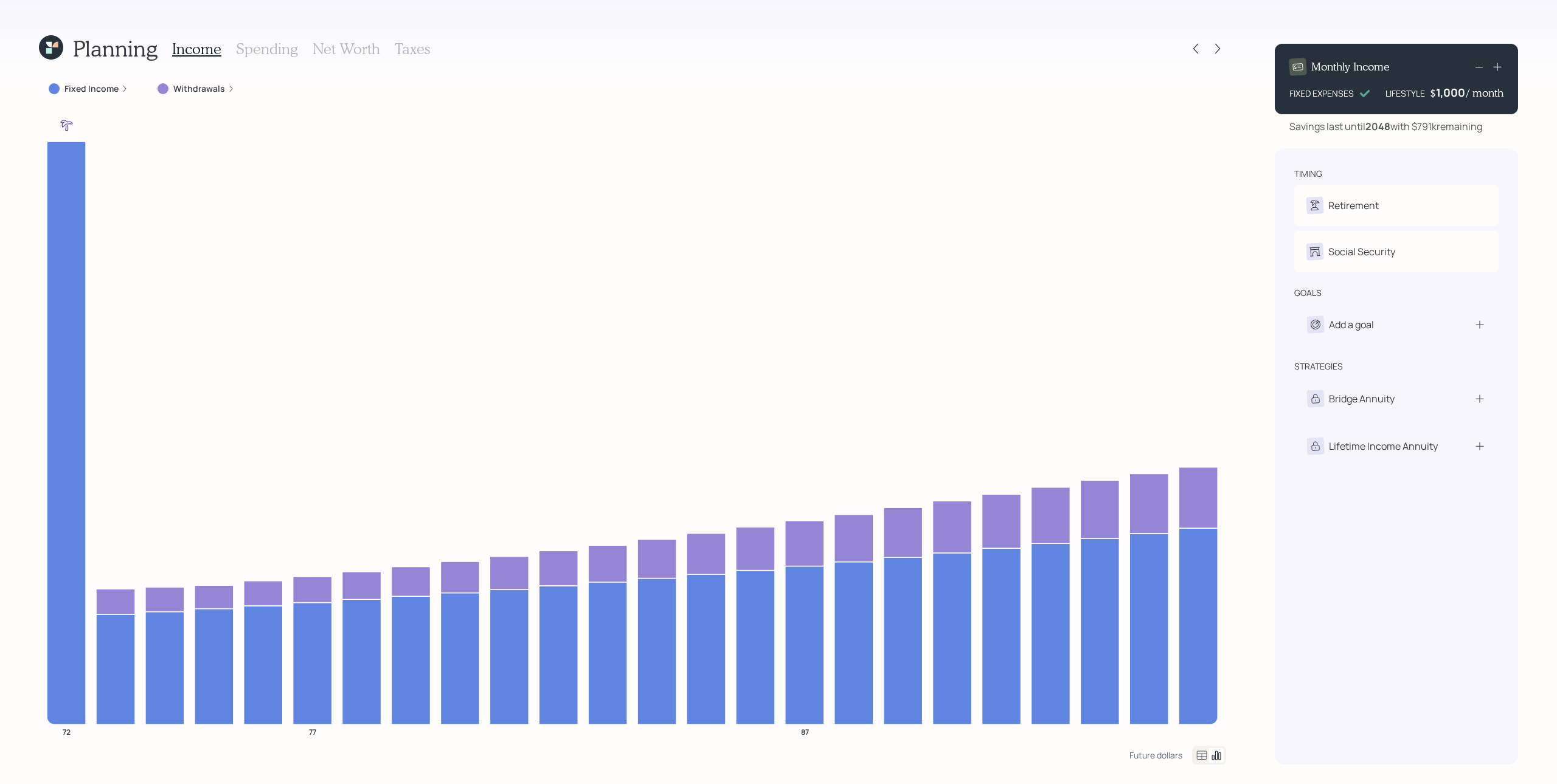
click at [115, 89] on label "Fixed Income" at bounding box center [91, 89] width 54 height 13
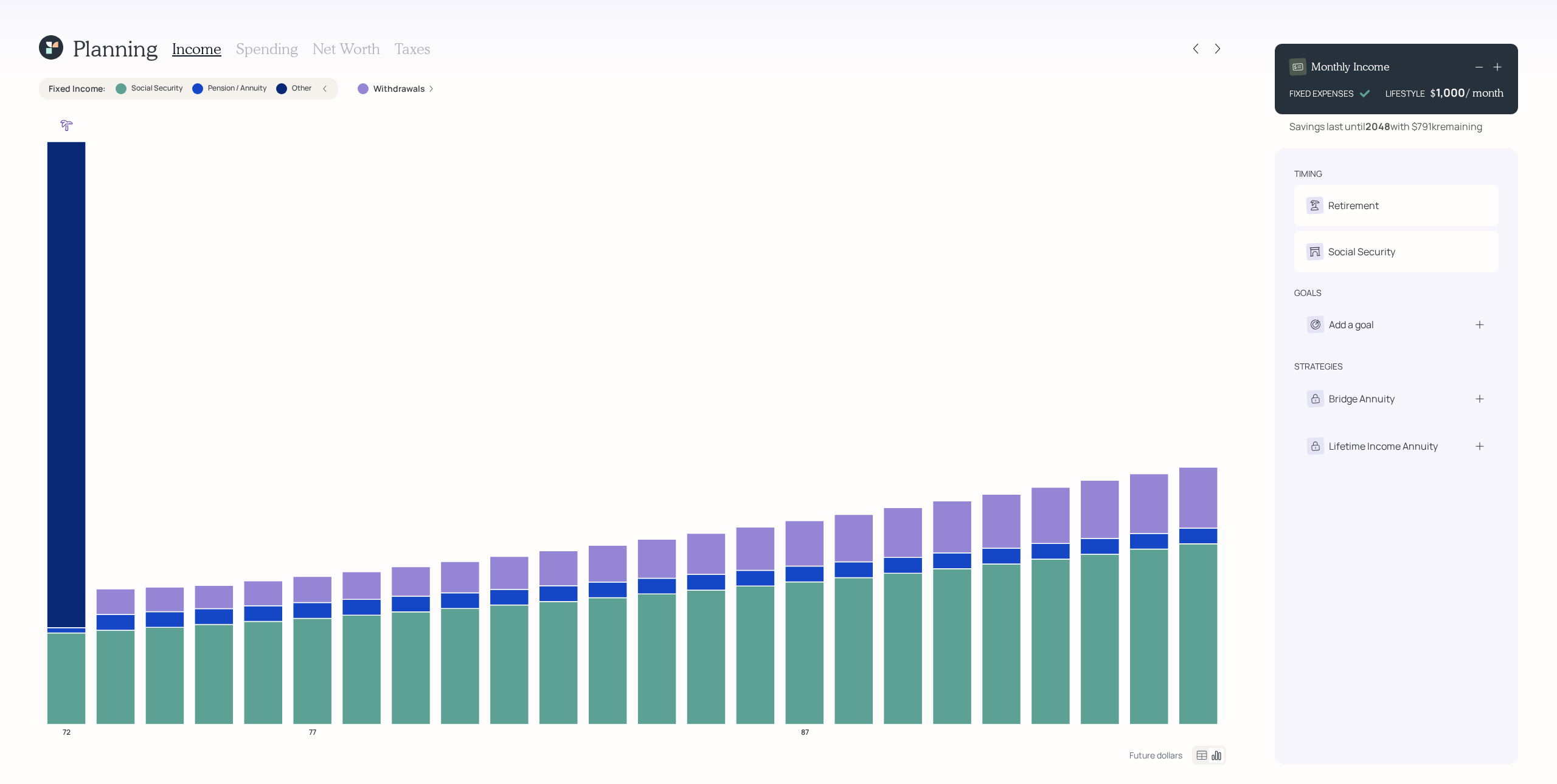
drag, startPoint x: 320, startPoint y: 84, endPoint x: 265, endPoint y: 248, distance: 173.0
click at [320, 84] on div "Fixed Income : Social Security Pension / Annuity Other" at bounding box center [188, 89] width 279 height 13
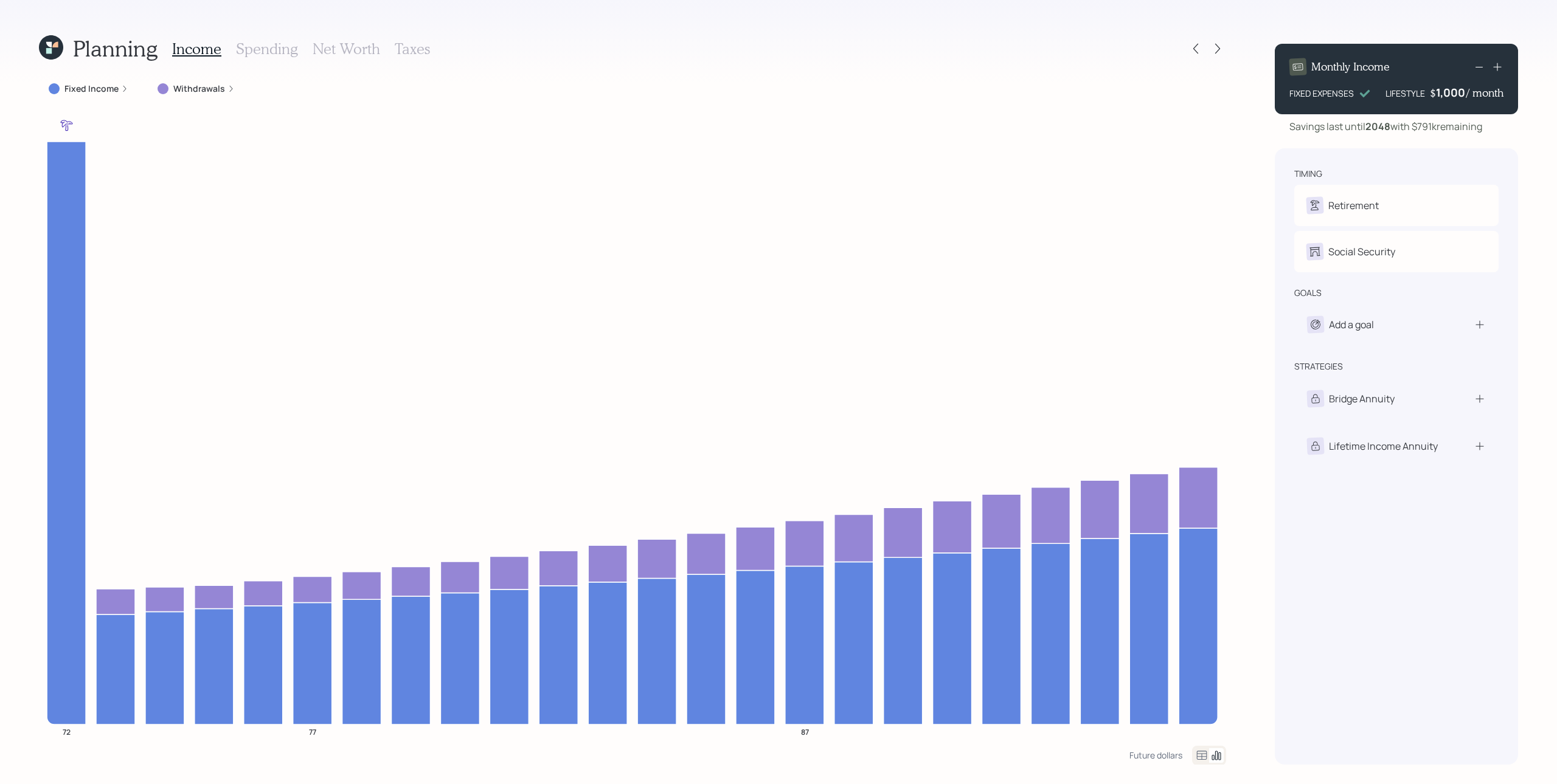
click at [467, 235] on div "timing Retirement J Retired Social Security J Receiving goals Add a goal strate…" at bounding box center [1396, 456] width 243 height 616
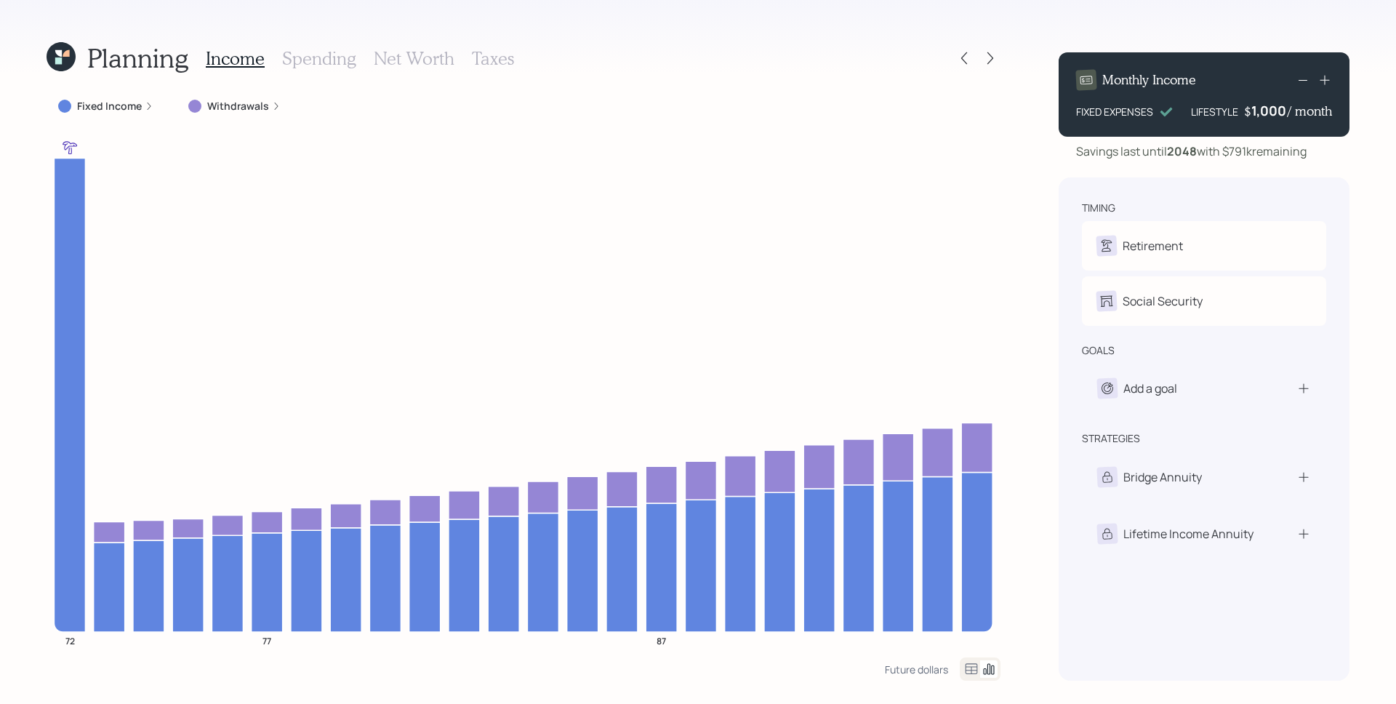
click at [61, 58] on icon at bounding box center [58, 60] width 7 height 7
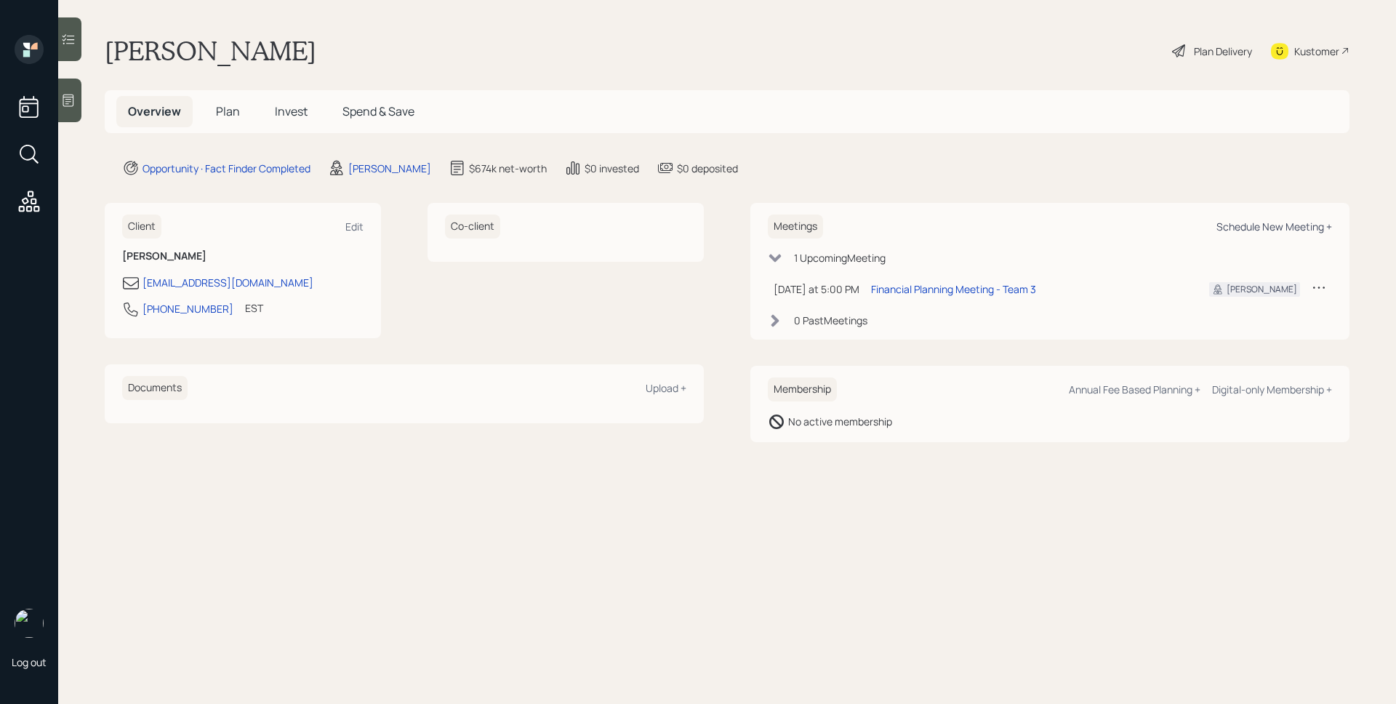
click at [558, 225] on div "Schedule New Meeting +" at bounding box center [1275, 227] width 116 height 14
select select "d946c976-65aa-4529-ac9d-02c4f1114fc0"
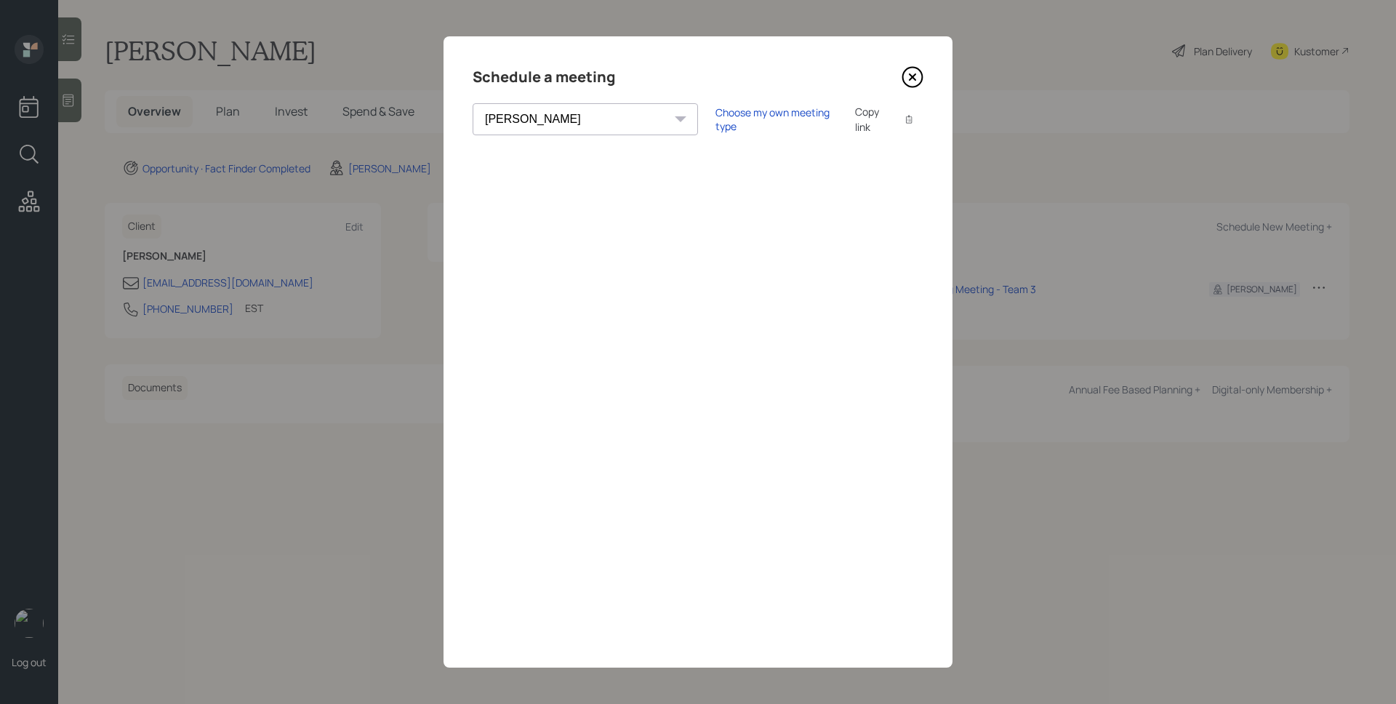
click at [558, 75] on icon at bounding box center [913, 77] width 6 height 6
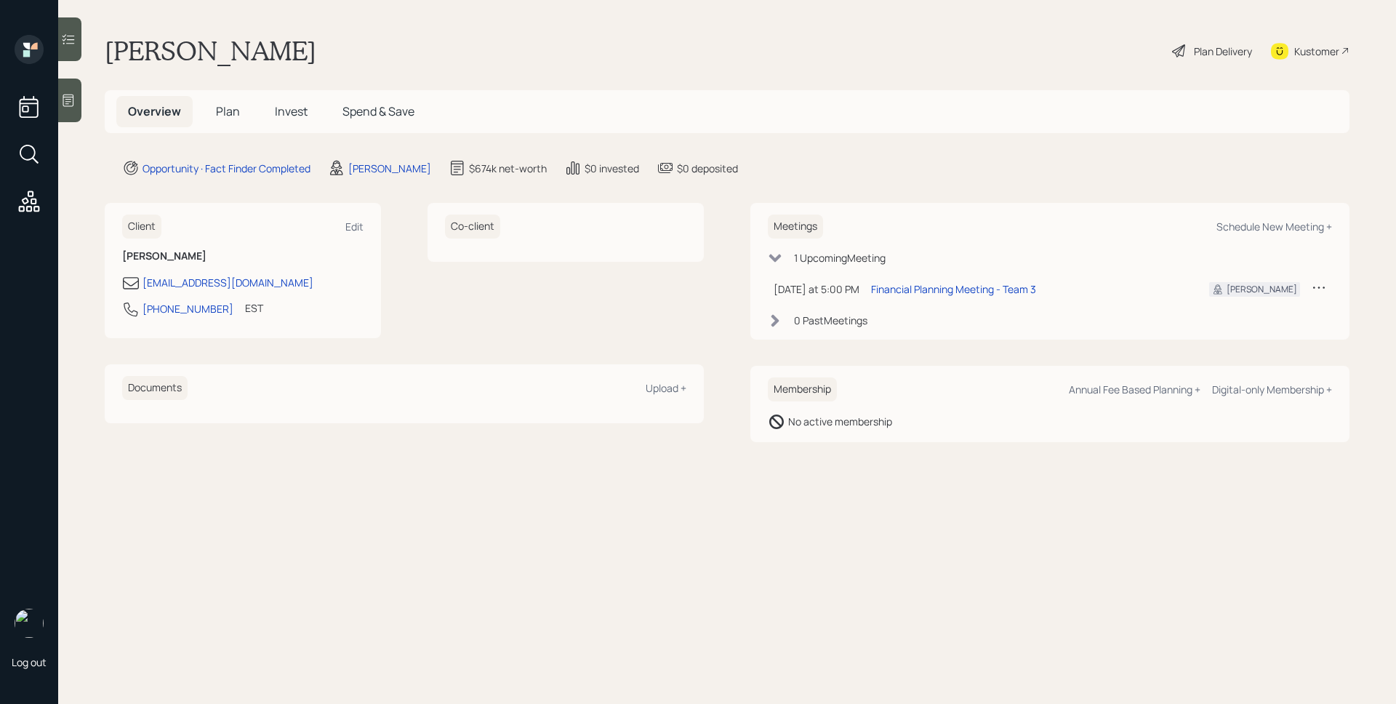
click at [558, 180] on main "Jim Aiazzone Plan Delivery Kustomer Overview Plan Invest Spend & Save Opportuni…" at bounding box center [727, 352] width 1338 height 704
click at [231, 107] on span "Plan" at bounding box center [228, 111] width 24 height 16
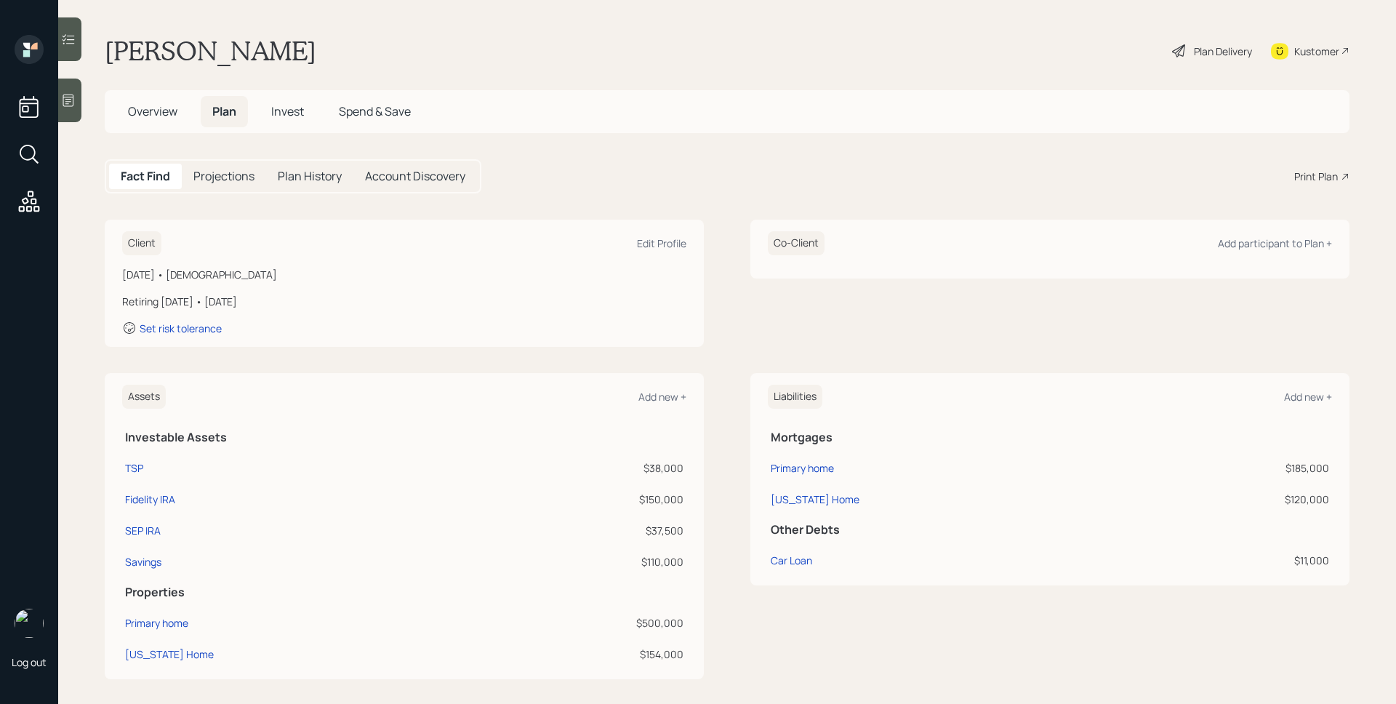
click at [558, 169] on div "Print Plan" at bounding box center [1316, 176] width 44 height 15
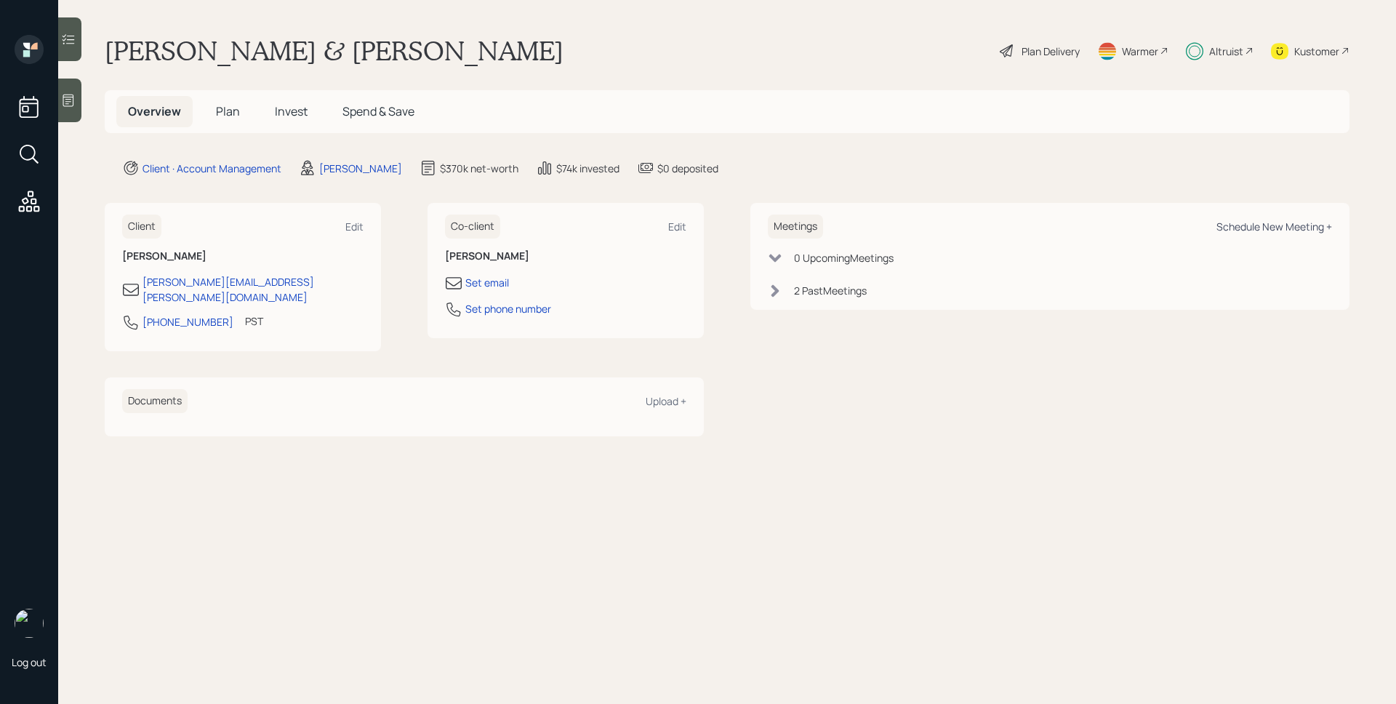
click at [1316, 231] on div "Schedule New Meeting +" at bounding box center [1275, 227] width 116 height 14
select select "d946c976-65aa-4529-ac9d-02c4f1114fc0"
